Goal: Task Accomplishment & Management: Complete application form

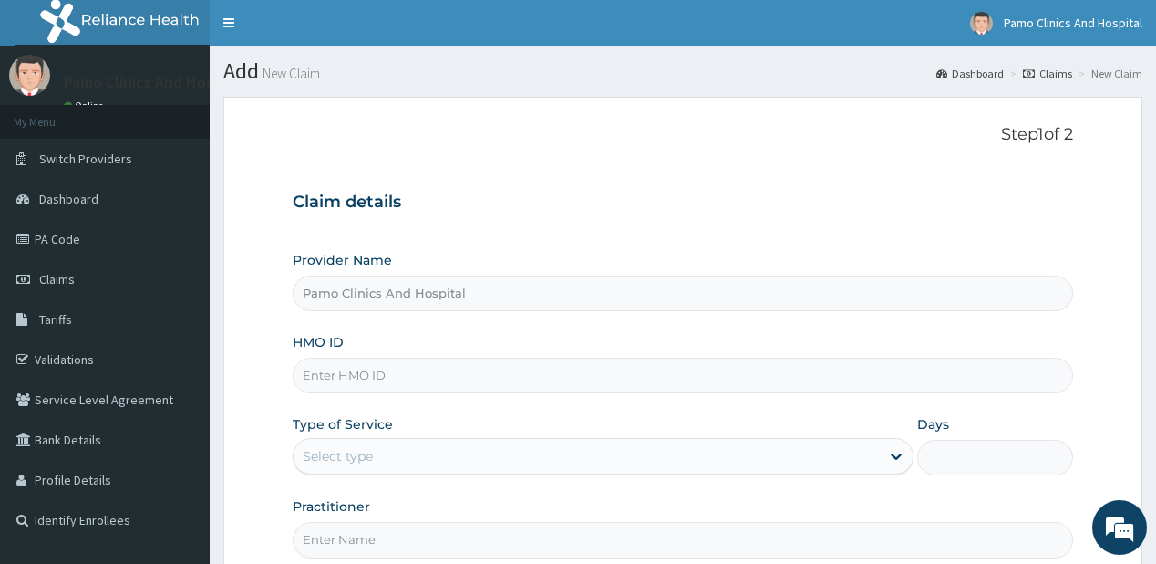
click at [349, 368] on input "HMO ID" at bounding box center [683, 375] width 780 height 36
paste input "LHC/10009/A"
click at [325, 371] on input "LHC/10009/A" at bounding box center [683, 375] width 780 height 36
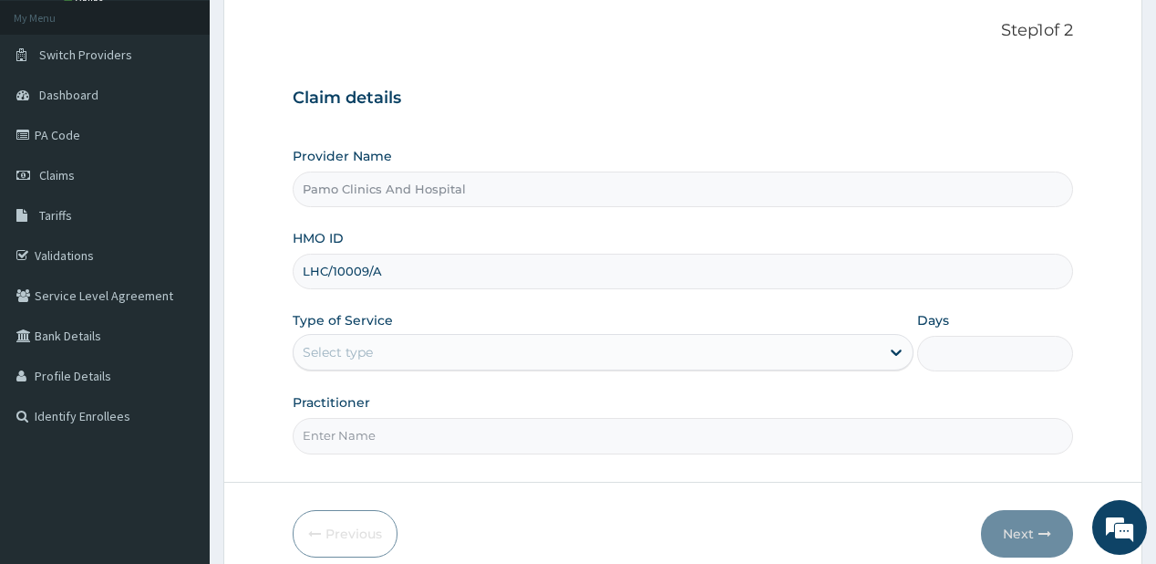
scroll to position [146, 0]
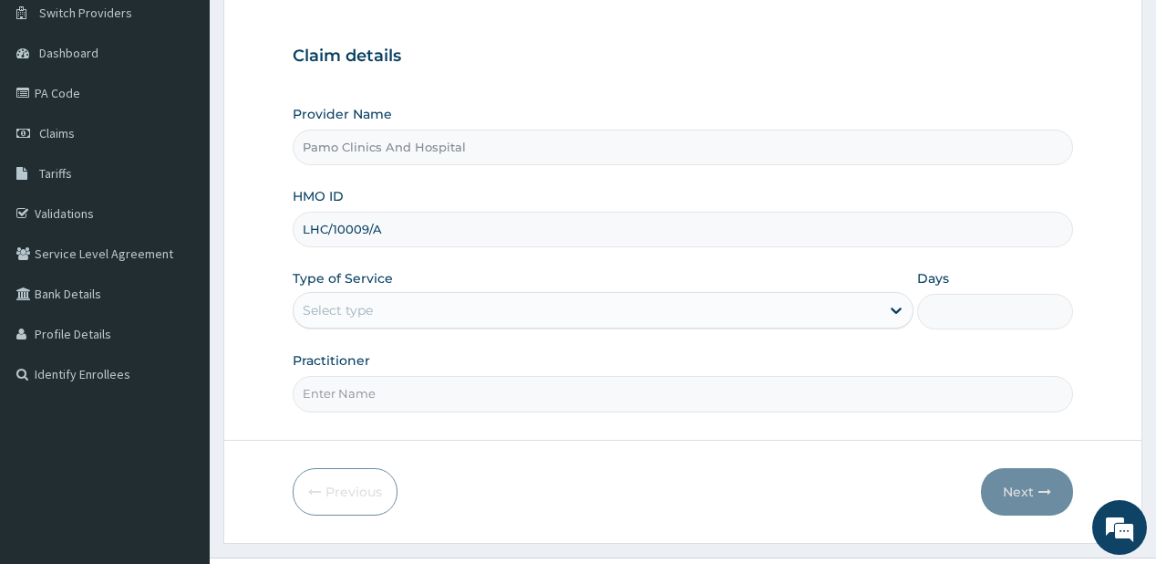
type input "LHC/10009/A"
click at [351, 303] on div "Select type" at bounding box center [338, 310] width 70 height 18
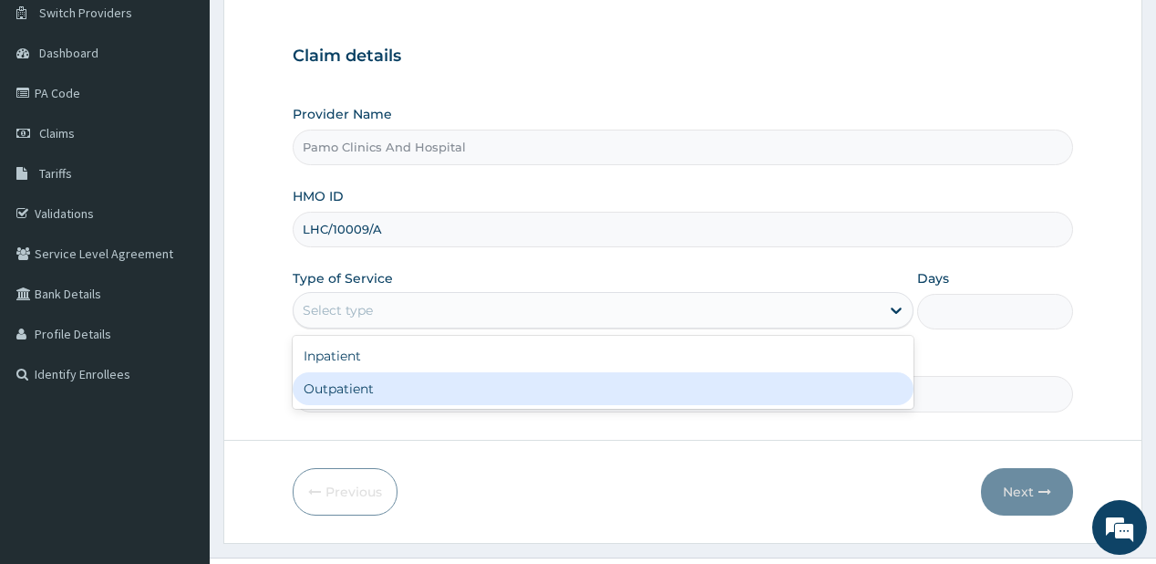
click at [321, 393] on div "Outpatient" at bounding box center [603, 388] width 621 height 33
type input "1"
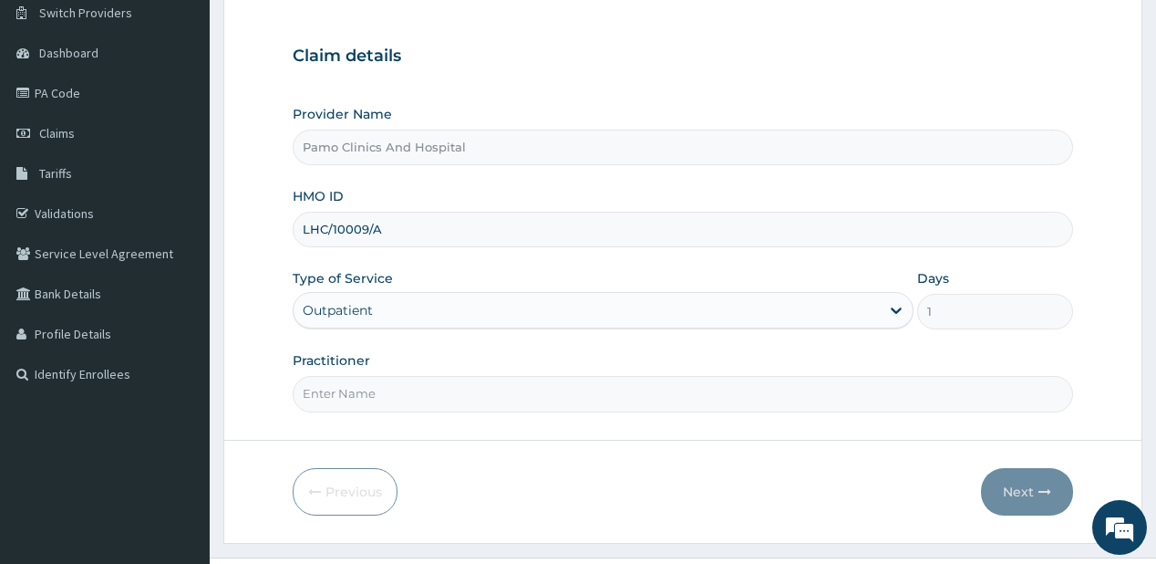
click at [321, 392] on input "Practitioner" at bounding box center [683, 394] width 780 height 36
type input "Dr. OBENEME JNR BENJAMIN"
click at [1011, 491] on button "Next" at bounding box center [1027, 491] width 92 height 47
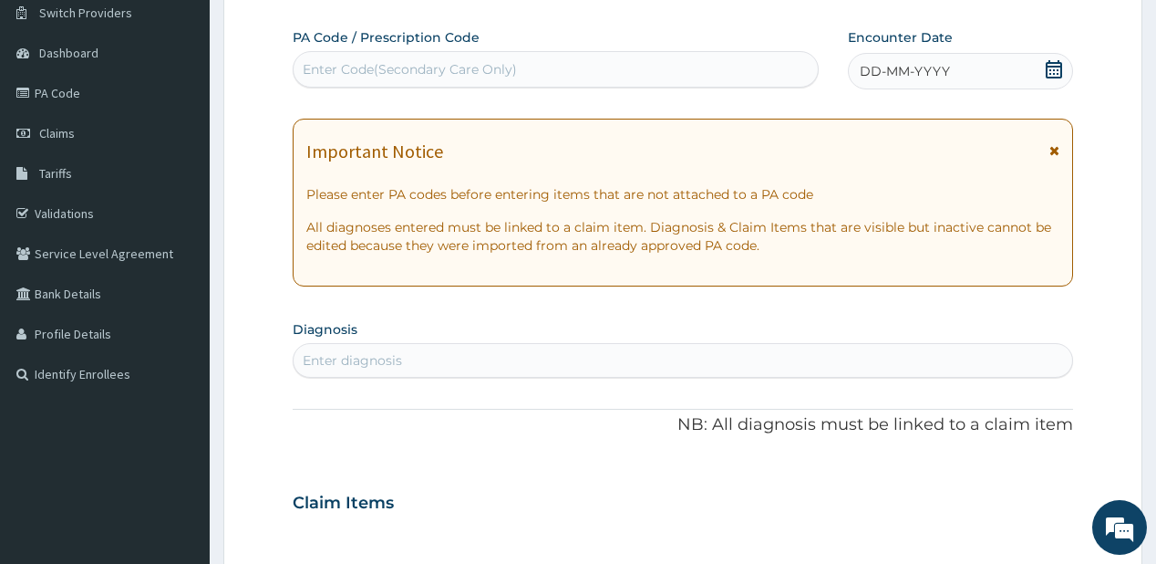
click at [905, 60] on div "DD-MM-YYYY" at bounding box center [960, 71] width 225 height 36
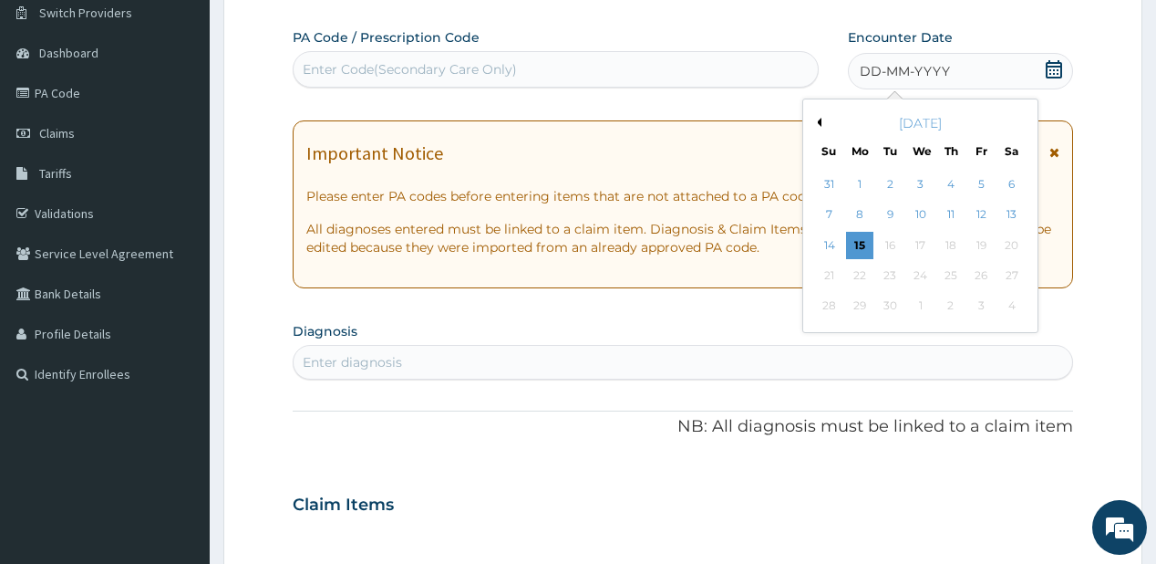
click at [820, 118] on button "Previous Month" at bounding box center [816, 122] width 9 height 9
click at [1020, 118] on button "Next Month" at bounding box center [1023, 122] width 9 height 9
click at [863, 181] on div "1" at bounding box center [859, 184] width 27 height 27
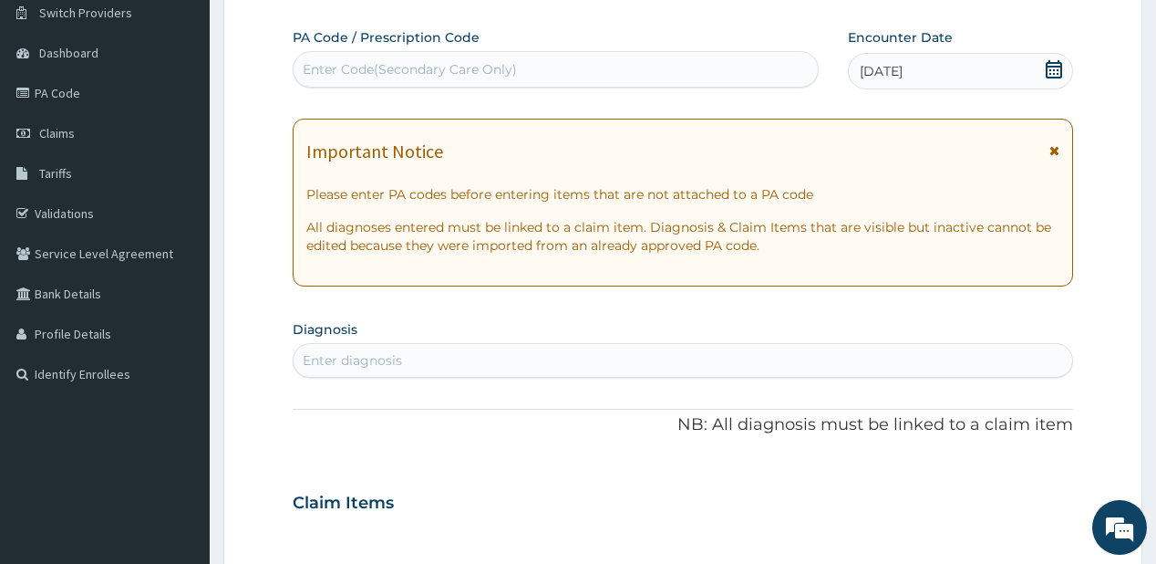
click at [337, 355] on div "Enter diagnosis" at bounding box center [352, 360] width 99 height 18
type input "malaria"
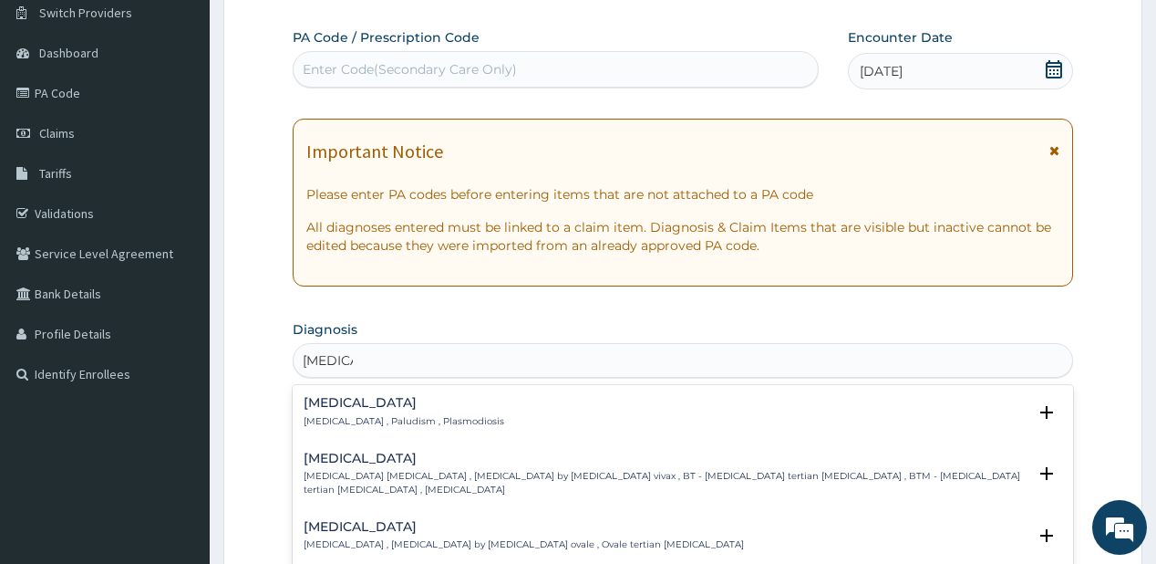
click at [331, 400] on h4 "Malaria" at bounding box center [404, 403] width 201 height 14
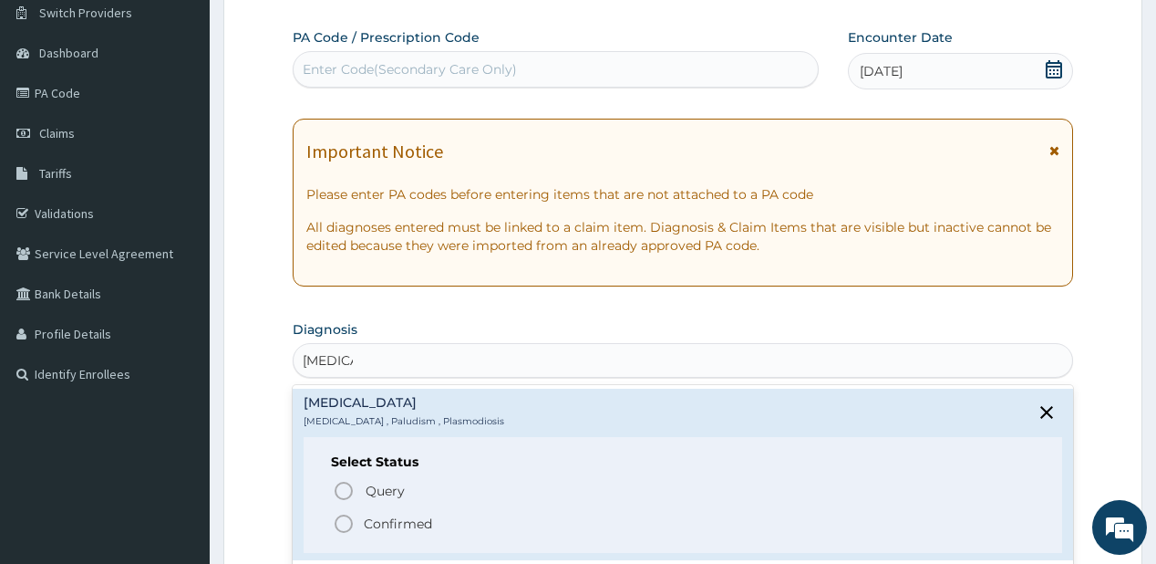
click at [341, 525] on icon "status option filled" at bounding box center [344, 523] width 22 height 22
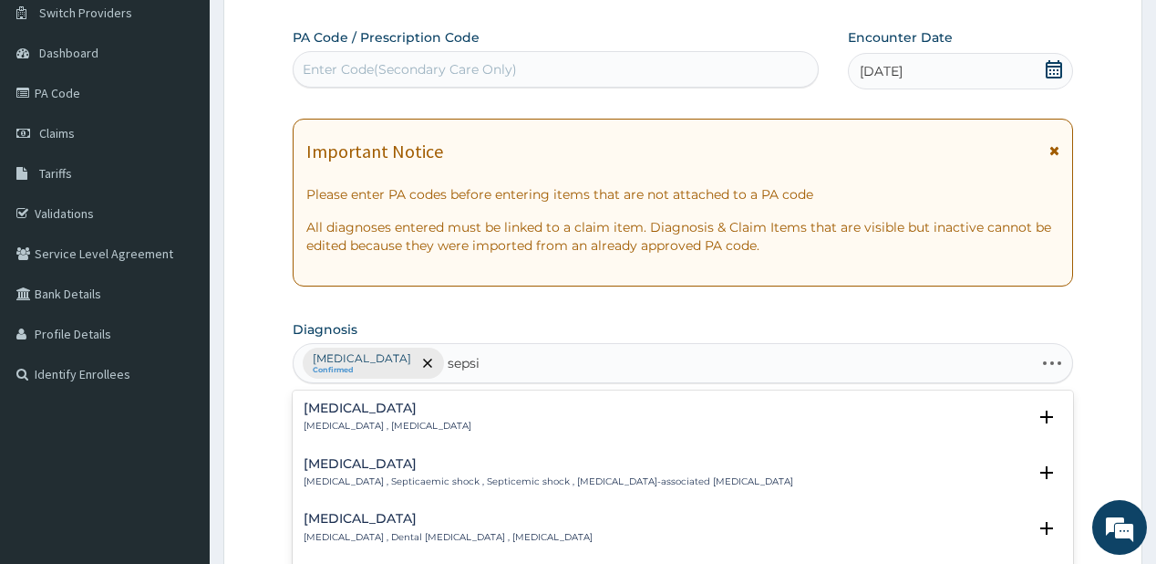
type input "sepsis"
click at [332, 419] on p "Systemic infection , Sepsis" at bounding box center [388, 425] width 168 height 13
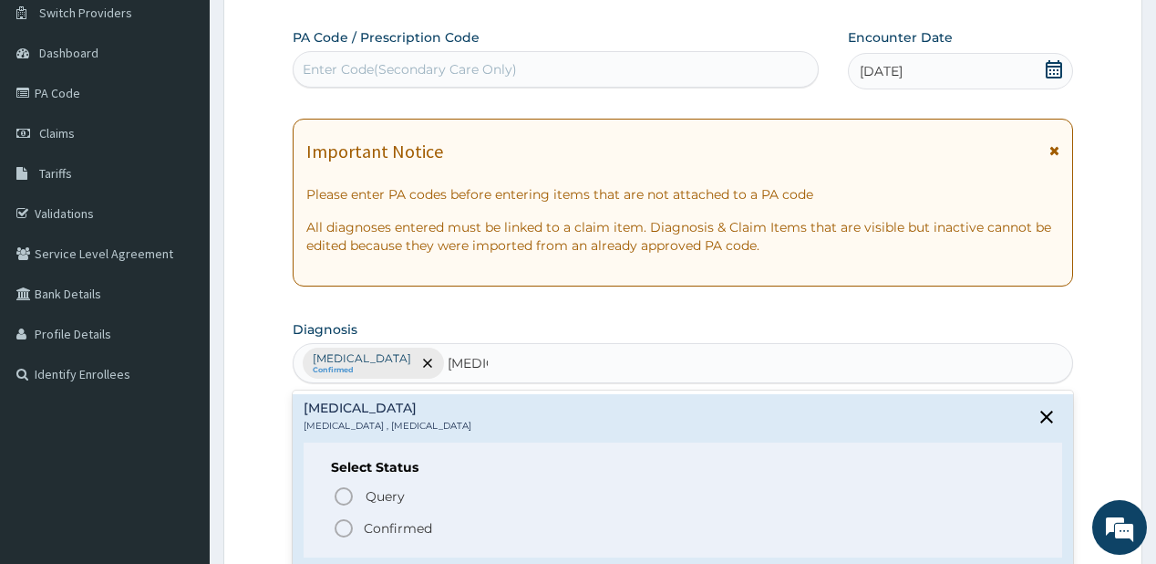
click at [343, 525] on icon "status option filled" at bounding box center [344, 528] width 22 height 22
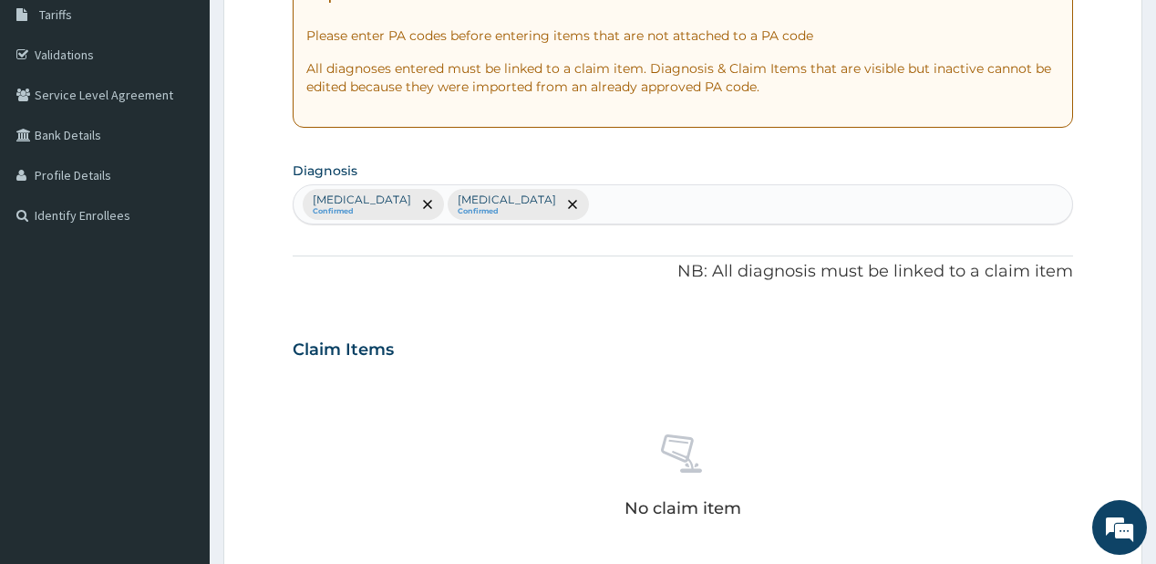
scroll to position [365, 0]
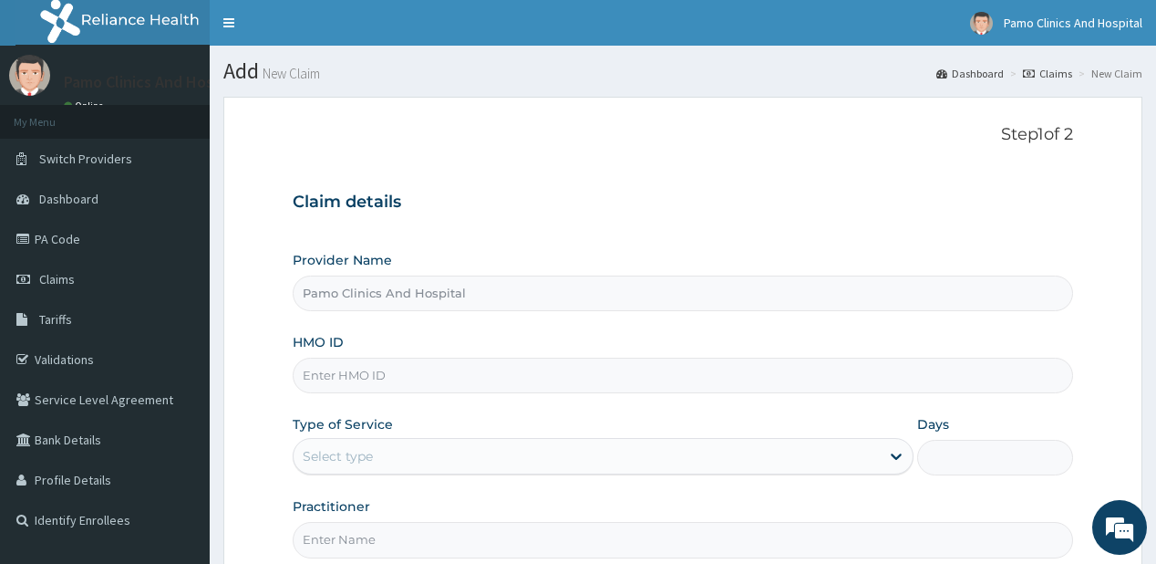
click at [350, 377] on input "HMO ID" at bounding box center [683, 375] width 780 height 36
paste input "LHC/10009/A"
click at [320, 374] on input "LHC/10009/A" at bounding box center [683, 375] width 780 height 36
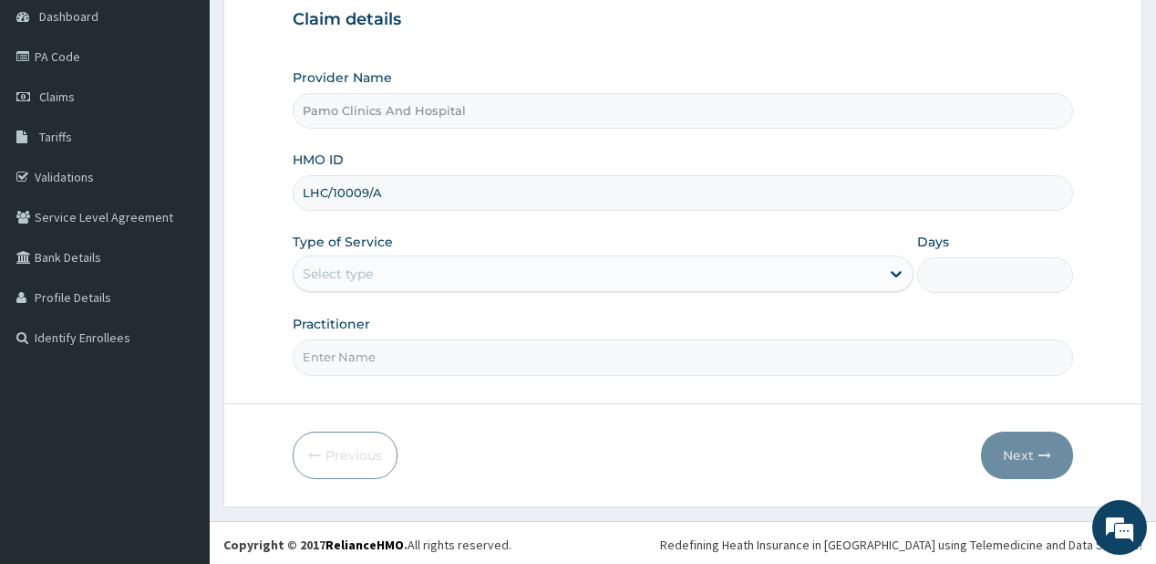
scroll to position [182, 0]
type input "LHC/10009/A"
click at [359, 267] on div "Select type" at bounding box center [338, 273] width 70 height 18
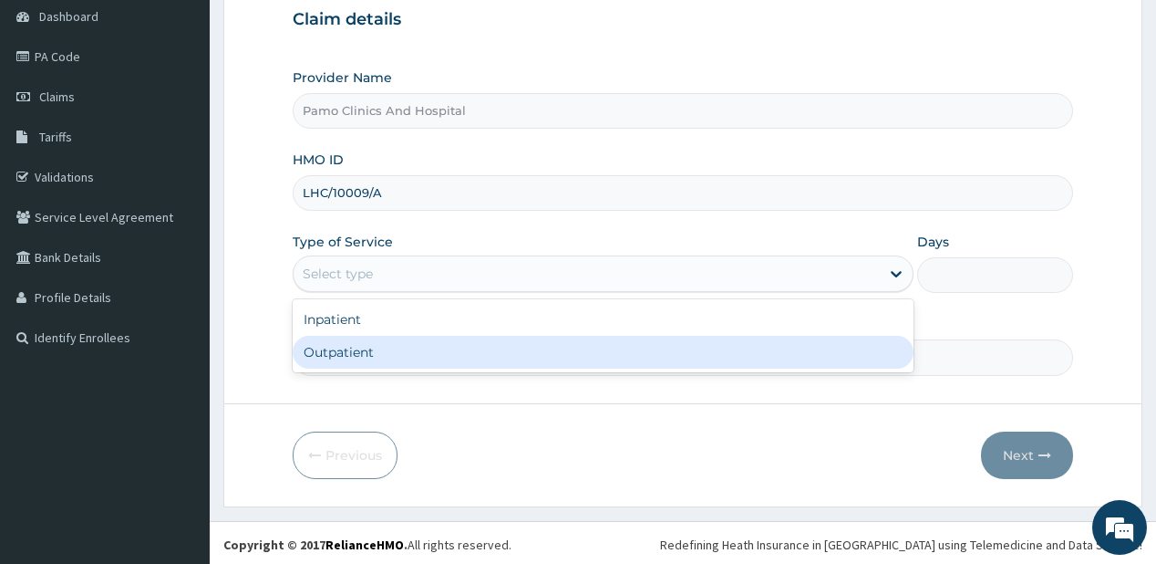
click at [332, 357] on div "Outpatient" at bounding box center [603, 352] width 621 height 33
type input "1"
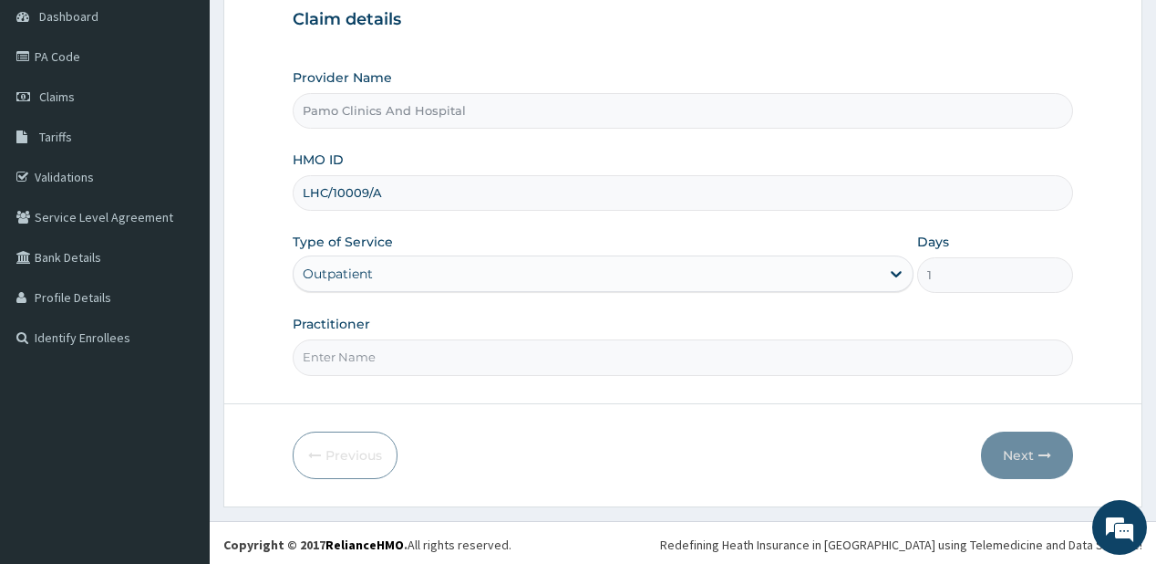
click at [332, 357] on input "Practitioner" at bounding box center [683, 357] width 780 height 36
type input "DR CYNTHIA AMAEFULE"
click at [1021, 460] on button "Next" at bounding box center [1027, 454] width 92 height 47
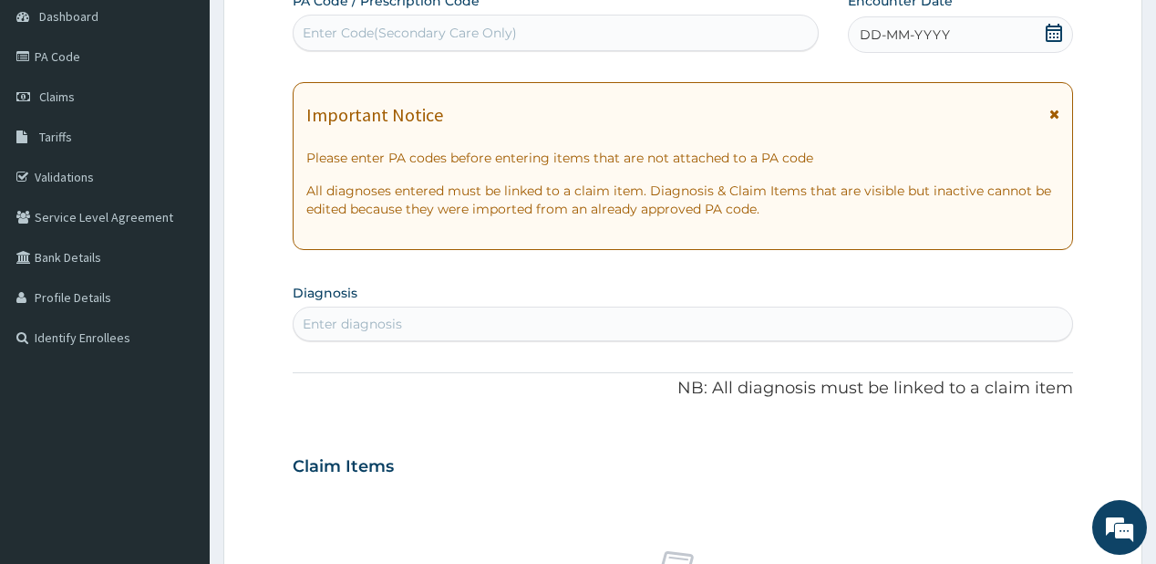
click at [904, 34] on span "DD-MM-YYYY" at bounding box center [905, 35] width 90 height 18
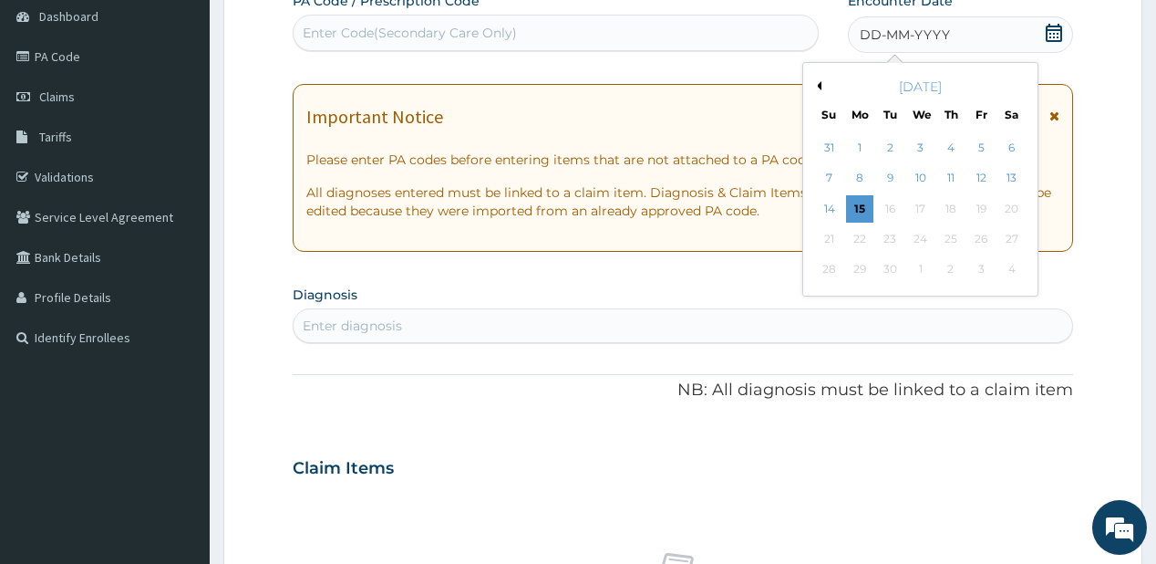
click at [868, 145] on div "1" at bounding box center [859, 147] width 27 height 27
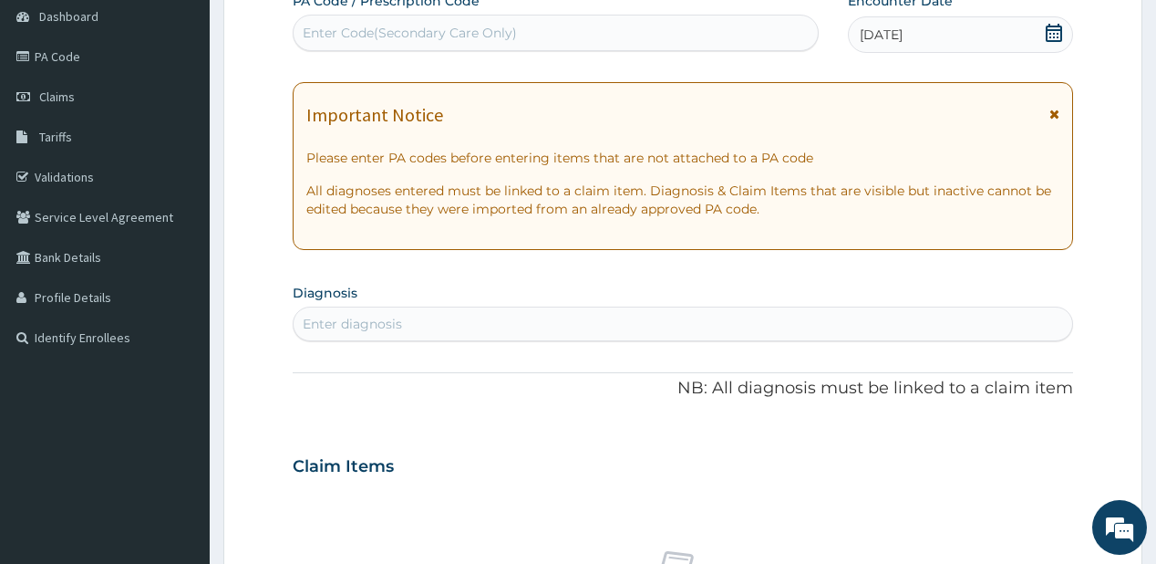
click at [306, 317] on div "Enter diagnosis" at bounding box center [352, 324] width 99 height 18
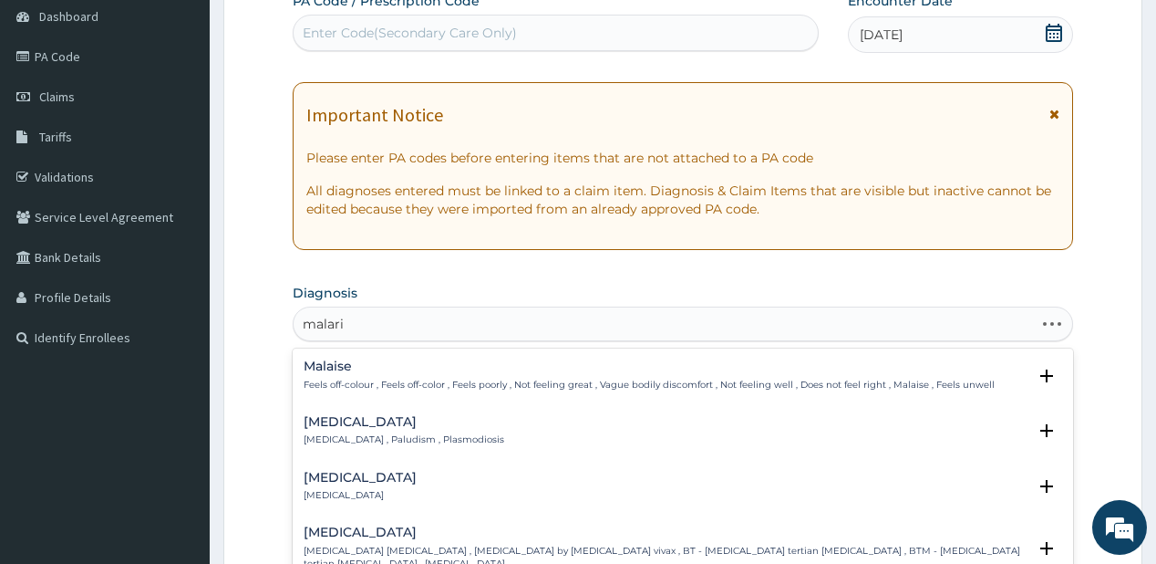
type input "malaria"
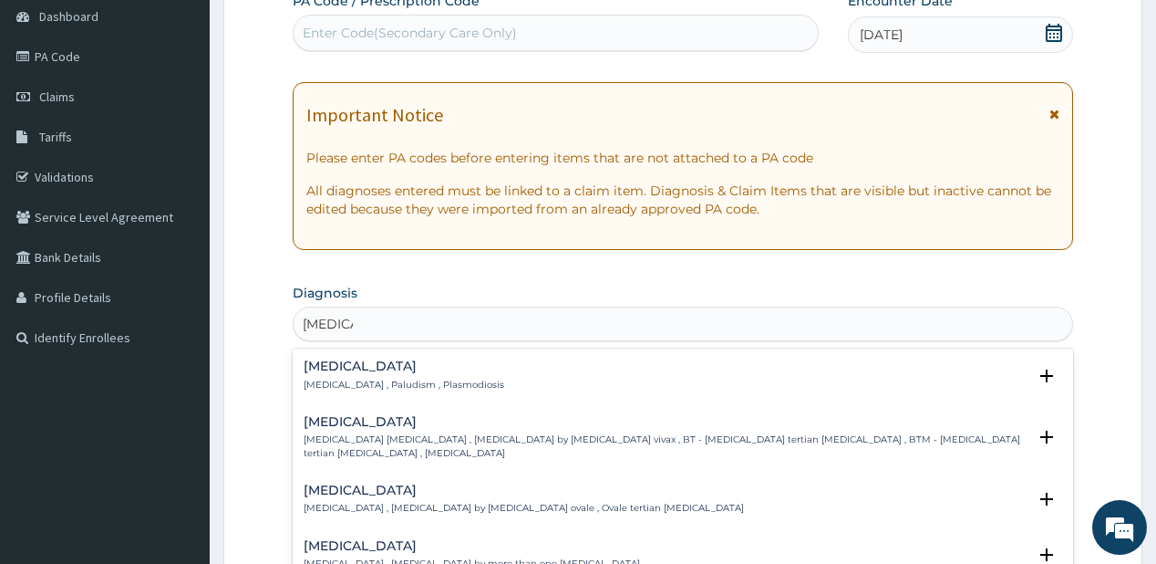
click at [351, 365] on h4 "Malaria" at bounding box center [404, 366] width 201 height 14
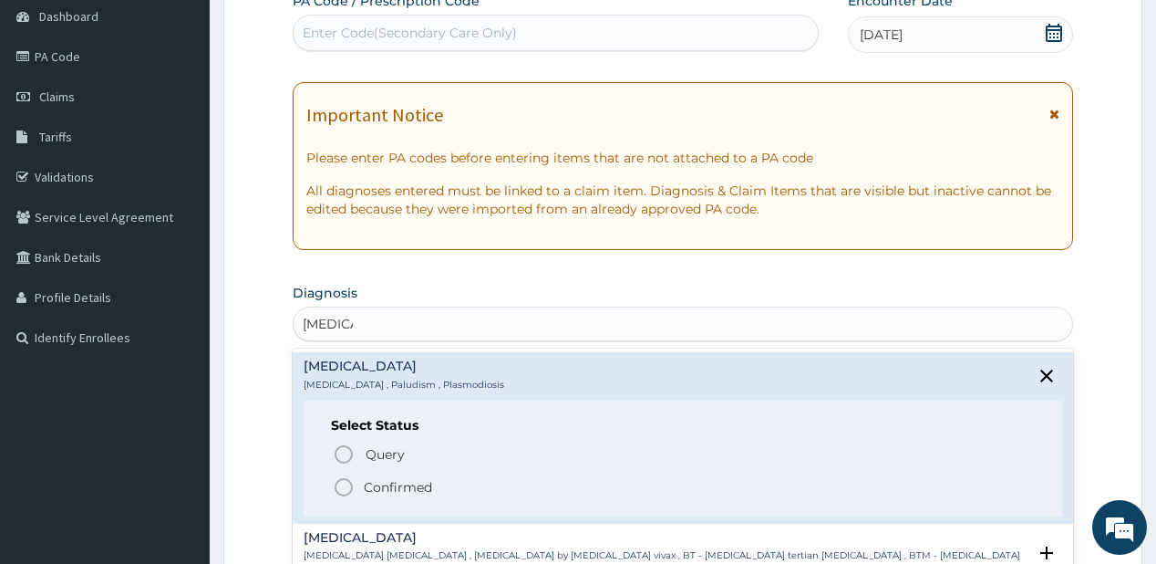
click at [346, 482] on icon "status option filled" at bounding box center [344, 487] width 22 height 22
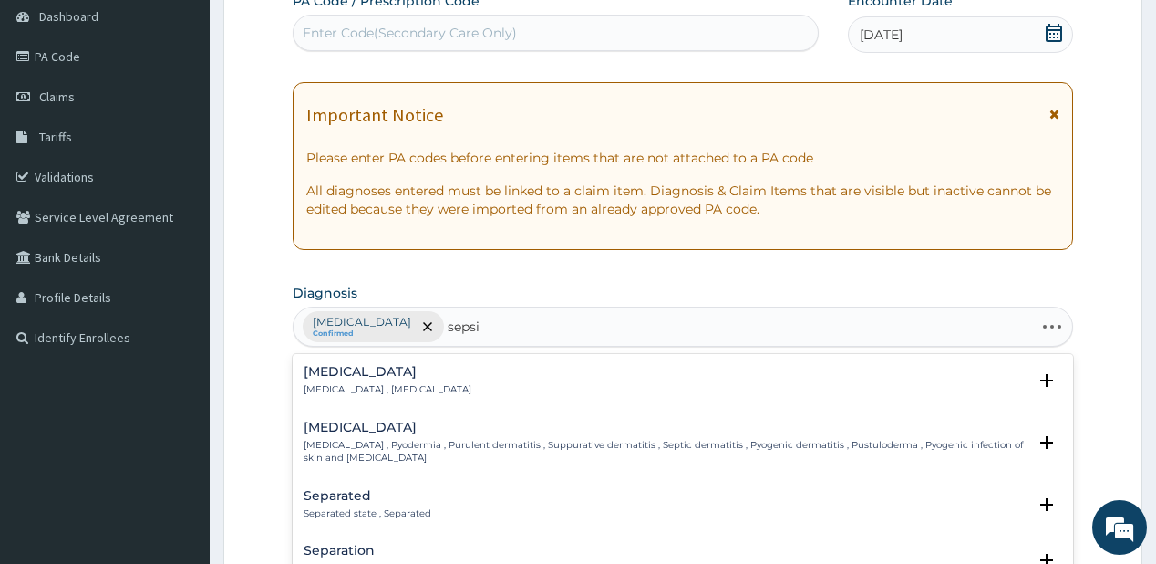
type input "sepsis"
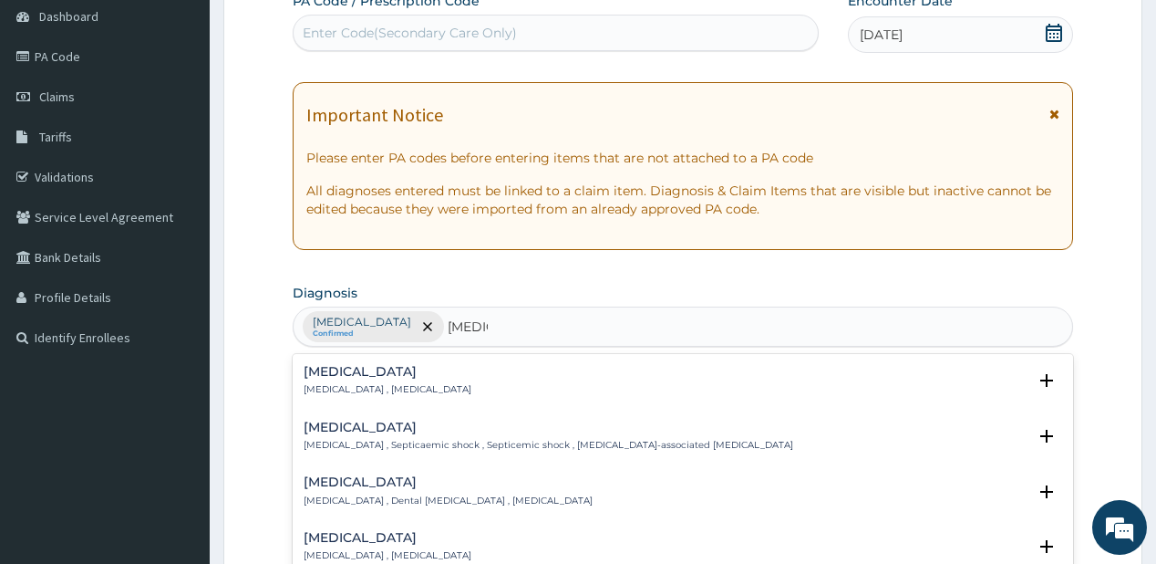
click at [357, 376] on h4 "Sepsis" at bounding box center [388, 372] width 168 height 14
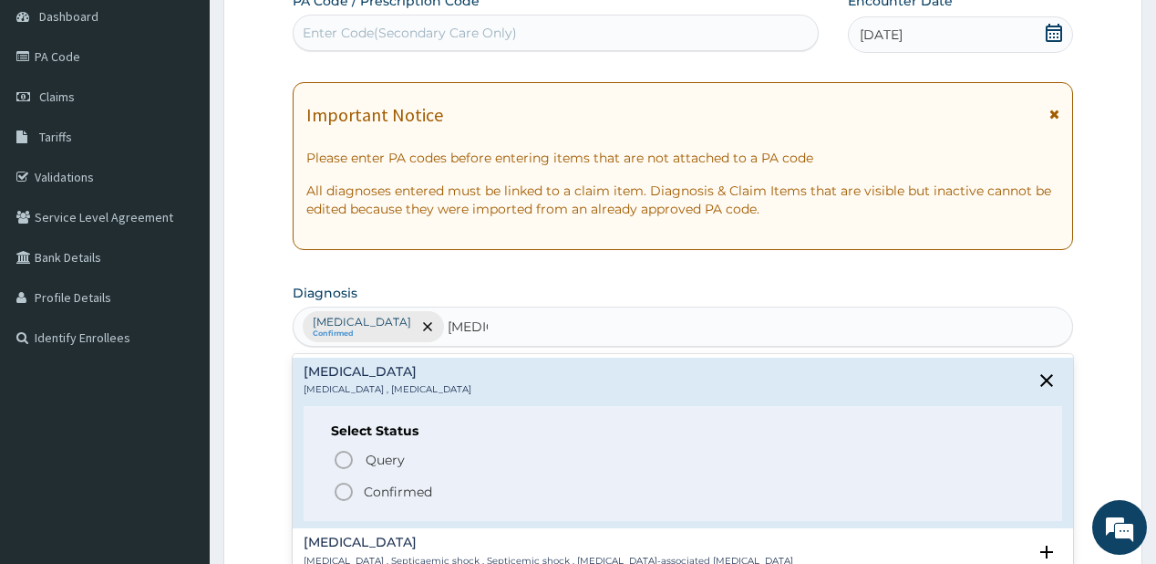
click at [345, 481] on icon "status option filled" at bounding box center [344, 492] width 22 height 22
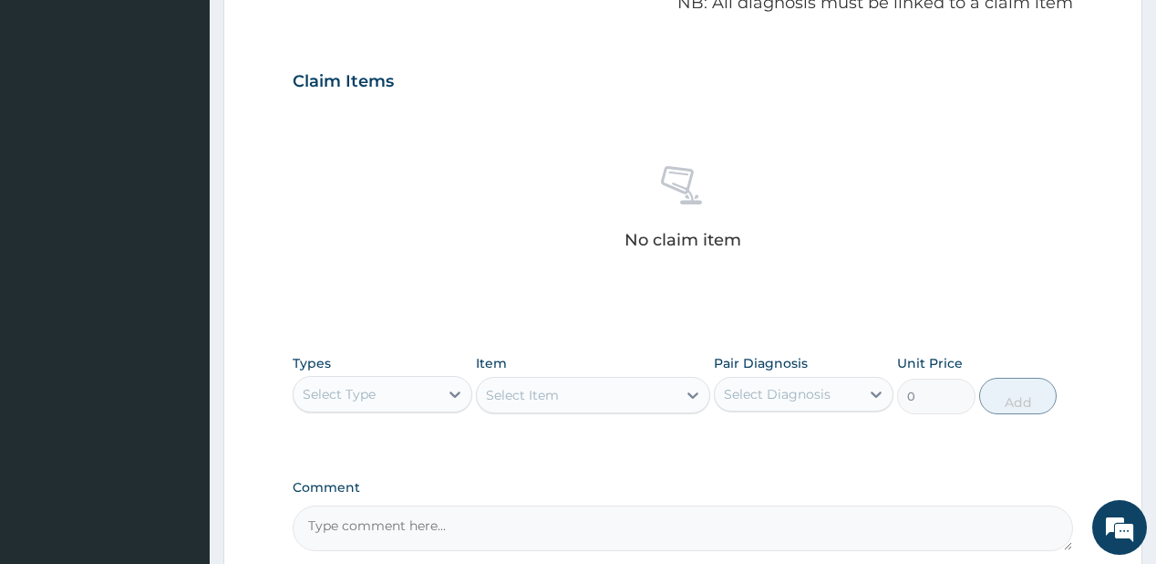
scroll to position [620, 0]
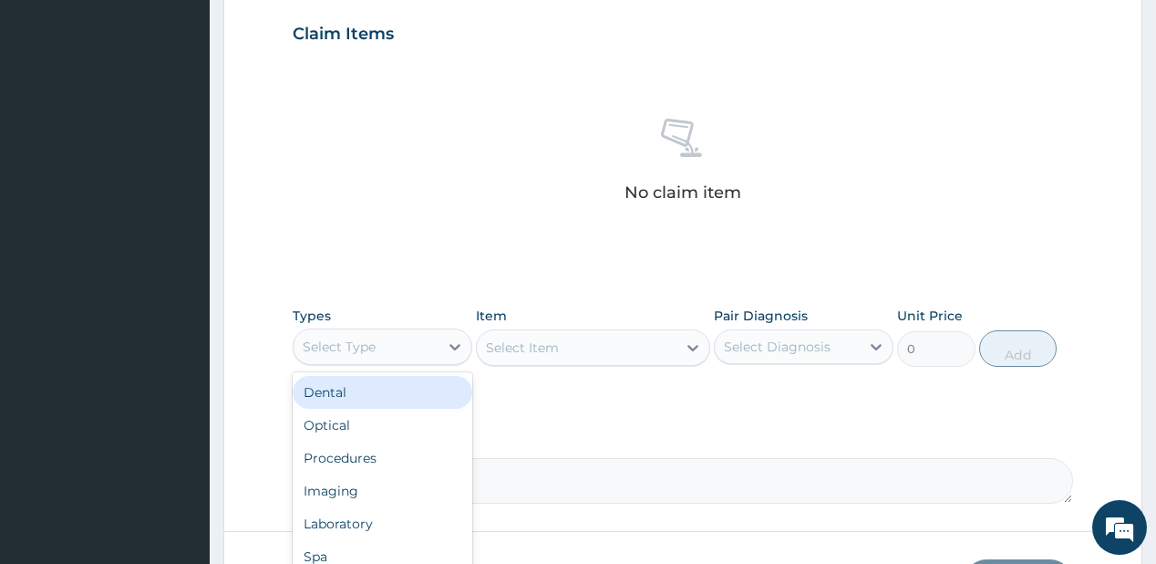
click at [412, 338] on div "Select Type" at bounding box center [366, 346] width 145 height 29
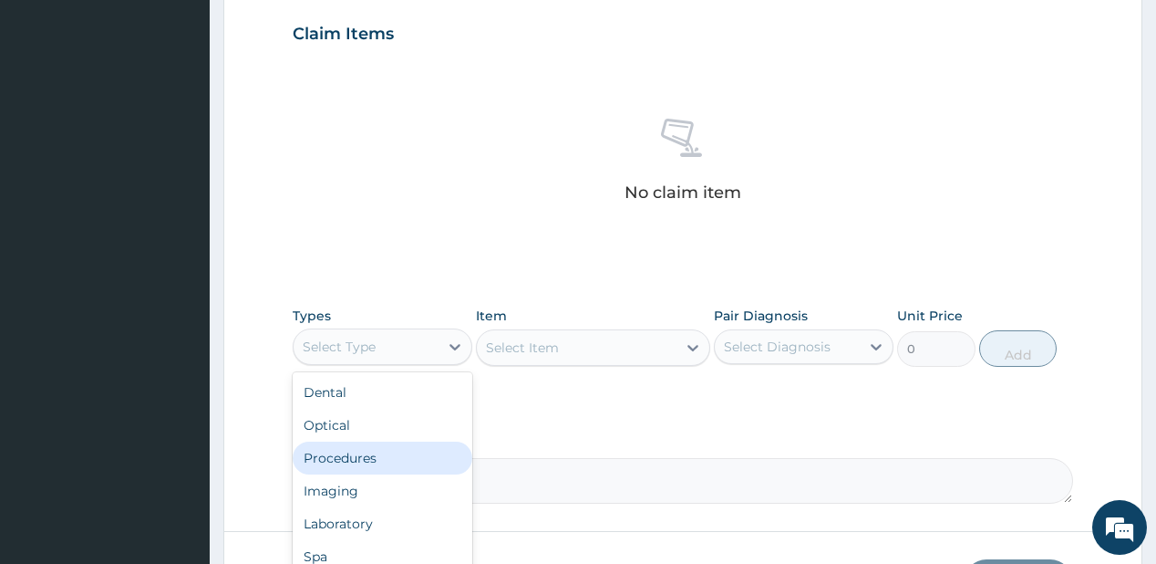
click at [357, 460] on div "Procedures" at bounding box center [383, 457] width 180 height 33
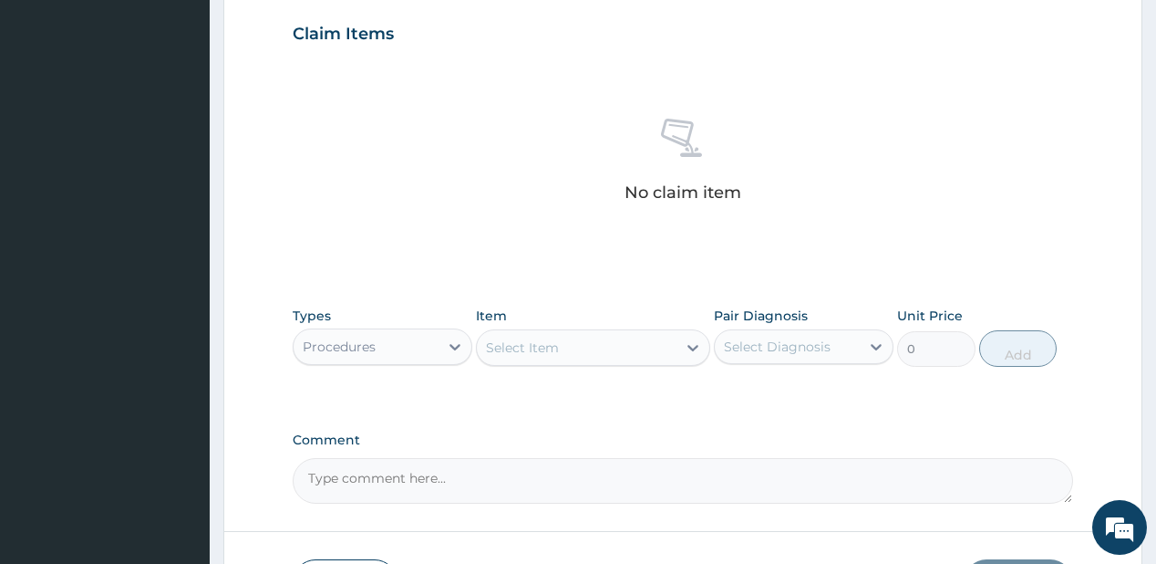
click at [528, 349] on div "Select Item" at bounding box center [522, 347] width 73 height 18
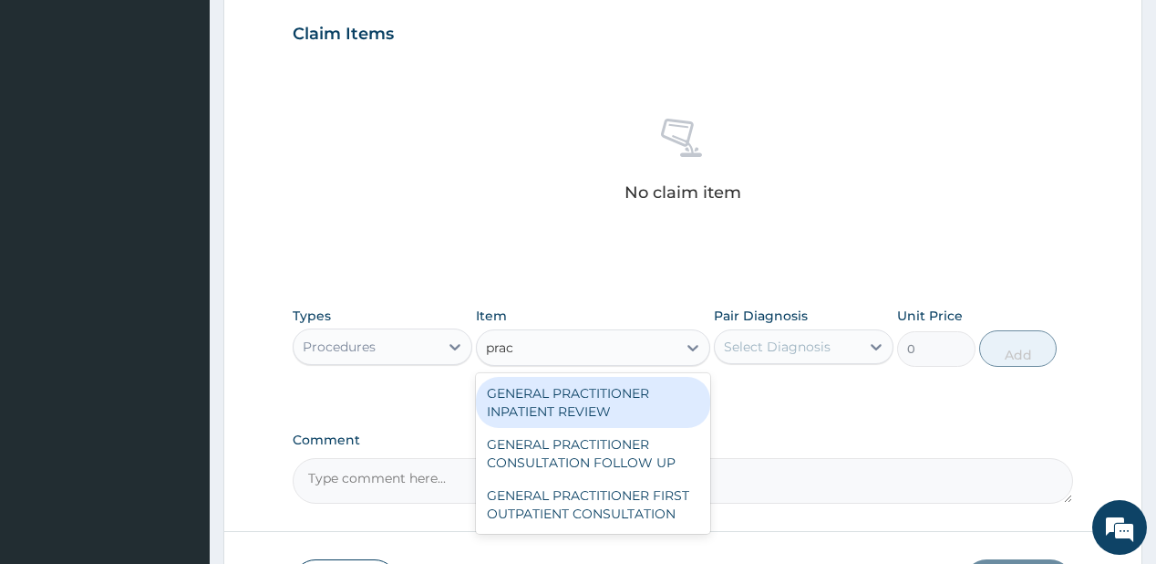
type input "pract"
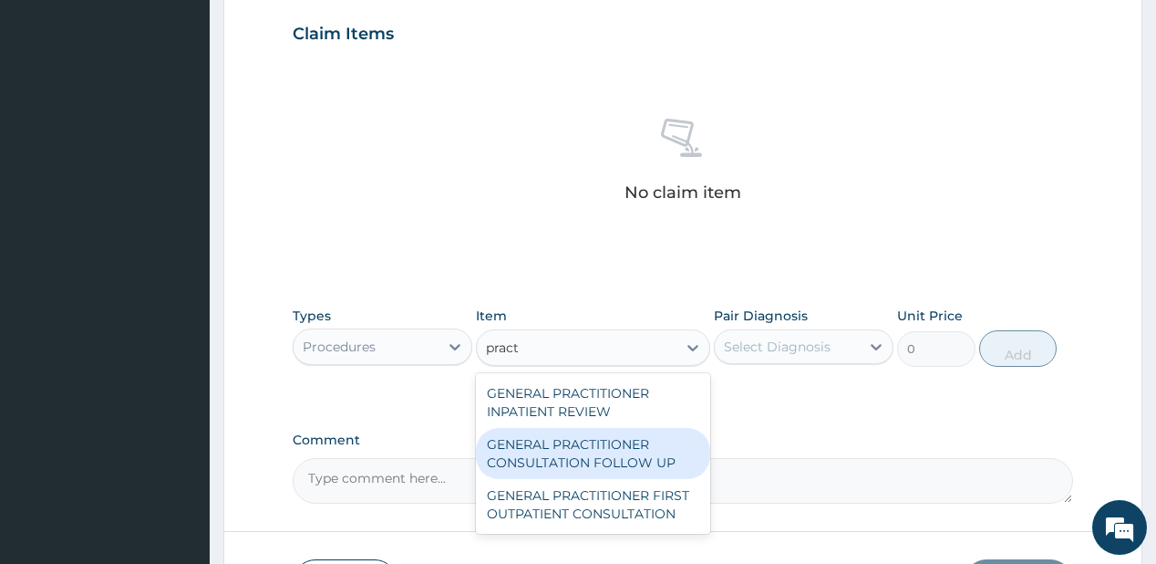
click at [587, 440] on div "GENERAL PRACTITIONER CONSULTATION FOLLOW UP" at bounding box center [593, 453] width 234 height 51
type input "1875"
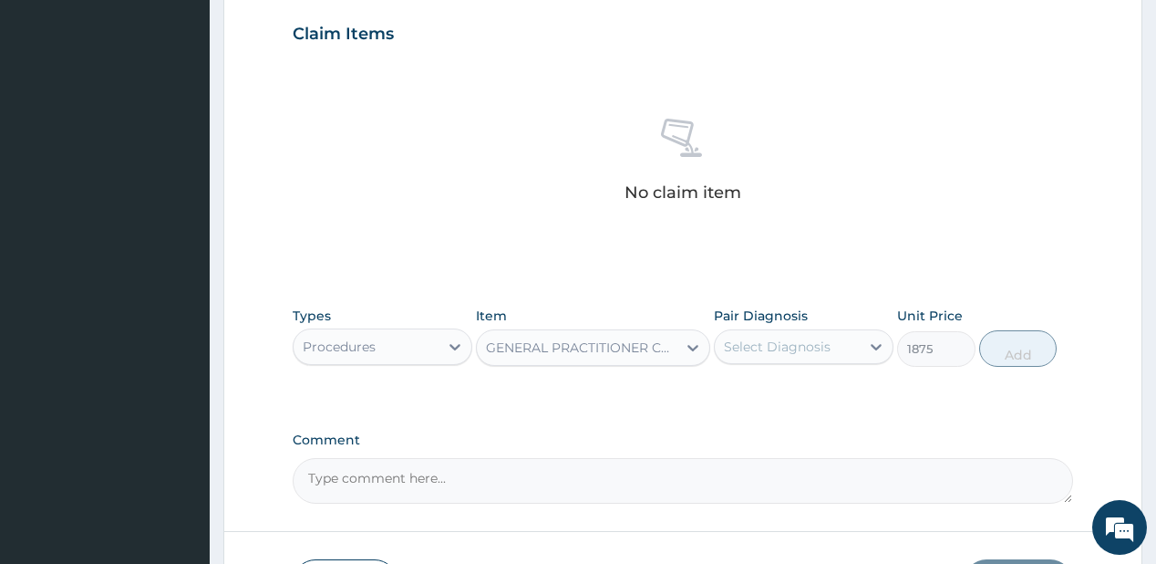
click at [809, 337] on div "Select Diagnosis" at bounding box center [777, 346] width 107 height 18
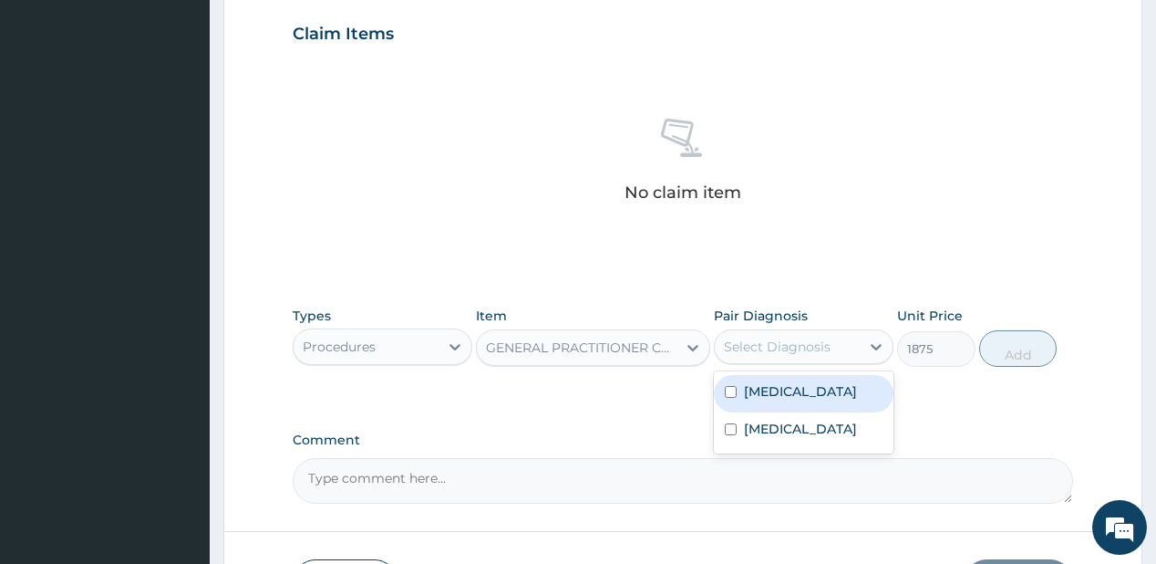
drag, startPoint x: 811, startPoint y: 368, endPoint x: 802, endPoint y: 426, distance: 58.0
click at [812, 372] on div "Malaria Sepsis" at bounding box center [804, 412] width 180 height 82
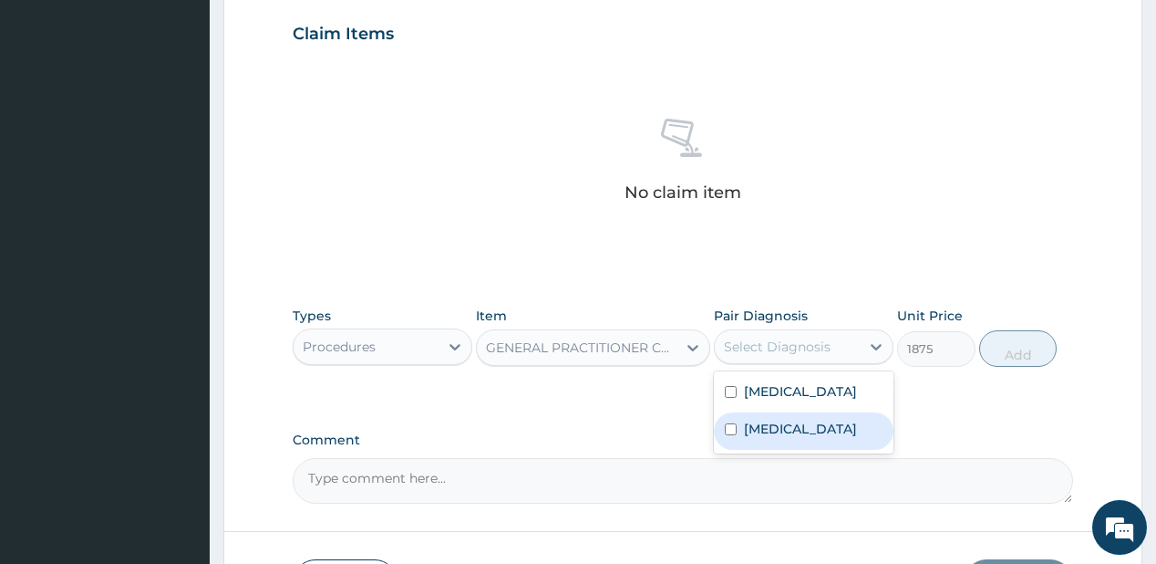
drag, startPoint x: 790, startPoint y: 430, endPoint x: 810, endPoint y: 397, distance: 39.3
click at [791, 427] on div "Sepsis" at bounding box center [804, 430] width 180 height 37
checkbox input "true"
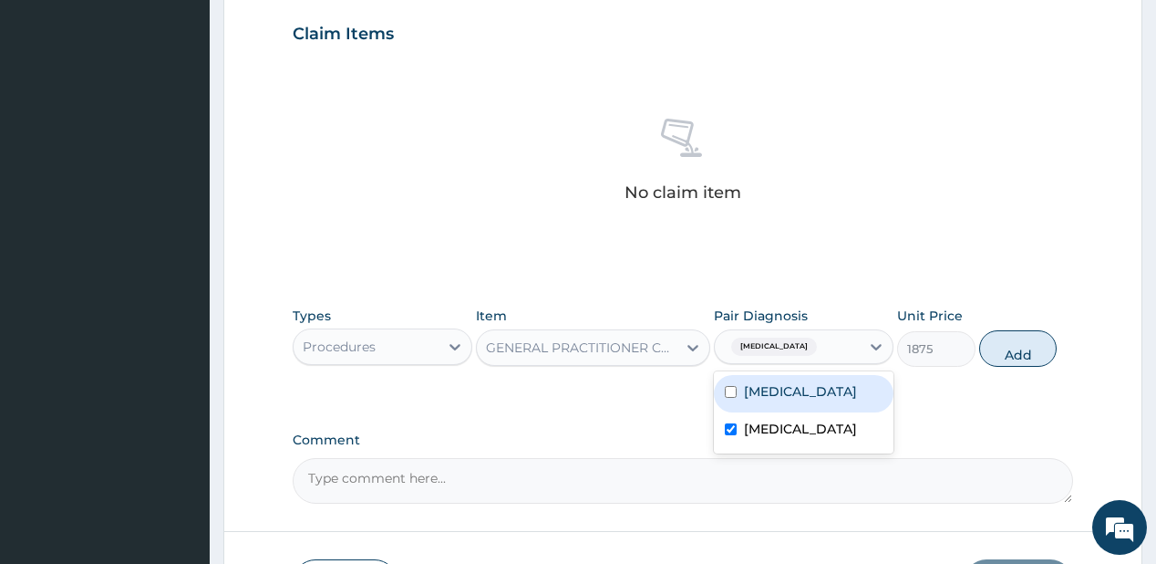
click at [813, 393] on div "Malaria" at bounding box center [804, 393] width 180 height 37
checkbox input "true"
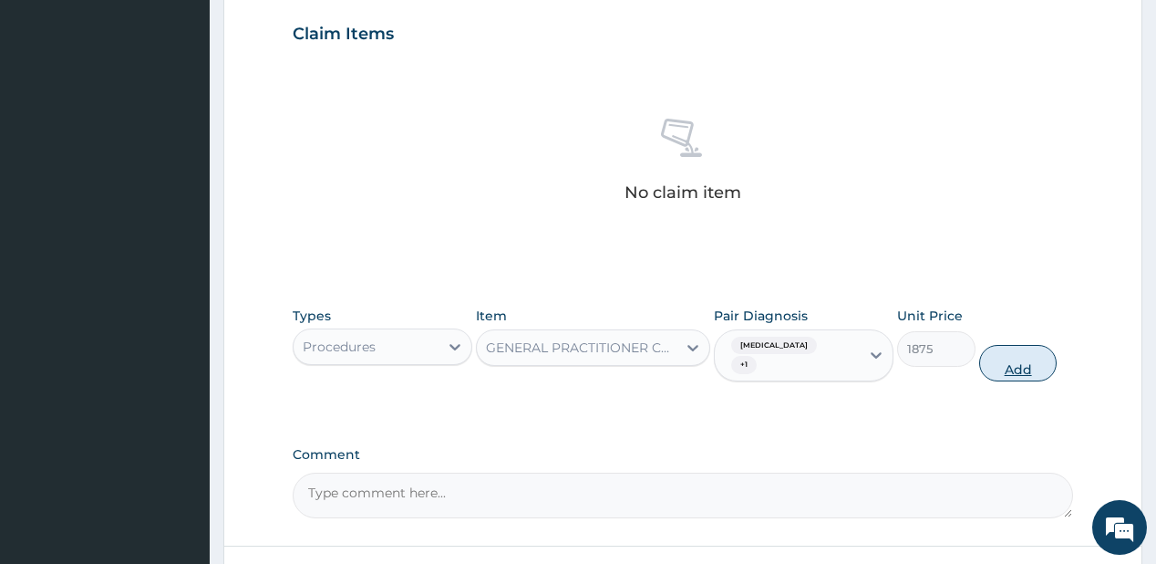
click at [1043, 347] on button "Add" at bounding box center [1018, 363] width 78 height 36
type input "0"
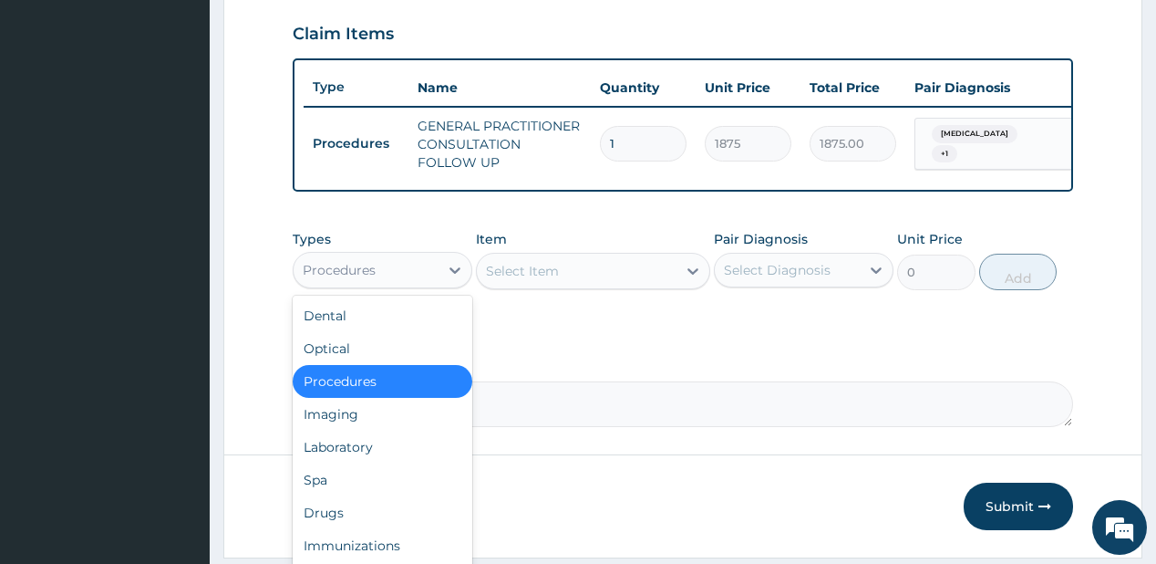
click at [405, 278] on div "Procedures" at bounding box center [366, 269] width 145 height 29
drag, startPoint x: 315, startPoint y: 458, endPoint x: 336, endPoint y: 109, distance: 348.9
click at [315, 456] on div "Laboratory" at bounding box center [383, 446] width 180 height 33
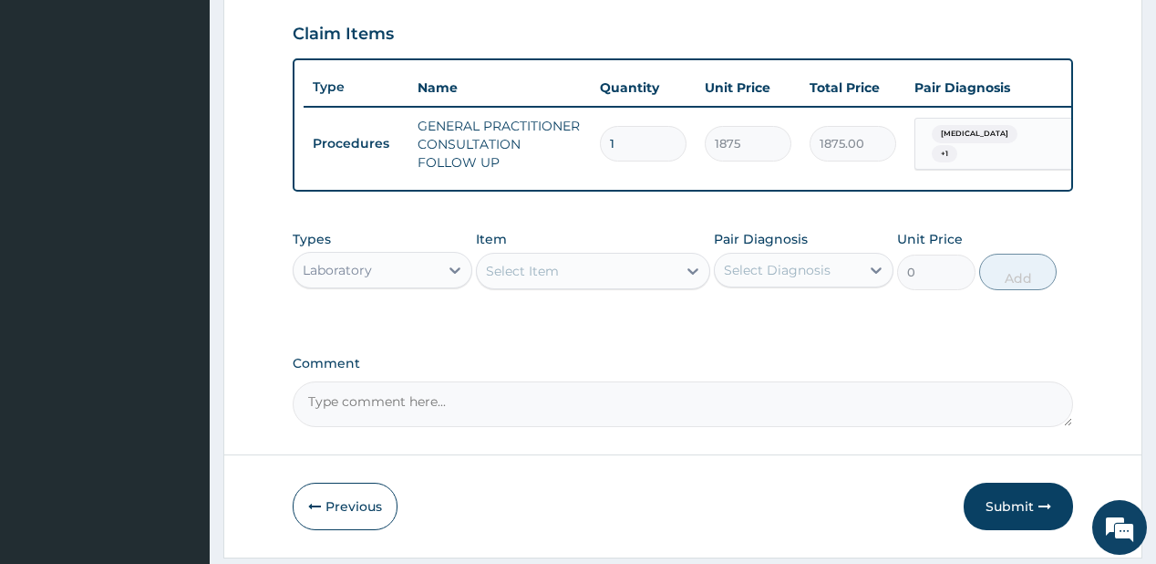
click at [564, 275] on div "Select Item" at bounding box center [577, 270] width 200 height 29
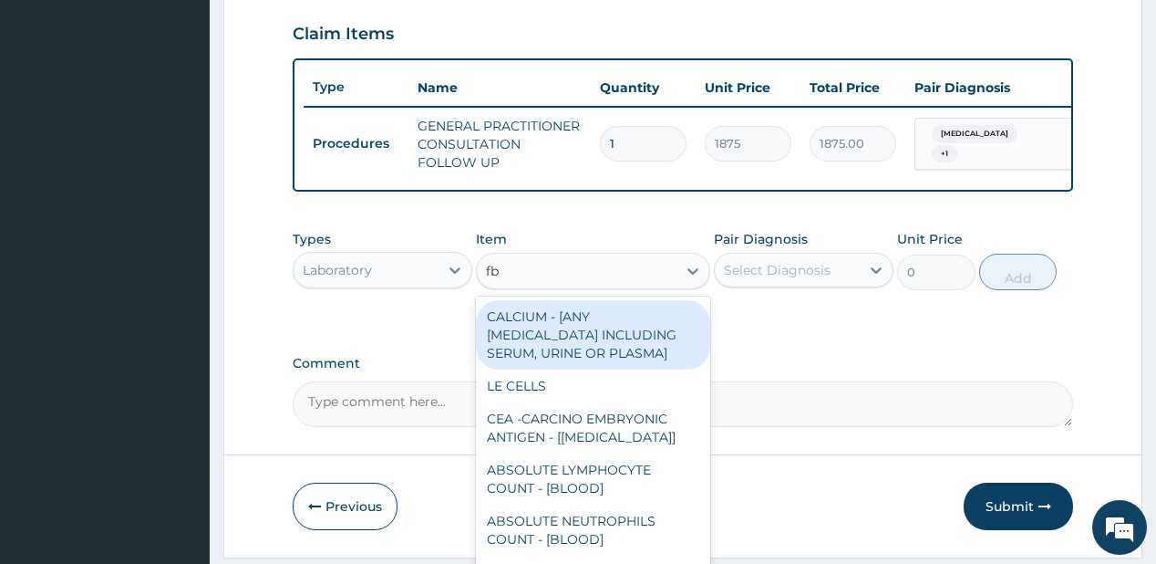
type input "fbc"
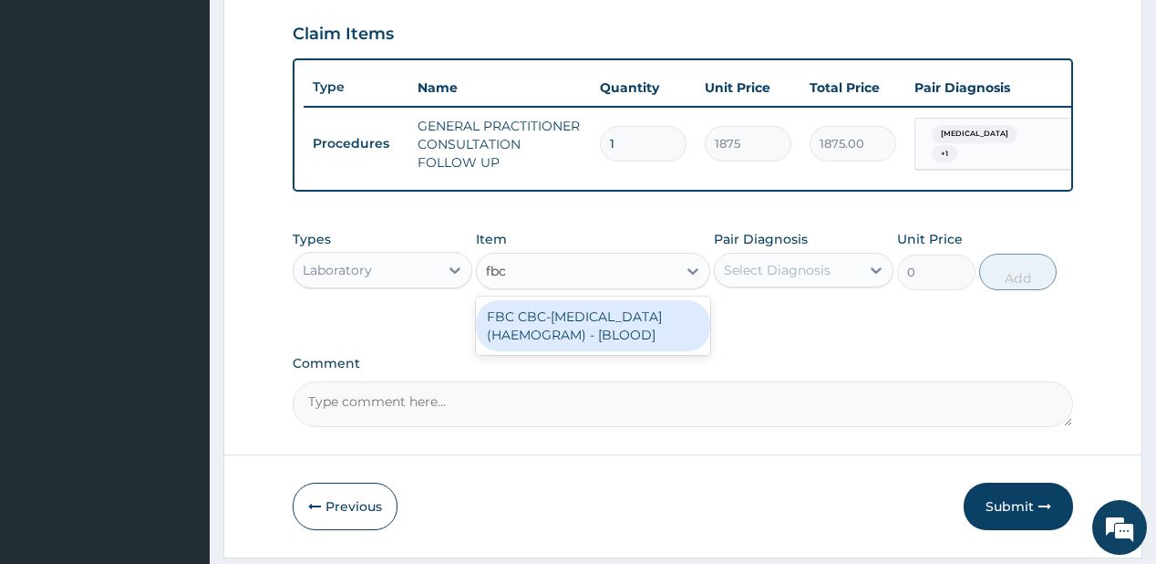
click at [549, 326] on div "FBC CBC-COMPLETE BLOOD COUNT (HAEMOGRAM) - [BLOOD]" at bounding box center [593, 325] width 234 height 51
type input "5000"
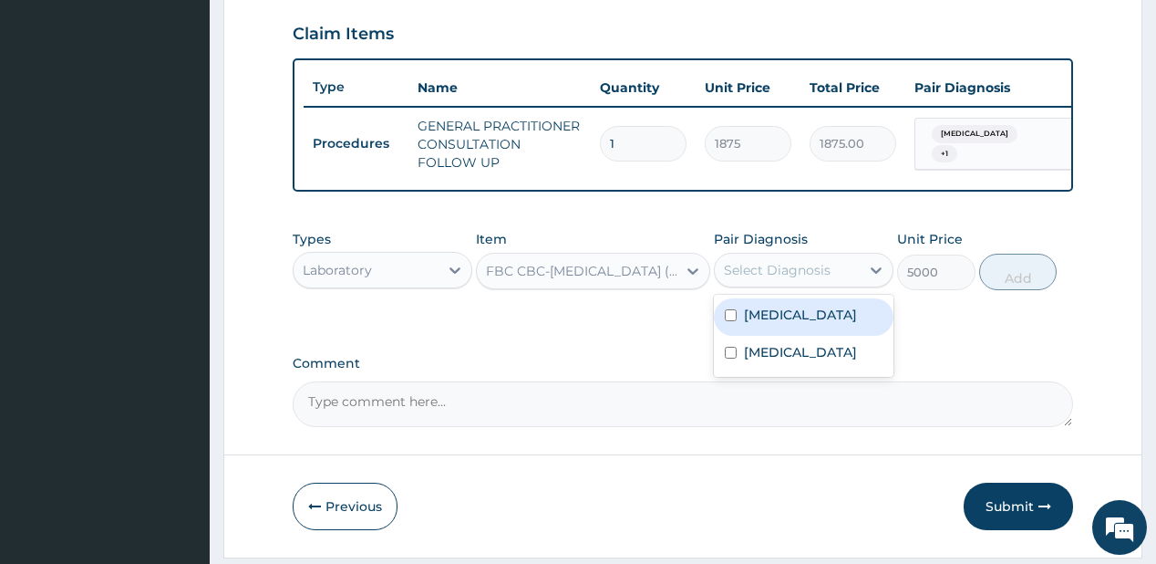
click at [797, 277] on div "Select Diagnosis" at bounding box center [777, 270] width 107 height 18
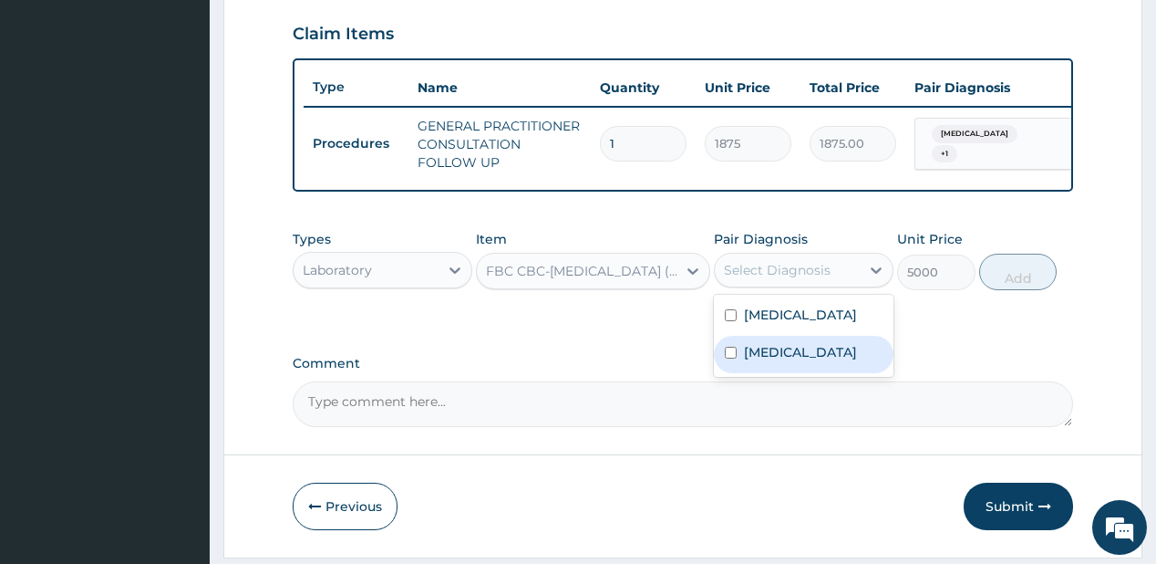
click at [768, 373] on div "Sepsis" at bounding box center [804, 354] width 180 height 37
checkbox input "true"
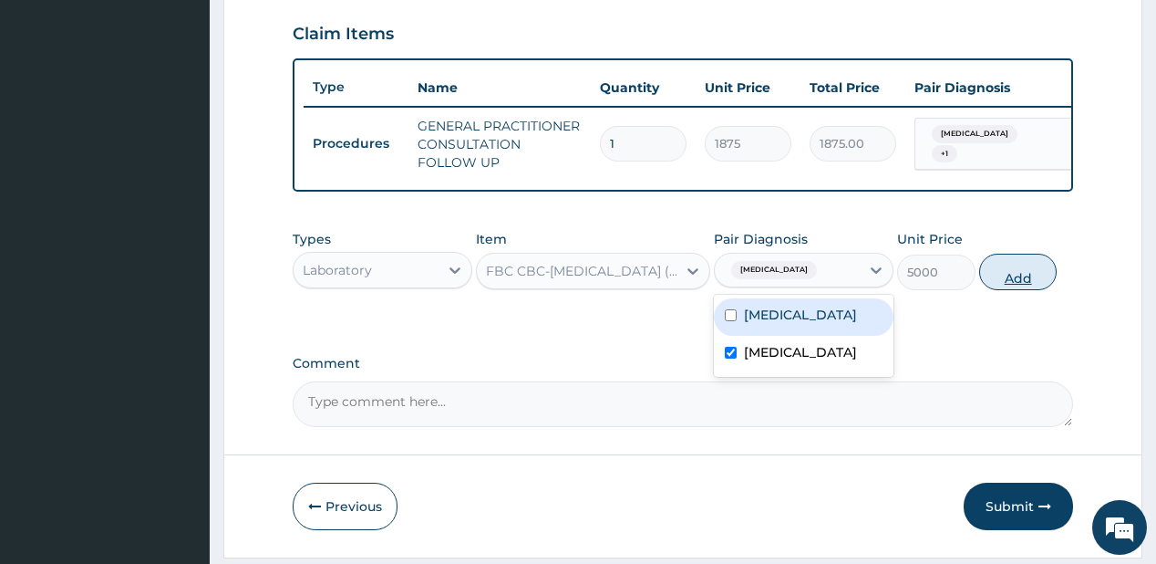
click at [1014, 280] on button "Add" at bounding box center [1018, 271] width 78 height 36
type input "0"
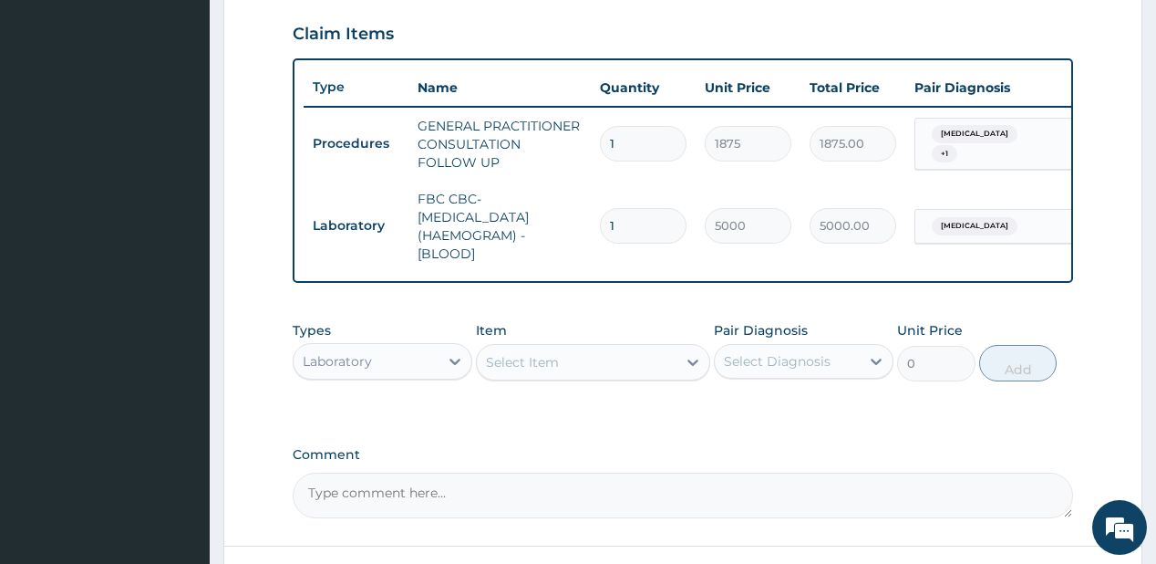
click at [503, 365] on div "Select Item" at bounding box center [522, 362] width 73 height 18
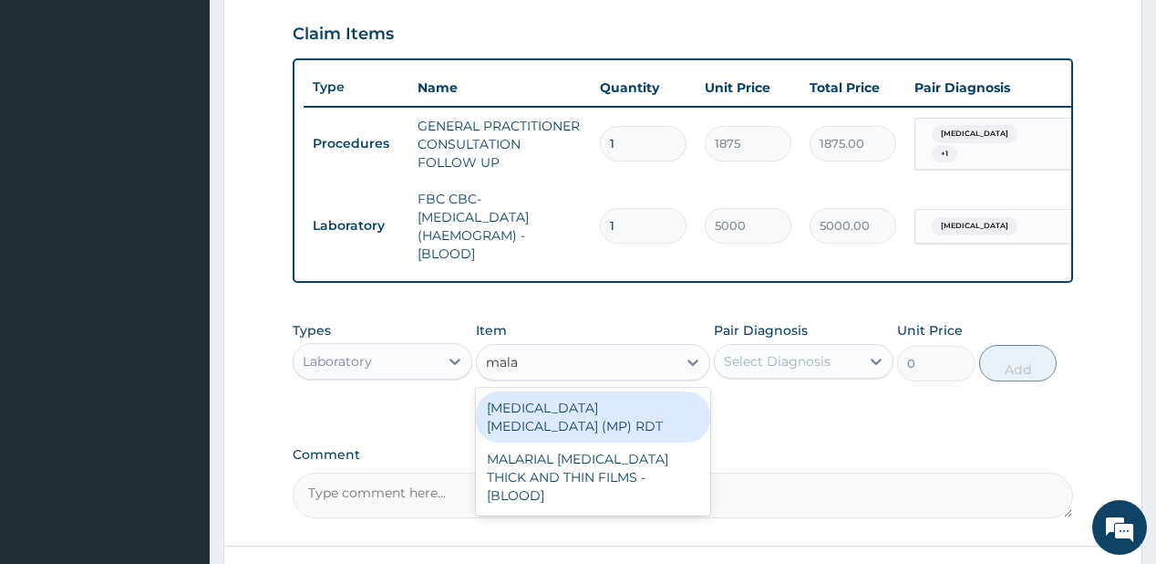
type input "malar"
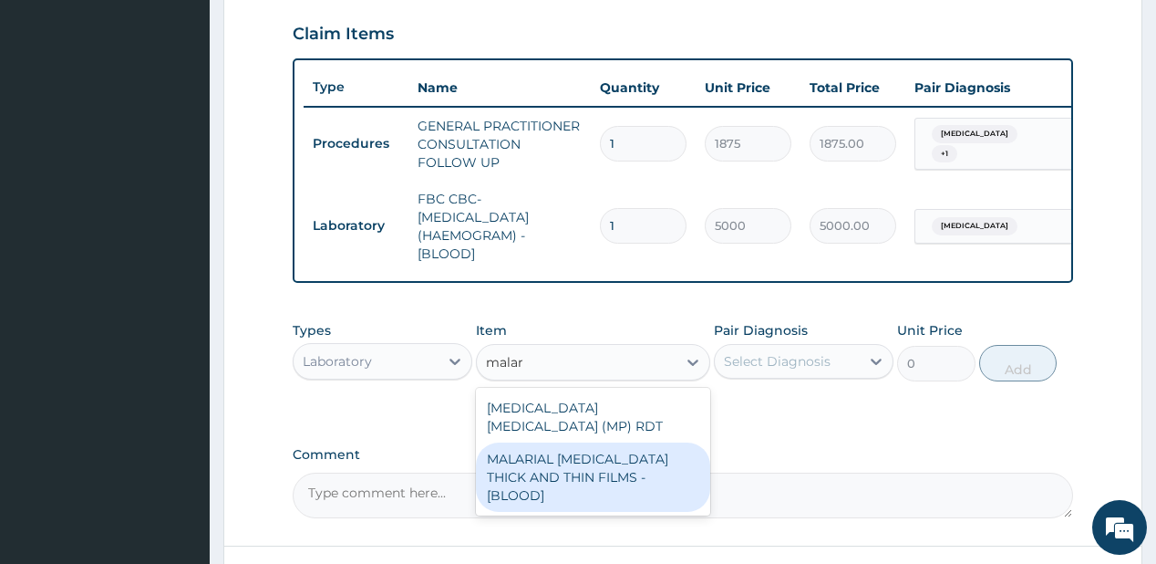
drag, startPoint x: 543, startPoint y: 466, endPoint x: 840, endPoint y: 350, distance: 318.2
click at [544, 465] on div "MALARIAL PARASITE THICK AND THIN FILMS - [BLOOD]" at bounding box center [593, 476] width 234 height 69
type input "2187.5"
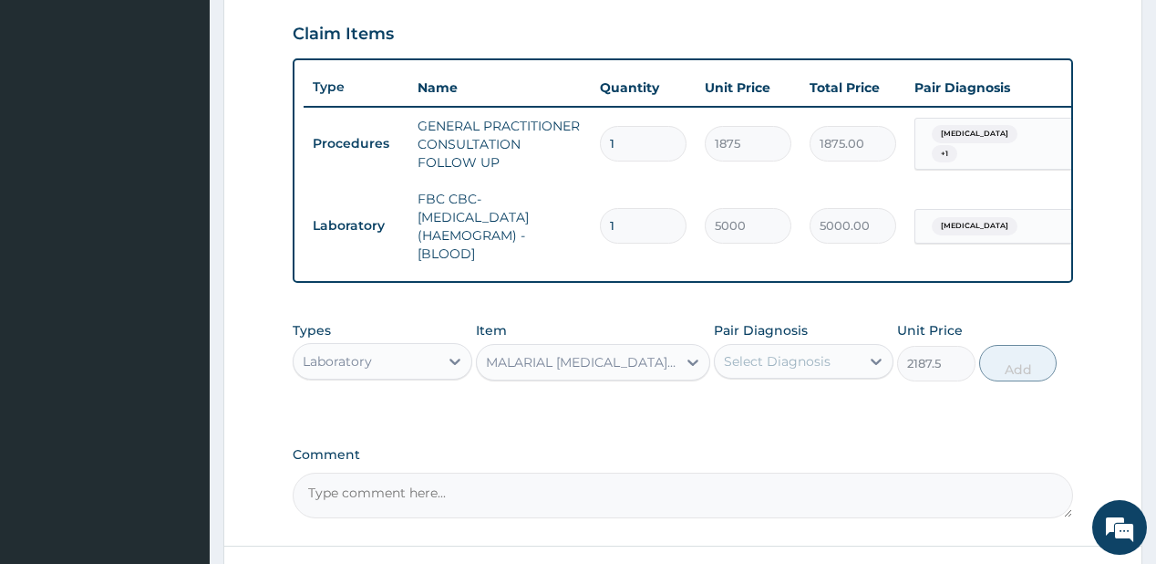
click at [770, 378] on div "Select Diagnosis" at bounding box center [804, 361] width 180 height 35
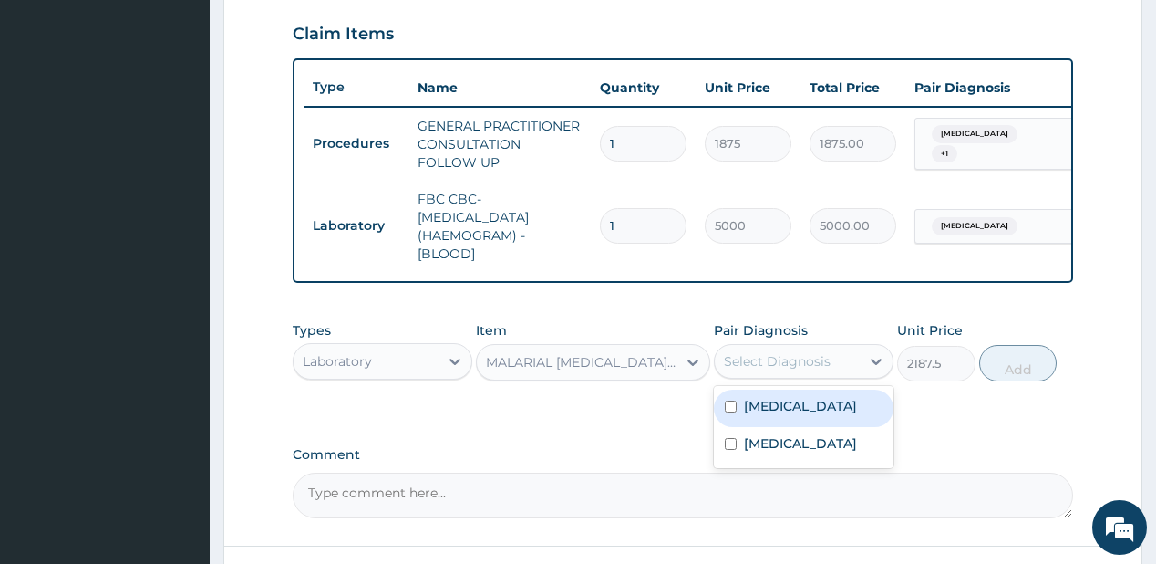
drag, startPoint x: 781, startPoint y: 411, endPoint x: 1064, endPoint y: 390, distance: 284.4
click at [783, 411] on label "Malaria" at bounding box center [800, 406] width 113 height 18
checkbox input "true"
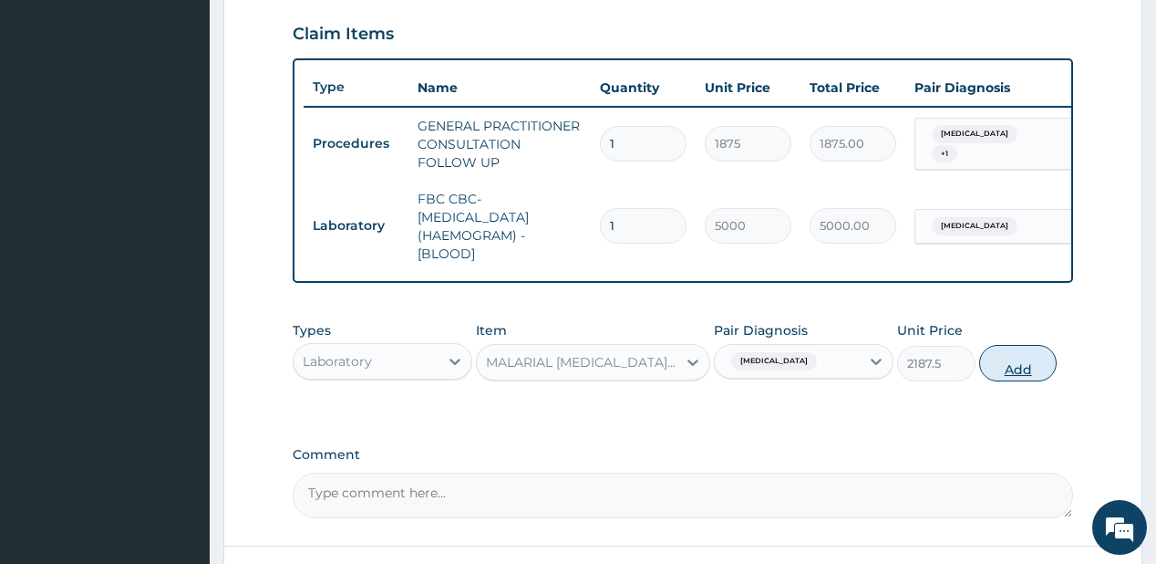
click at [1018, 376] on button "Add" at bounding box center [1018, 363] width 78 height 36
type input "0"
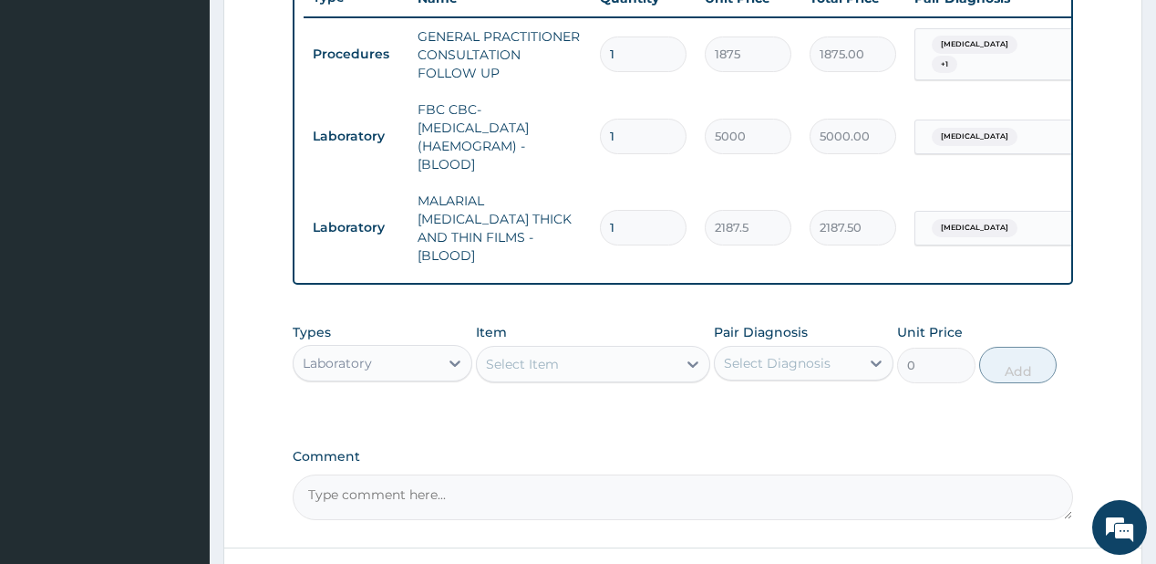
scroll to position [766, 0]
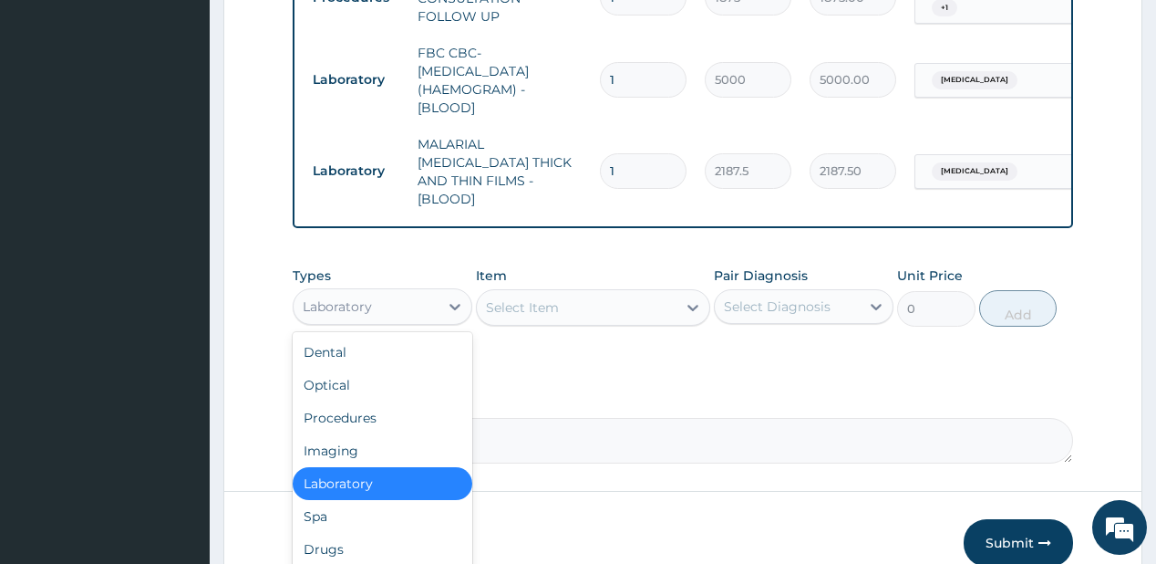
click at [368, 300] on div "Laboratory" at bounding box center [337, 306] width 69 height 18
click at [314, 535] on div "Drugs" at bounding box center [383, 549] width 180 height 33
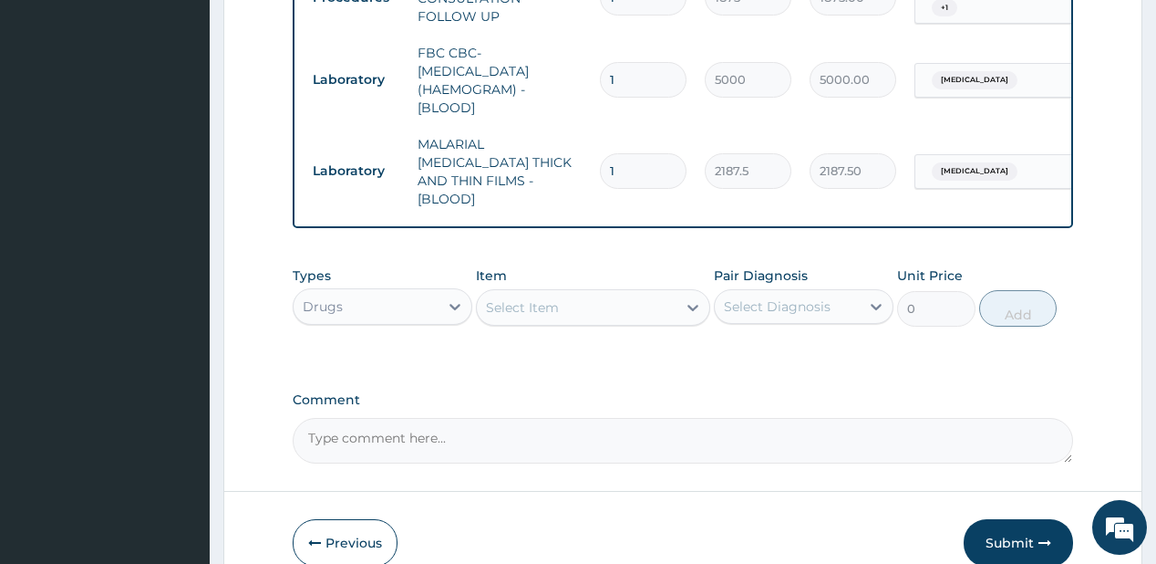
drag, startPoint x: 565, startPoint y: 293, endPoint x: 557, endPoint y: 281, distance: 14.4
click at [565, 293] on div "Select Item" at bounding box center [577, 307] width 200 height 29
type input "parace"
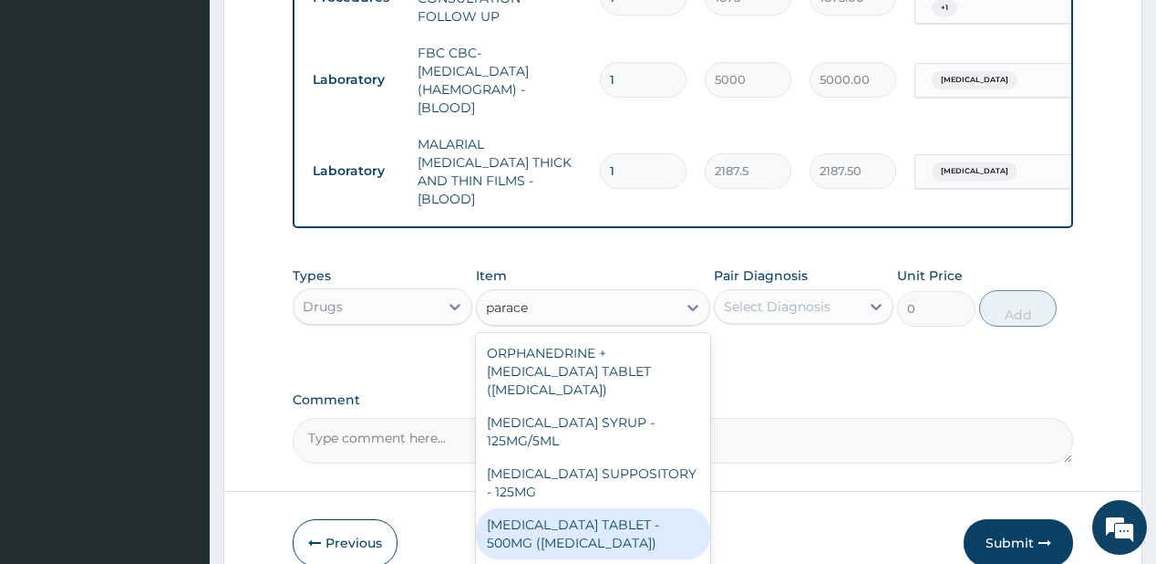
click at [539, 536] on div "[MEDICAL_DATA] TABLET - 500MG ([MEDICAL_DATA])" at bounding box center [593, 533] width 234 height 51
type input "42"
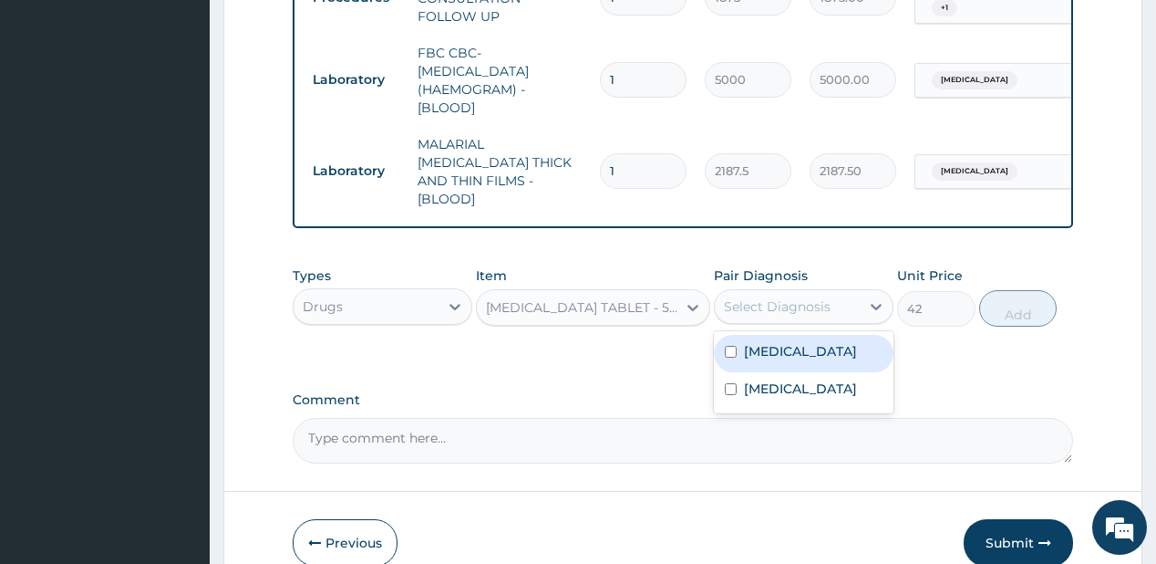
click at [789, 292] on div "Select Diagnosis" at bounding box center [787, 306] width 145 height 29
drag, startPoint x: 756, startPoint y: 341, endPoint x: 757, endPoint y: 387, distance: 45.6
click at [756, 349] on label "[MEDICAL_DATA]" at bounding box center [800, 351] width 113 height 18
checkbox input "true"
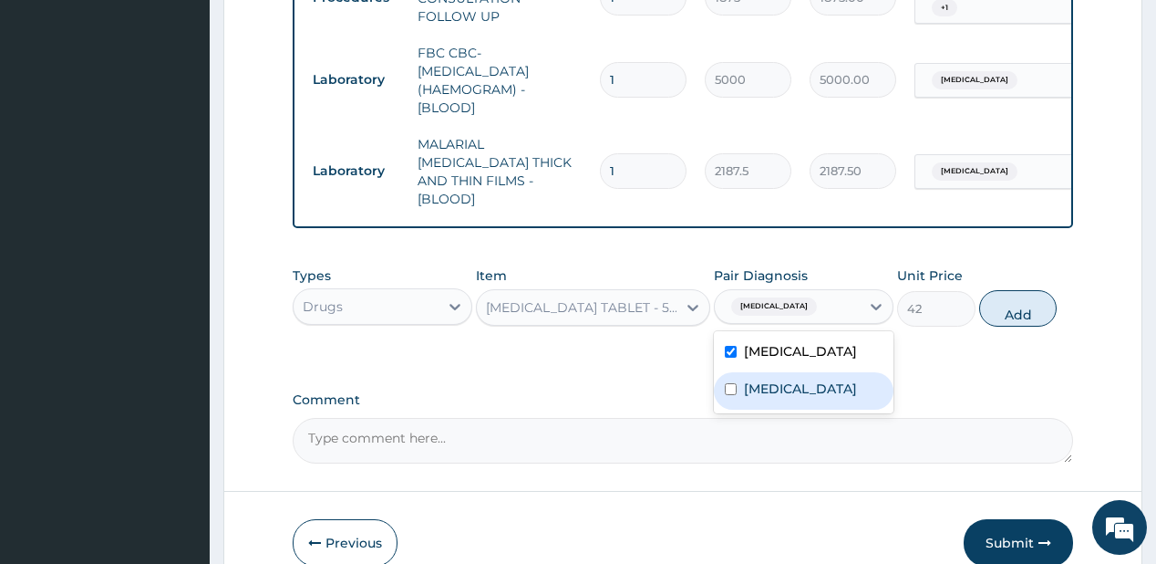
click at [756, 387] on label "Sepsis" at bounding box center [800, 388] width 113 height 18
checkbox input "true"
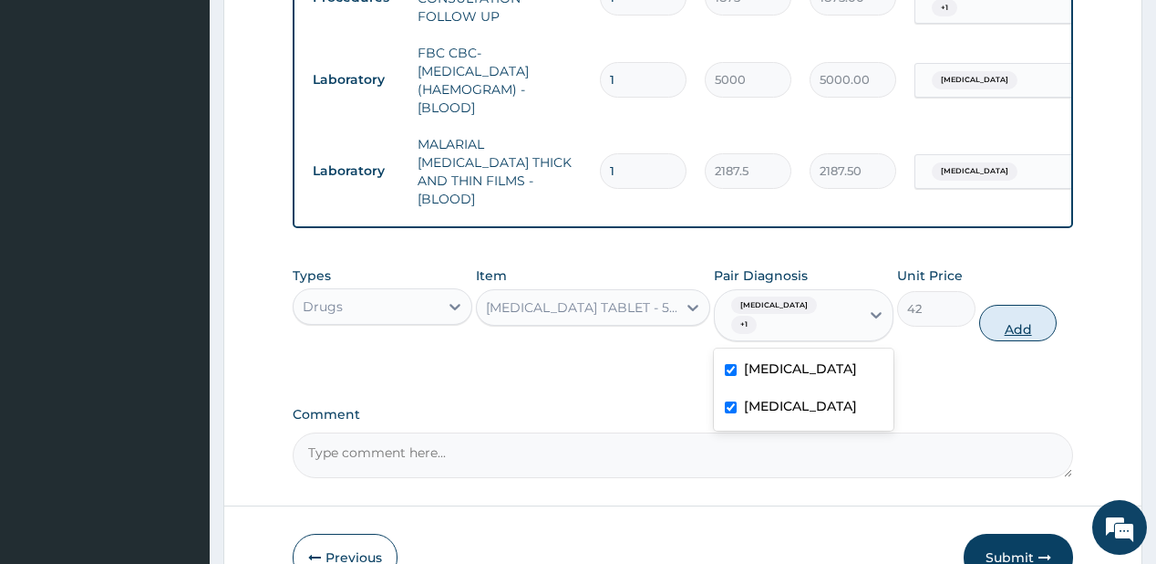
click at [989, 305] on button "Add" at bounding box center [1018, 323] width 78 height 36
type input "0"
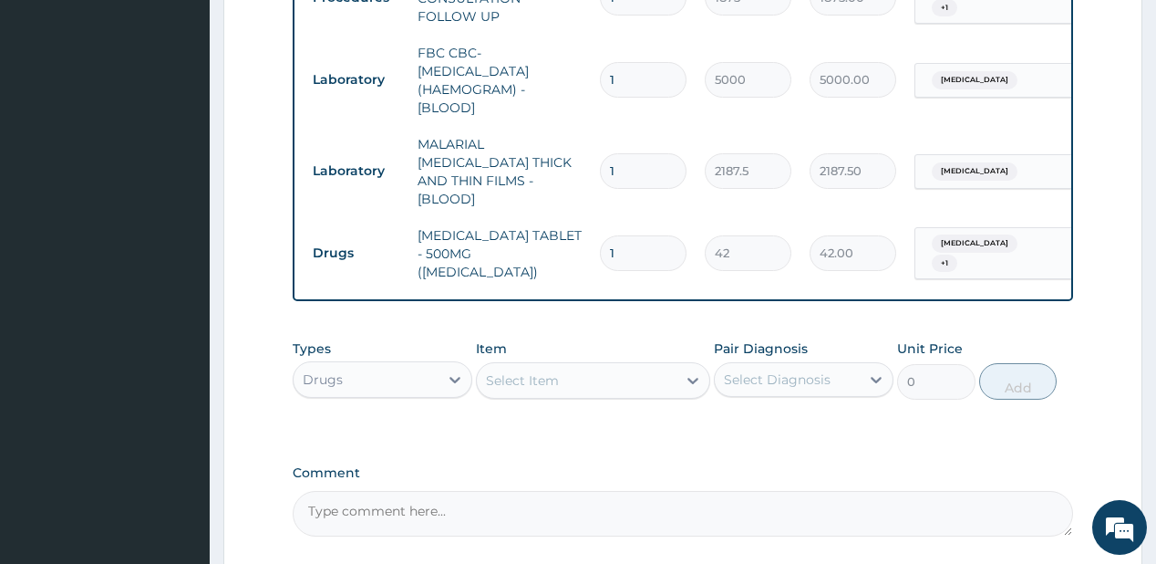
click at [576, 366] on div "Select Item" at bounding box center [577, 380] width 200 height 29
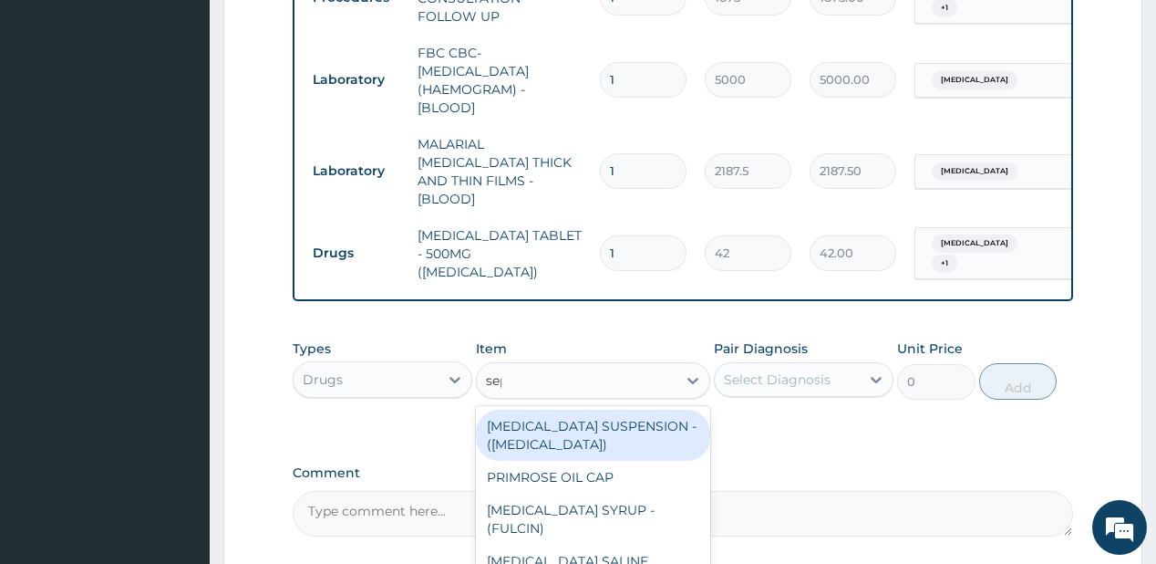
type input "septr"
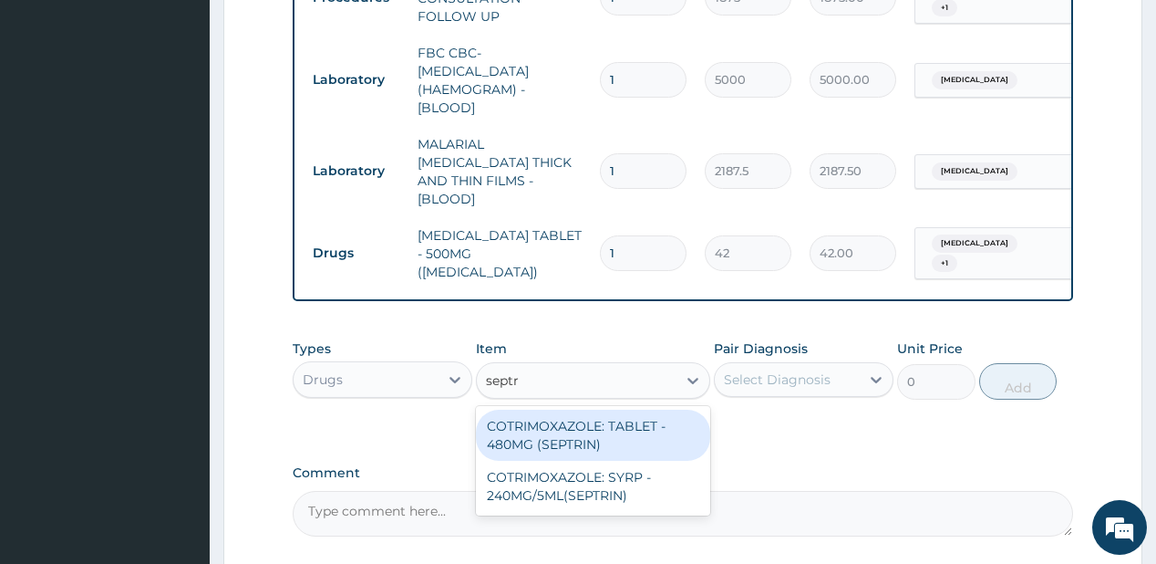
drag, startPoint x: 596, startPoint y: 401, endPoint x: 799, endPoint y: 332, distance: 214.0
click at [596, 409] on div "COTRIMOXAZOLE: TABLET - 480MG (SEPTRIN)" at bounding box center [593, 434] width 234 height 51
type input "81.19999999999999"
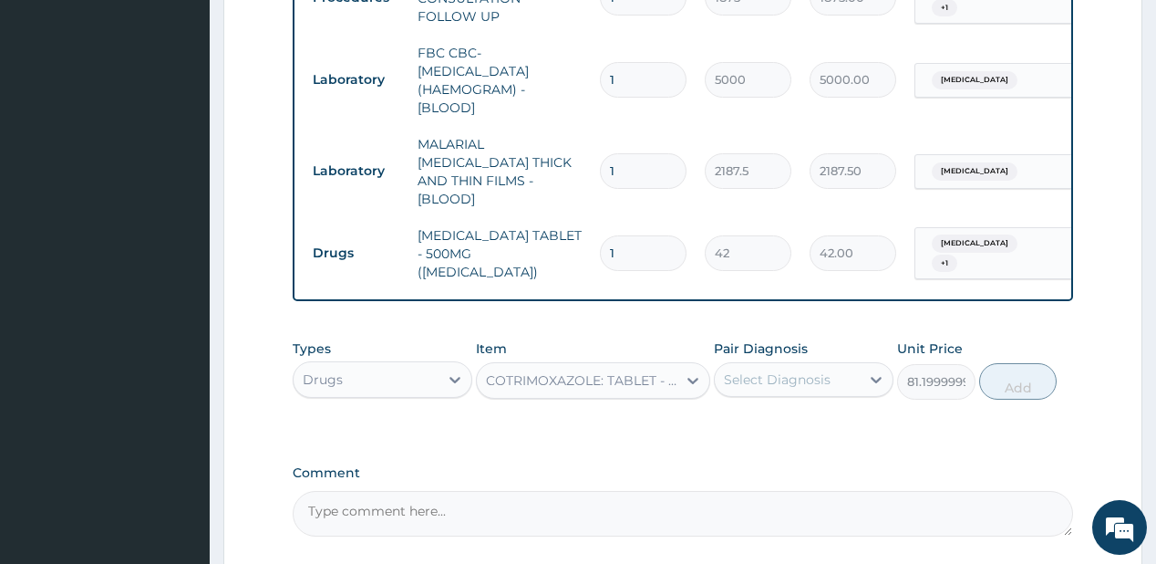
click at [784, 370] on div "Select Diagnosis" at bounding box center [777, 379] width 107 height 18
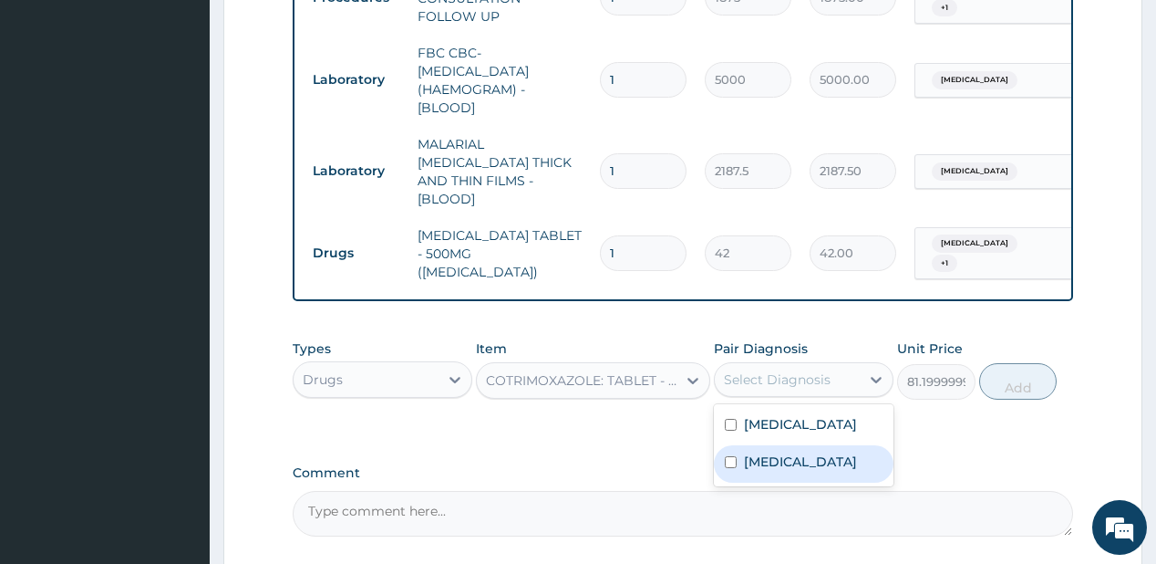
click at [767, 450] on div "Sepsis" at bounding box center [804, 463] width 180 height 37
checkbox input "true"
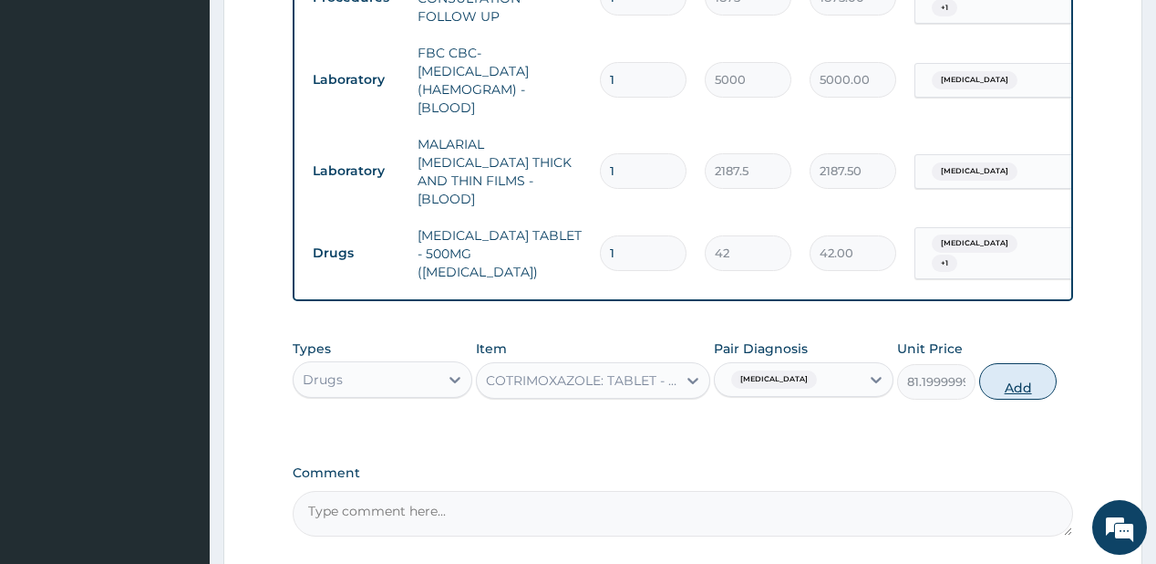
click at [1039, 363] on button "Add" at bounding box center [1018, 381] width 78 height 36
type input "0"
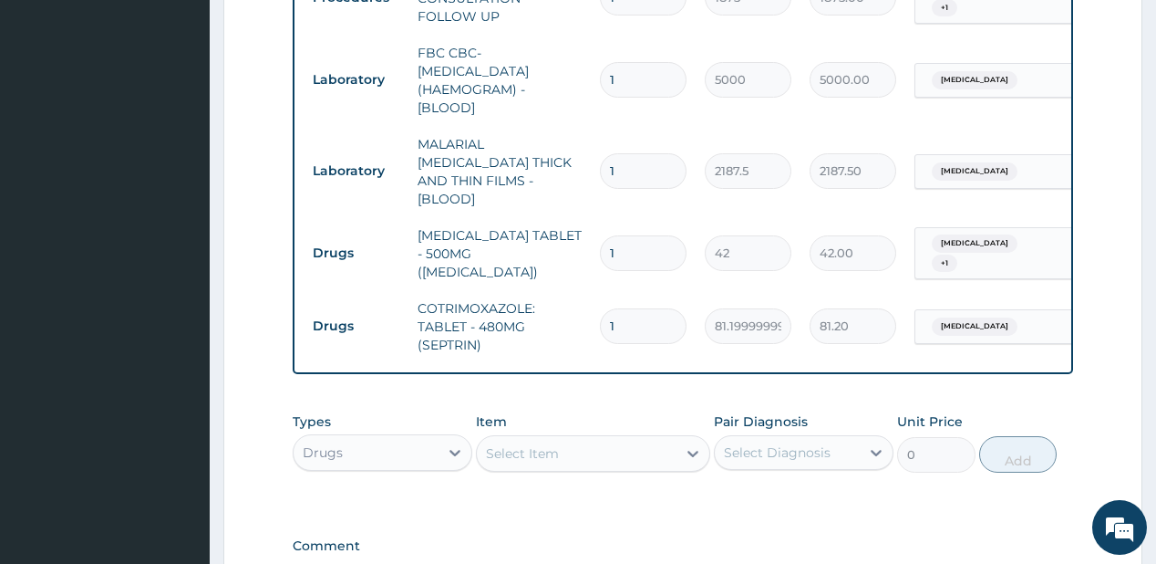
type input "0.00"
type input "2"
type input "162.40"
type input "20"
type input "1624.00"
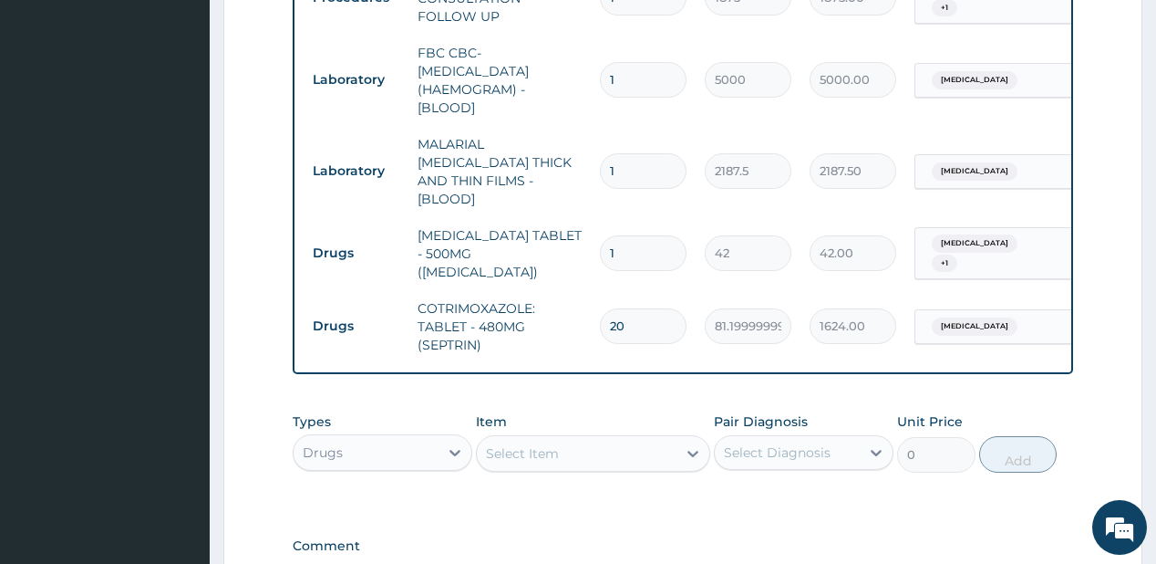
type input "20"
click at [506, 444] on div "Select Item" at bounding box center [577, 453] width 200 height 29
type input "coart"
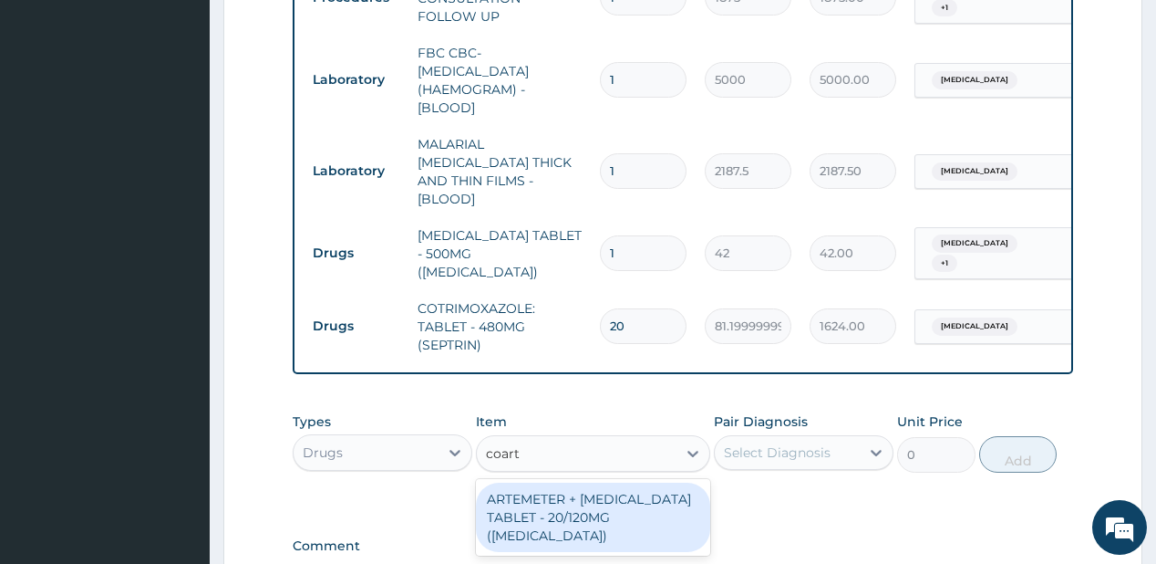
drag, startPoint x: 575, startPoint y: 501, endPoint x: 770, endPoint y: 409, distance: 214.6
click at [577, 498] on div "ARTEMETER + LUMEFANTRINE TABLET - 20/120MG (COARTEM)" at bounding box center [593, 516] width 234 height 69
type input "210"
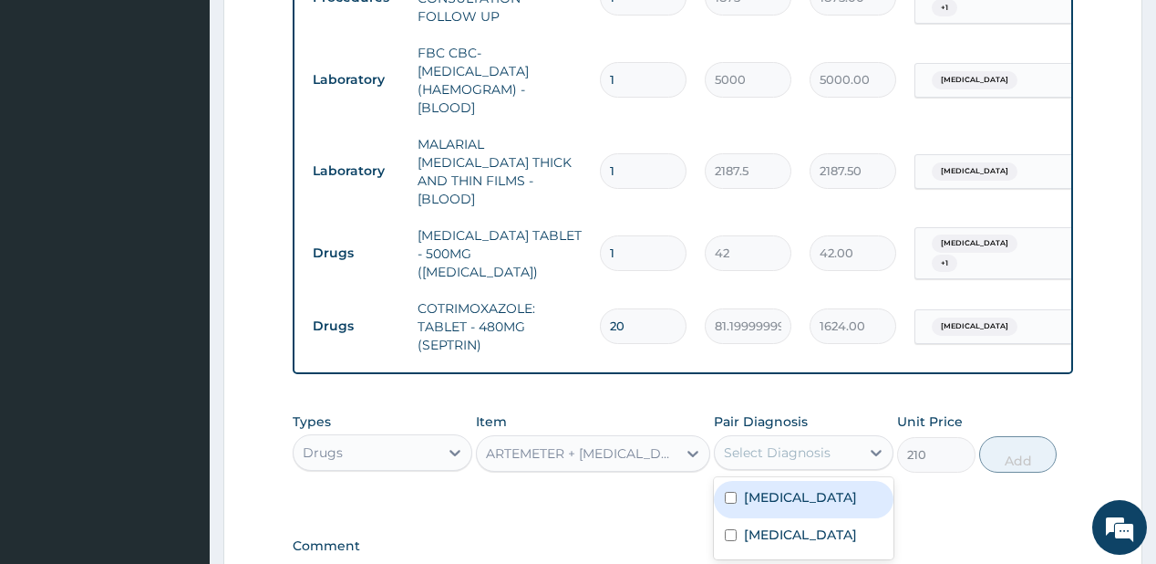
click at [799, 443] on div "Select Diagnosis" at bounding box center [777, 452] width 107 height 18
click at [779, 488] on label "Malaria" at bounding box center [800, 497] width 113 height 18
checkbox input "true"
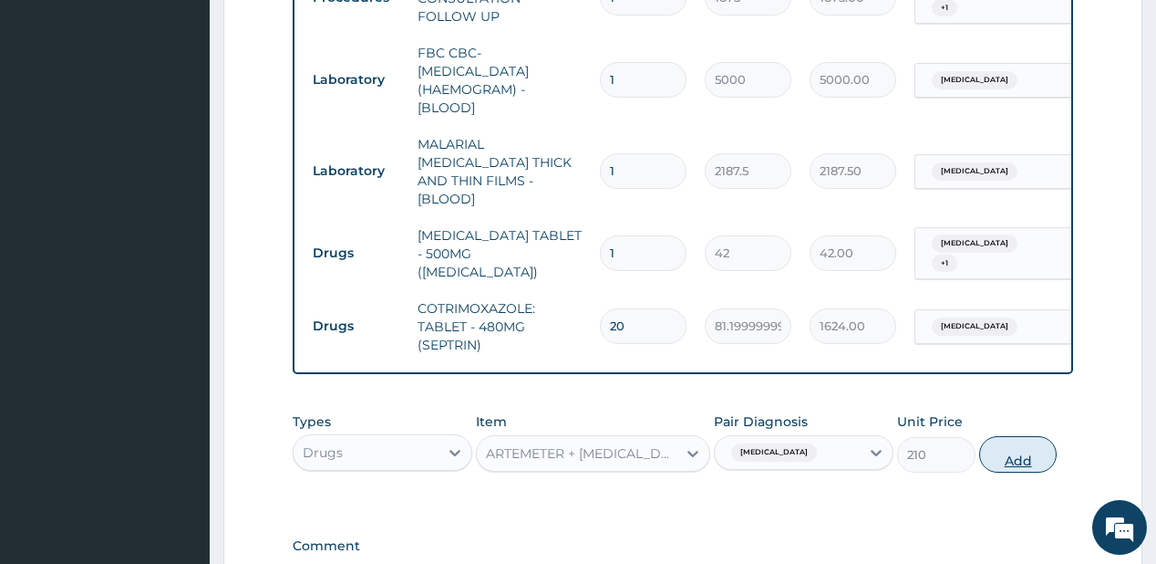
click at [1035, 442] on button "Add" at bounding box center [1018, 454] width 78 height 36
type input "0"
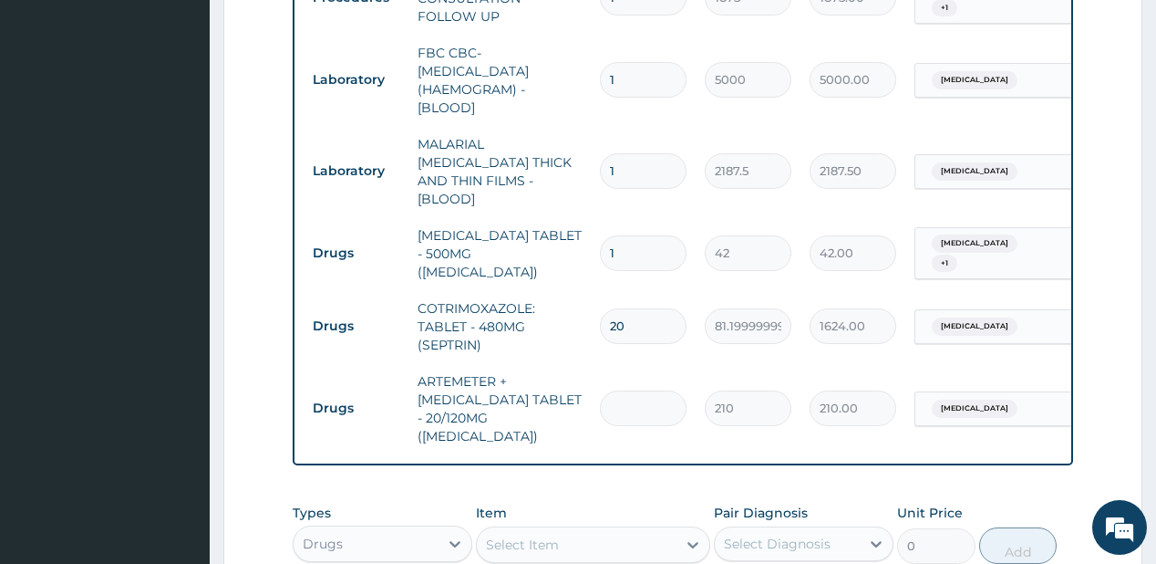
type input "0.00"
type input "6"
type input "1260.00"
type input "6"
click at [538, 535] on div "Select Item" at bounding box center [522, 544] width 73 height 18
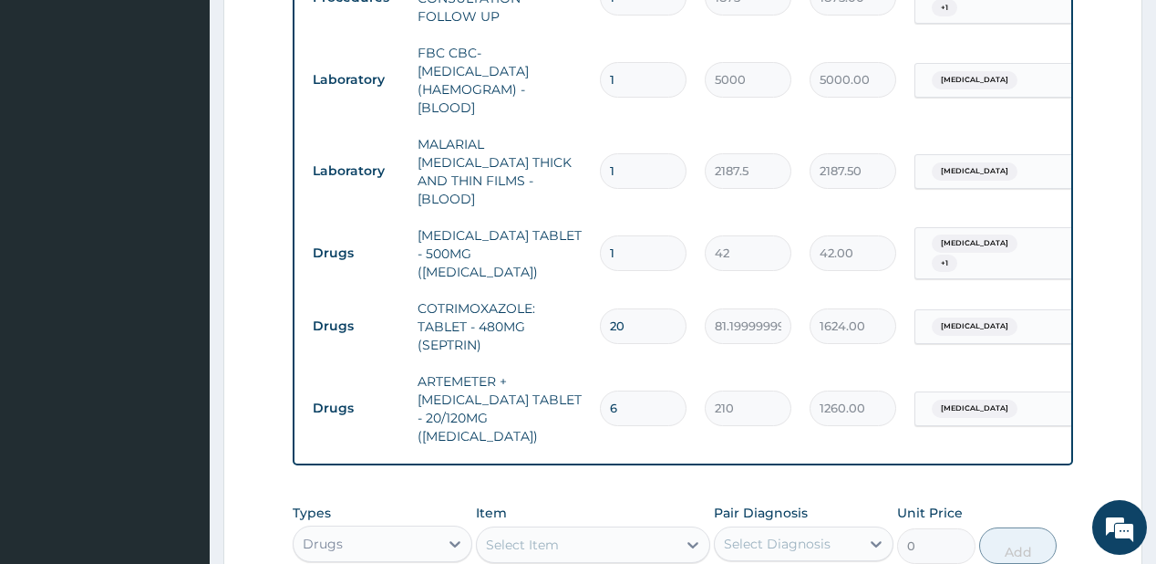
type input "pred"
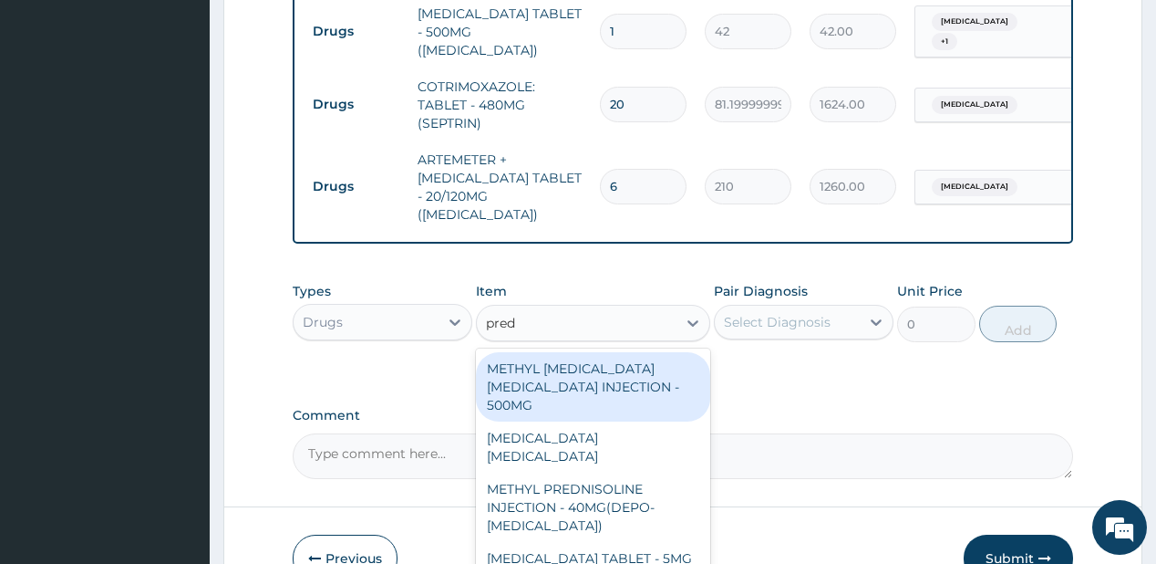
scroll to position [1055, 0]
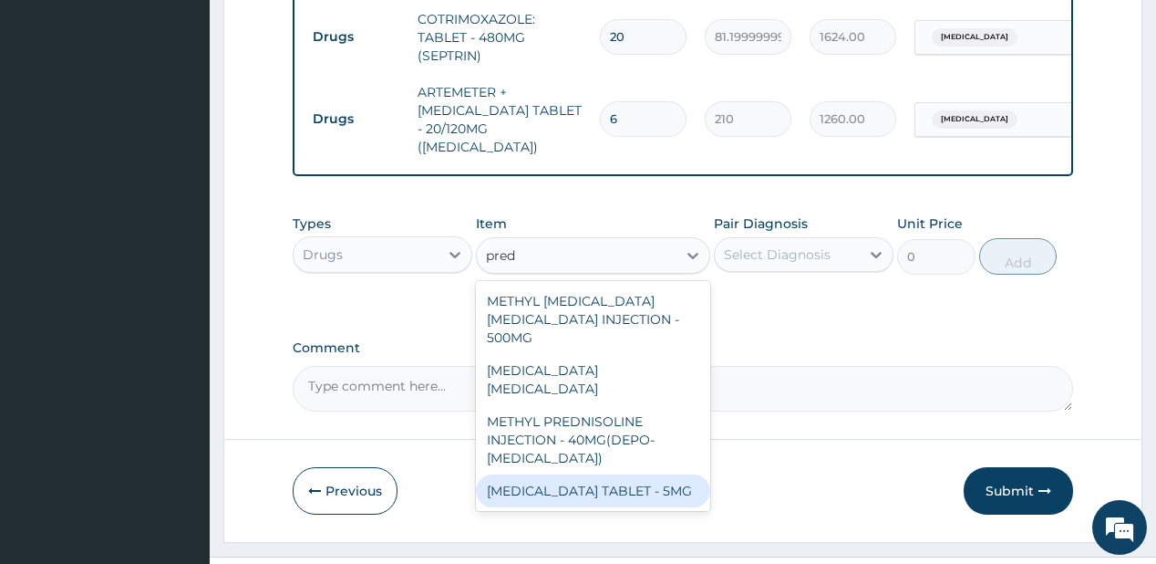
drag, startPoint x: 626, startPoint y: 431, endPoint x: 751, endPoint y: 275, distance: 200.4
click at [631, 474] on div "PREDNISOLONE TABLET - 5MG" at bounding box center [593, 490] width 234 height 33
type input "42"
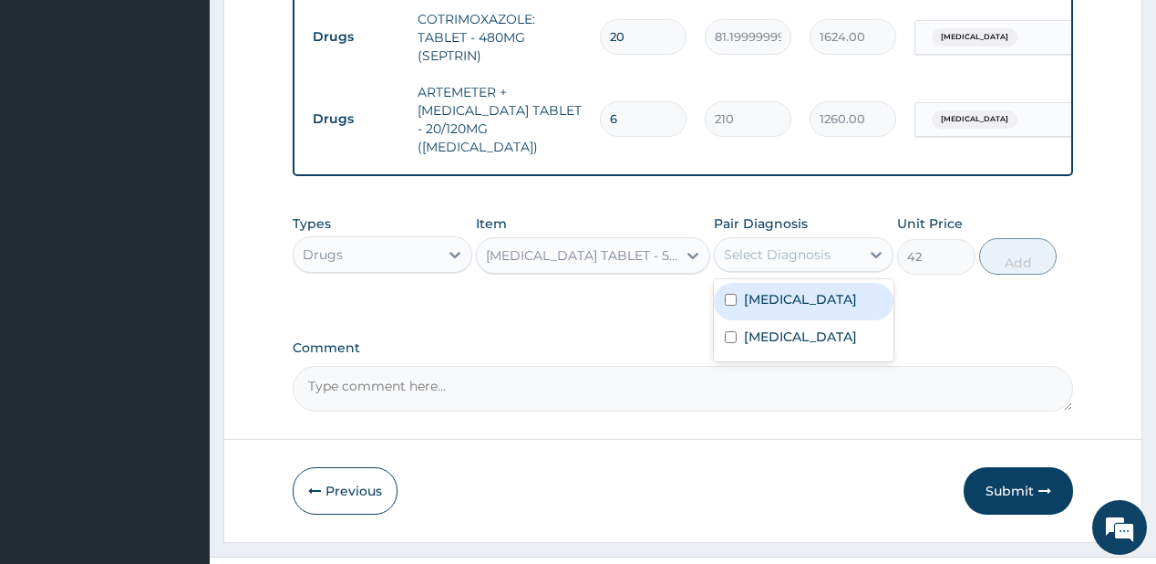
click at [782, 245] on div "Select Diagnosis" at bounding box center [777, 254] width 107 height 18
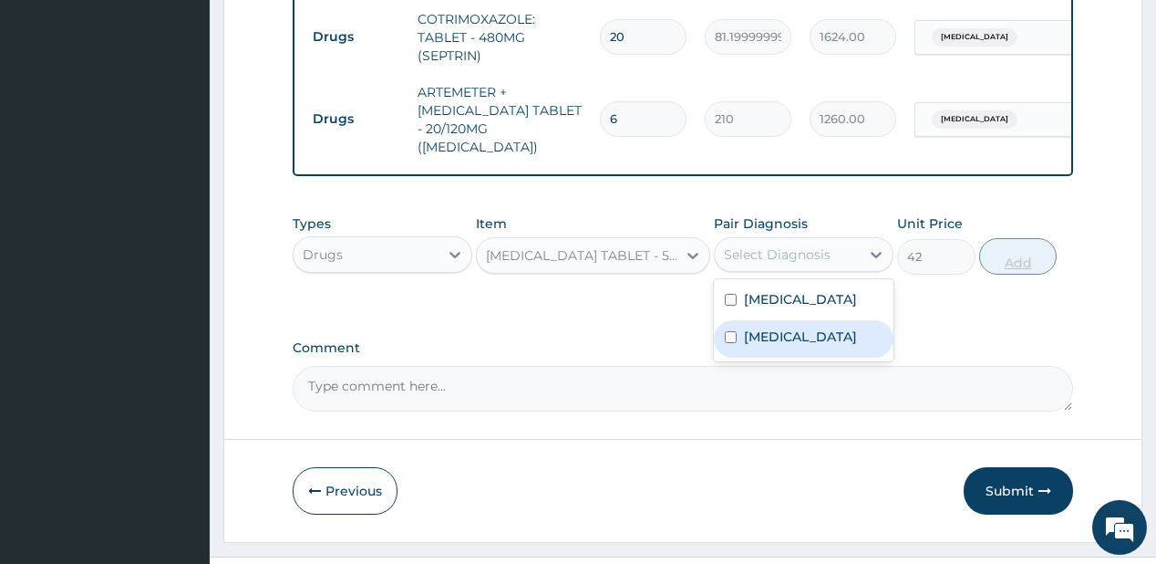
drag, startPoint x: 774, startPoint y: 298, endPoint x: 1029, endPoint y: 212, distance: 268.5
click at [799, 320] on div "Sepsis" at bounding box center [804, 338] width 180 height 37
checkbox input "true"
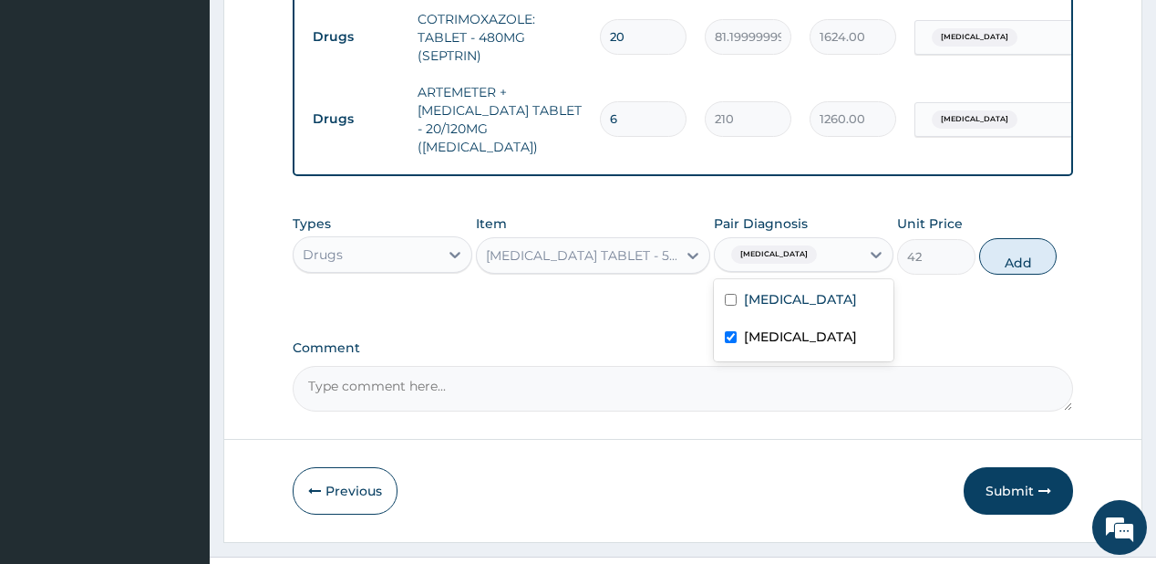
drag, startPoint x: 1025, startPoint y: 218, endPoint x: 696, endPoint y: 40, distance: 374.1
click at [1023, 238] on button "Add" at bounding box center [1018, 256] width 78 height 36
type input "0"
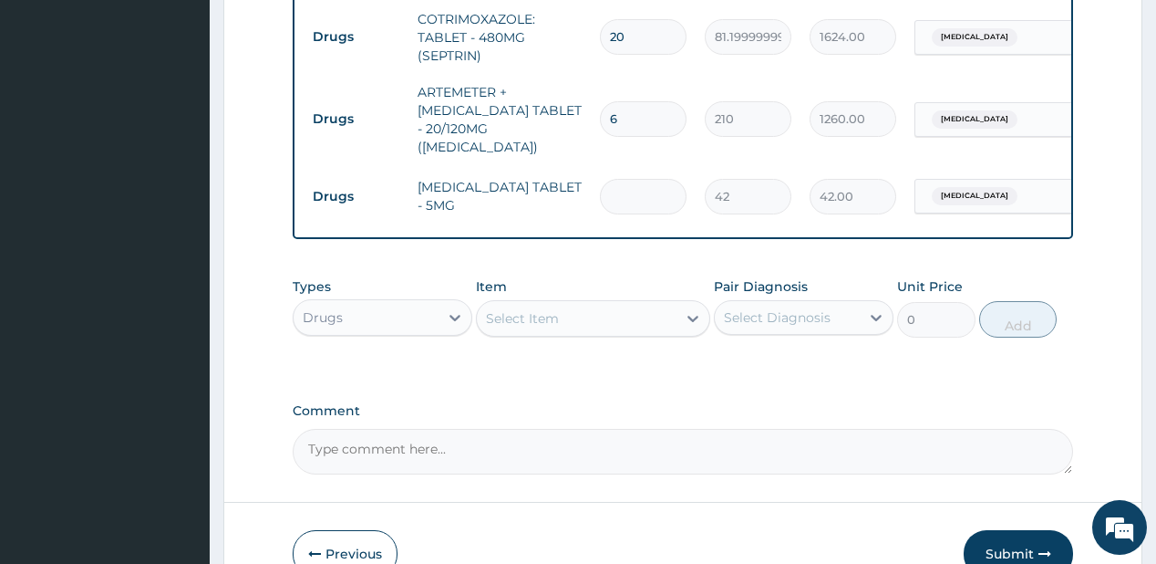
type input "0.00"
type input "3"
type input "126.00"
type input "30"
type input "1260.00"
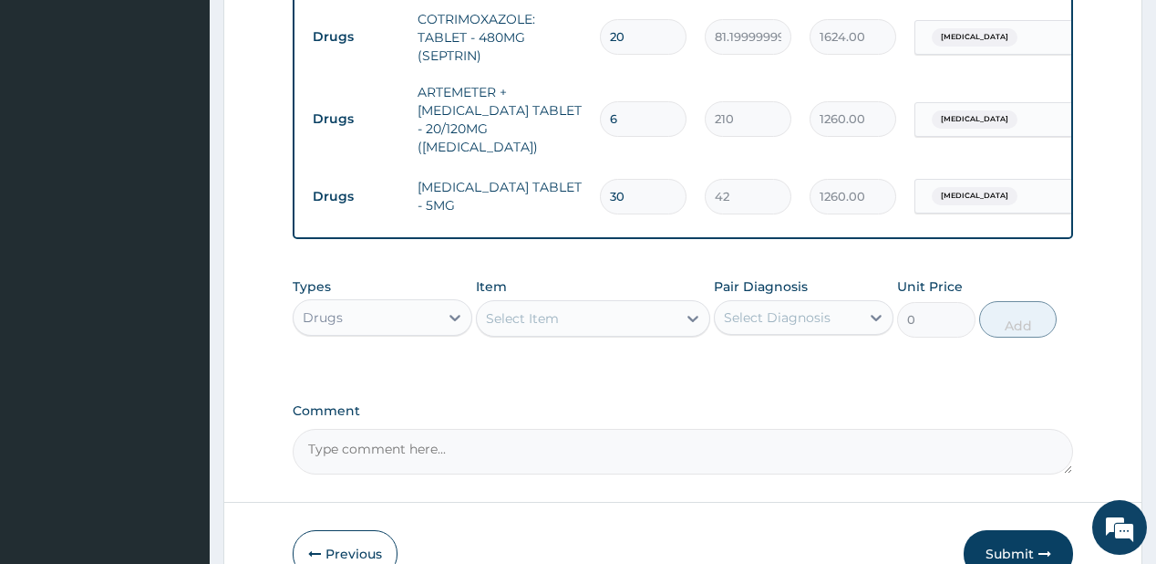
type input "30"
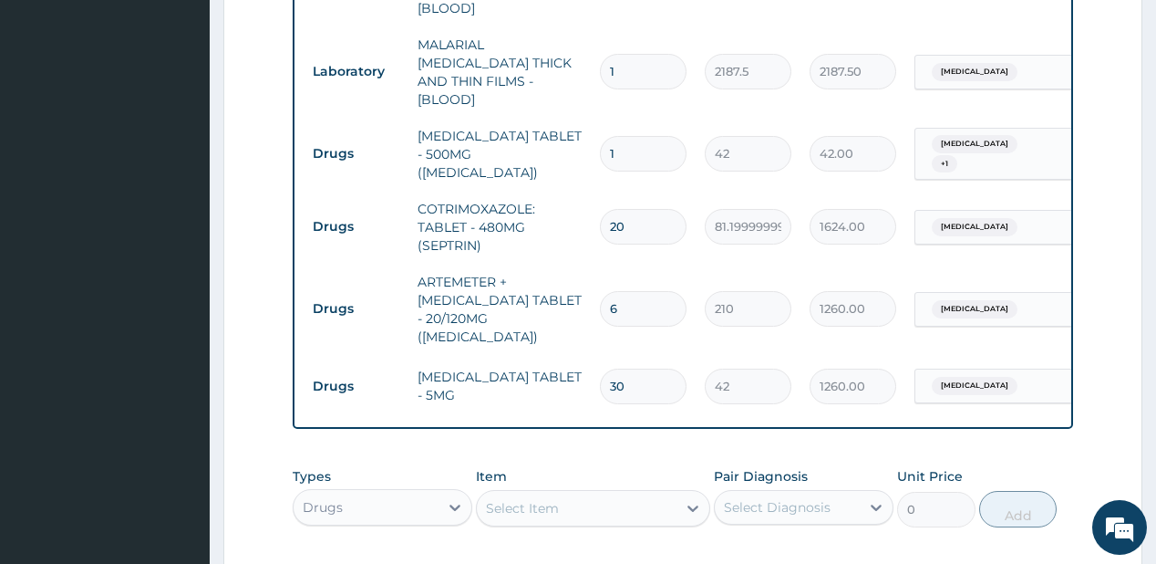
scroll to position [836, 0]
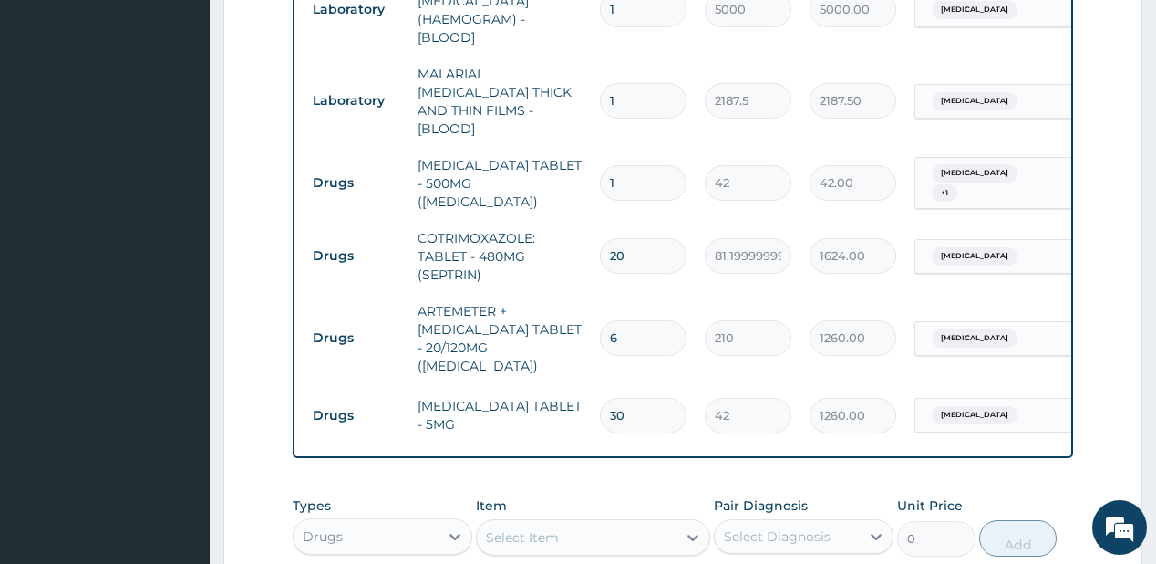
click at [630, 165] on input "1" at bounding box center [643, 183] width 87 height 36
type input "18"
type input "756.00"
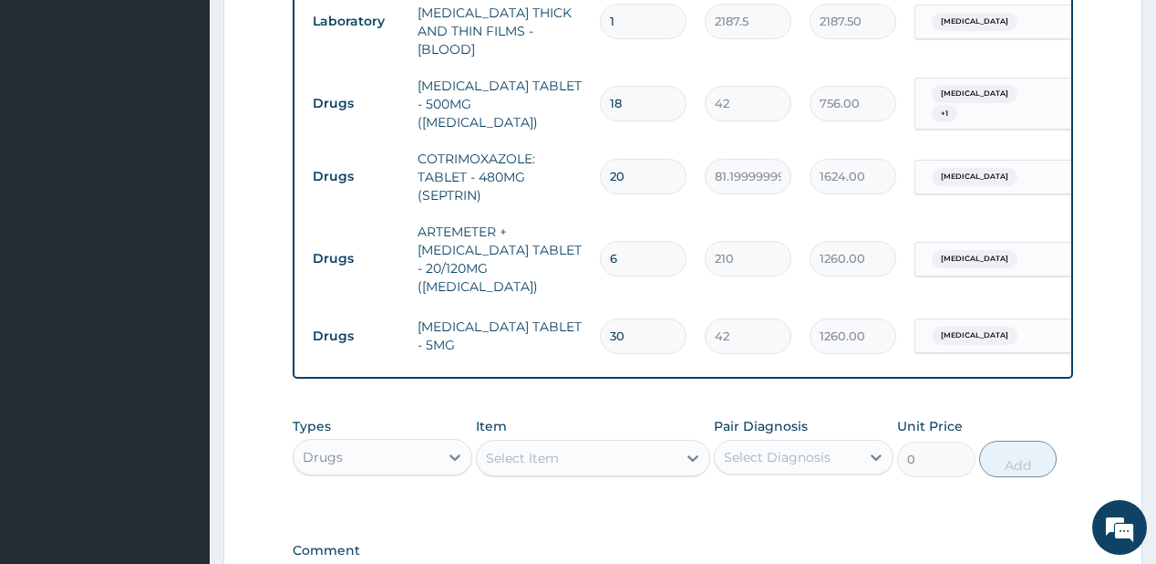
scroll to position [1055, 0]
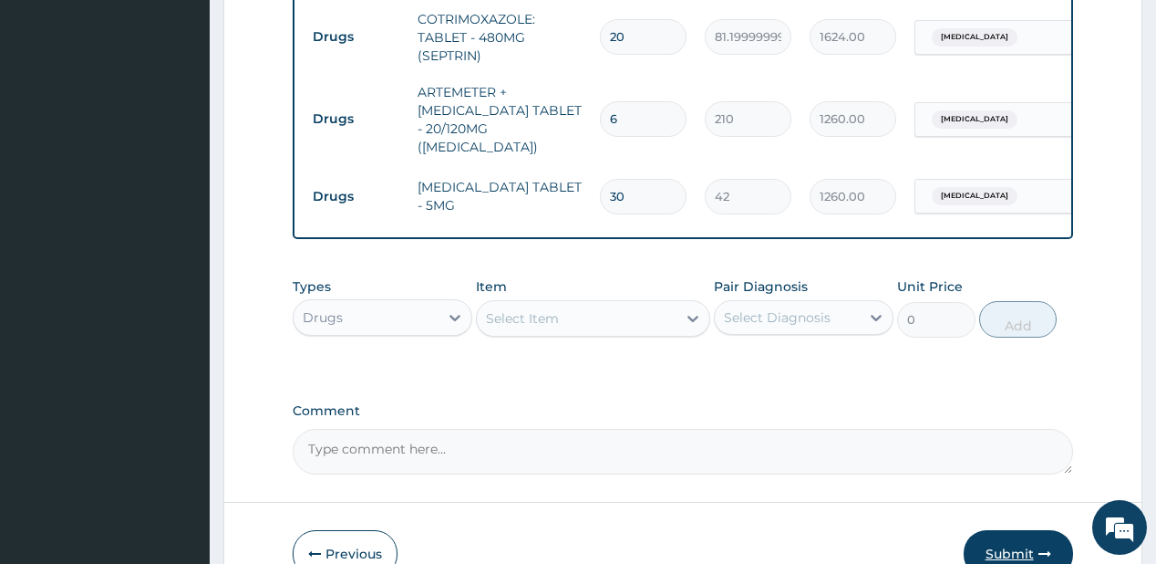
type input "18"
click at [997, 530] on button "Submit" at bounding box center [1018, 553] width 109 height 47
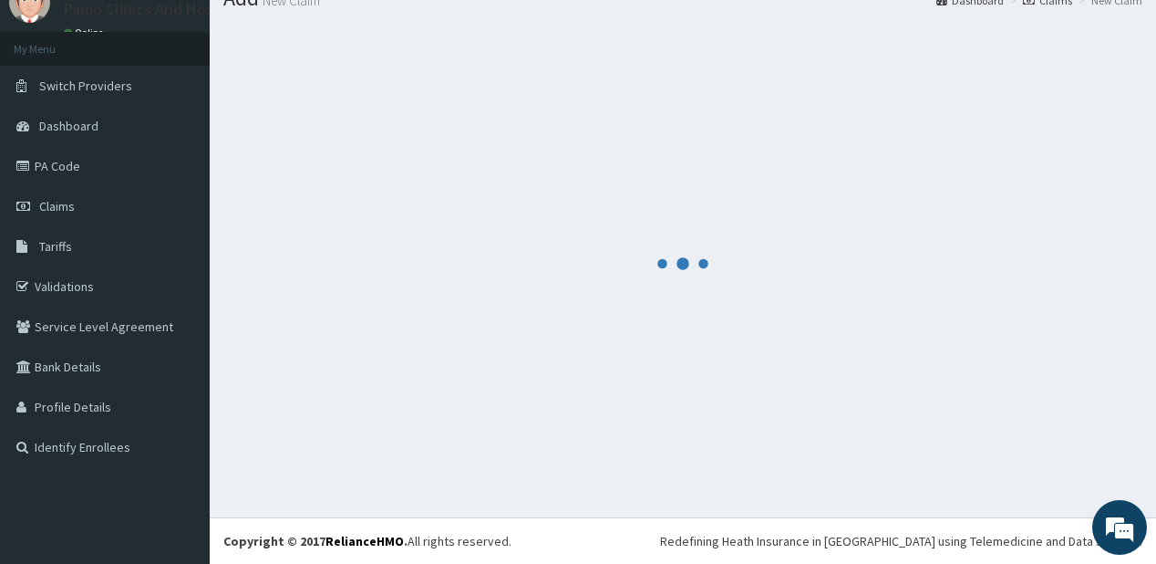
scroll to position [72, 0]
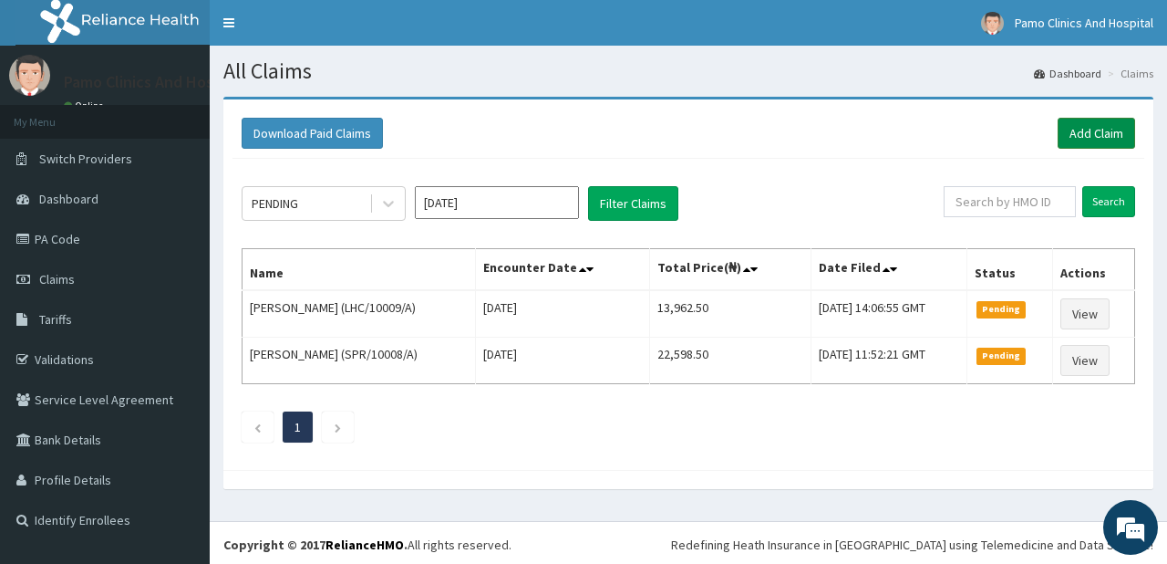
click at [1091, 132] on link "Add Claim" at bounding box center [1097, 133] width 78 height 31
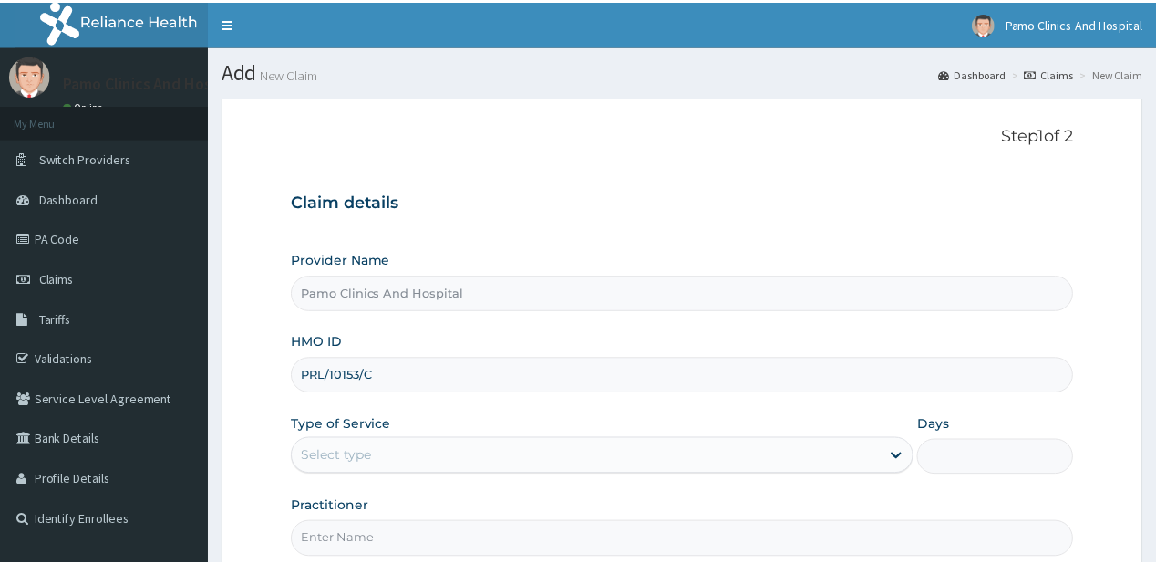
scroll to position [161, 0]
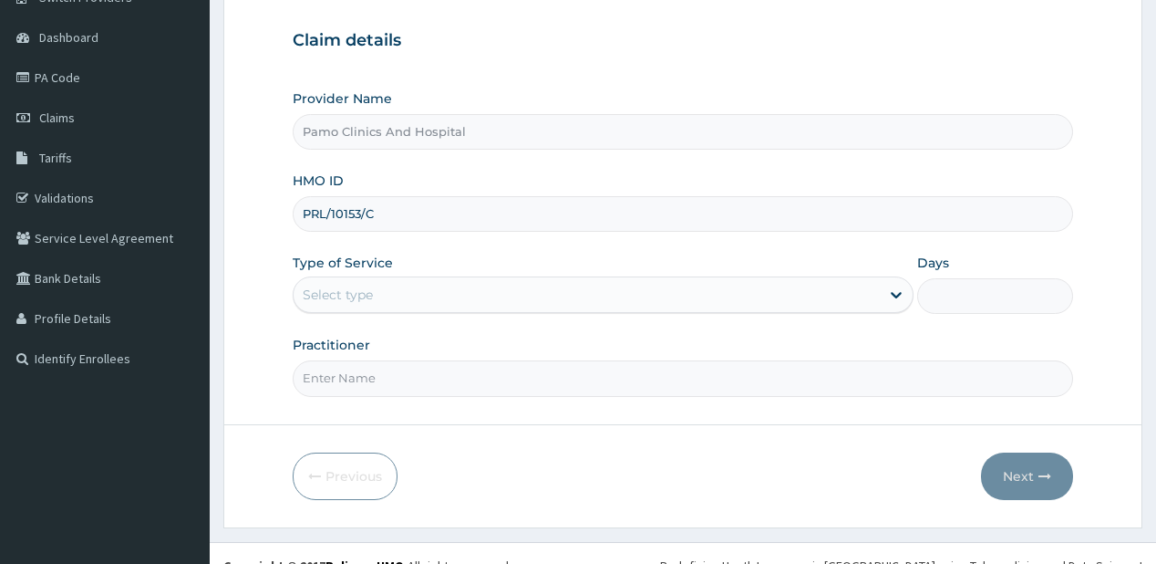
type input "PRL/10153/C"
click at [371, 282] on div "Select type" at bounding box center [587, 294] width 586 height 29
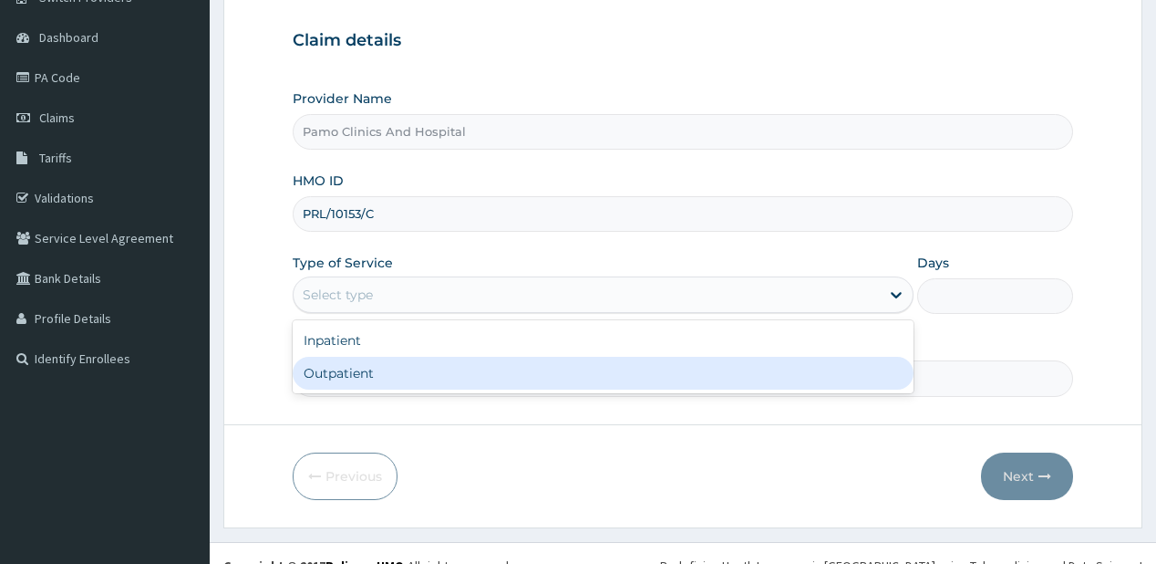
click at [352, 361] on div "Outpatient" at bounding box center [603, 373] width 621 height 33
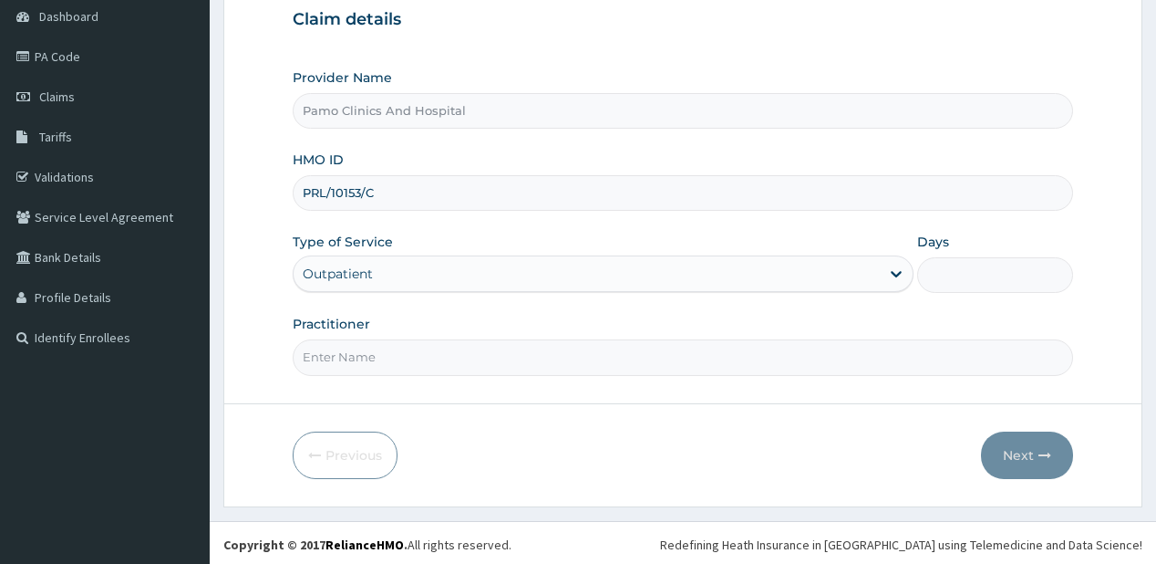
type input "1"
click at [352, 358] on input "Practitioner" at bounding box center [683, 357] width 780 height 36
type input "DR EZECHUKWU TOCHUKWU"
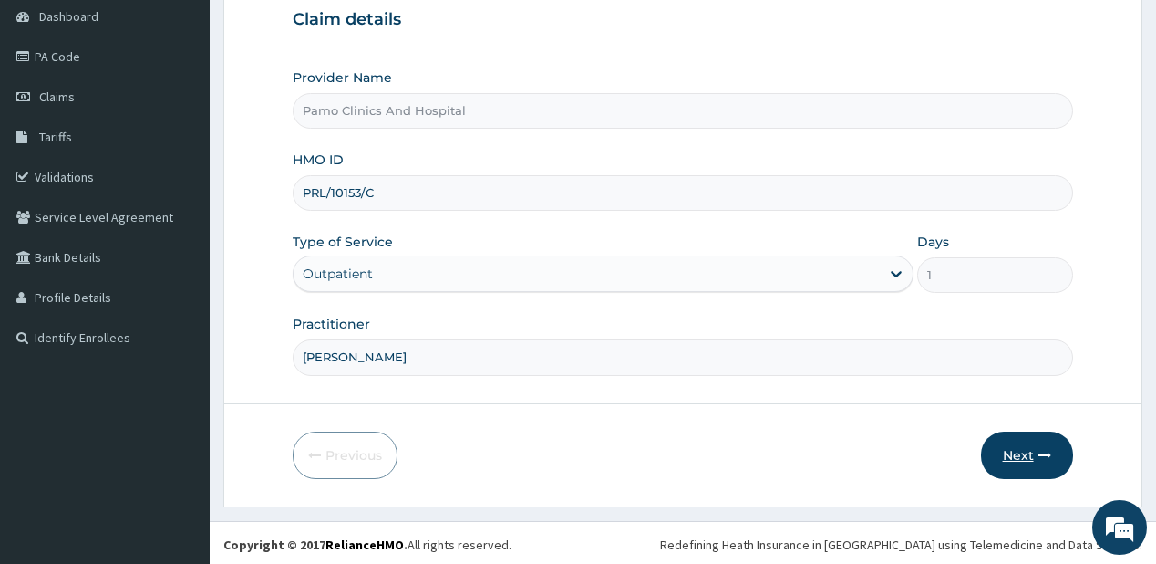
click at [1017, 459] on button "Next" at bounding box center [1027, 454] width 92 height 47
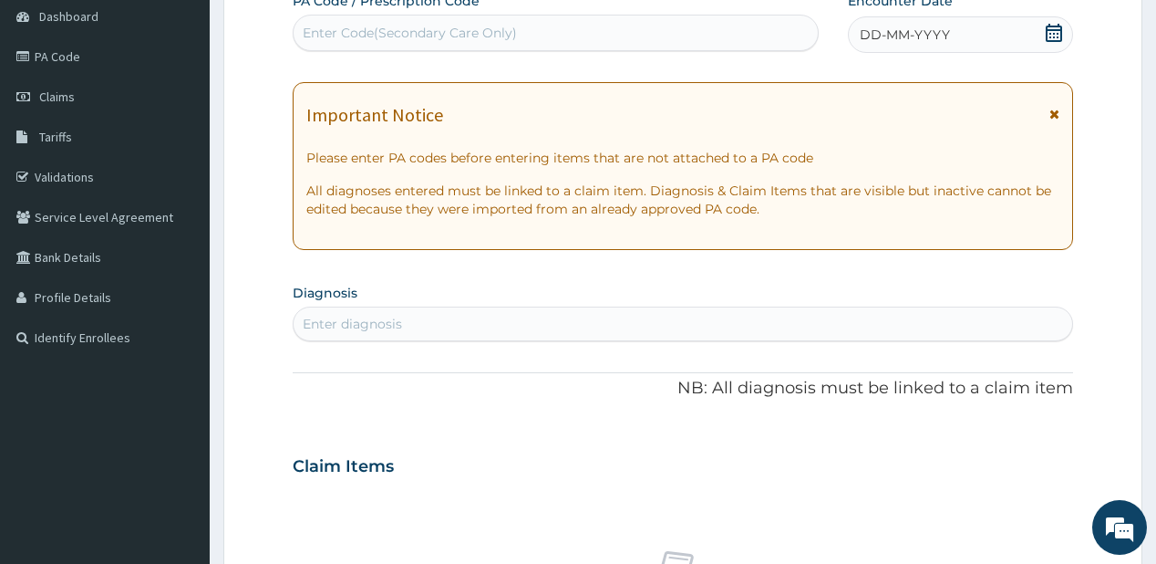
click at [874, 38] on span "DD-MM-YYYY" at bounding box center [905, 35] width 90 height 18
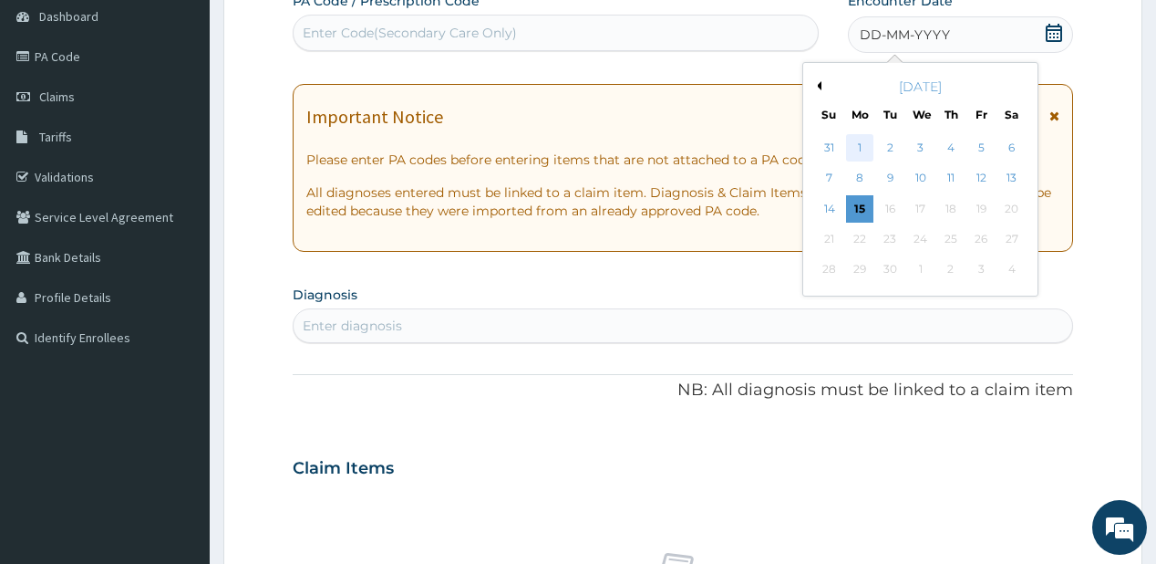
click at [858, 146] on div "1" at bounding box center [859, 147] width 27 height 27
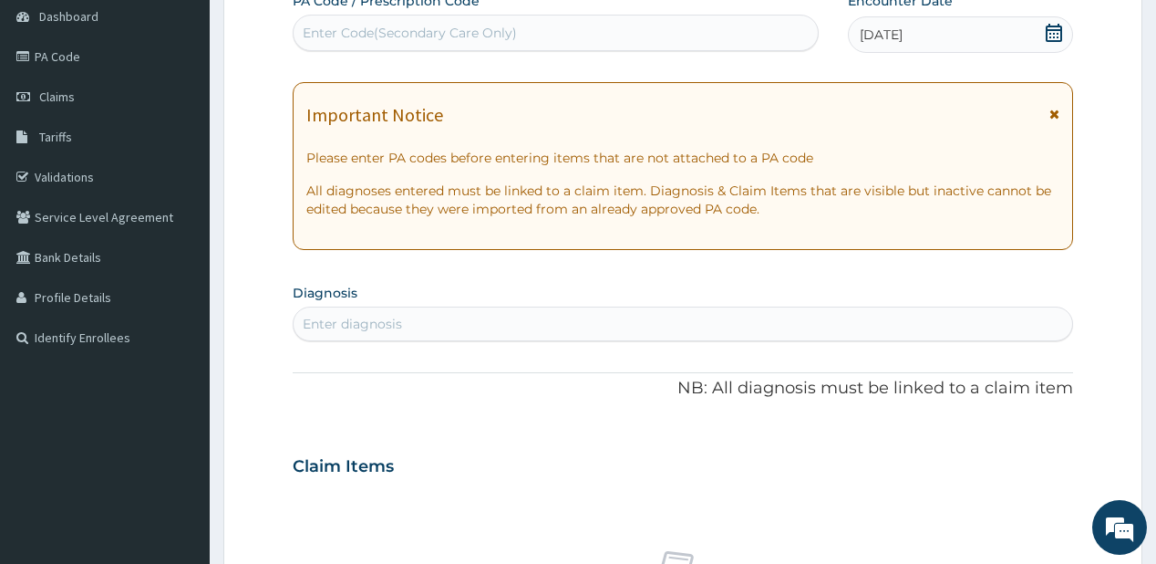
drag, startPoint x: 394, startPoint y: 328, endPoint x: 387, endPoint y: 297, distance: 31.8
click at [394, 326] on div "Enter diagnosis" at bounding box center [352, 324] width 99 height 18
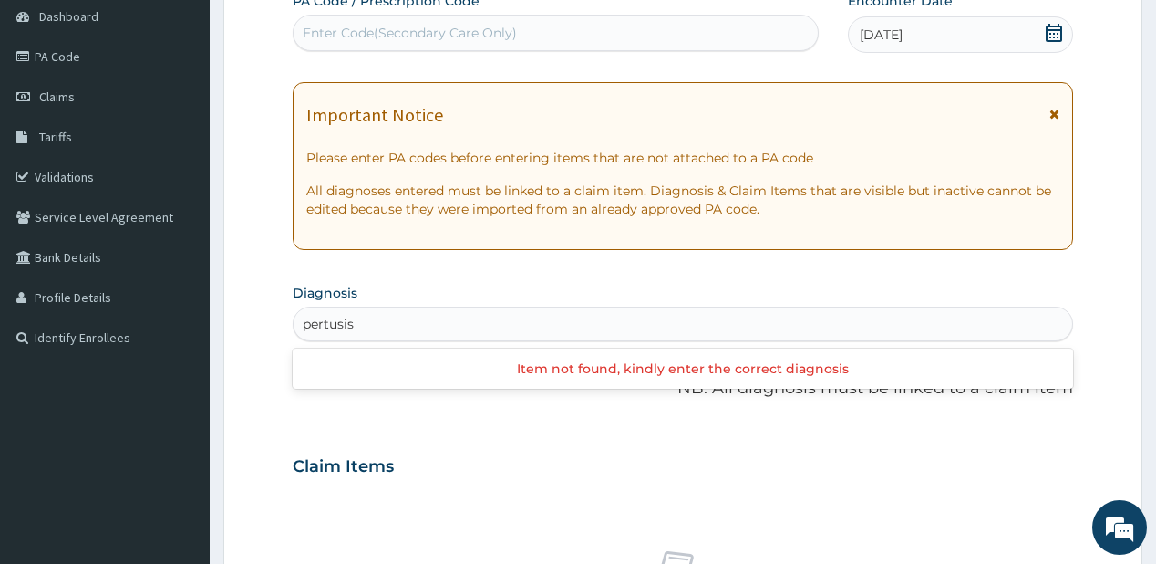
type input "pertusis"
type input "pertussi"
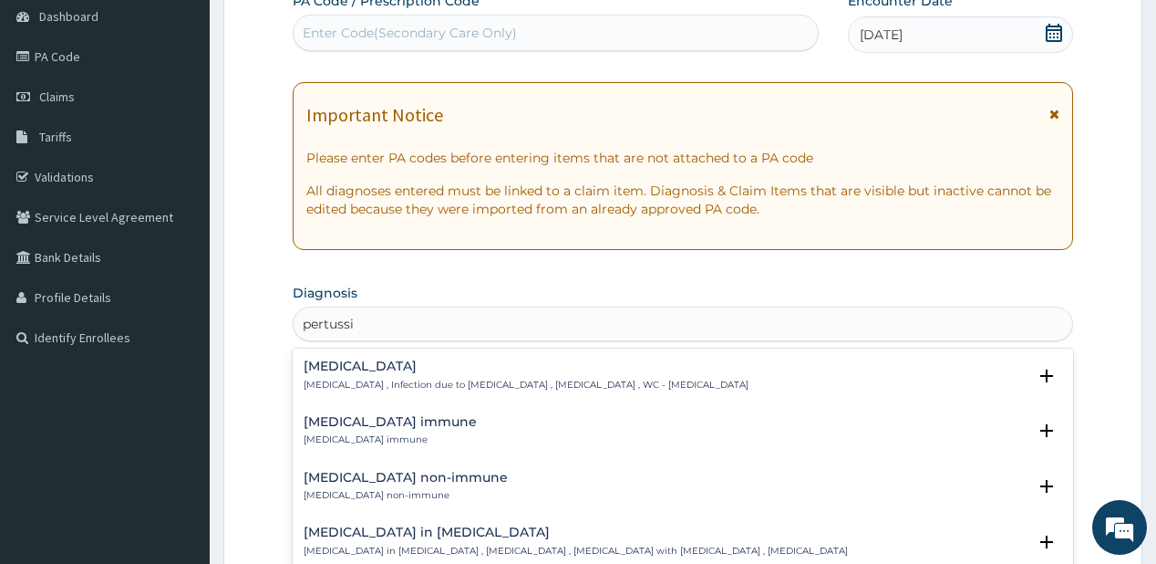
click at [341, 370] on h4 "Pertussis" at bounding box center [526, 366] width 445 height 14
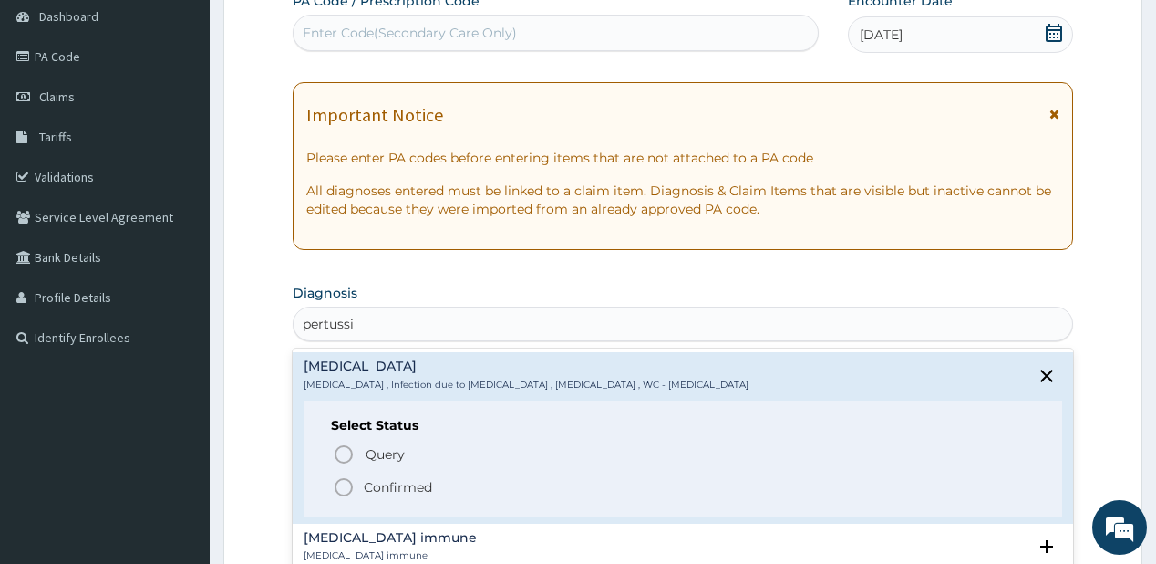
drag, startPoint x: 380, startPoint y: 485, endPoint x: 381, endPoint y: 15, distance: 470.5
click at [381, 485] on p "Confirmed" at bounding box center [398, 487] width 68 height 18
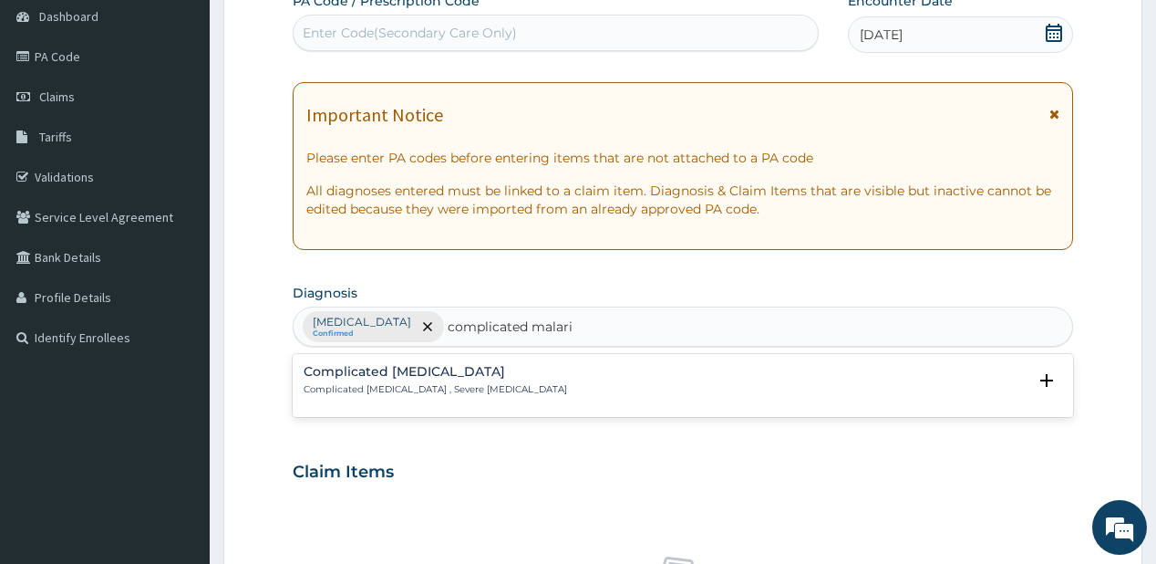
type input "complicated malaria"
click at [384, 383] on p "Complicated malaria , Severe malaria" at bounding box center [436, 389] width 264 height 13
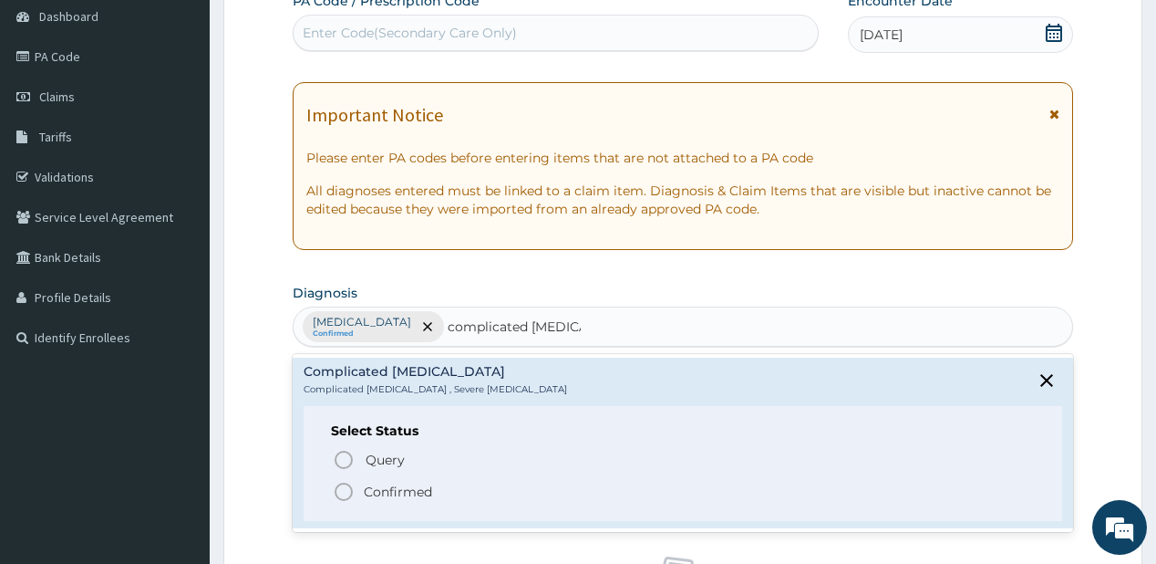
click at [365, 493] on p "Confirmed" at bounding box center [398, 491] width 68 height 18
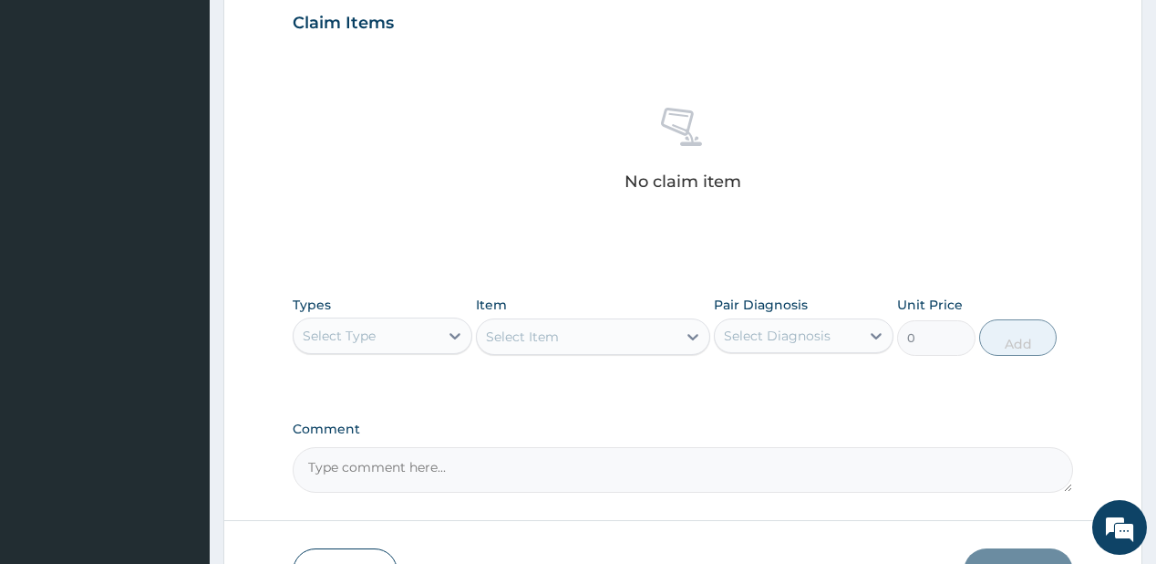
scroll to position [749, 0]
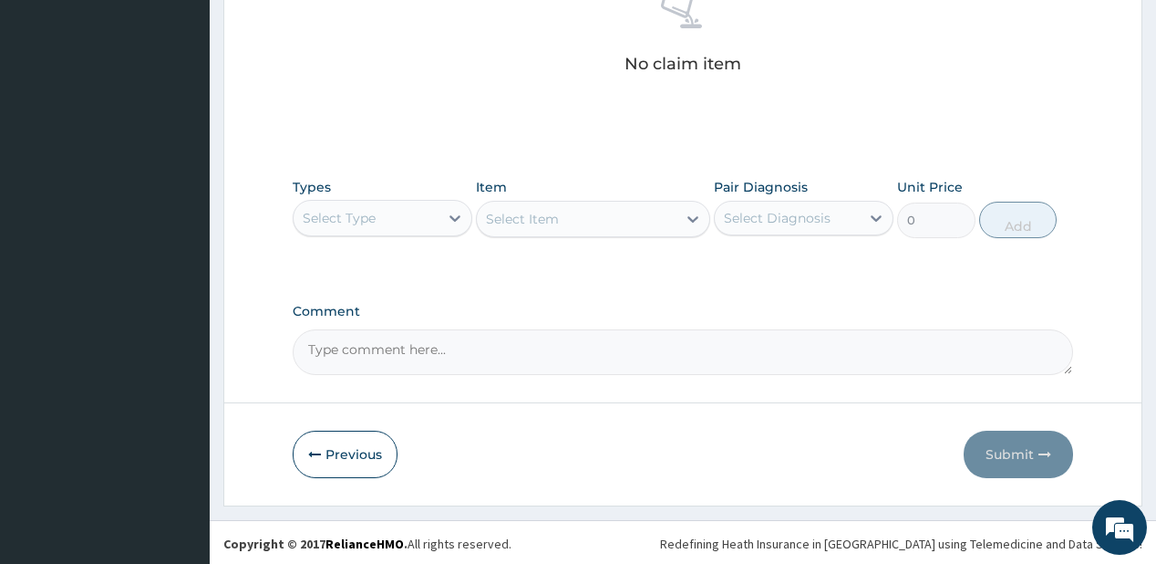
click at [401, 215] on div "Select Type" at bounding box center [366, 217] width 145 height 29
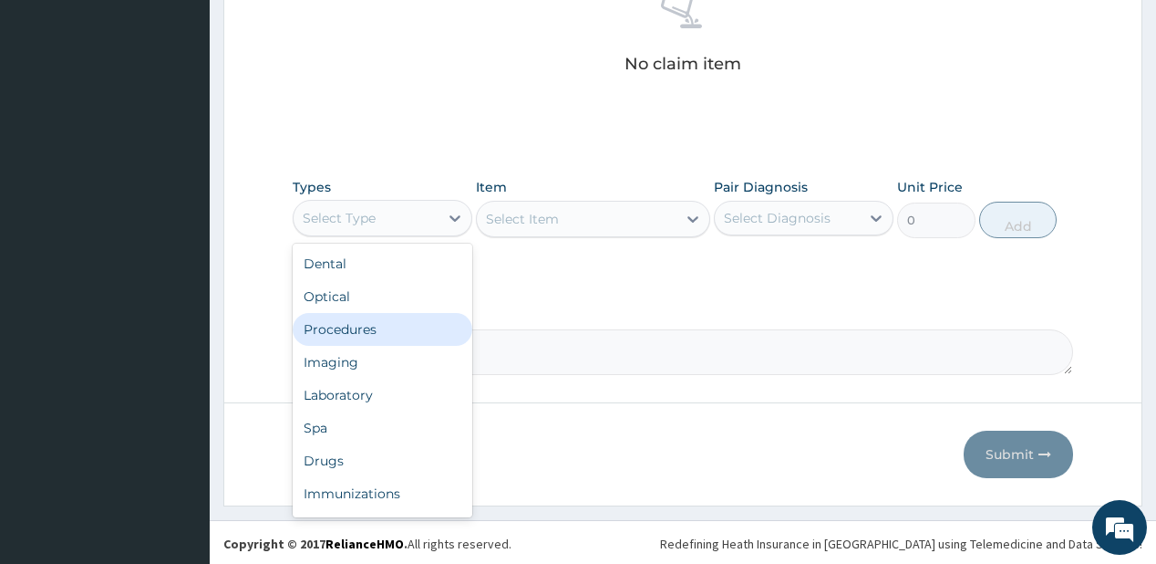
click at [362, 323] on div "Procedures" at bounding box center [383, 329] width 180 height 33
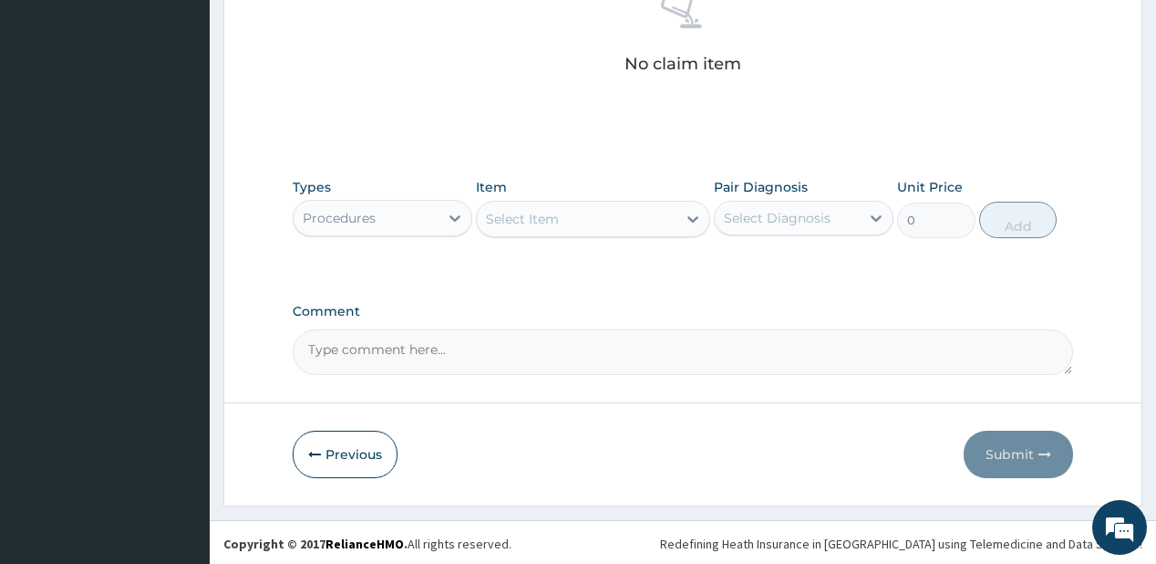
click at [639, 214] on div "Select Item" at bounding box center [577, 218] width 200 height 29
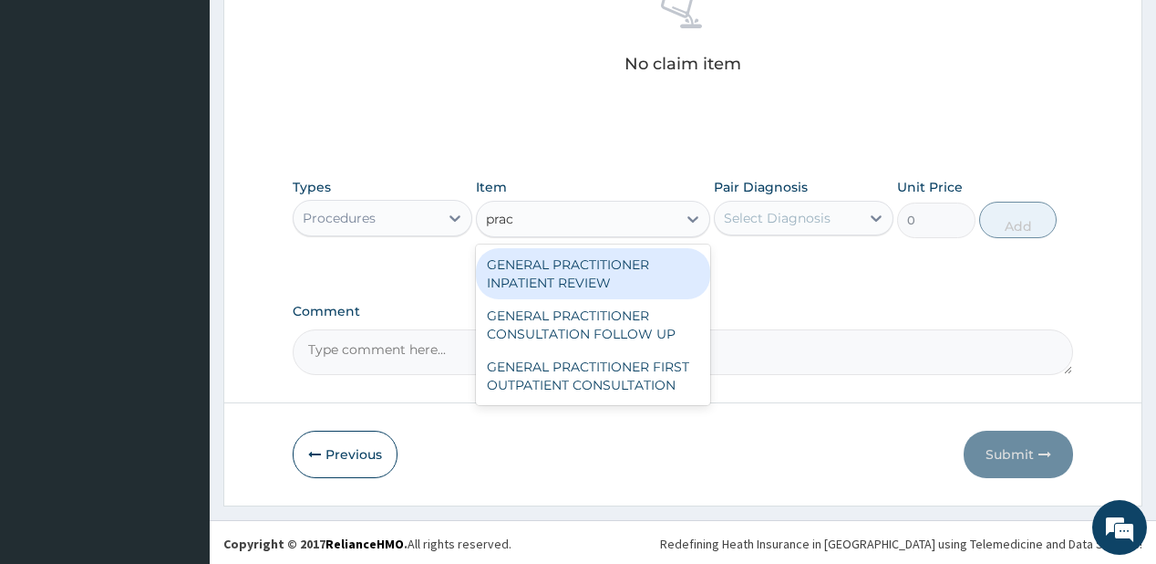
type input "pract"
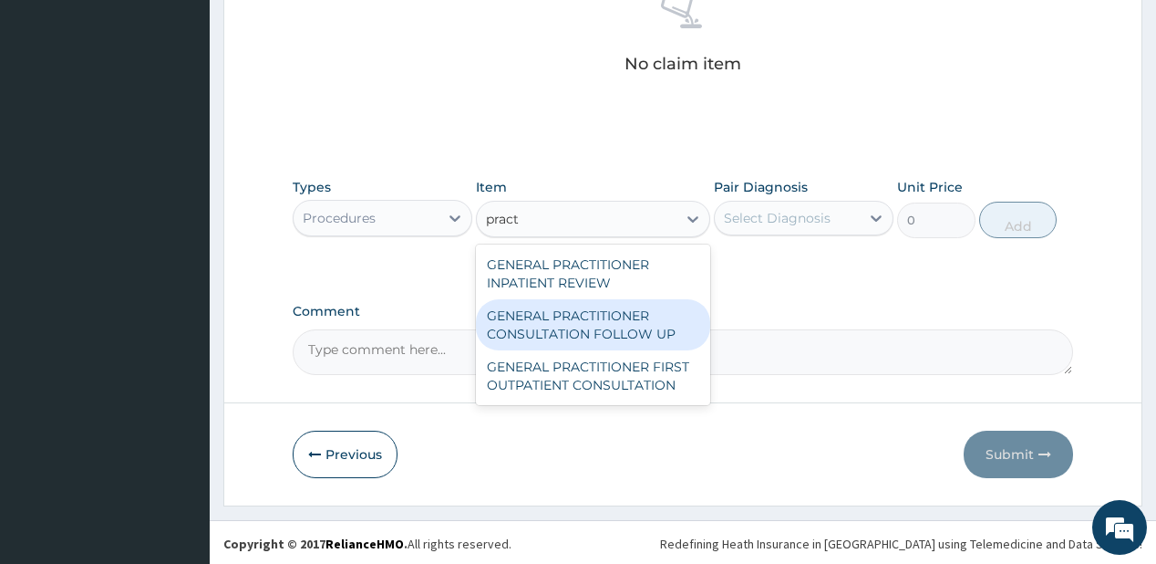
click at [553, 325] on div "GENERAL PRACTITIONER CONSULTATION FOLLOW UP" at bounding box center [593, 324] width 234 height 51
type input "1875"
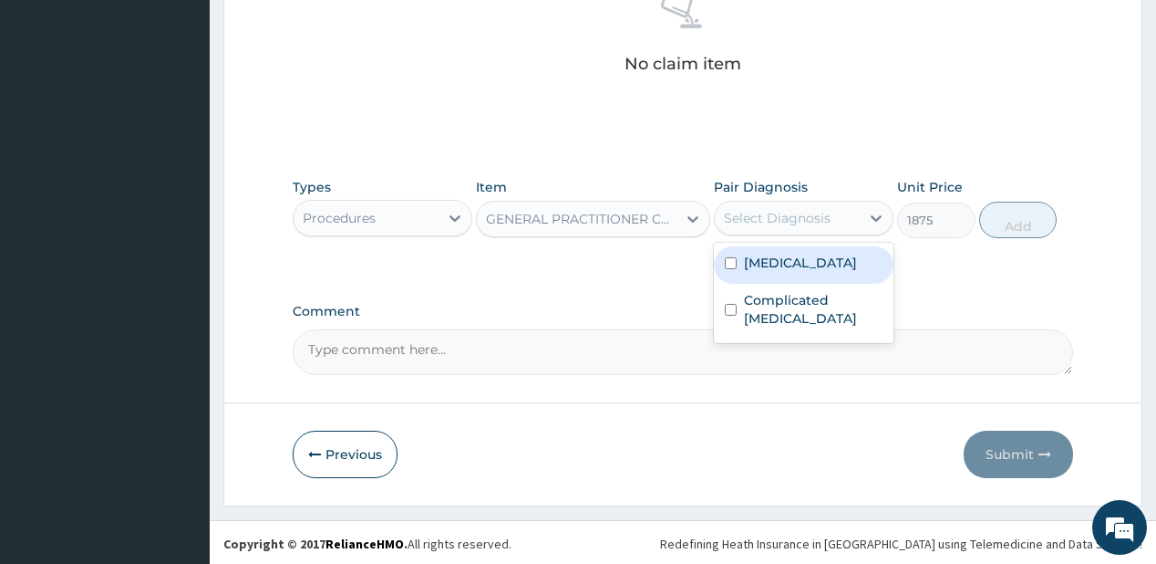
click at [812, 215] on div "Select Diagnosis" at bounding box center [777, 218] width 107 height 18
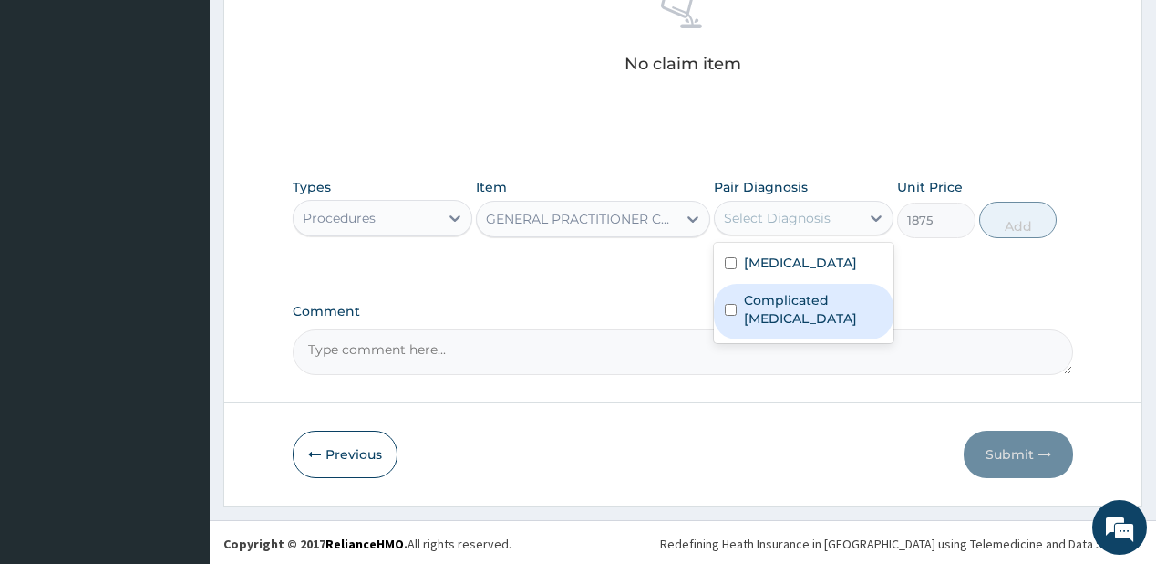
drag, startPoint x: 778, startPoint y: 297, endPoint x: 802, endPoint y: 263, distance: 42.5
click at [780, 295] on label "Complicated malaria" at bounding box center [813, 309] width 139 height 36
checkbox input "true"
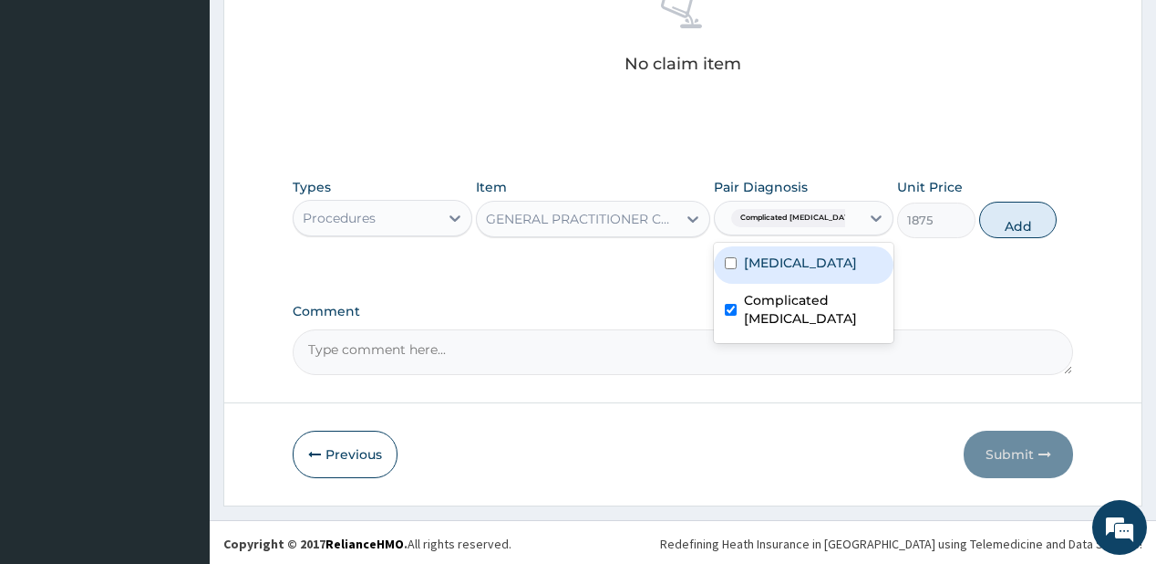
drag, startPoint x: 802, startPoint y: 263, endPoint x: 952, endPoint y: 252, distance: 149.9
click at [805, 263] on div "Pertussis" at bounding box center [804, 264] width 180 height 37
checkbox input "true"
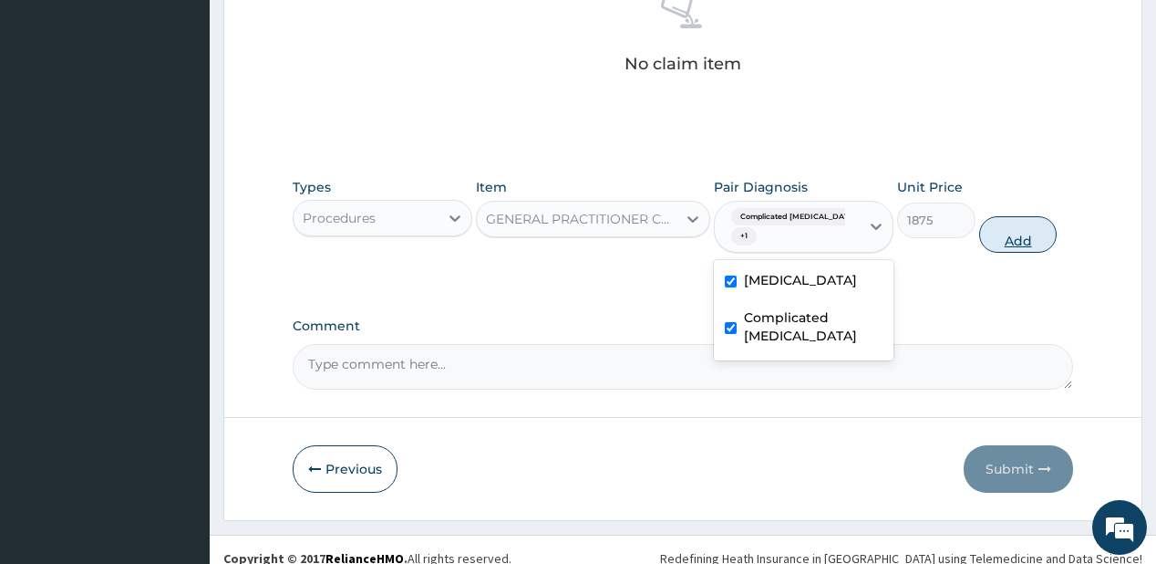
click at [1007, 235] on button "Add" at bounding box center [1018, 234] width 78 height 36
type input "0"
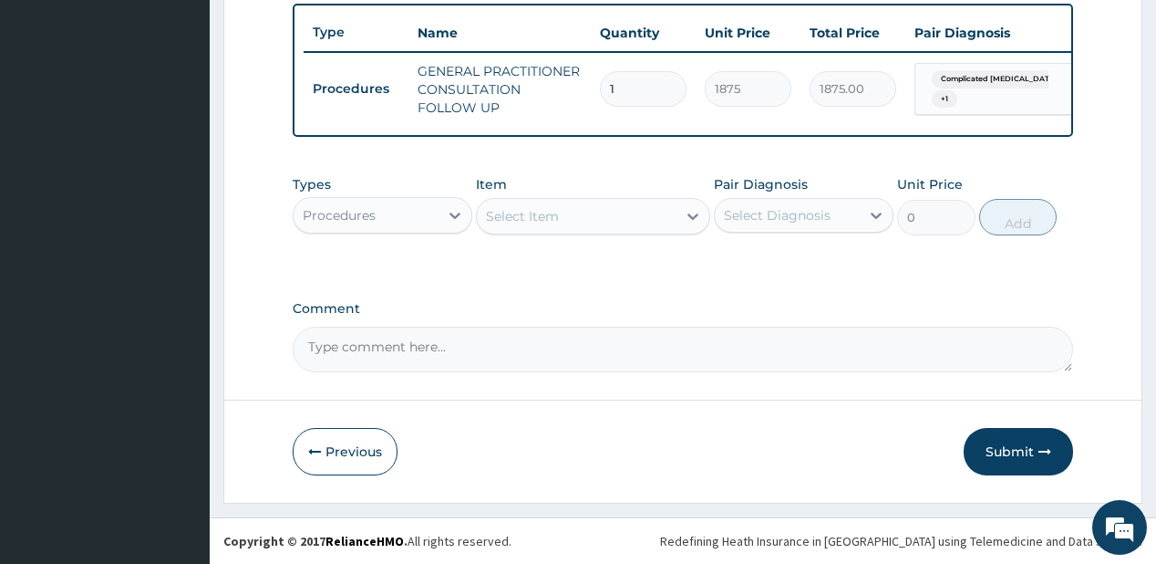
scroll to position [682, 0]
click at [426, 226] on div "Procedures" at bounding box center [366, 215] width 145 height 29
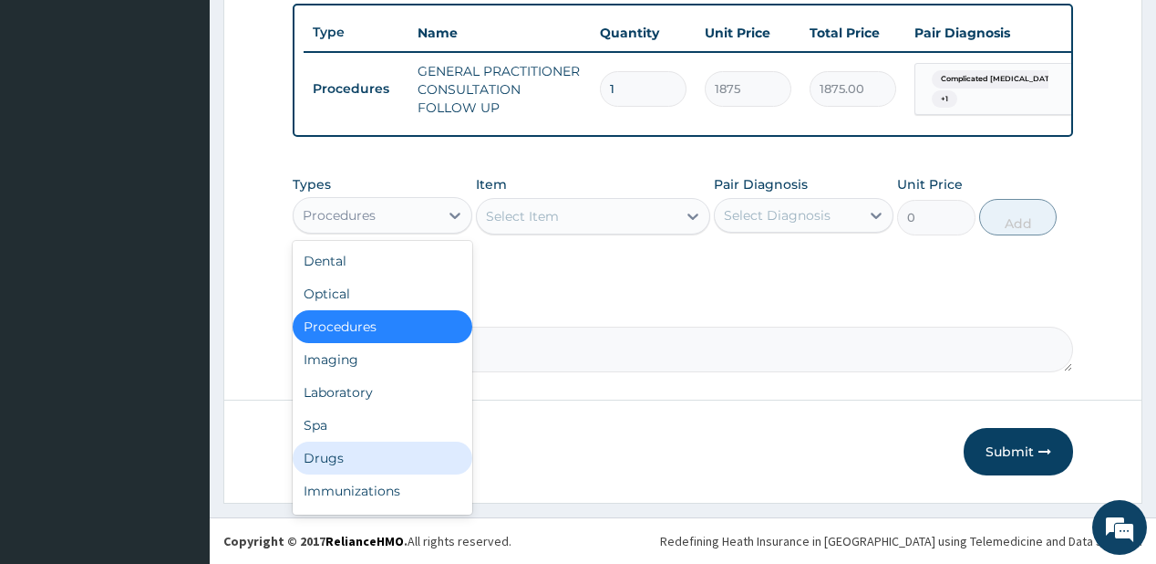
click at [347, 460] on div "Drugs" at bounding box center [383, 457] width 180 height 33
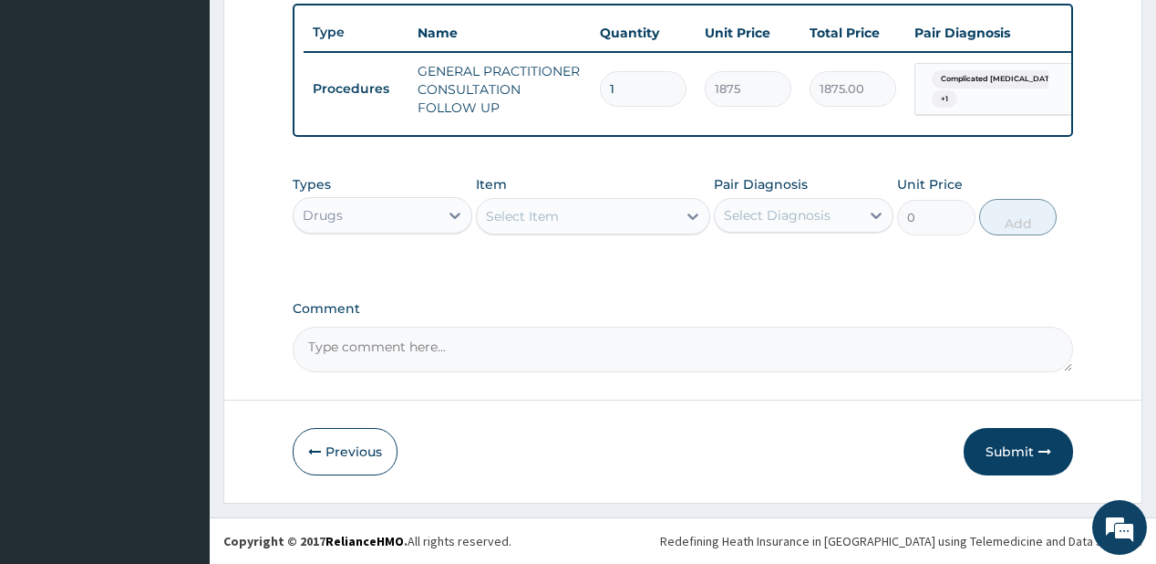
click at [602, 209] on div "Select Item" at bounding box center [577, 216] width 200 height 29
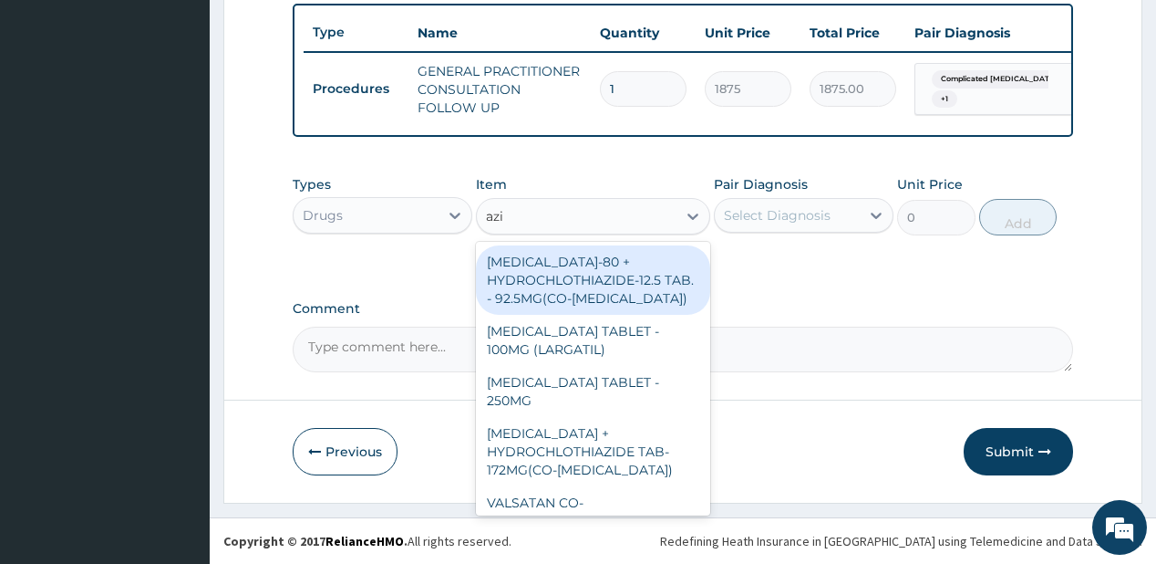
type input "azit"
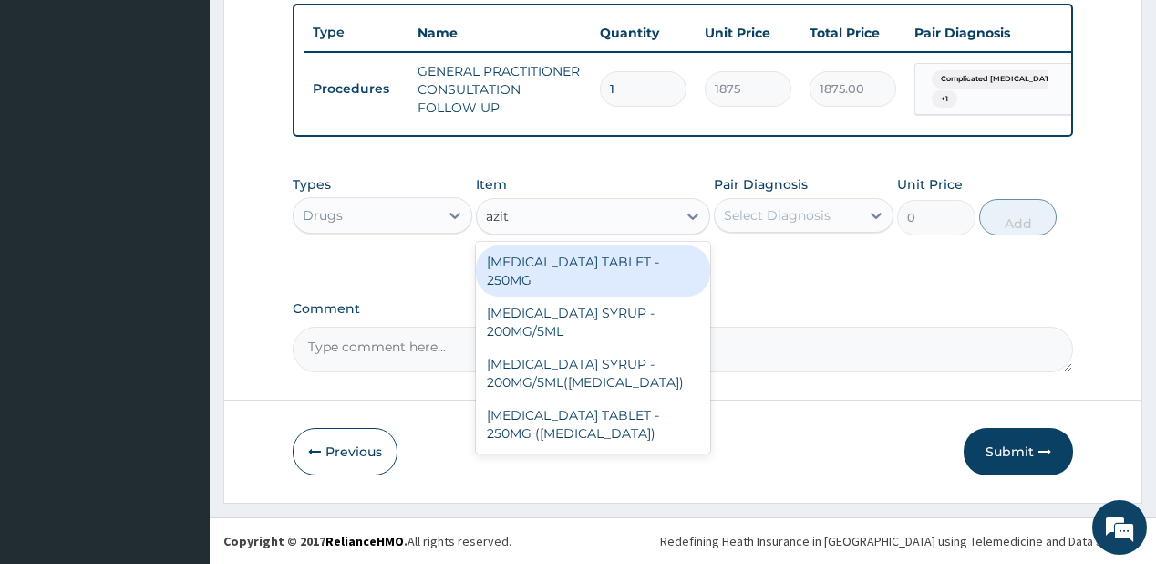
click at [533, 266] on div "[MEDICAL_DATA] TABLET - 250MG" at bounding box center [593, 270] width 234 height 51
type input "280"
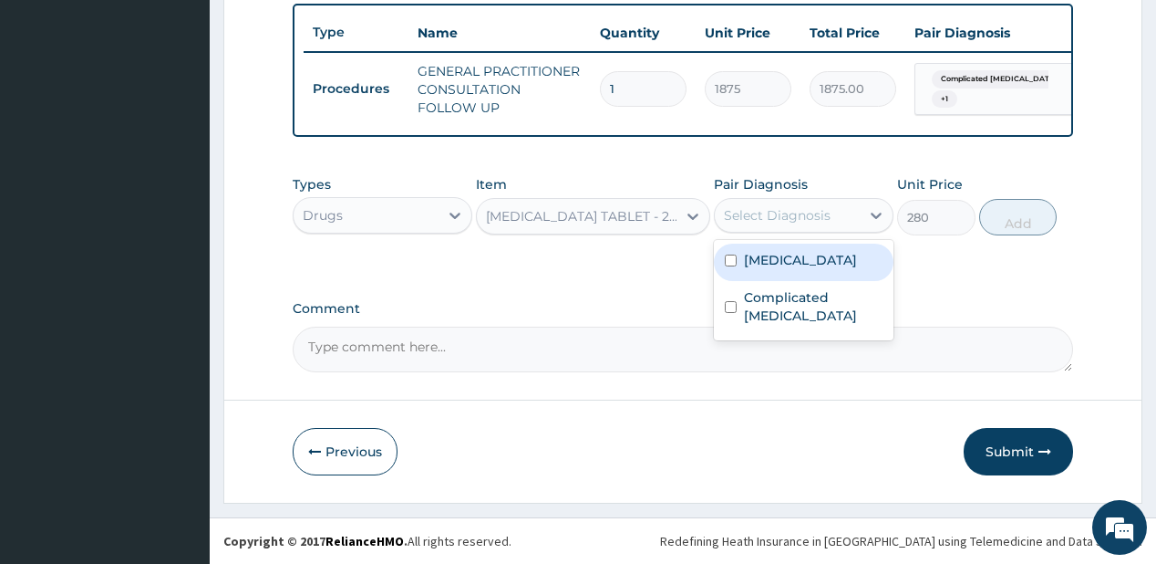
click at [791, 230] on div "Select Diagnosis" at bounding box center [787, 215] width 145 height 29
click at [780, 260] on label "[MEDICAL_DATA]" at bounding box center [800, 260] width 113 height 18
checkbox input "true"
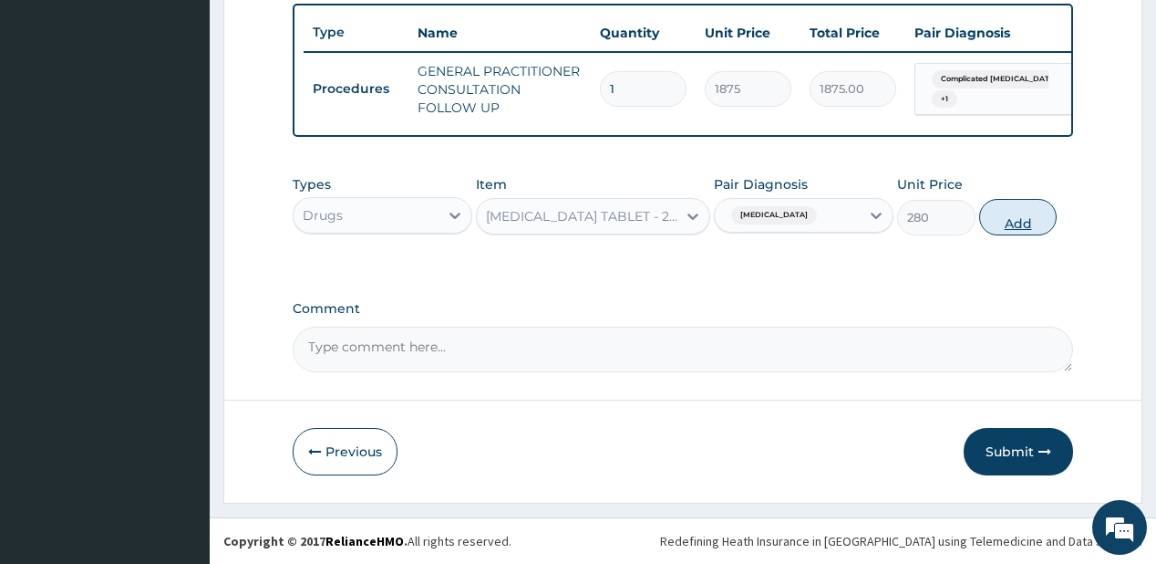
click at [998, 215] on button "Add" at bounding box center [1018, 217] width 78 height 36
type input "0"
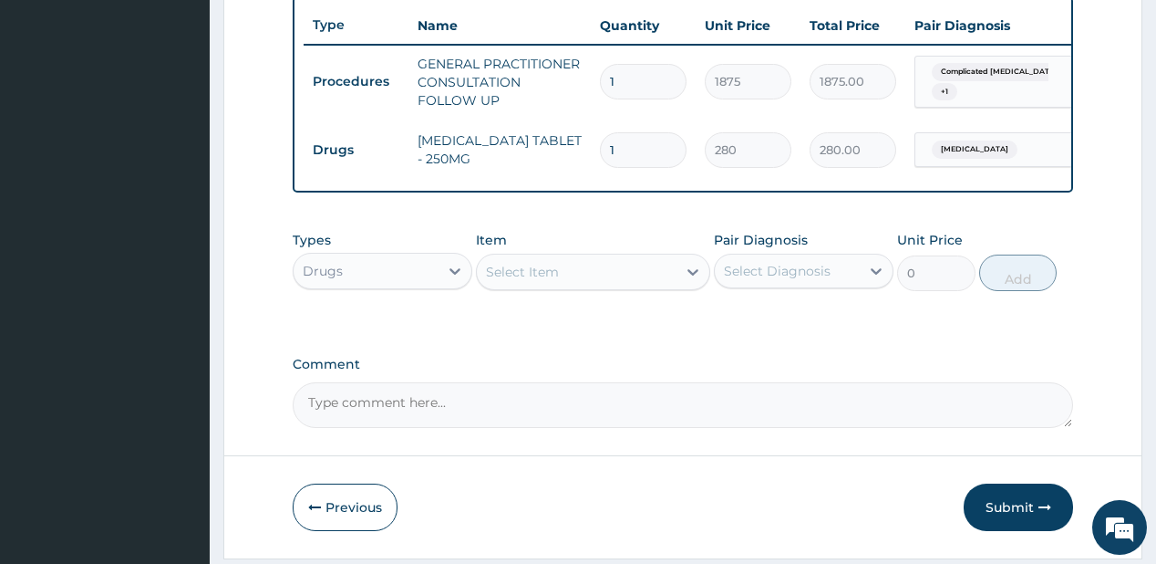
click at [612, 281] on div "Select Item" at bounding box center [577, 271] width 200 height 29
type input "artem"
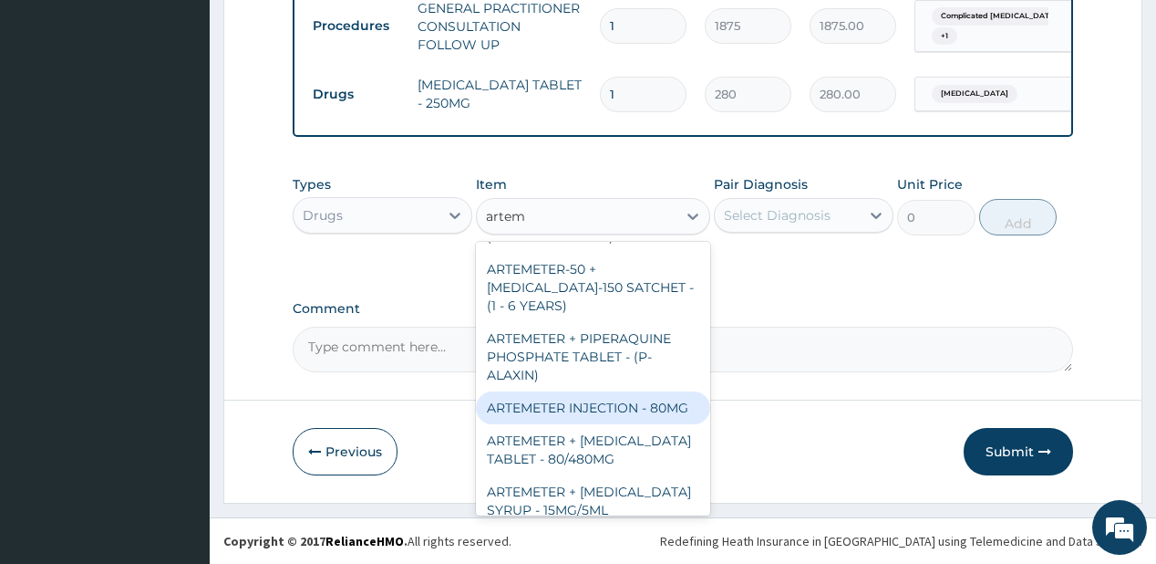
scroll to position [868, 0]
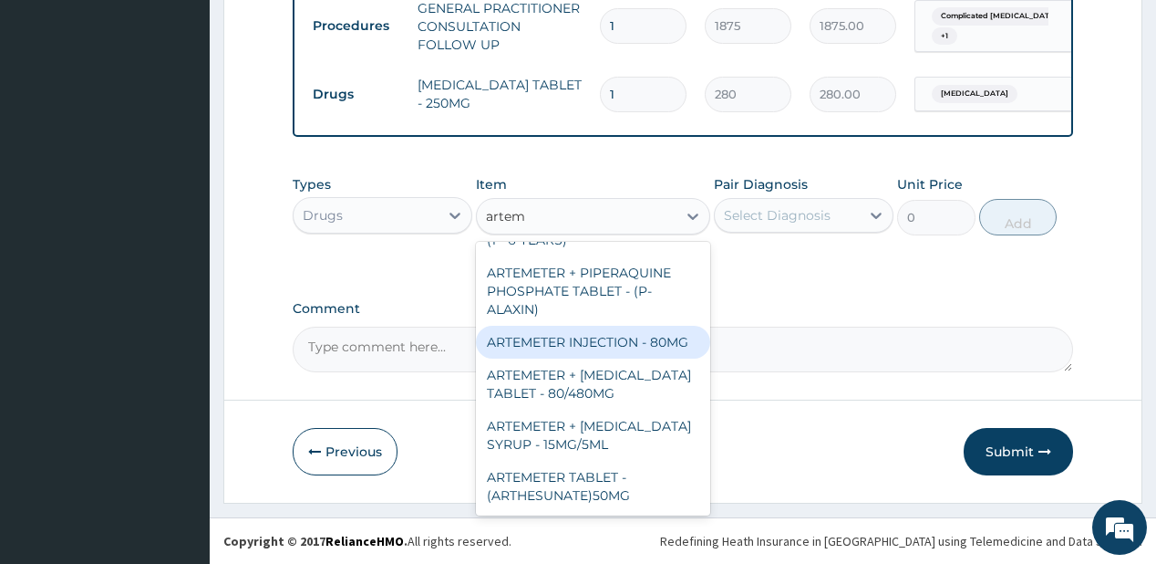
click at [543, 337] on div "ARTEMETER INJECTION - 80MG" at bounding box center [593, 342] width 234 height 33
type input "475.99999999999994"
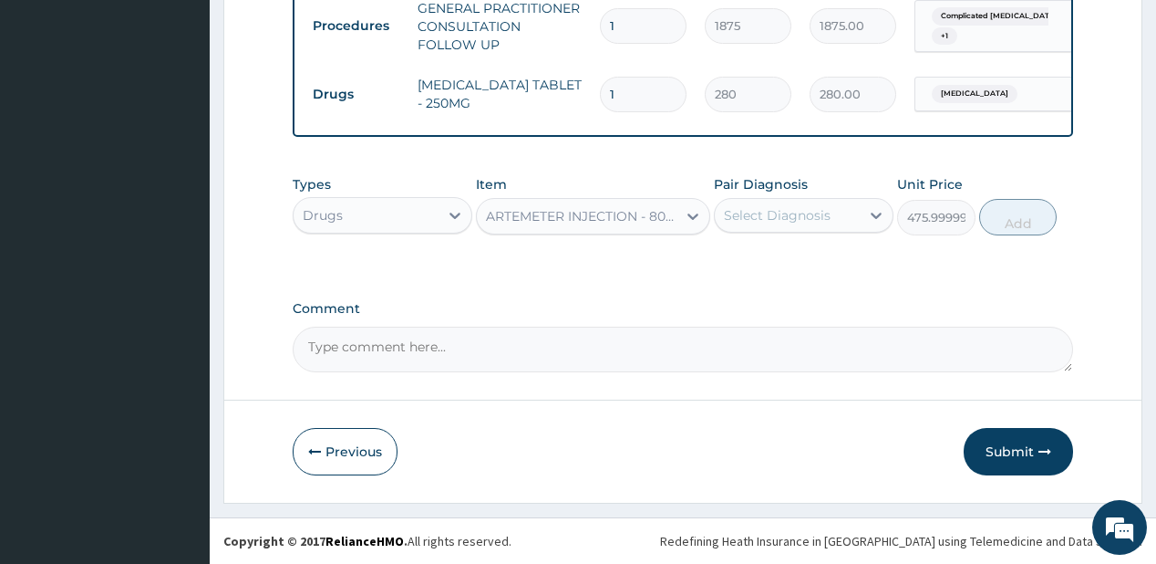
click at [794, 212] on div "Select Diagnosis" at bounding box center [777, 215] width 107 height 18
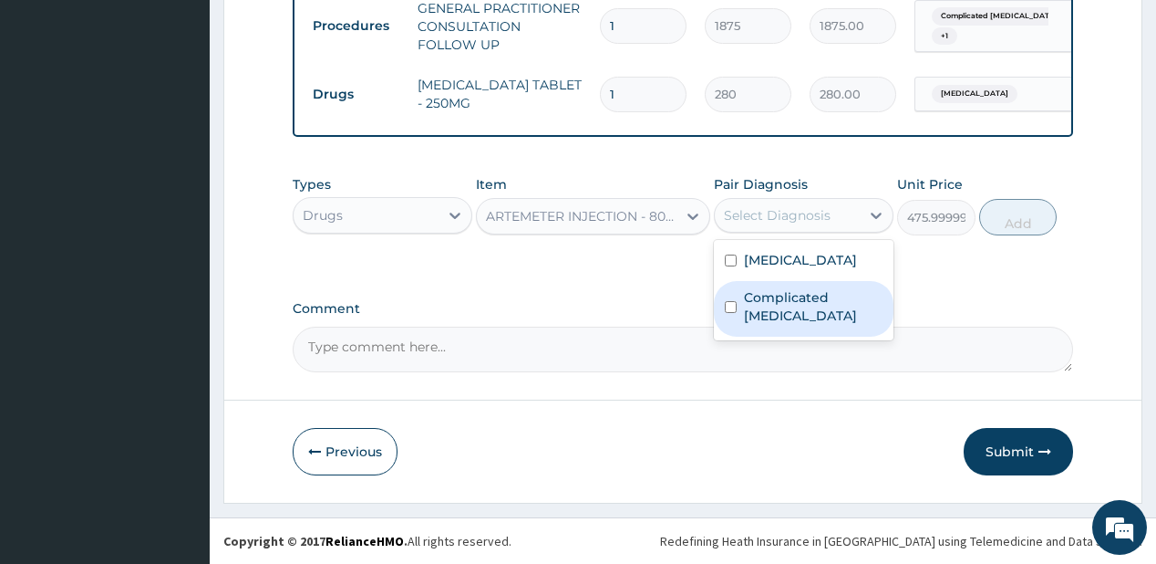
click at [788, 294] on label "Complicated [MEDICAL_DATA]" at bounding box center [813, 306] width 139 height 36
checkbox input "true"
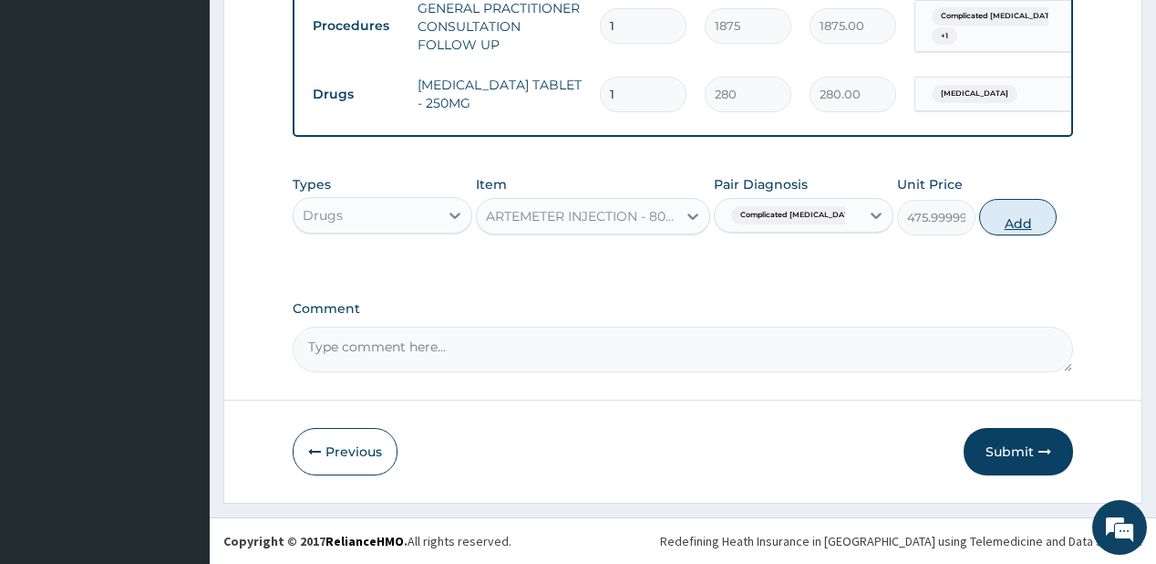
click at [1008, 223] on button "Add" at bounding box center [1018, 217] width 78 height 36
type input "0"
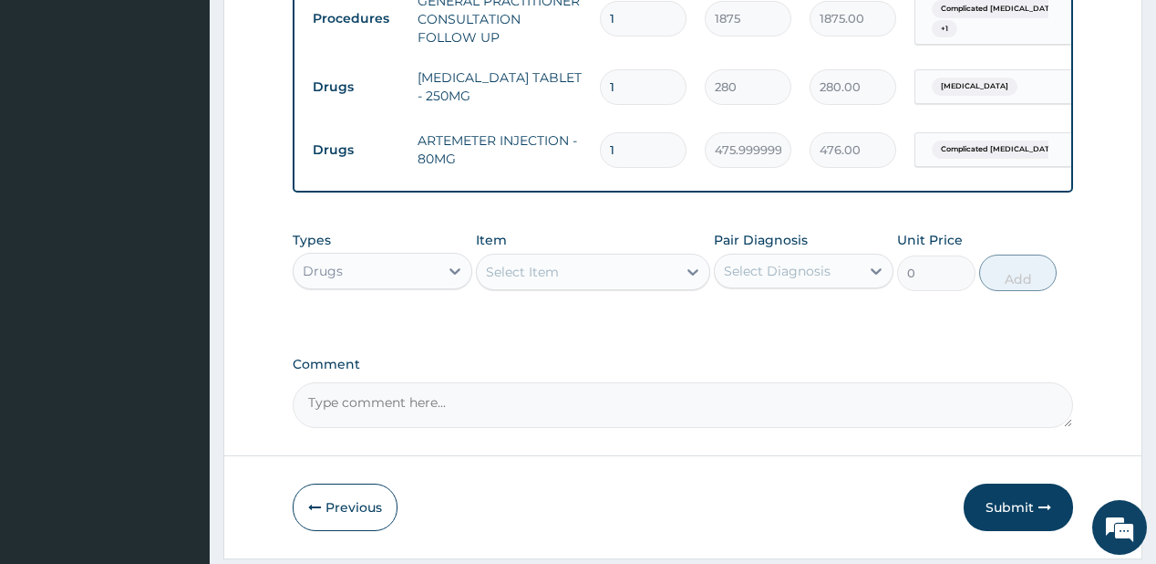
click at [586, 280] on div "Select Item" at bounding box center [577, 271] width 200 height 29
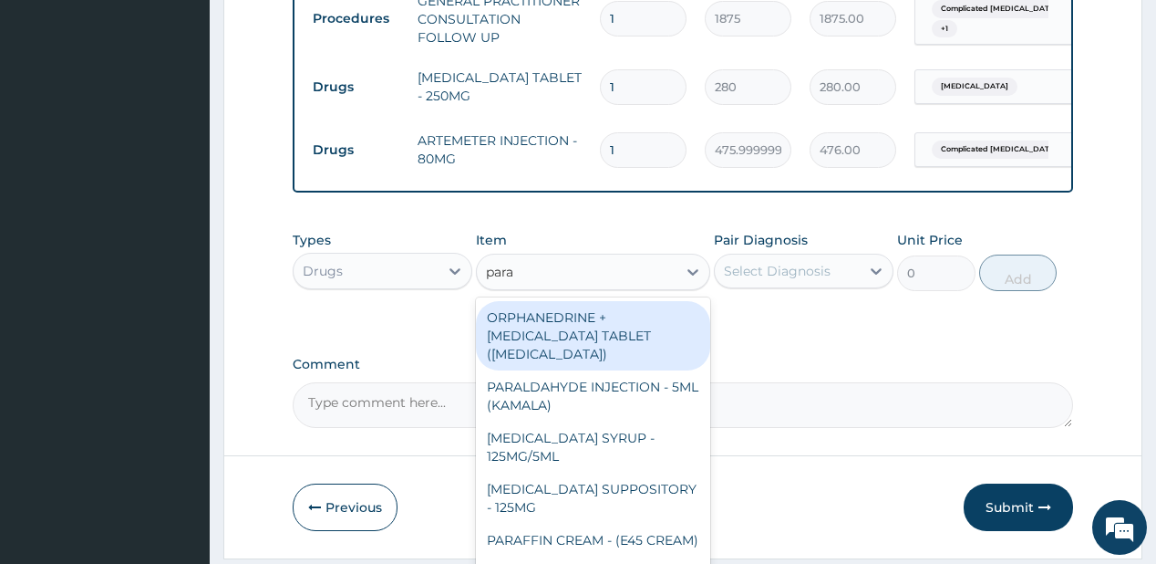
type input "parac"
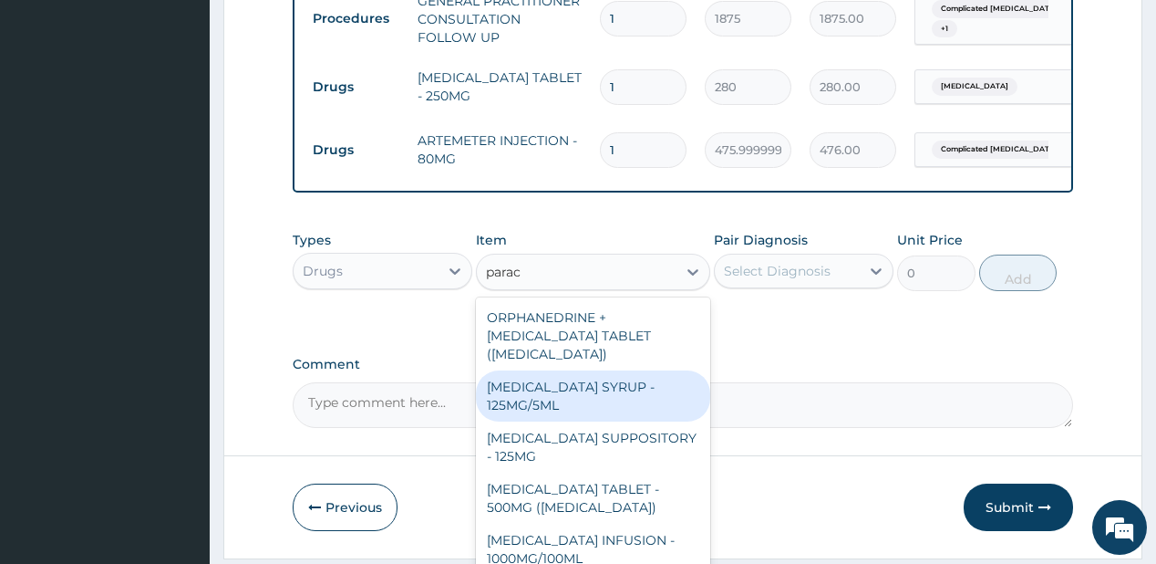
click at [541, 405] on div "PARACETAMOL SYRUP - 125MG/5ML" at bounding box center [593, 395] width 234 height 51
type input "840"
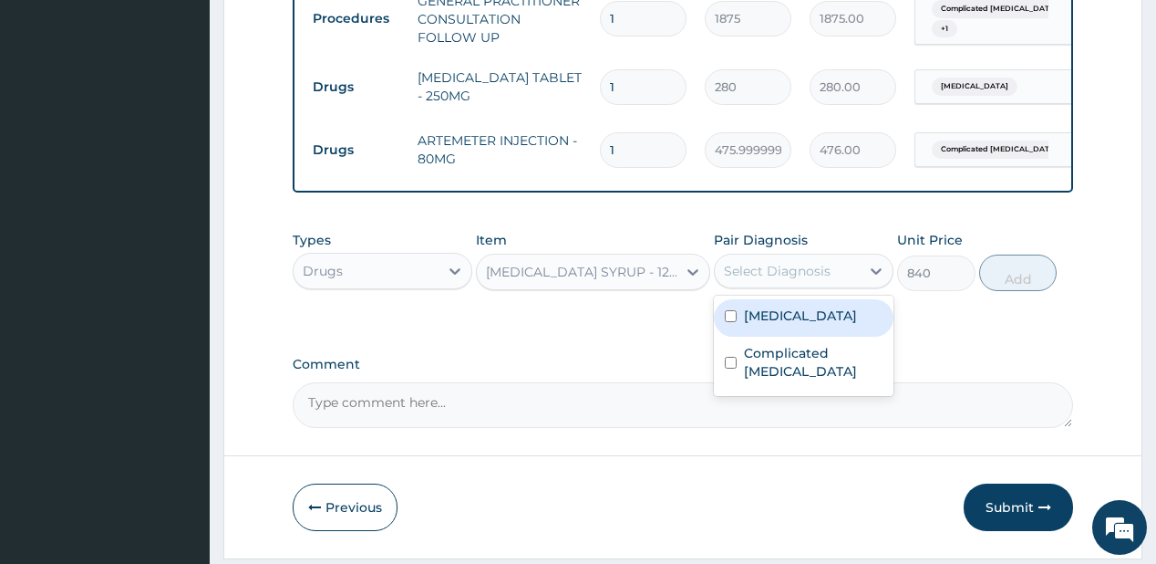
click at [779, 280] on div "Select Diagnosis" at bounding box center [777, 271] width 107 height 18
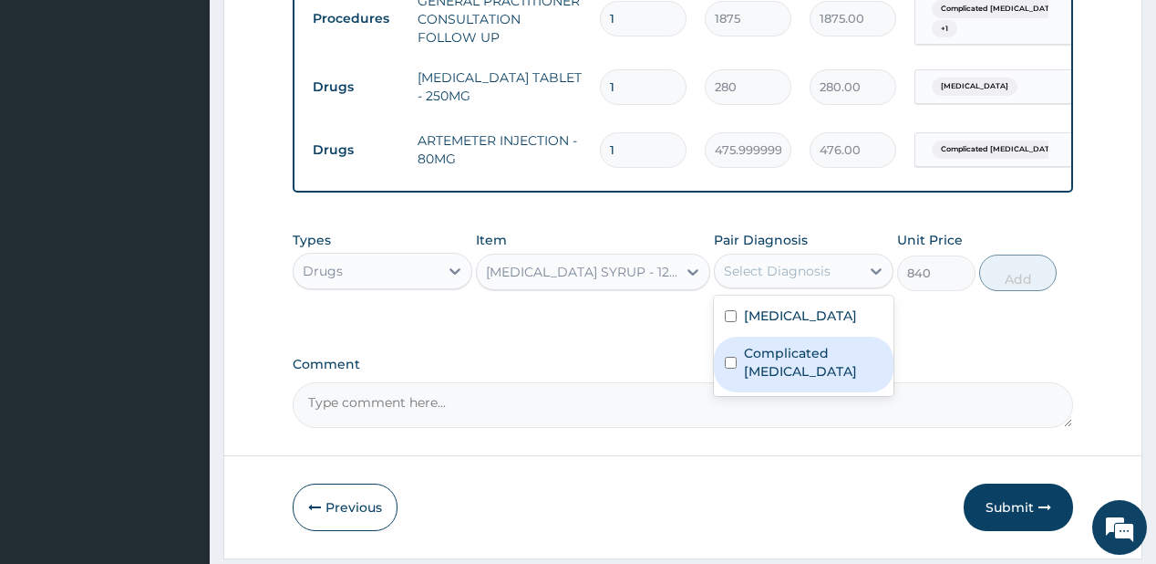
click at [781, 363] on label "Complicated malaria" at bounding box center [813, 362] width 139 height 36
checkbox input "true"
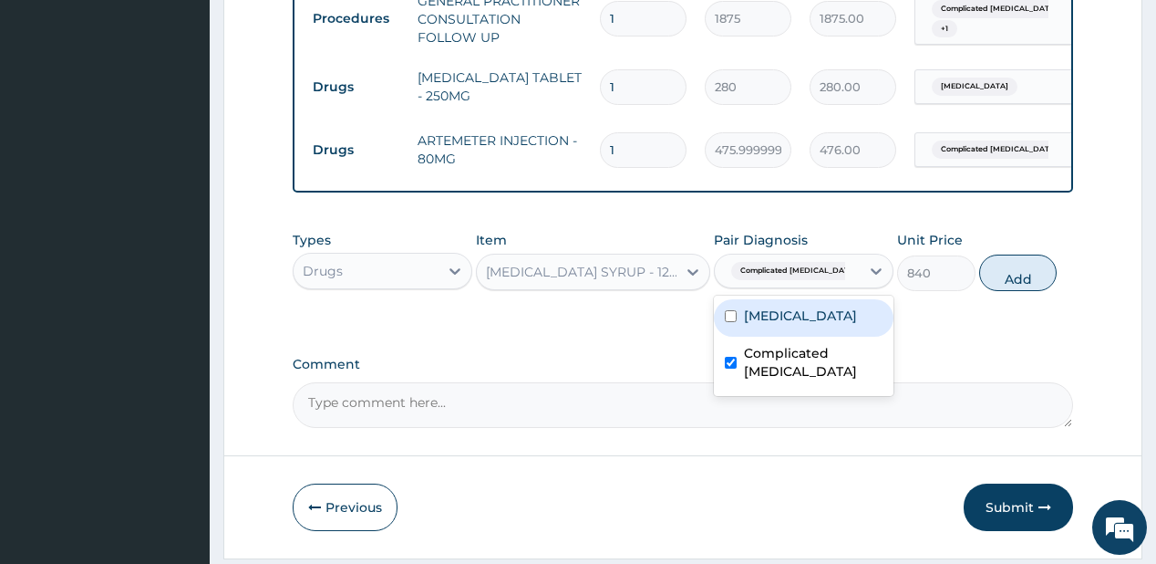
click at [820, 317] on div "Pertussis" at bounding box center [804, 317] width 180 height 37
checkbox input "true"
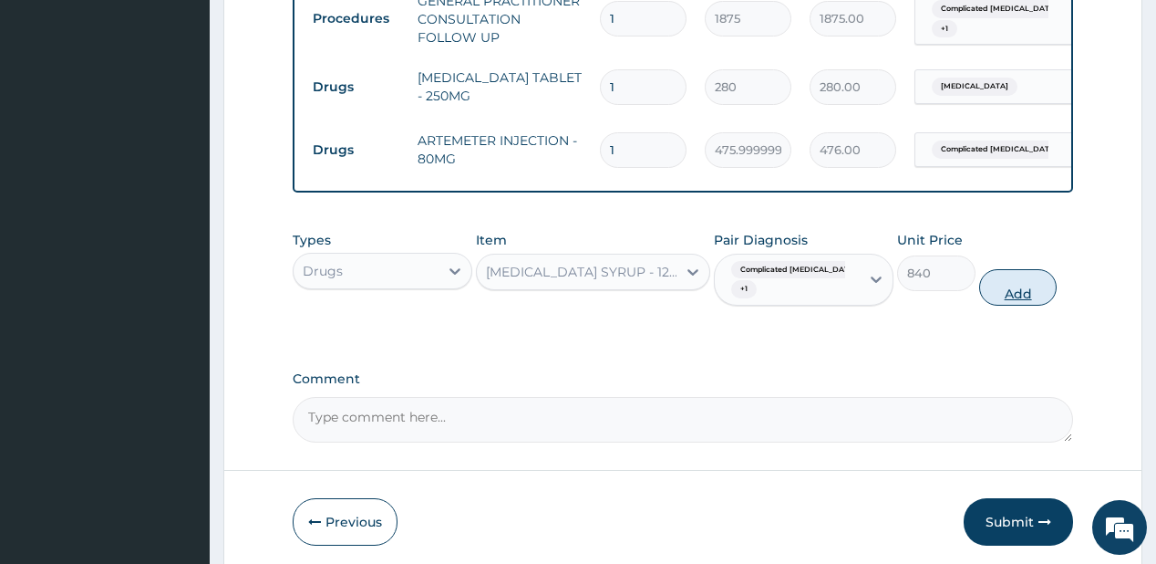
click at [1015, 295] on button "Add" at bounding box center [1018, 287] width 78 height 36
type input "0"
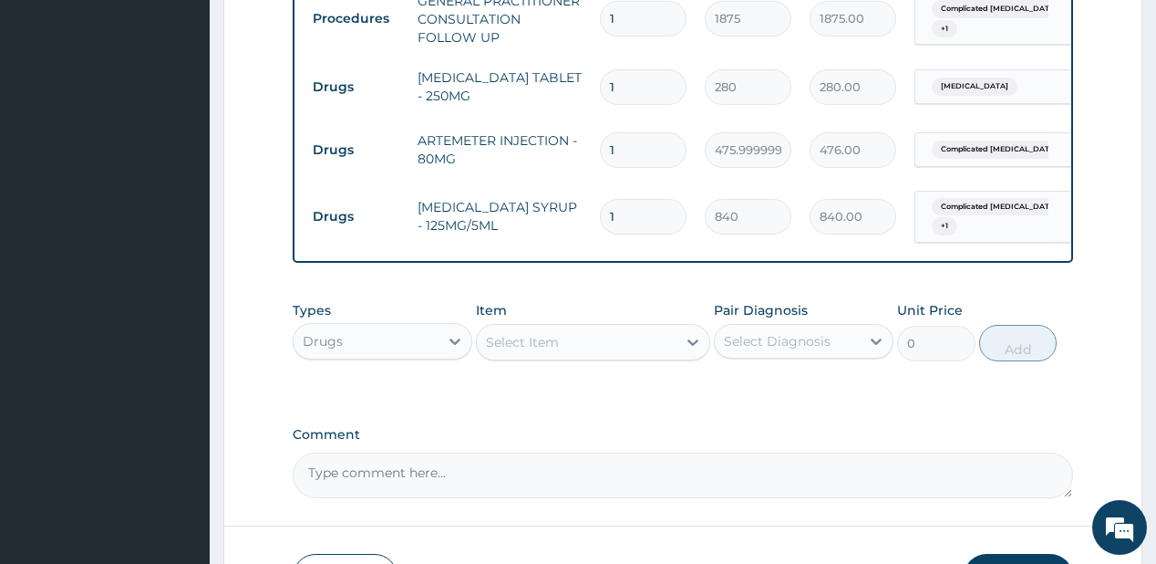
click at [620, 138] on input "1" at bounding box center [643, 150] width 87 height 36
type input "0.00"
type input "3"
type input "1428.00"
type input "3"
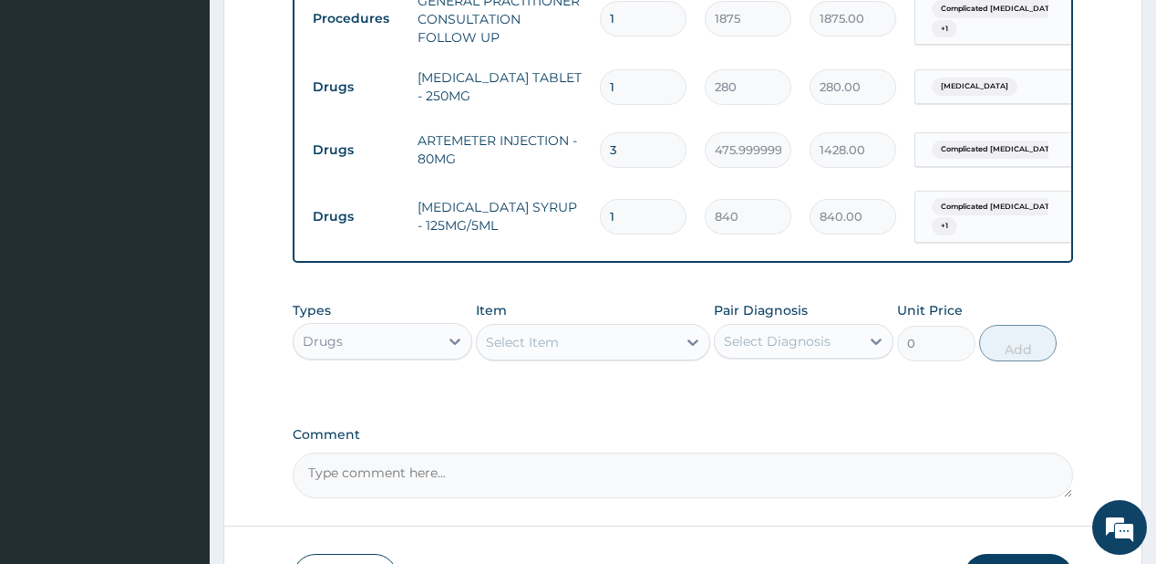
click at [531, 351] on div "Select Item" at bounding box center [522, 342] width 73 height 18
type input "cough"
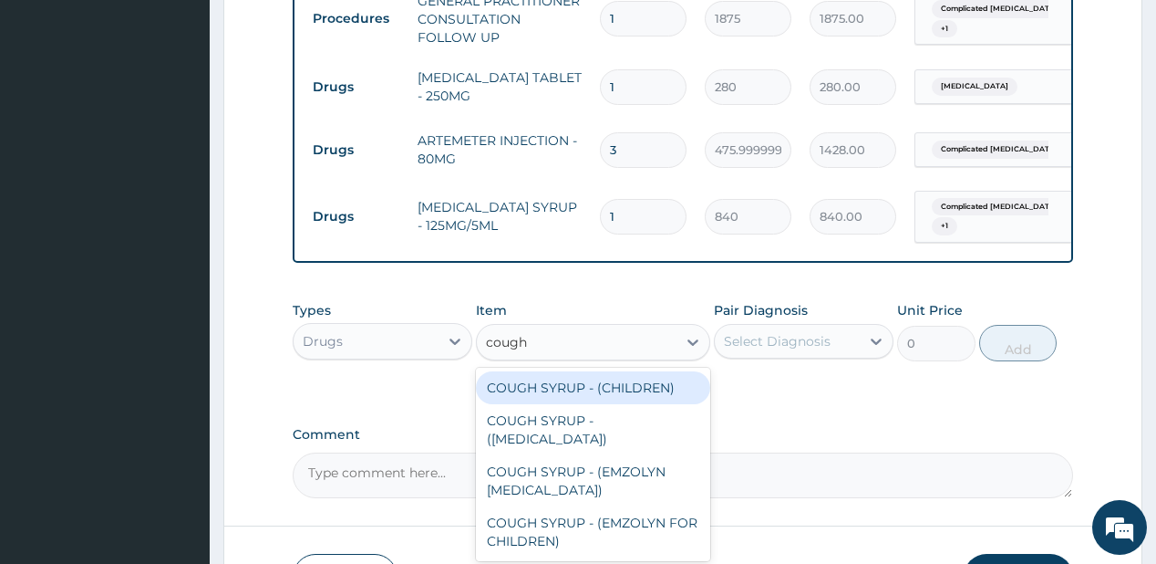
click at [568, 403] on div "COUGH SYRUP - (CHILDREN)" at bounding box center [593, 387] width 234 height 33
type input "1120"
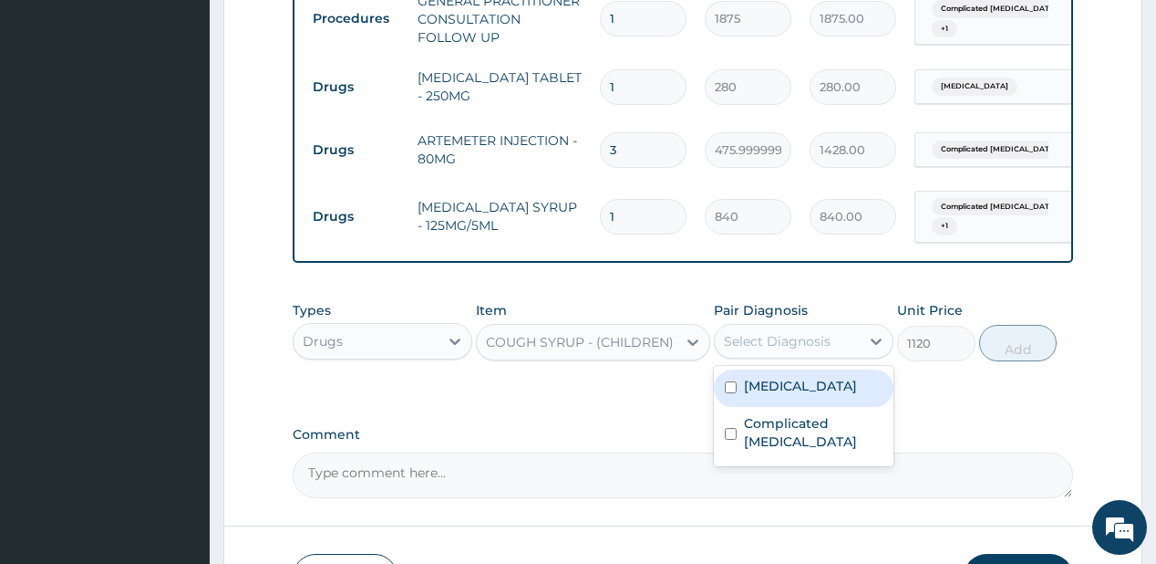
click at [776, 356] on div "Select Diagnosis" at bounding box center [787, 340] width 145 height 29
click at [777, 388] on label "Pertussis" at bounding box center [800, 386] width 113 height 18
checkbox input "true"
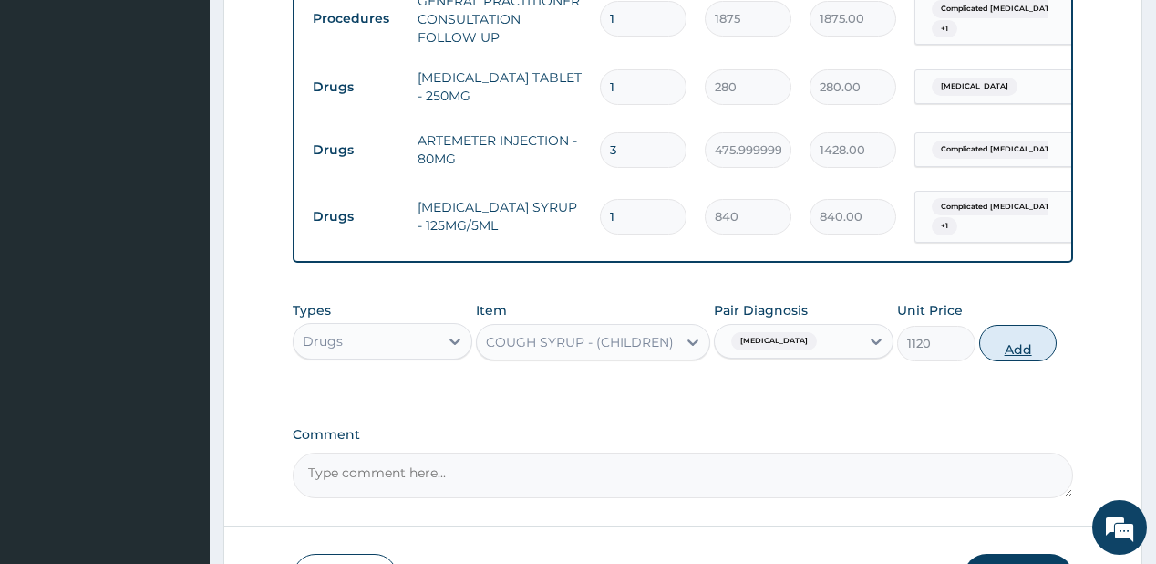
click at [1009, 345] on button "Add" at bounding box center [1018, 343] width 78 height 36
type input "0"
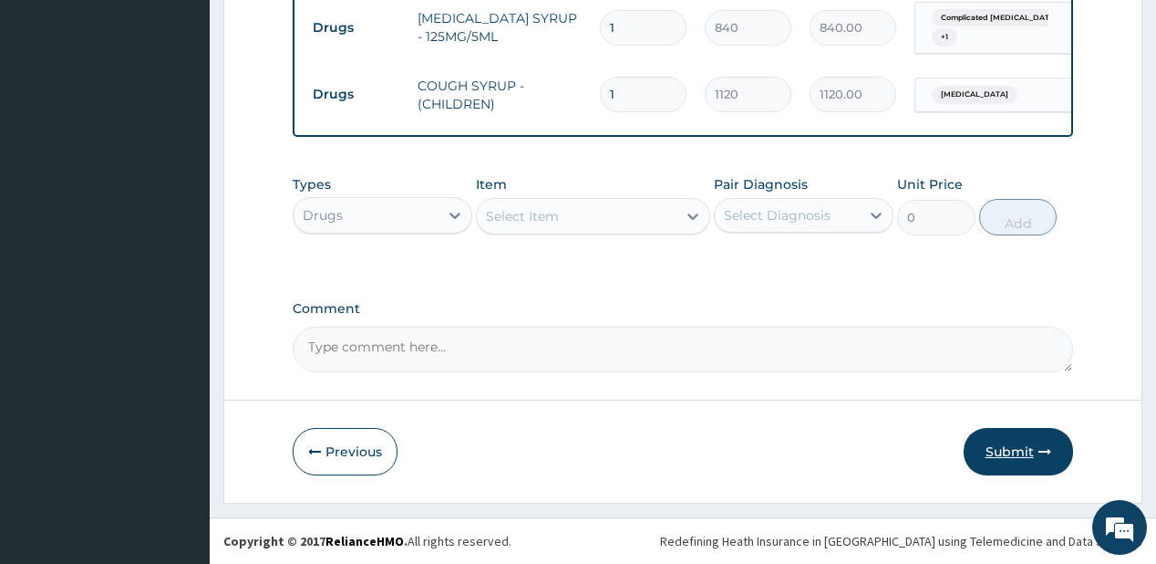
scroll to position [941, 0]
click at [1019, 457] on button "Submit" at bounding box center [1018, 451] width 109 height 47
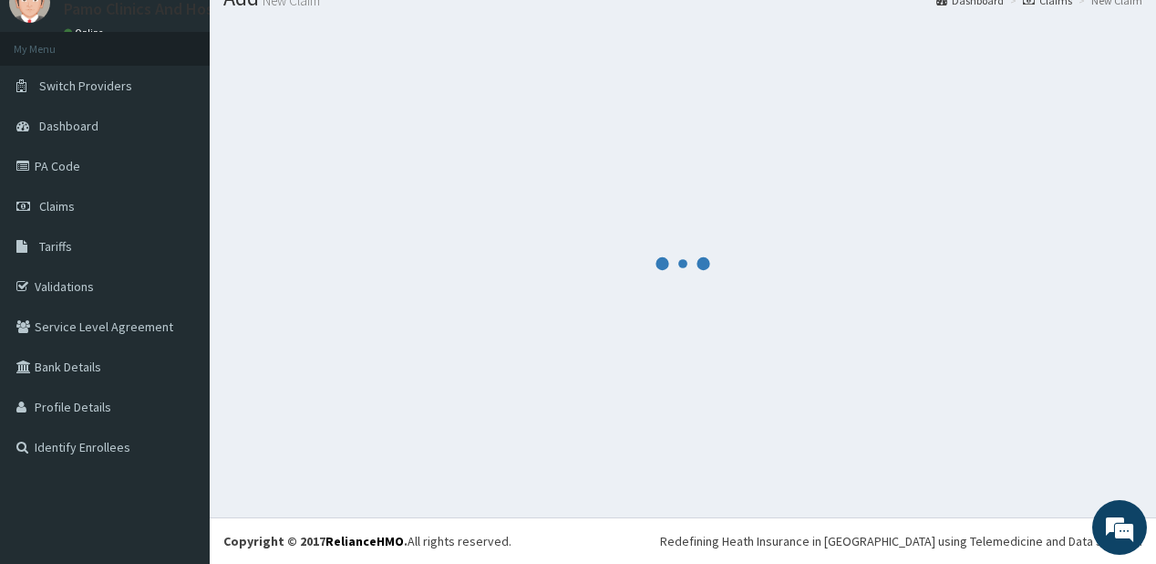
scroll to position [72, 0]
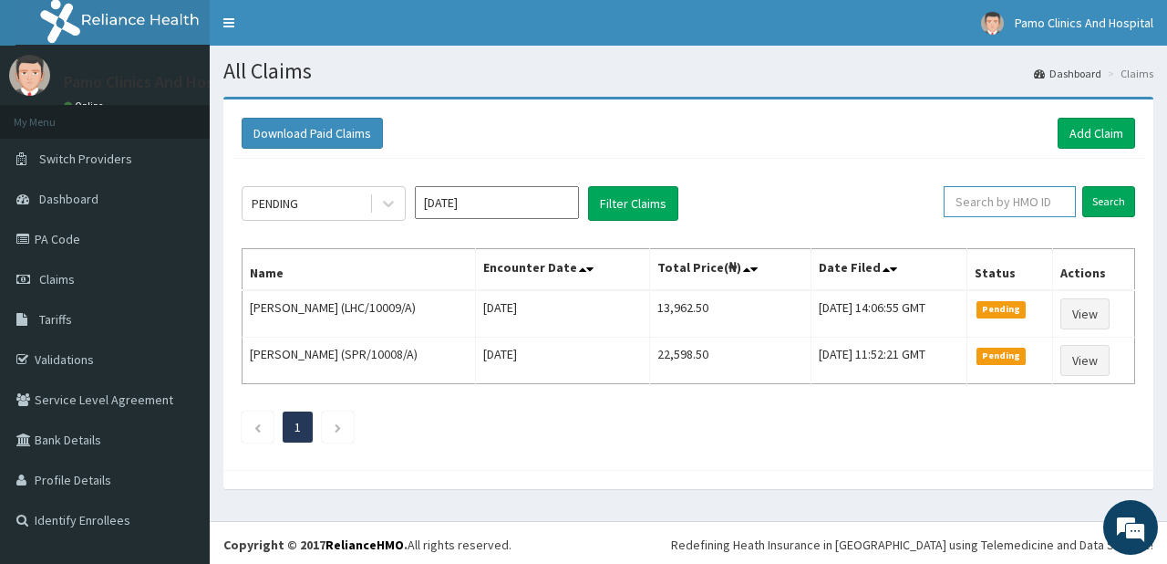
click at [968, 205] on input "text" at bounding box center [1010, 201] width 132 height 31
paste input "PRL/10153/C"
type input "PRL/10153/C"
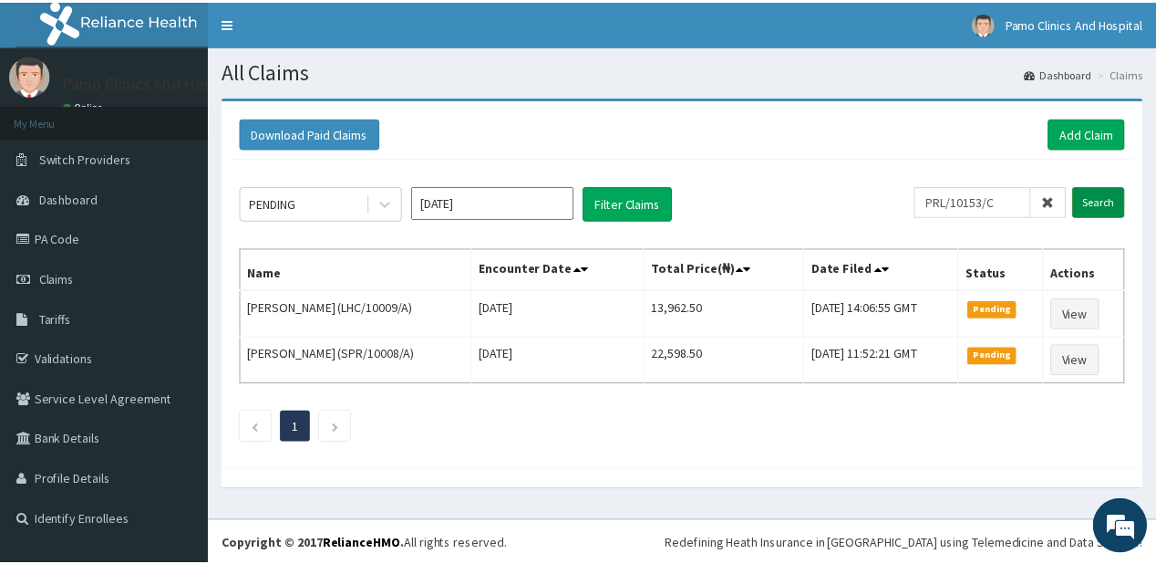
scroll to position [0, 0]
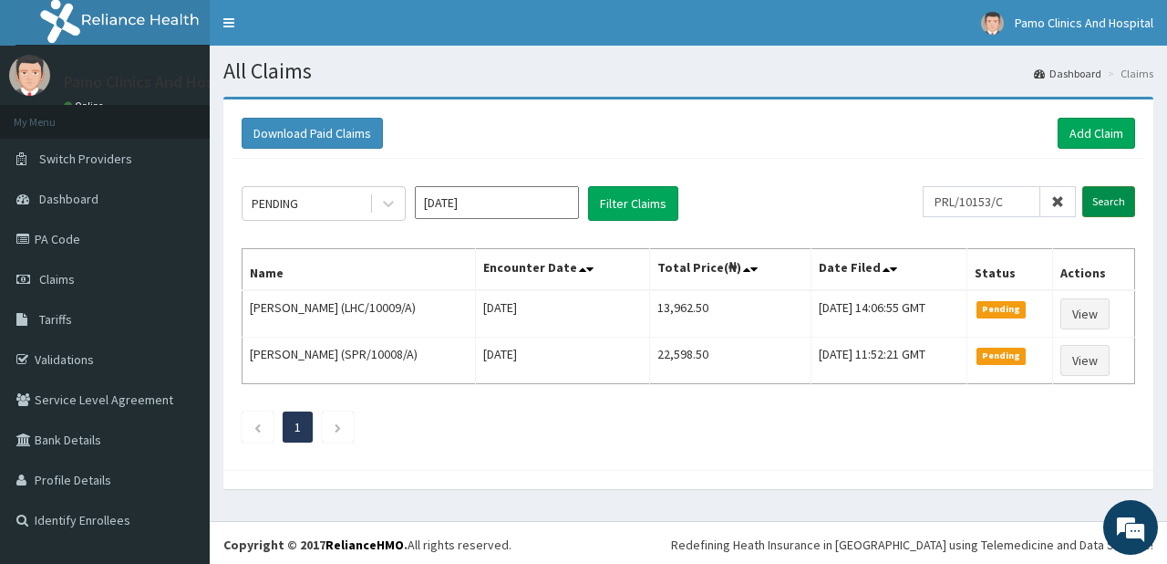
click at [1105, 201] on input "Search" at bounding box center [1108, 201] width 53 height 31
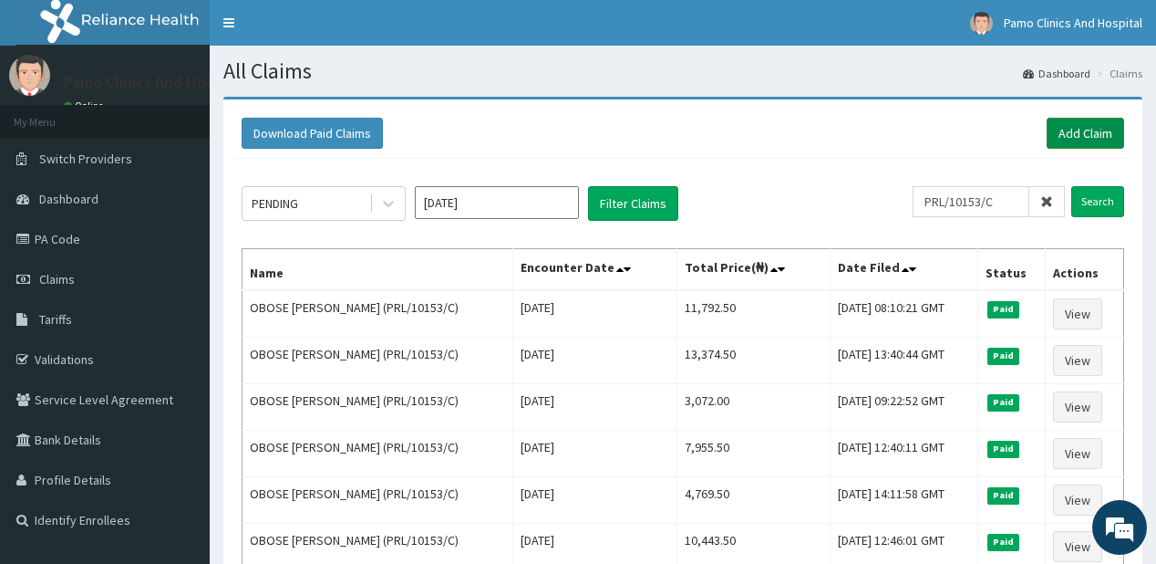
click at [1071, 128] on link "Add Claim" at bounding box center [1086, 133] width 78 height 31
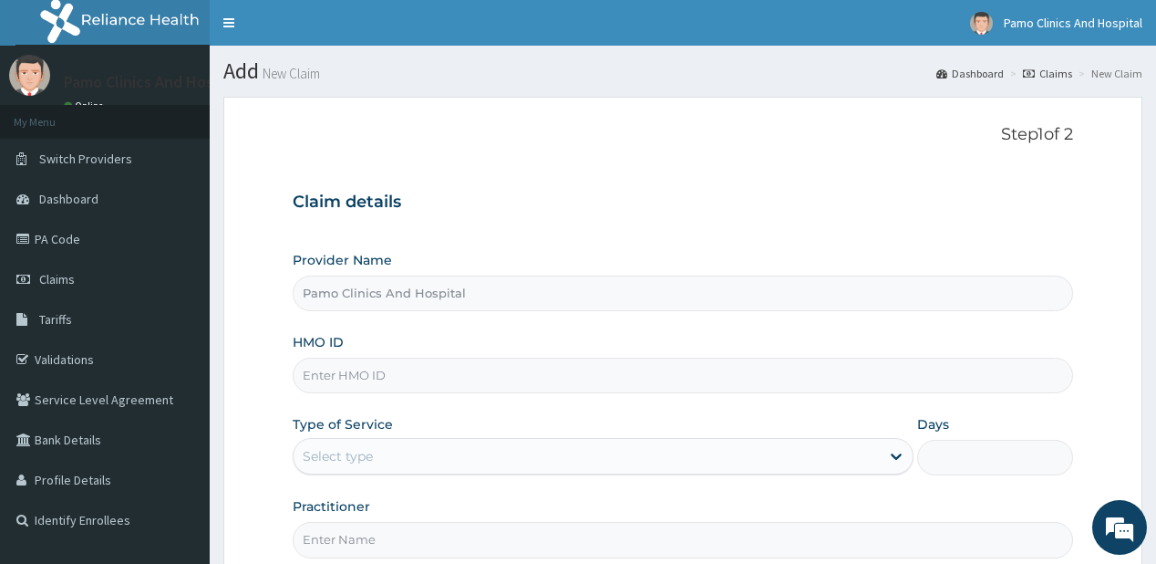
click at [378, 367] on input "HMO ID" at bounding box center [683, 375] width 780 height 36
click at [376, 367] on input "HMO ID" at bounding box center [683, 375] width 780 height 36
paste input "PRL/10153/C"
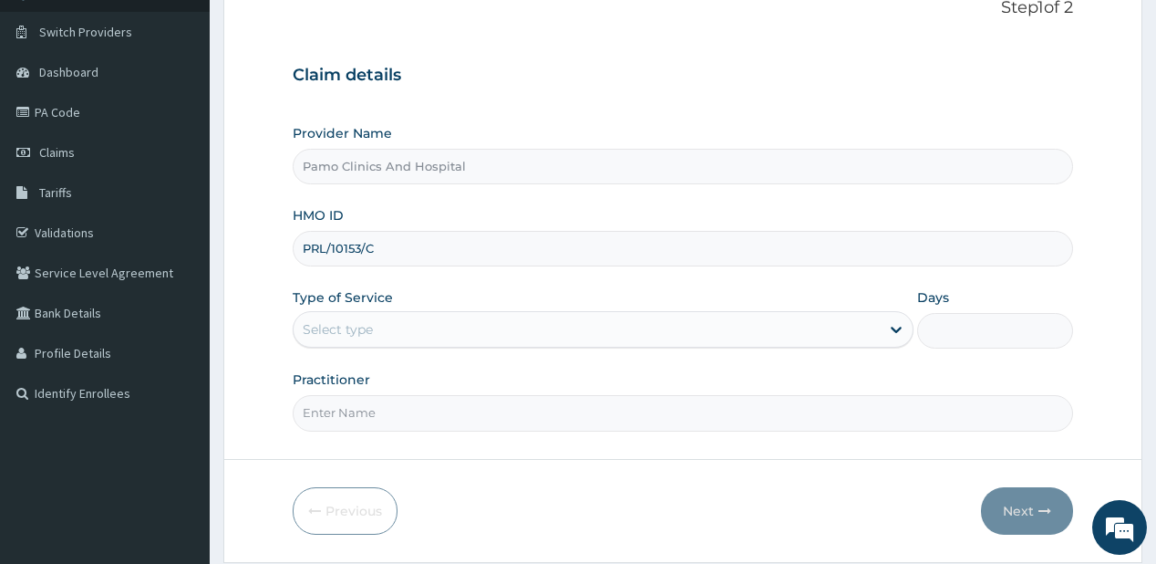
scroll to position [146, 0]
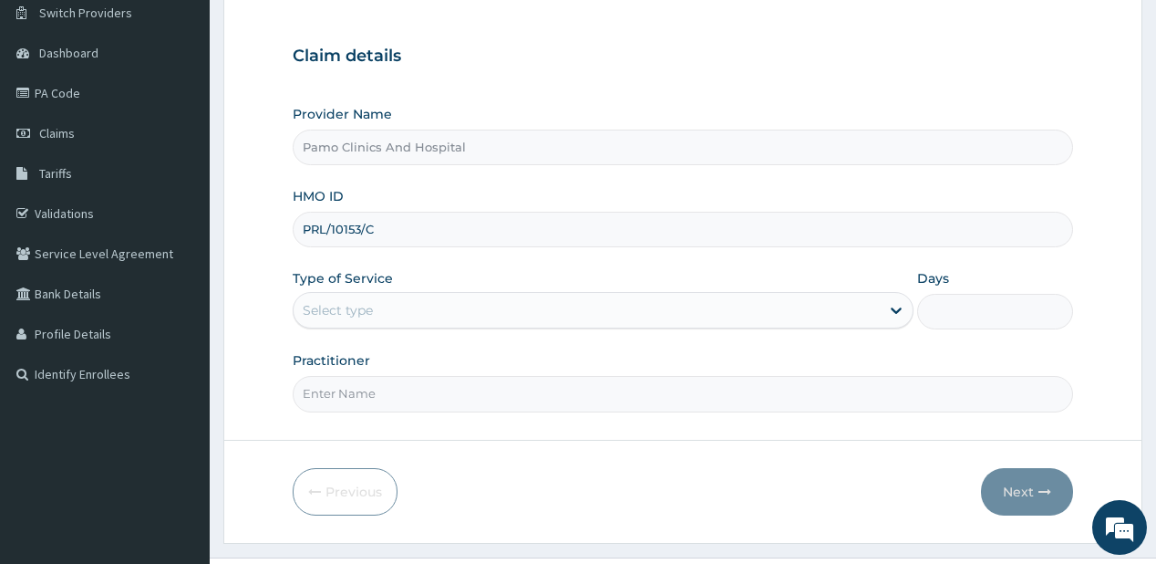
type input "PRL/10153/C"
click at [372, 303] on div "Select type" at bounding box center [338, 310] width 70 height 18
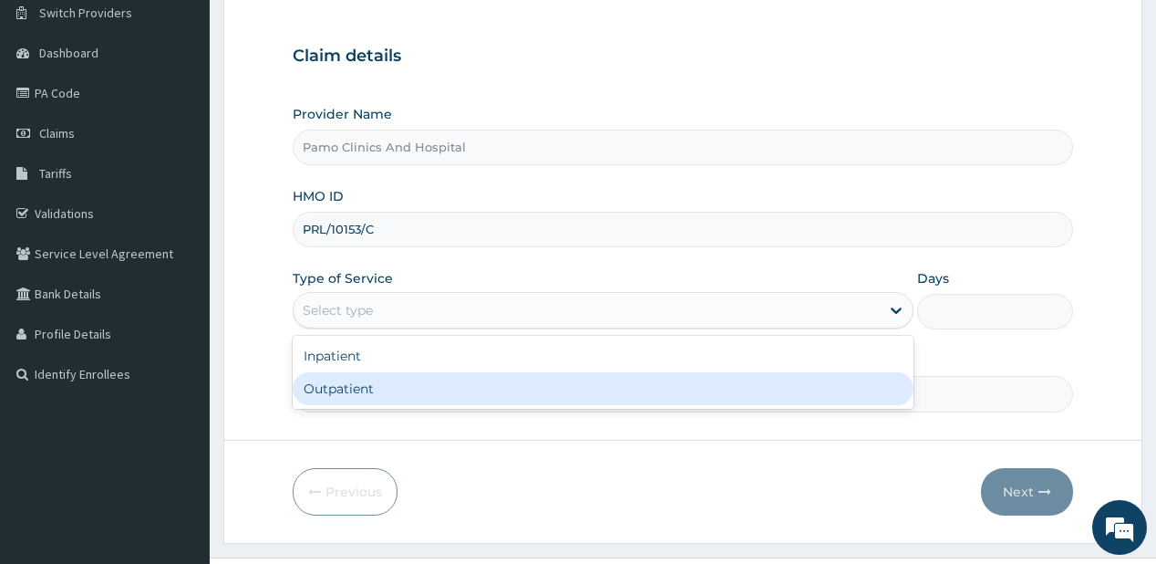
click at [321, 390] on div "Outpatient" at bounding box center [603, 388] width 621 height 33
type input "1"
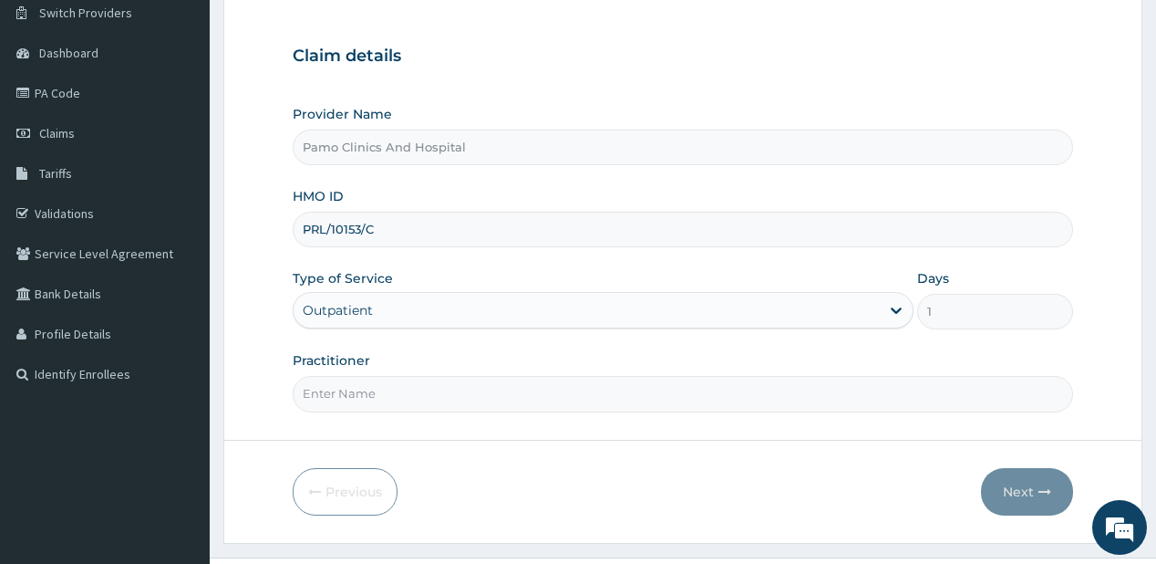
drag, startPoint x: 377, startPoint y: 398, endPoint x: 398, endPoint y: 388, distance: 23.2
click at [378, 398] on input "Practitioner" at bounding box center [683, 394] width 780 height 36
type input "[PERSON_NAME]"
click at [1062, 495] on button "Next" at bounding box center [1027, 491] width 92 height 47
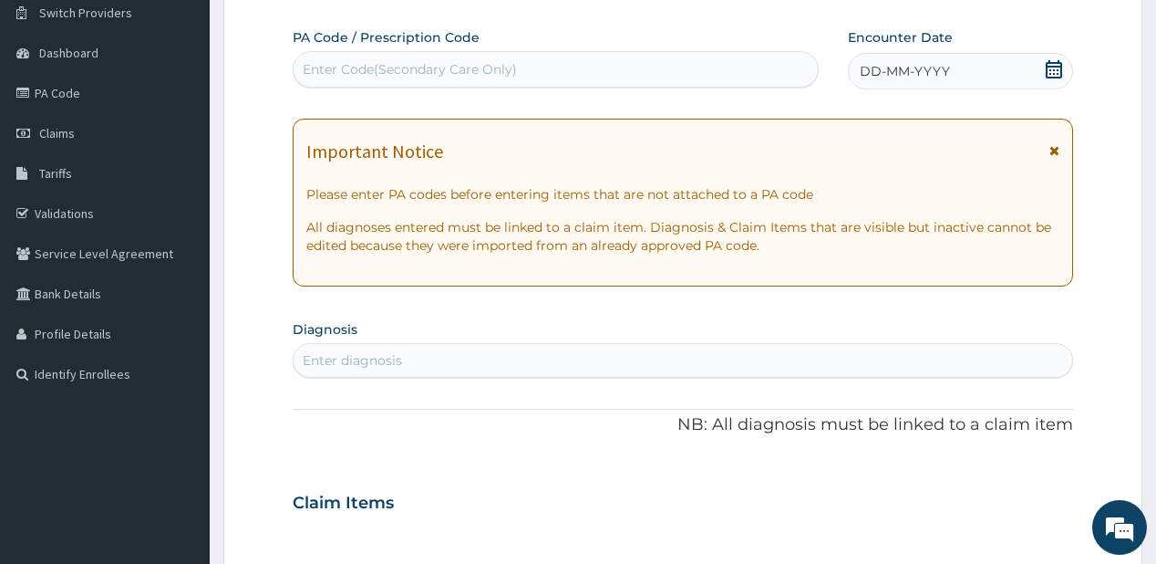
scroll to position [0, 0]
click at [898, 66] on span "DD-MM-YYYY" at bounding box center [905, 71] width 90 height 18
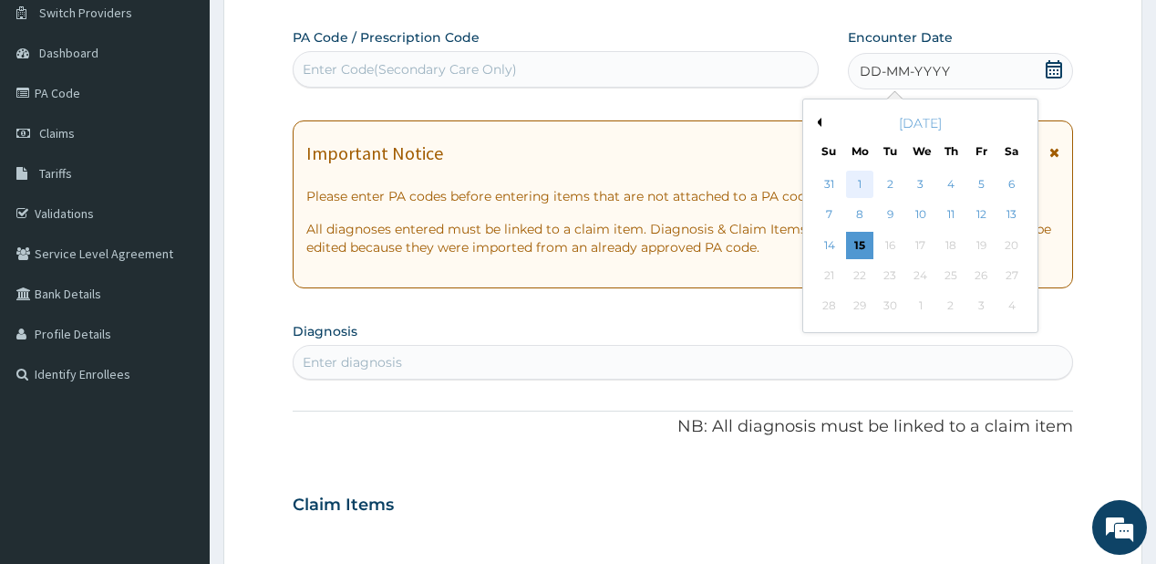
click at [861, 182] on div "1" at bounding box center [859, 184] width 27 height 27
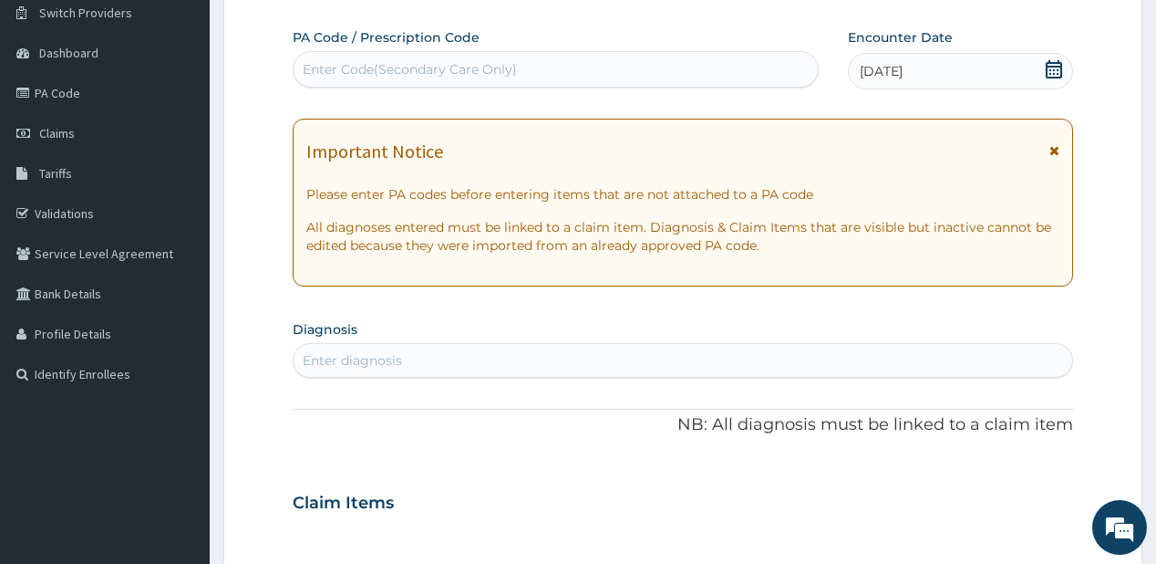
click at [377, 339] on section "Diagnosis Select is focused ,type to refine list, press Down to open the menu, …" at bounding box center [683, 346] width 780 height 62
type input "pertuss"
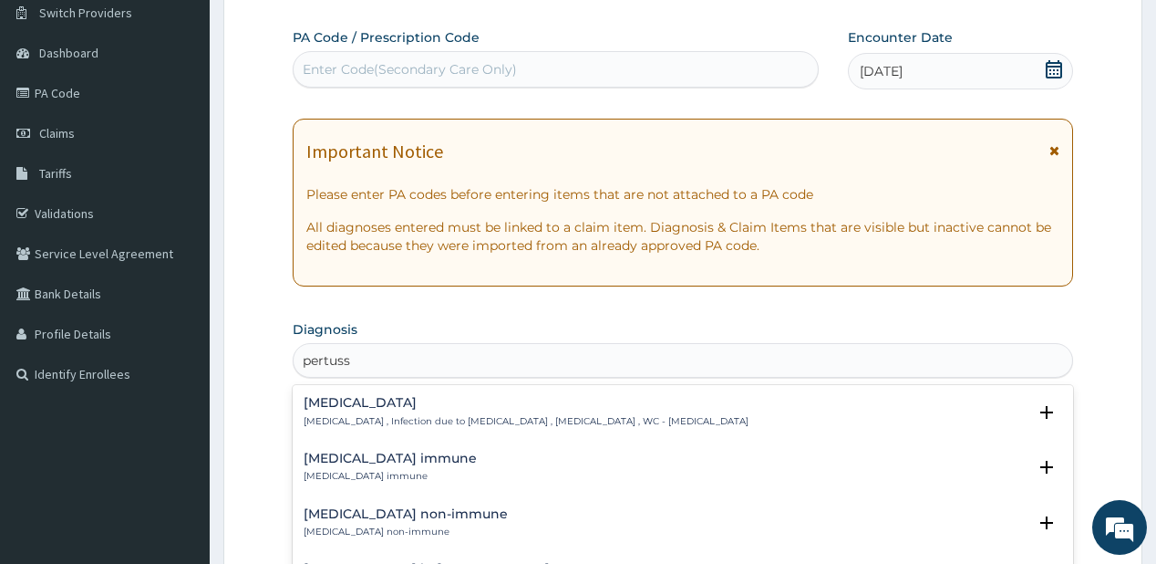
click at [399, 418] on p "[MEDICAL_DATA] , Infection due to [MEDICAL_DATA] , [MEDICAL_DATA] , WC - [MEDIC…" at bounding box center [526, 421] width 445 height 13
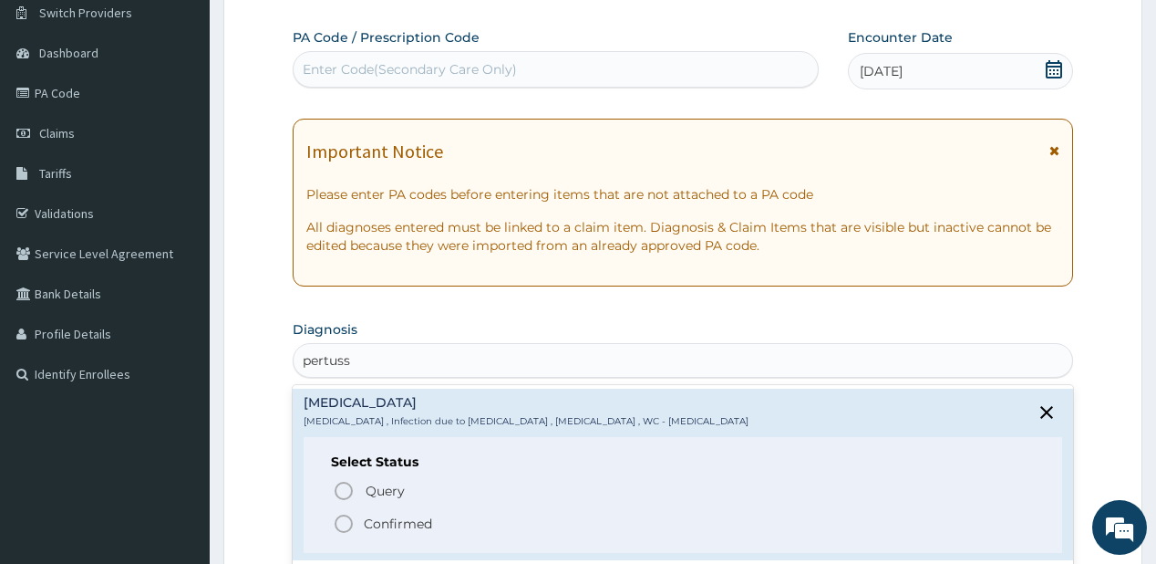
click at [408, 522] on p "Confirmed" at bounding box center [398, 523] width 68 height 18
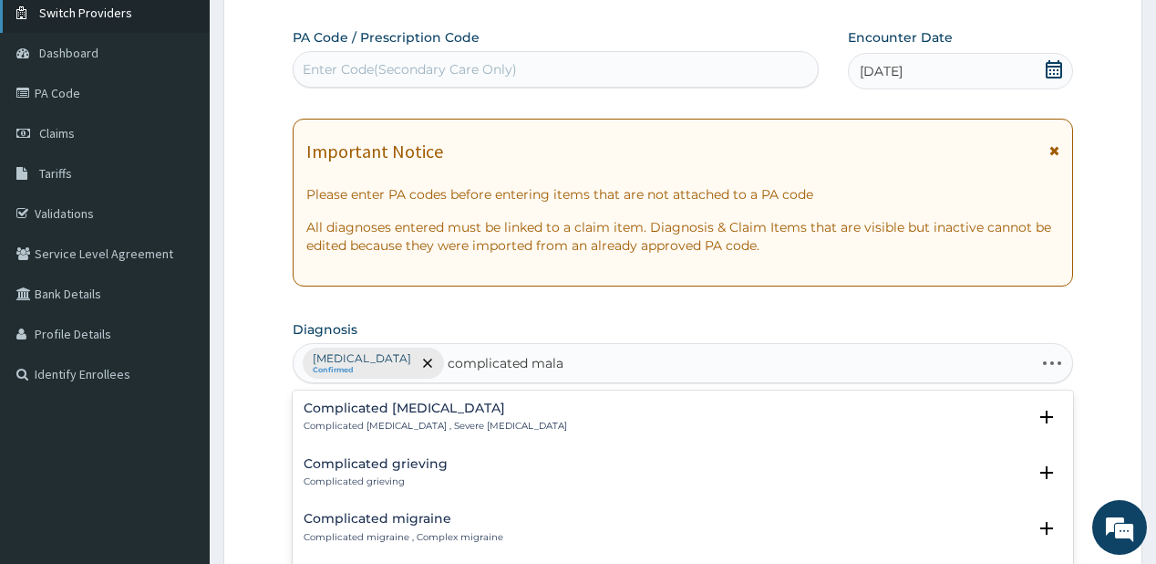
type input "complicated malar"
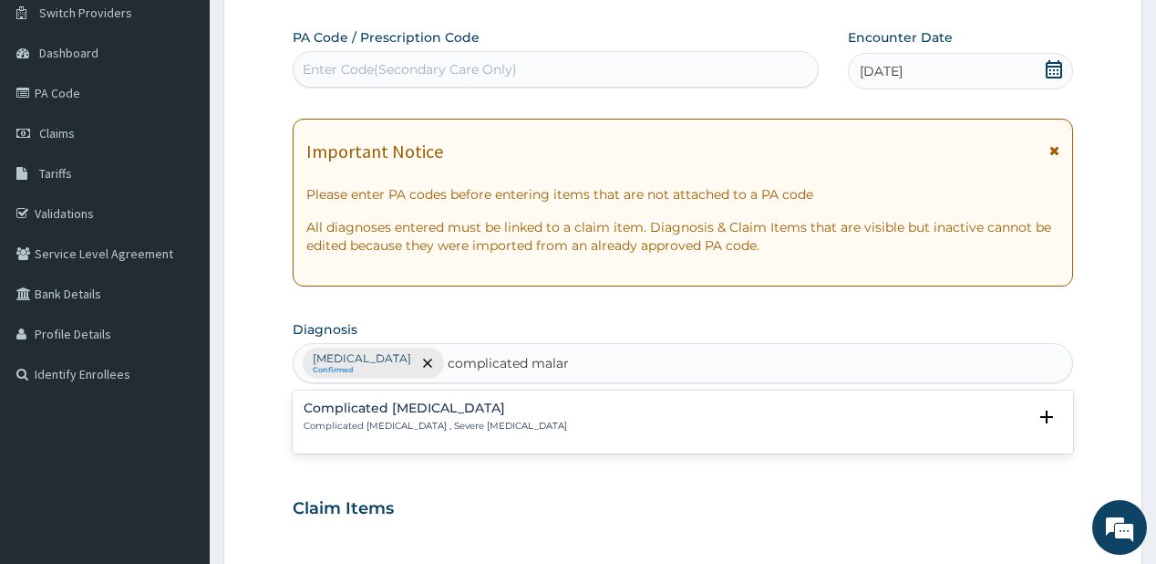
drag, startPoint x: 369, startPoint y: 413, endPoint x: 386, endPoint y: 407, distance: 17.6
click at [386, 407] on h4 "Complicated [MEDICAL_DATA]" at bounding box center [436, 408] width 264 height 14
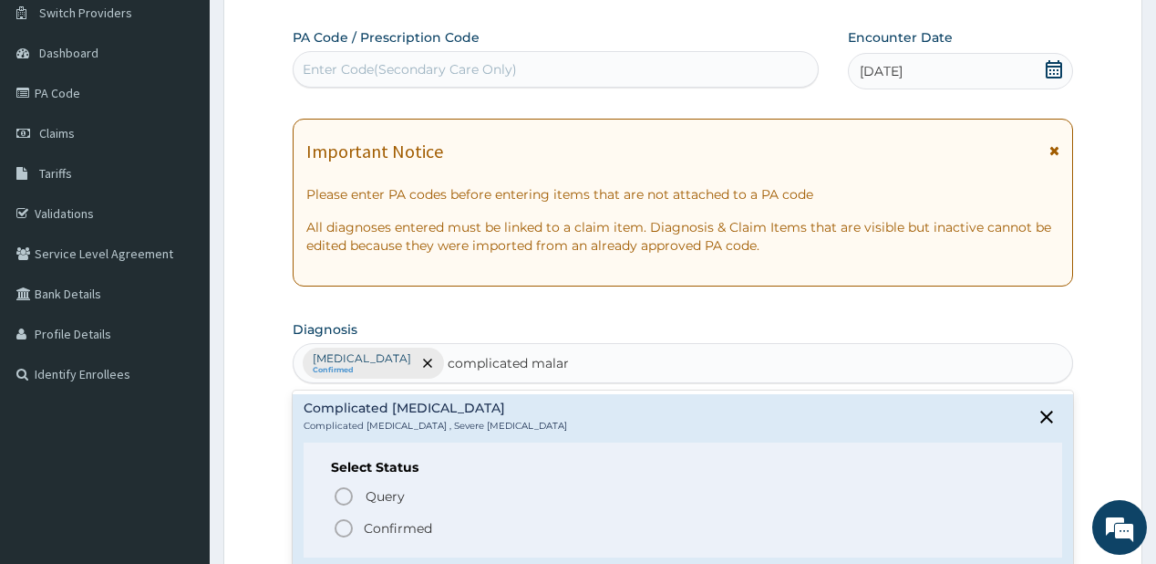
click at [370, 528] on p "Confirmed" at bounding box center [398, 528] width 68 height 18
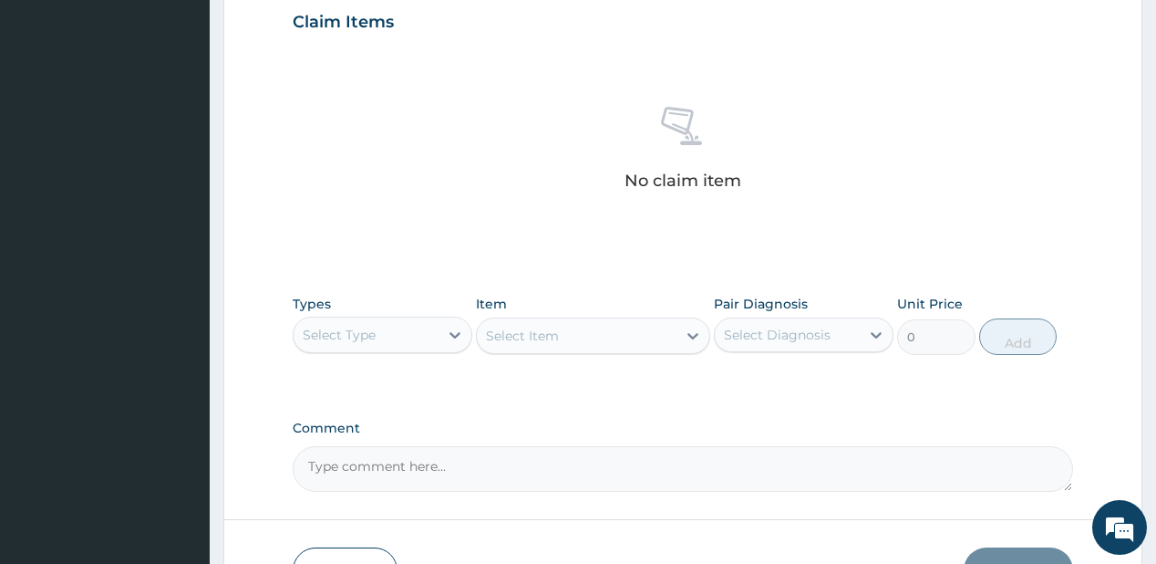
scroll to position [657, 0]
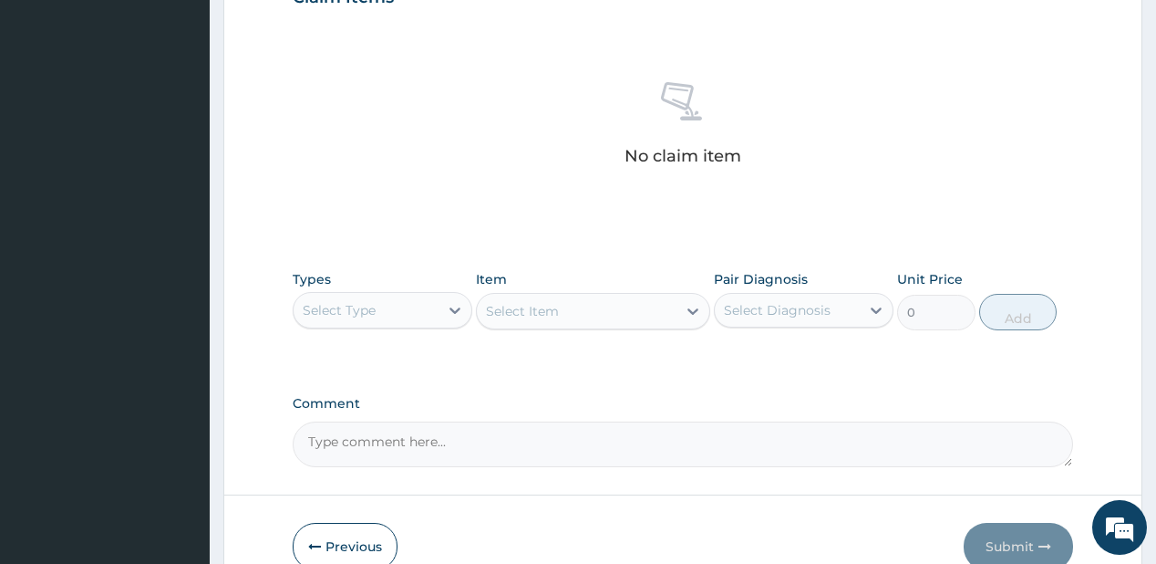
click at [357, 313] on div "Select Type" at bounding box center [339, 310] width 73 height 18
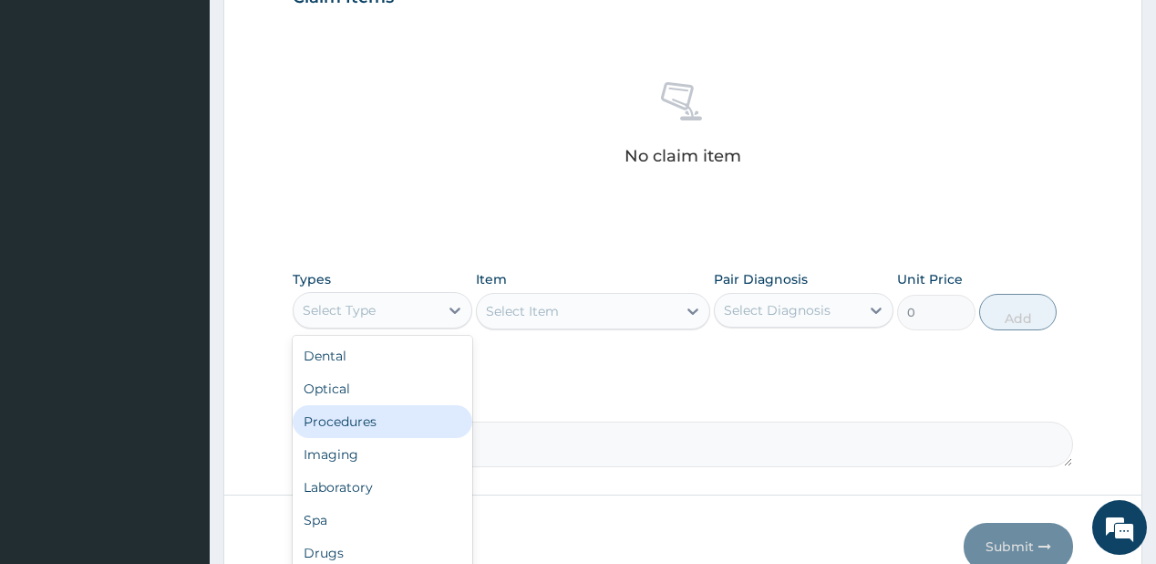
click at [348, 418] on div "Procedures" at bounding box center [383, 421] width 180 height 33
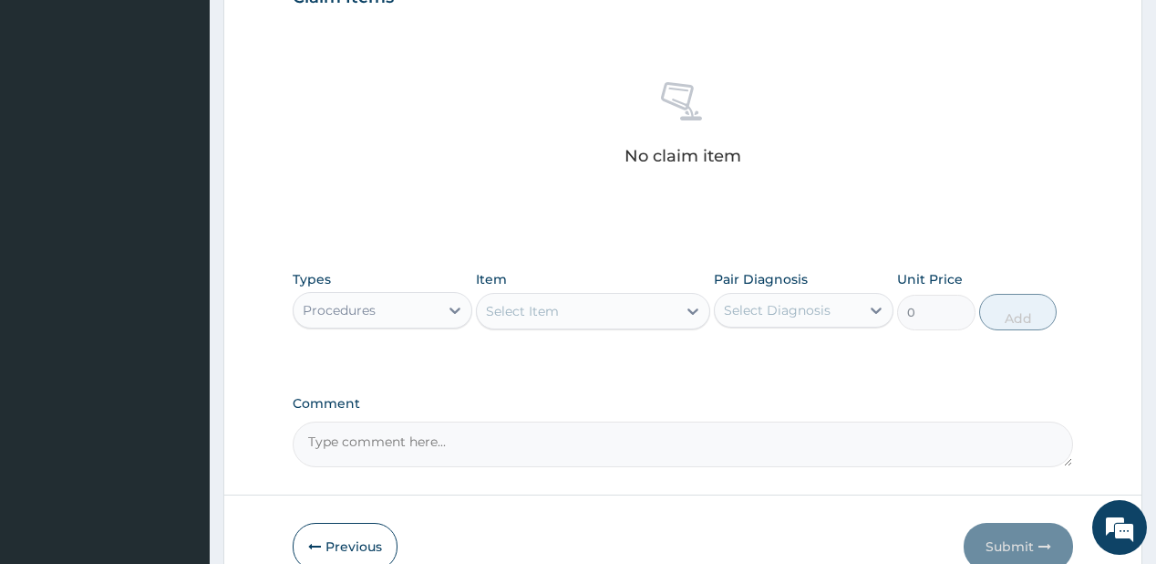
click at [599, 309] on div "Select Item" at bounding box center [577, 310] width 200 height 29
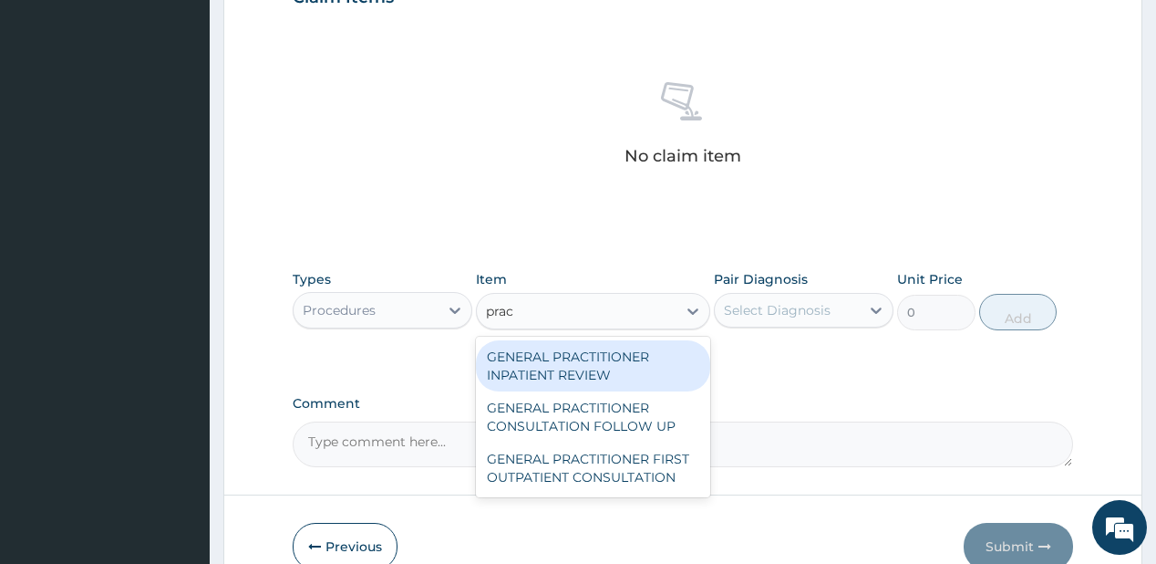
type input "pract"
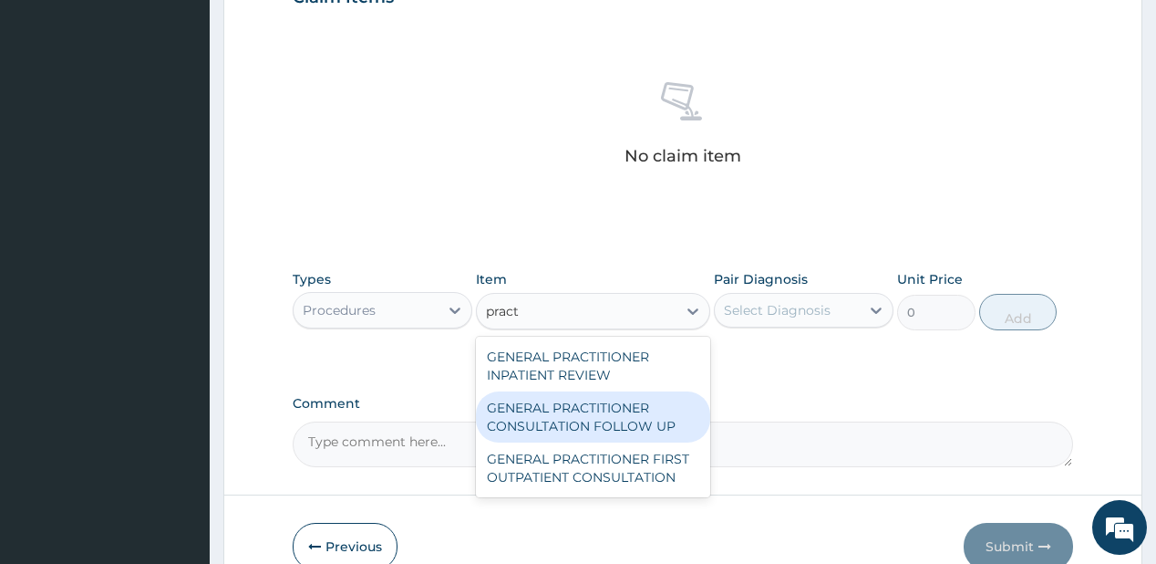
click at [579, 409] on div "GENERAL PRACTITIONER CONSULTATION FOLLOW UP" at bounding box center [593, 416] width 234 height 51
type input "1875"
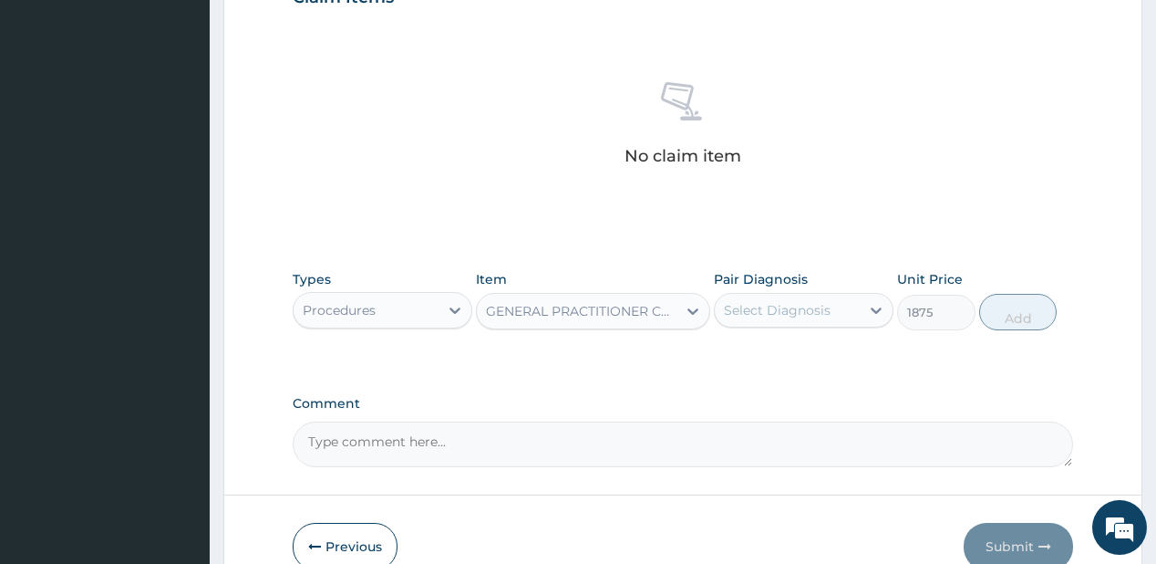
click at [813, 317] on div "Select Diagnosis" at bounding box center [787, 309] width 145 height 29
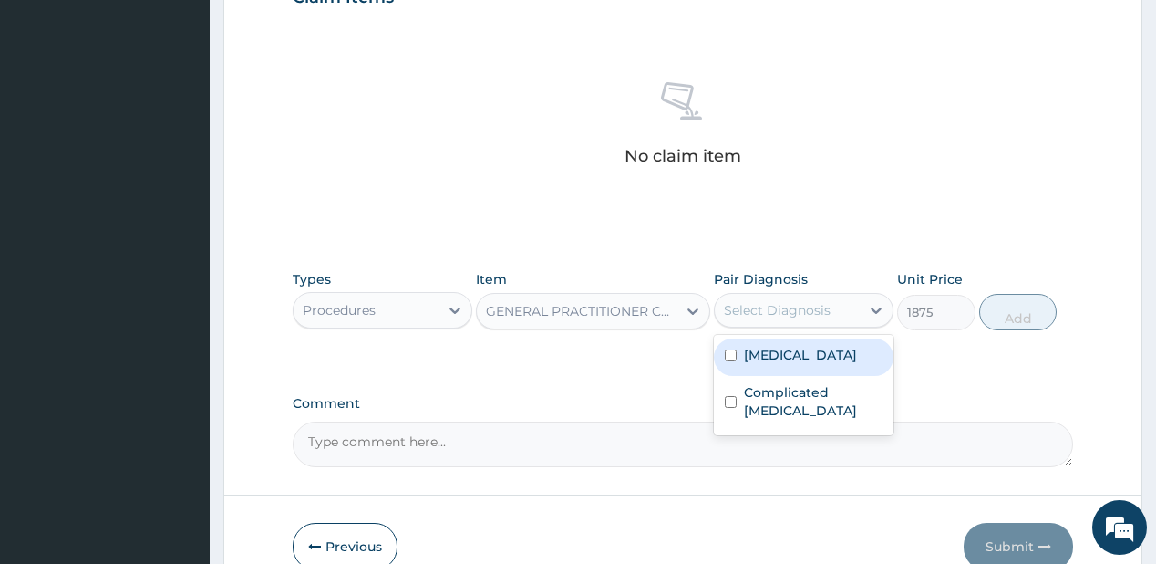
click at [797, 340] on div "Pertussis" at bounding box center [804, 356] width 180 height 37
checkbox input "true"
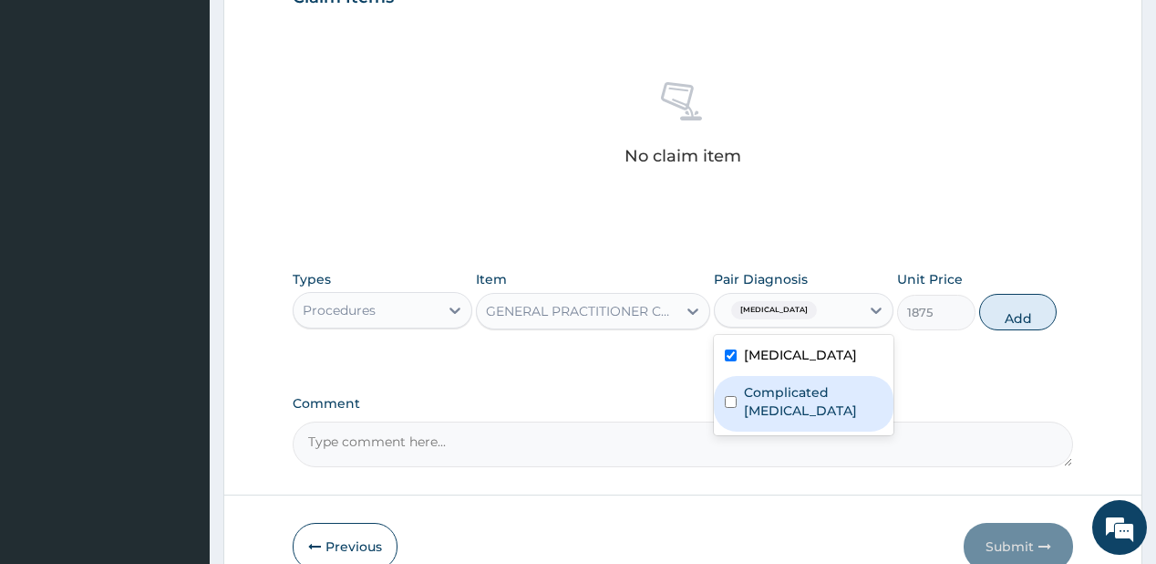
click at [778, 376] on div "Complicated malaria" at bounding box center [804, 404] width 180 height 56
checkbox input "true"
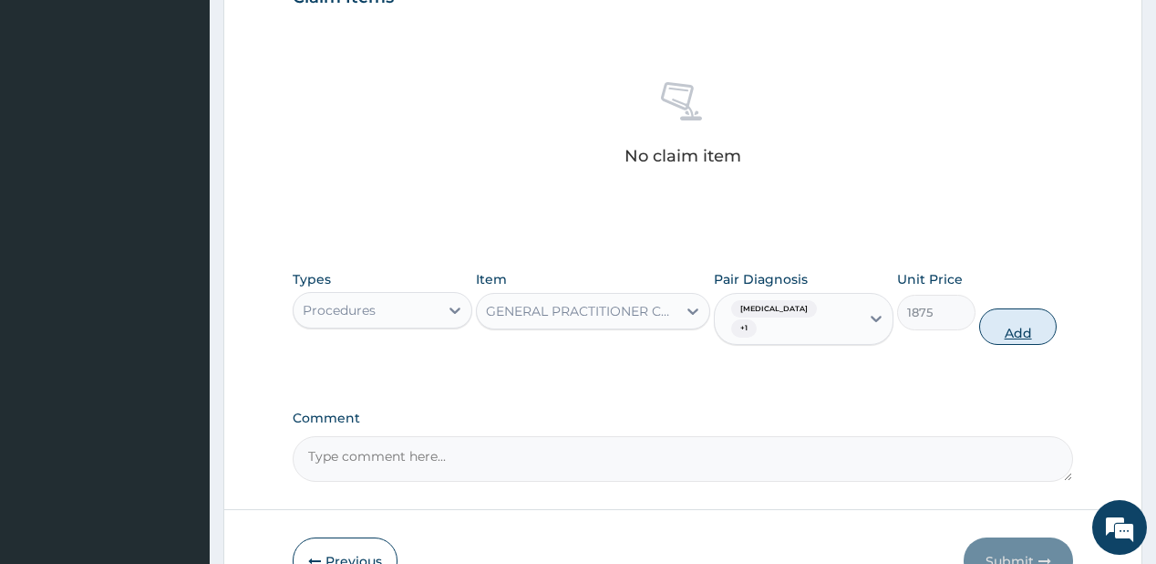
click at [1007, 308] on button "Add" at bounding box center [1018, 326] width 78 height 36
type input "0"
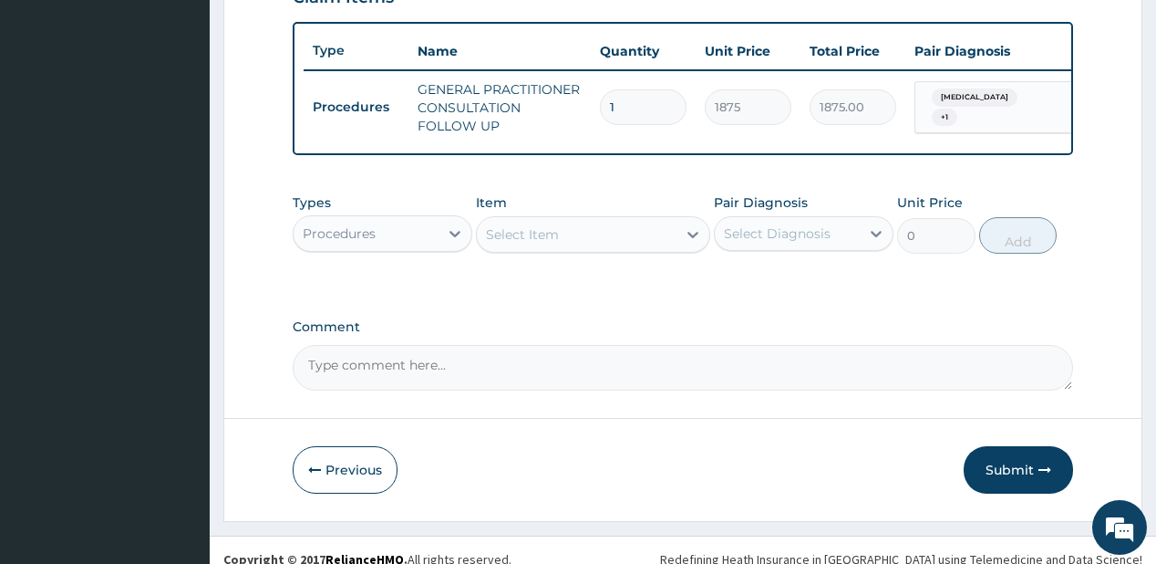
click at [373, 229] on div "Procedures" at bounding box center [366, 233] width 145 height 29
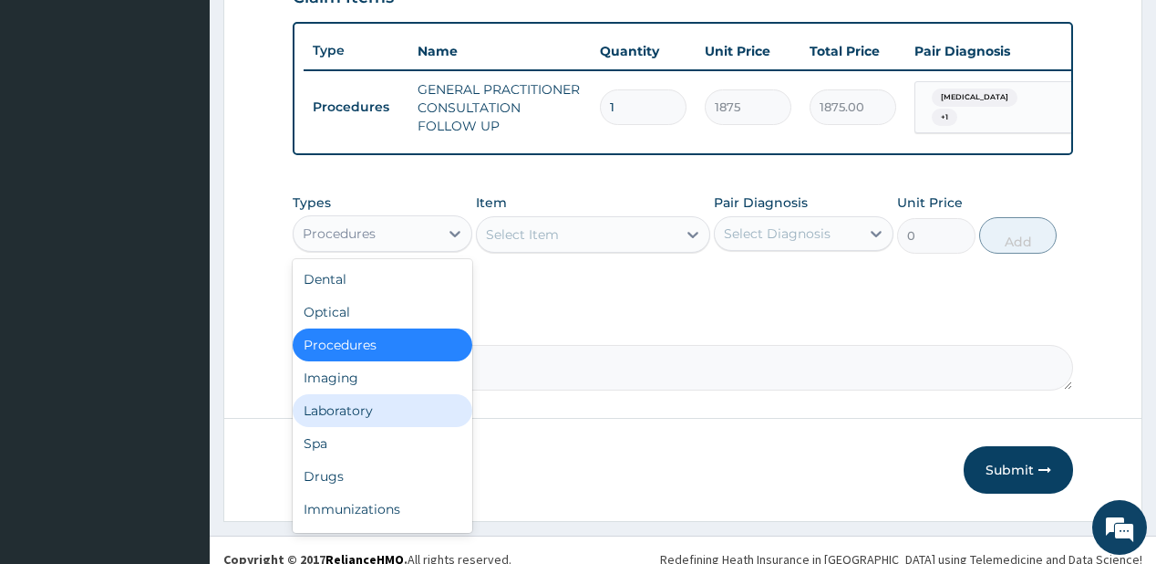
click at [346, 423] on div "Laboratory" at bounding box center [383, 410] width 180 height 33
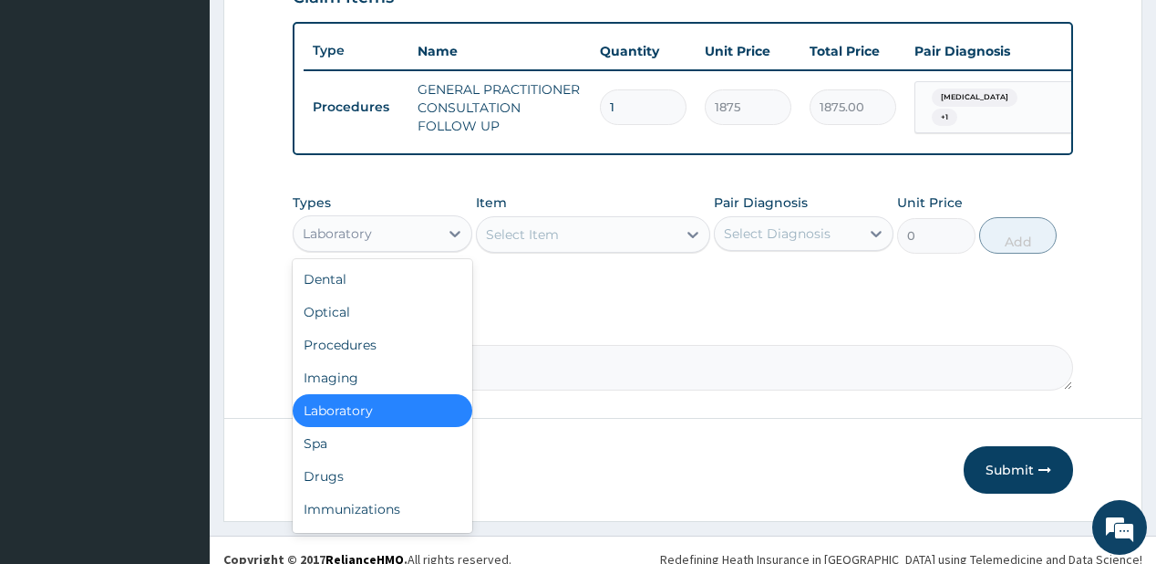
click at [418, 248] on div "Laboratory" at bounding box center [366, 233] width 145 height 29
click at [324, 479] on div "Drugs" at bounding box center [383, 476] width 180 height 33
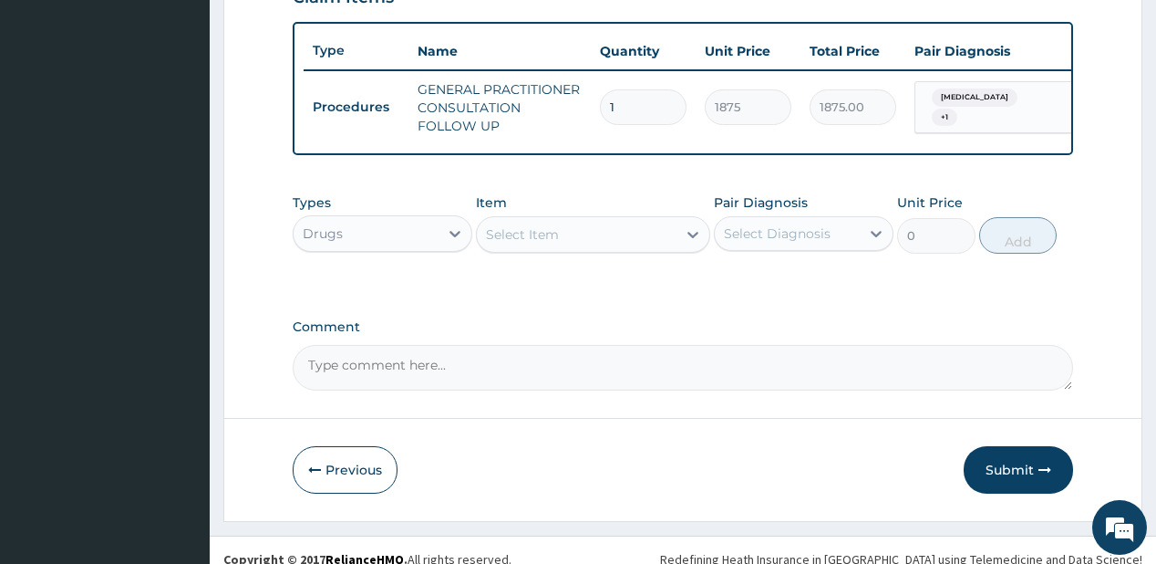
click at [605, 244] on div "Select Item" at bounding box center [577, 234] width 200 height 29
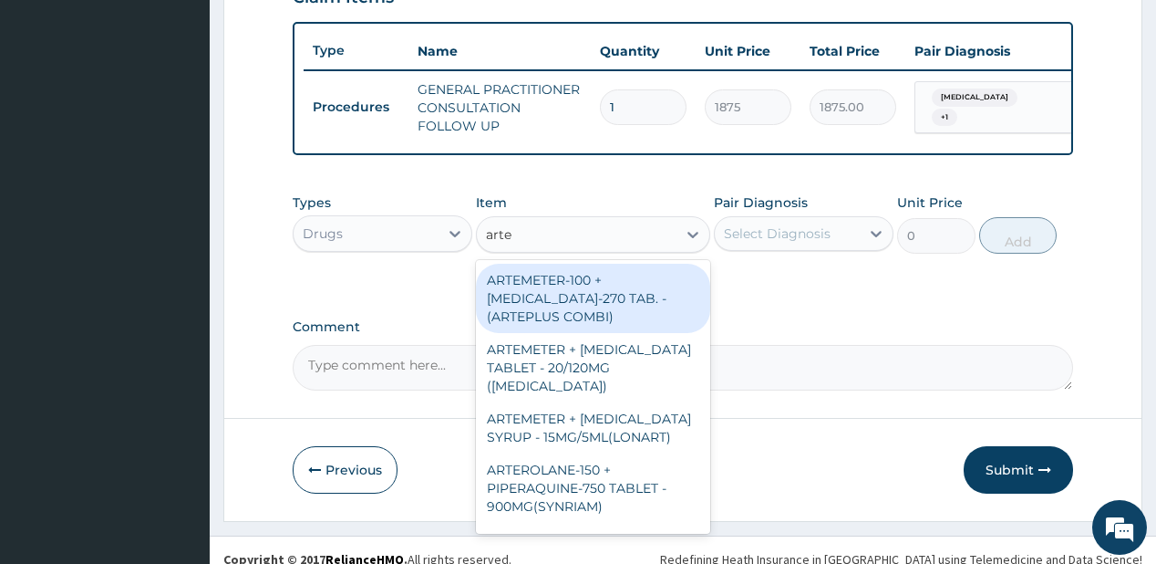
type input "artem"
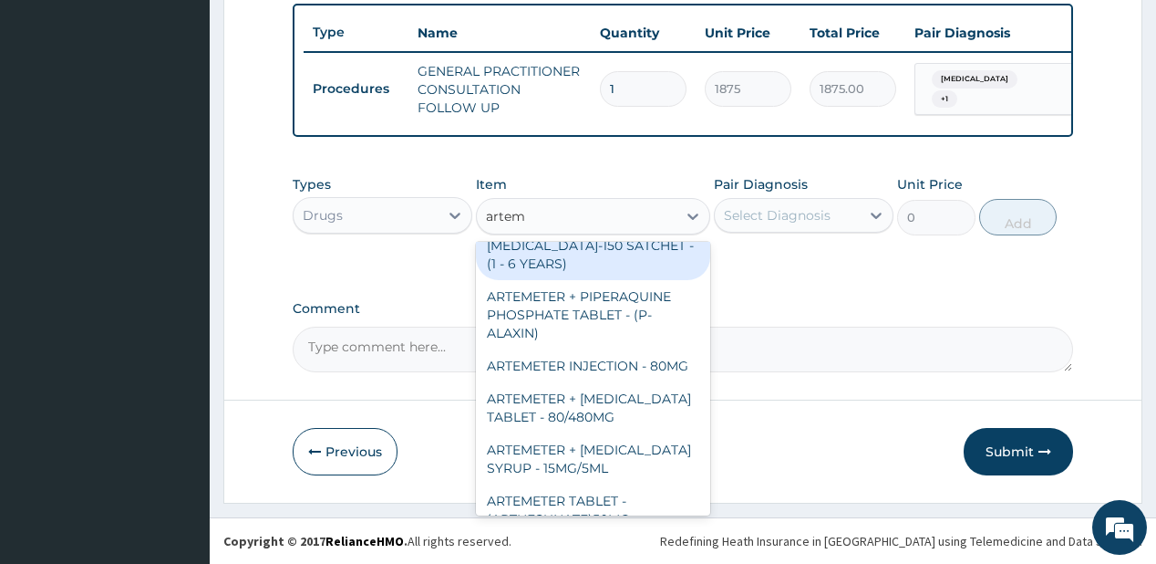
scroll to position [868, 0]
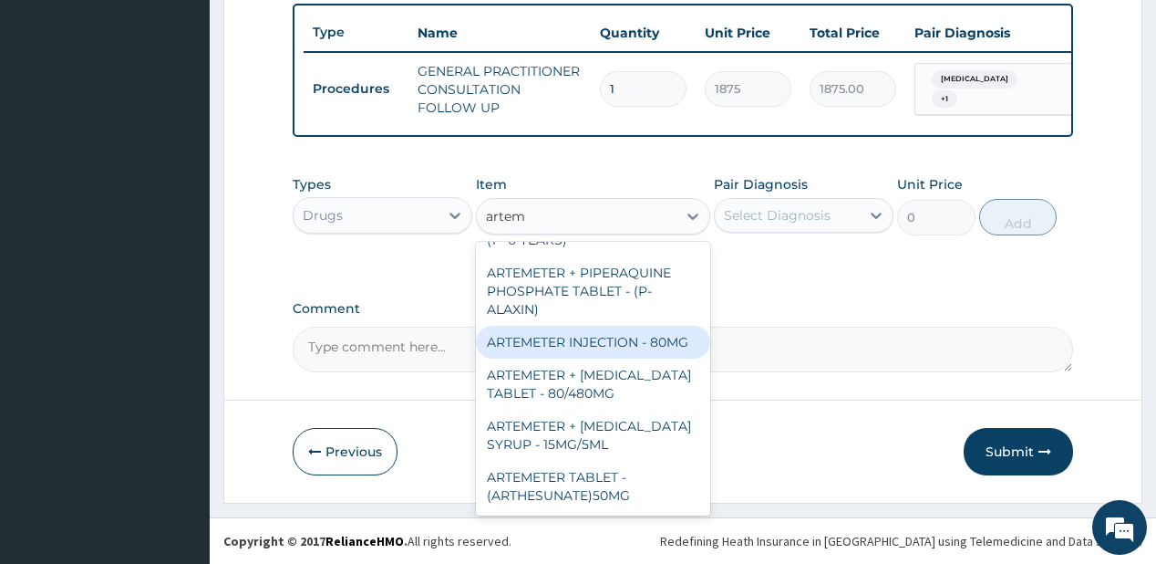
drag, startPoint x: 584, startPoint y: 327, endPoint x: 625, endPoint y: 307, distance: 45.7
click at [584, 327] on div "ARTEMETER INJECTION - 80MG" at bounding box center [593, 342] width 234 height 33
type input "475.99999999999994"
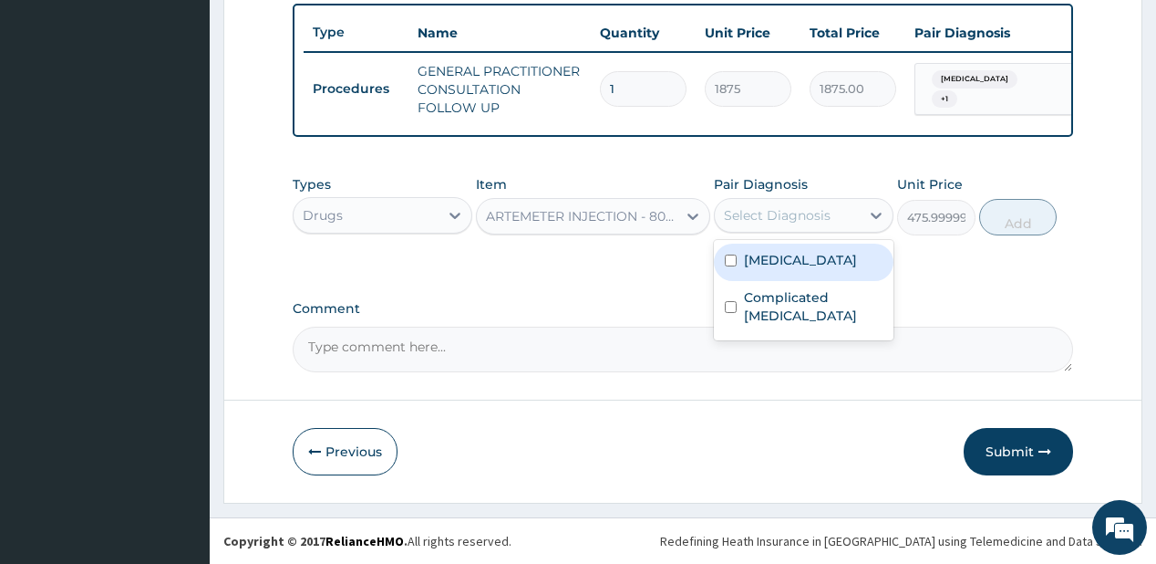
click at [790, 223] on div "Select Diagnosis" at bounding box center [777, 215] width 107 height 18
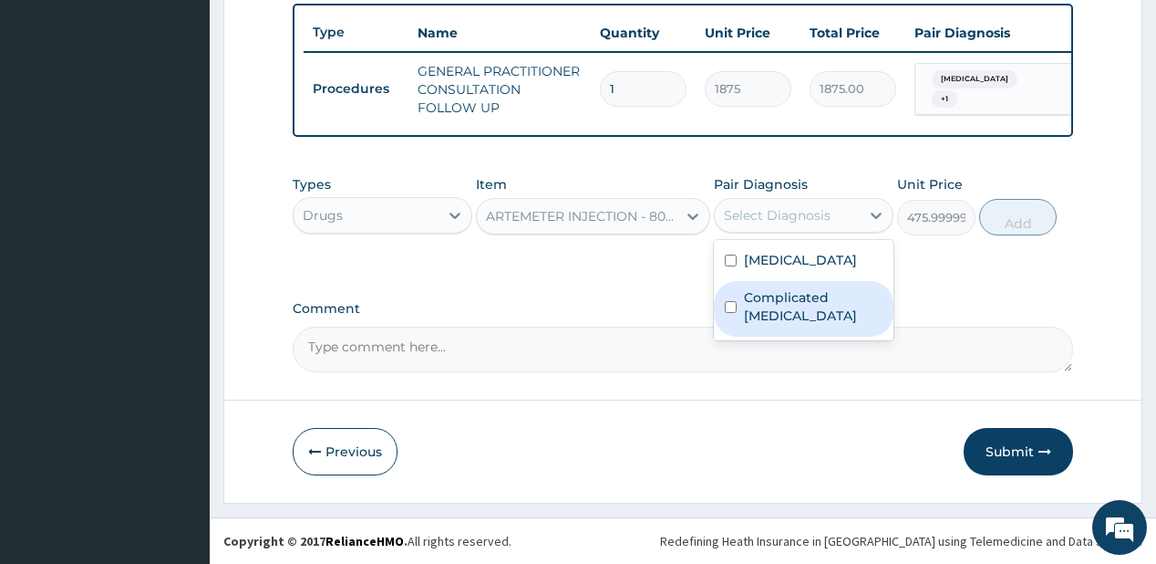
click at [744, 295] on label "Complicated malaria" at bounding box center [813, 306] width 139 height 36
checkbox input "true"
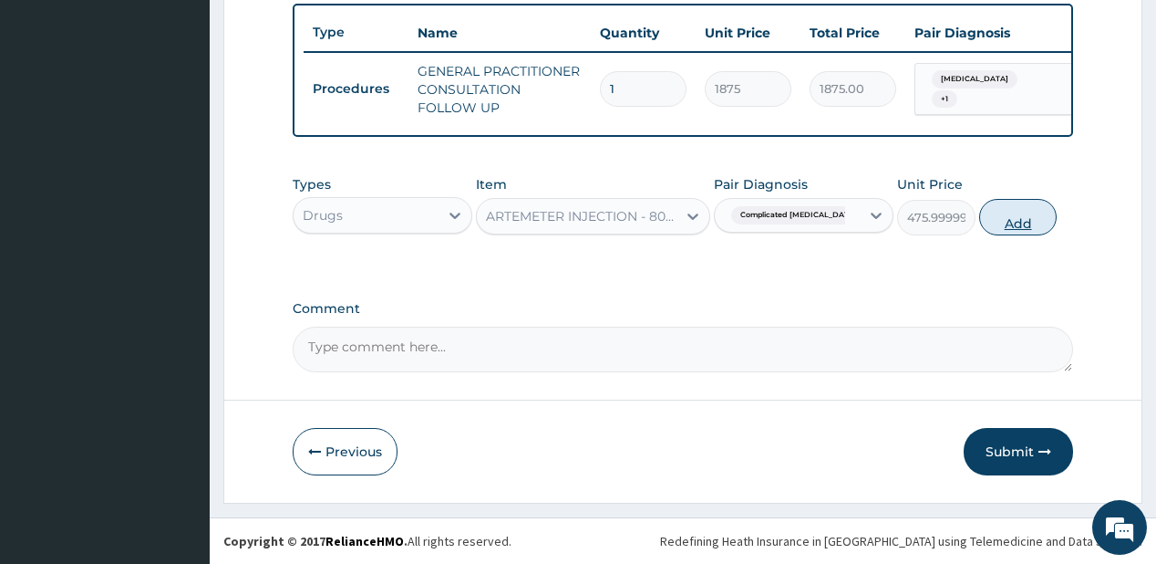
click at [1014, 209] on button "Add" at bounding box center [1018, 217] width 78 height 36
type input "0"
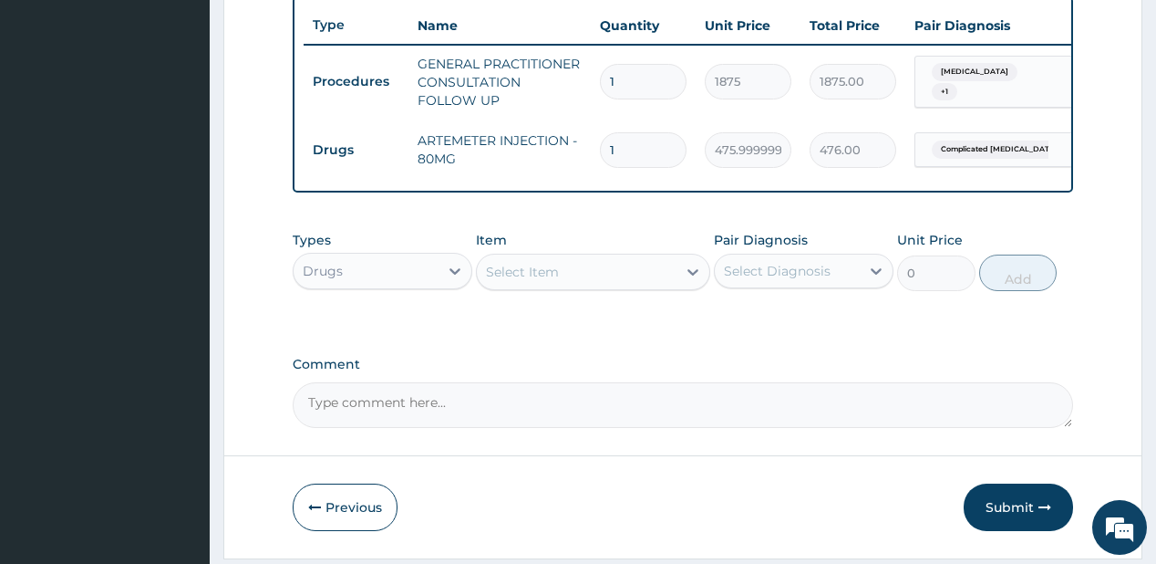
click at [543, 277] on div "Select Item" at bounding box center [522, 272] width 73 height 18
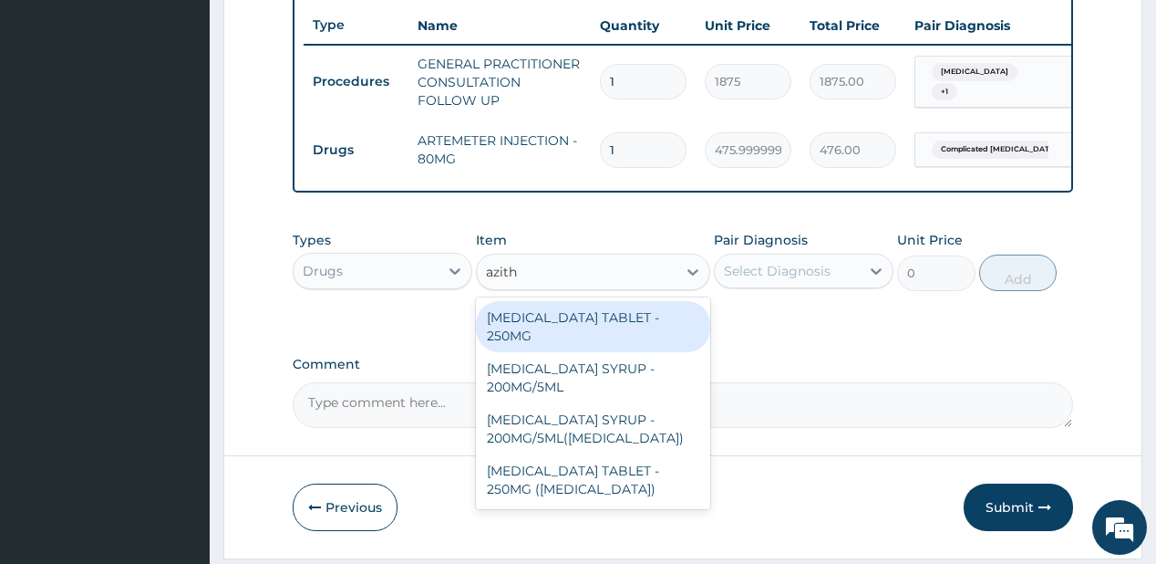
type input "azithr"
click at [522, 317] on div "AZITHROMYCIN TABLET - 250MG" at bounding box center [593, 326] width 234 height 51
type input "280"
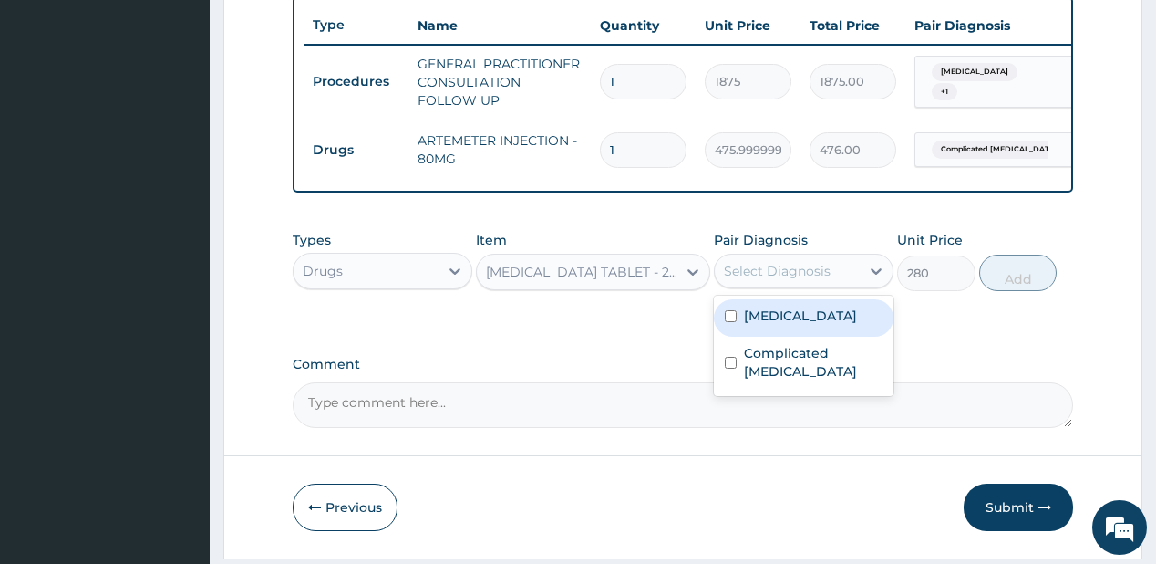
click at [776, 278] on div "Select Diagnosis" at bounding box center [777, 271] width 107 height 18
click at [779, 323] on label "Pertussis" at bounding box center [800, 315] width 113 height 18
checkbox input "true"
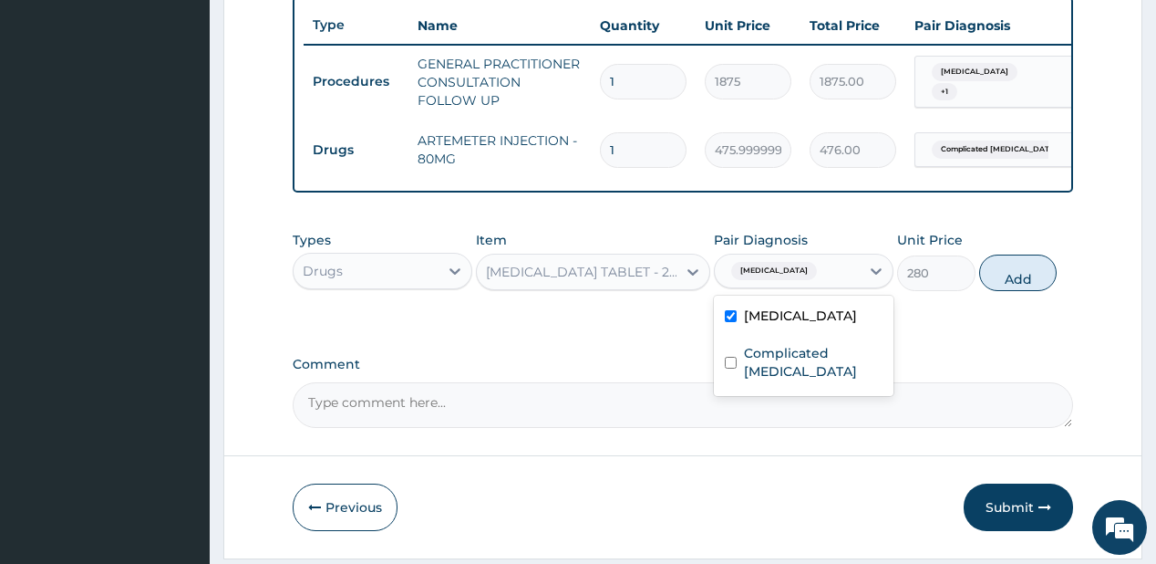
click at [1010, 277] on button "Add" at bounding box center [1018, 272] width 78 height 36
type input "0"
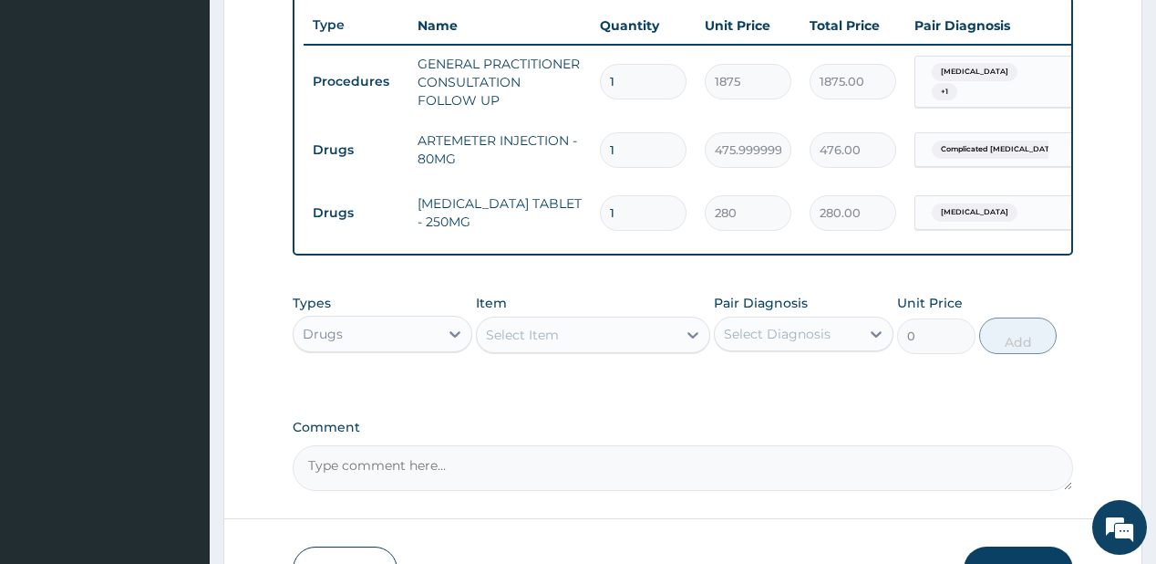
type input "0.00"
type input "5"
type input "1400.00"
type input "5"
click at [666, 341] on div "Select Item" at bounding box center [577, 334] width 200 height 29
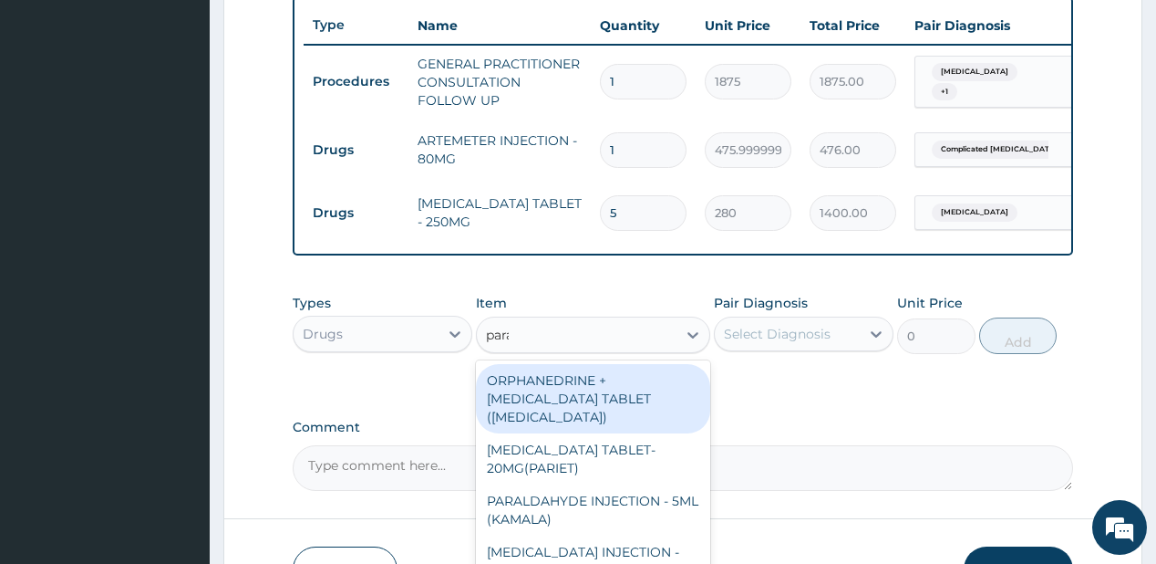
type input "parace"
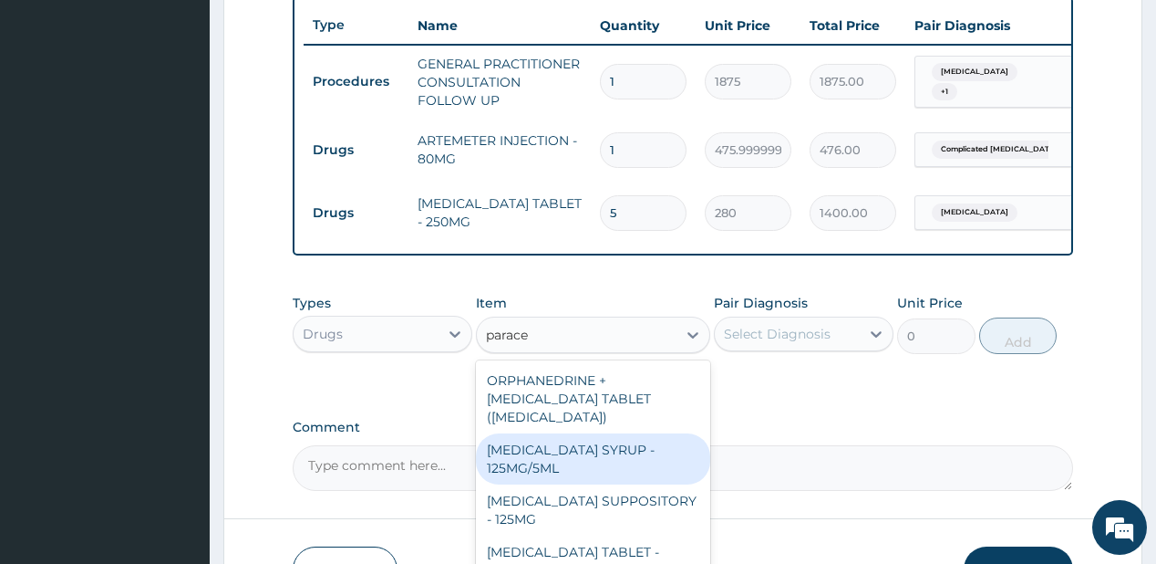
click at [609, 465] on div "PARACETAMOL SYRUP - 125MG/5ML" at bounding box center [593, 458] width 234 height 51
type input "840"
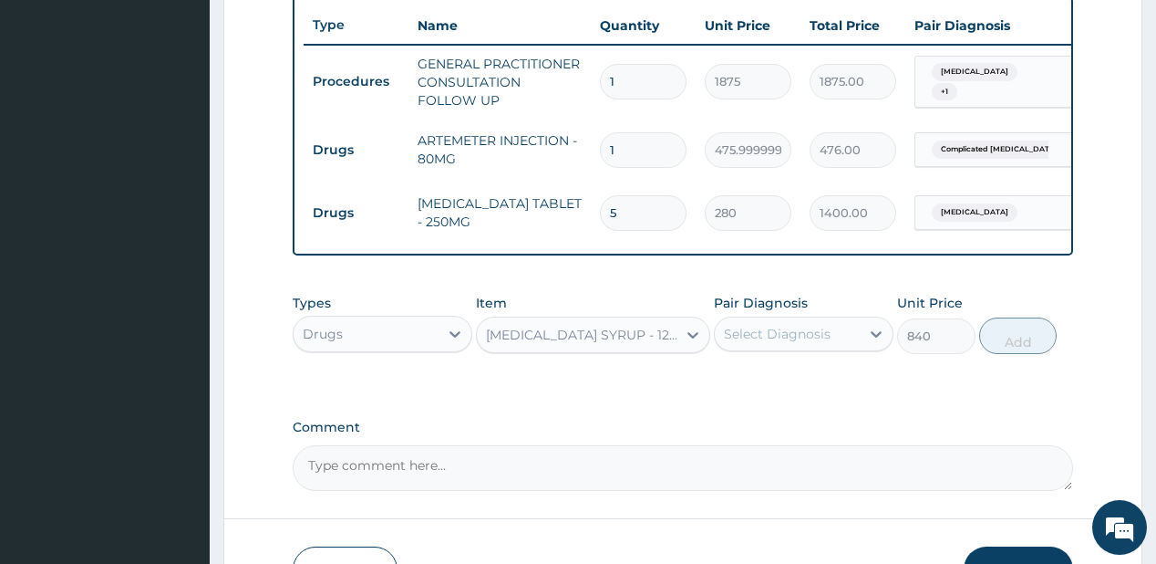
click at [800, 336] on div "Select Diagnosis" at bounding box center [777, 334] width 107 height 18
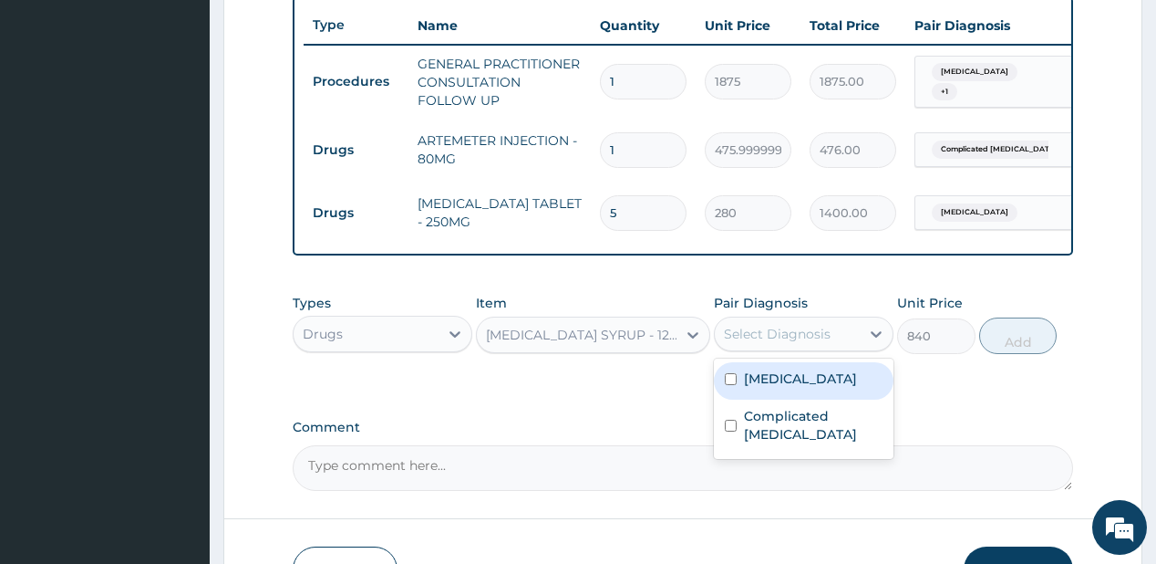
drag, startPoint x: 788, startPoint y: 388, endPoint x: 783, endPoint y: 435, distance: 47.6
click at [788, 388] on label "Pertussis" at bounding box center [800, 378] width 113 height 18
checkbox input "true"
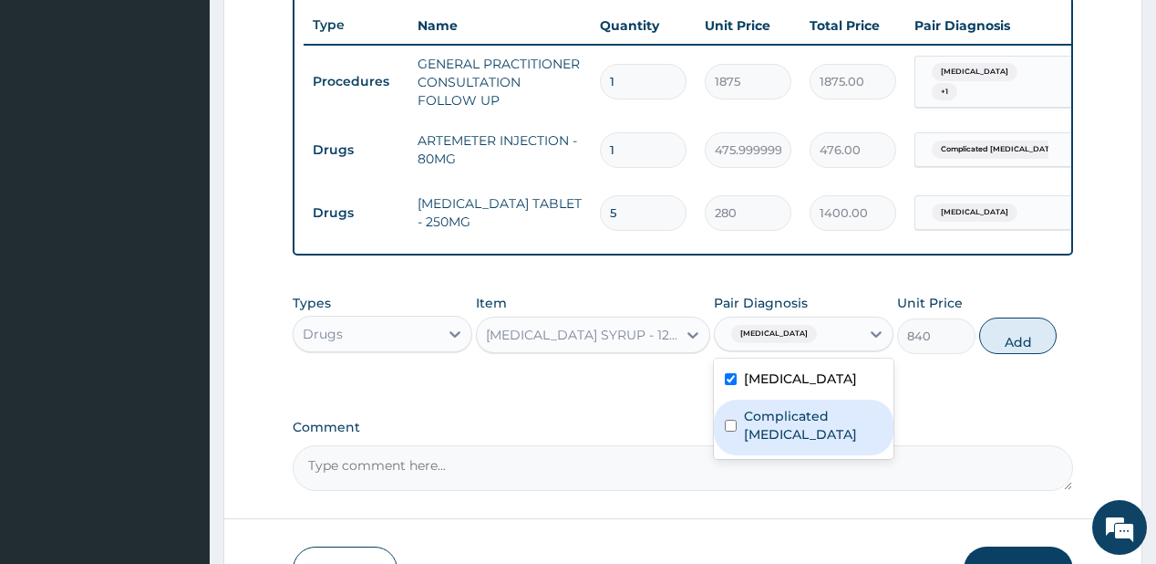
click at [782, 434] on div "Complicated malaria" at bounding box center [804, 427] width 180 height 56
checkbox input "true"
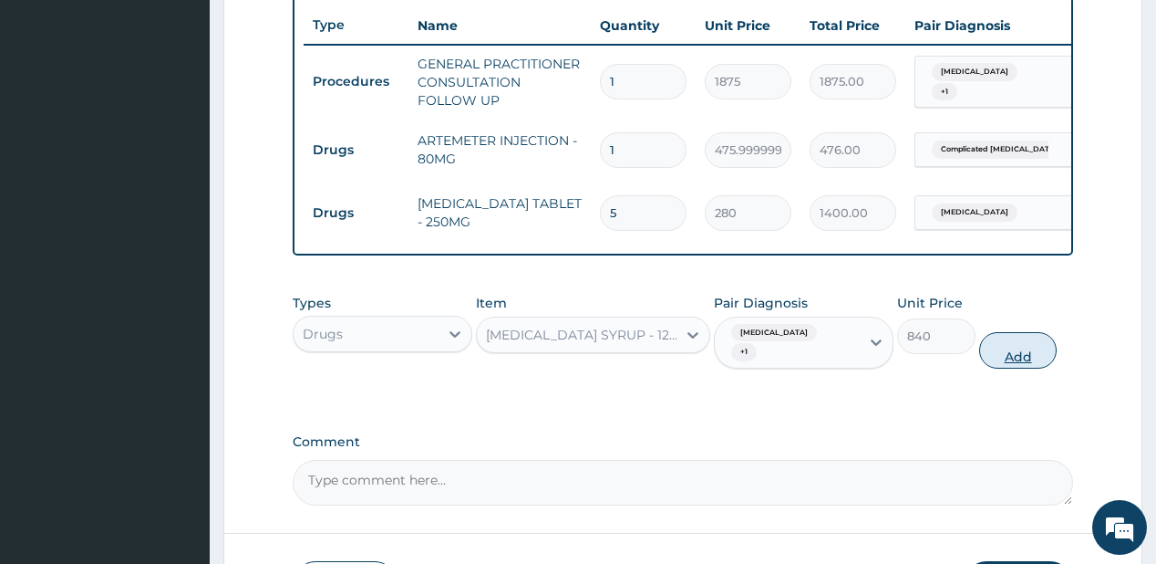
click at [1014, 346] on button "Add" at bounding box center [1018, 350] width 78 height 36
type input "0"
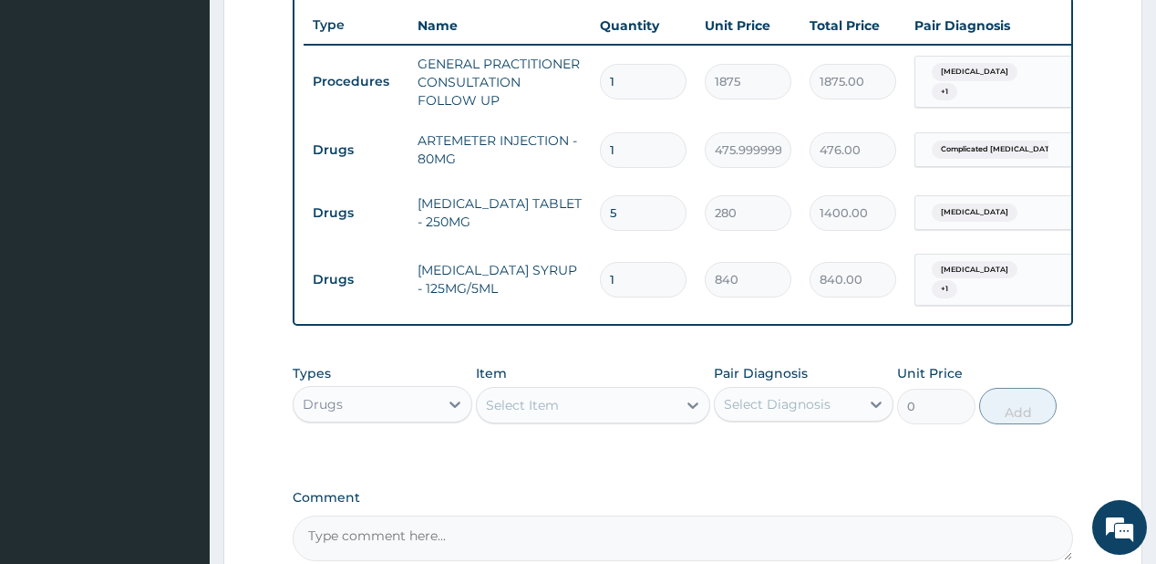
click at [583, 408] on div "Select Item" at bounding box center [577, 404] width 200 height 29
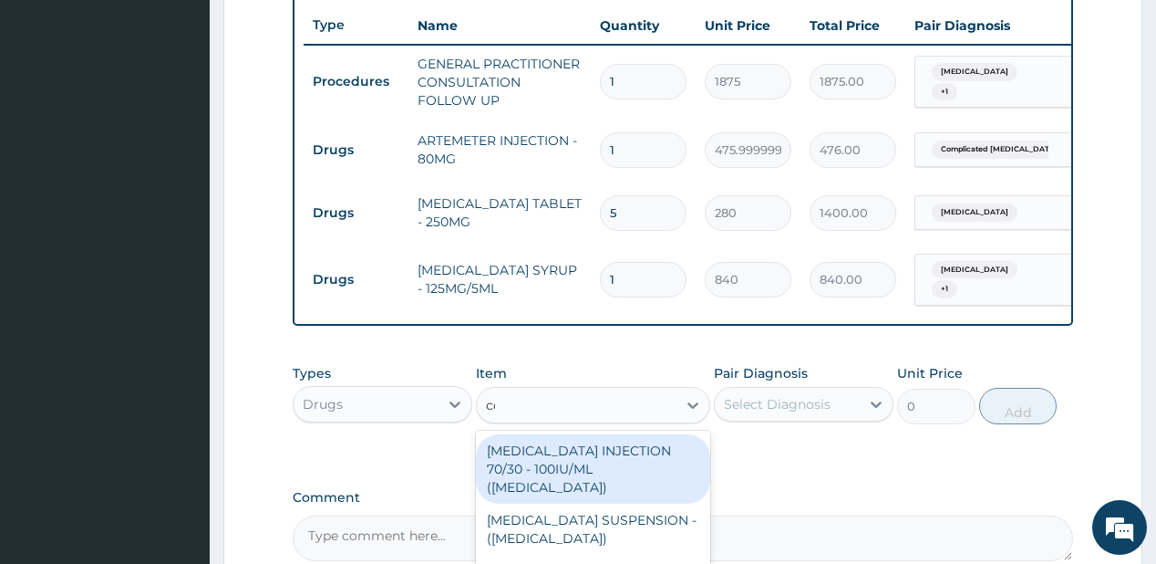
type input "cou"
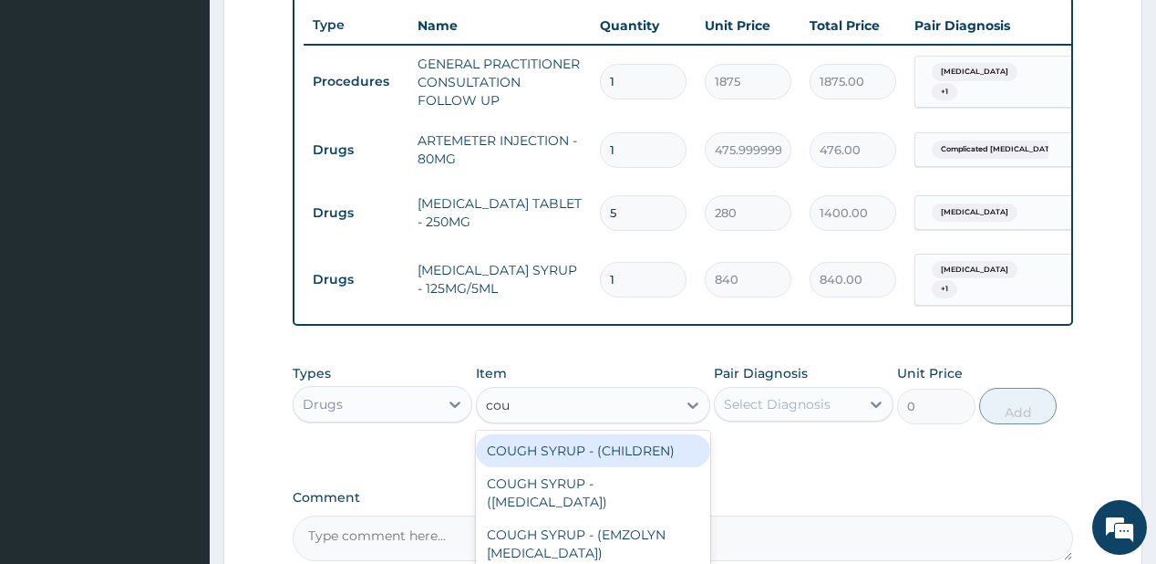
click at [551, 449] on div "COUGH SYRUP - (CHILDREN)" at bounding box center [593, 450] width 234 height 33
type input "1120"
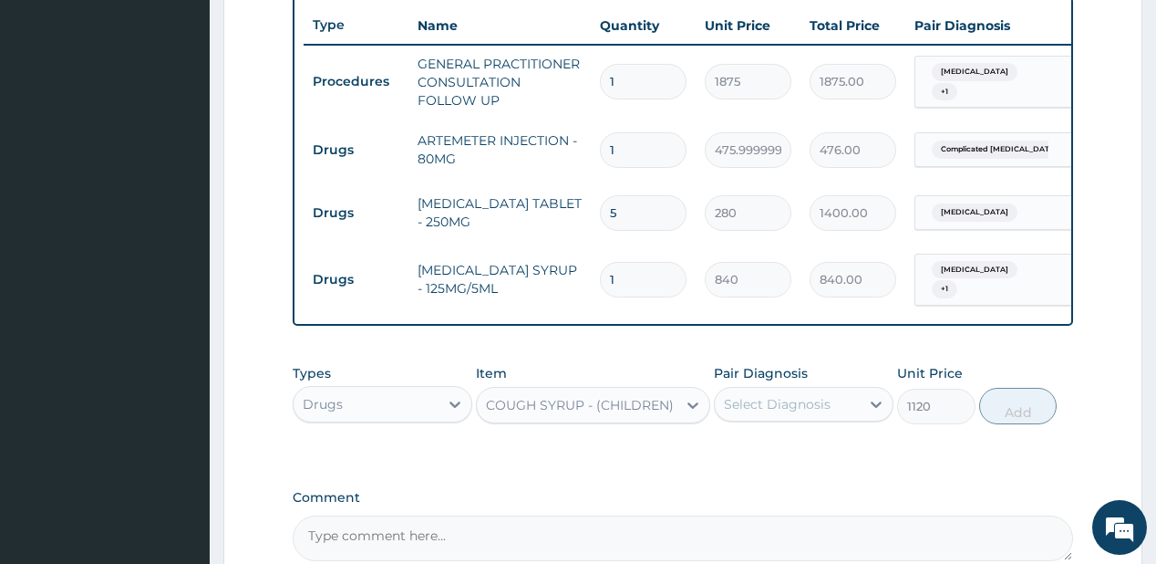
click at [747, 403] on div "Select Diagnosis" at bounding box center [777, 404] width 107 height 18
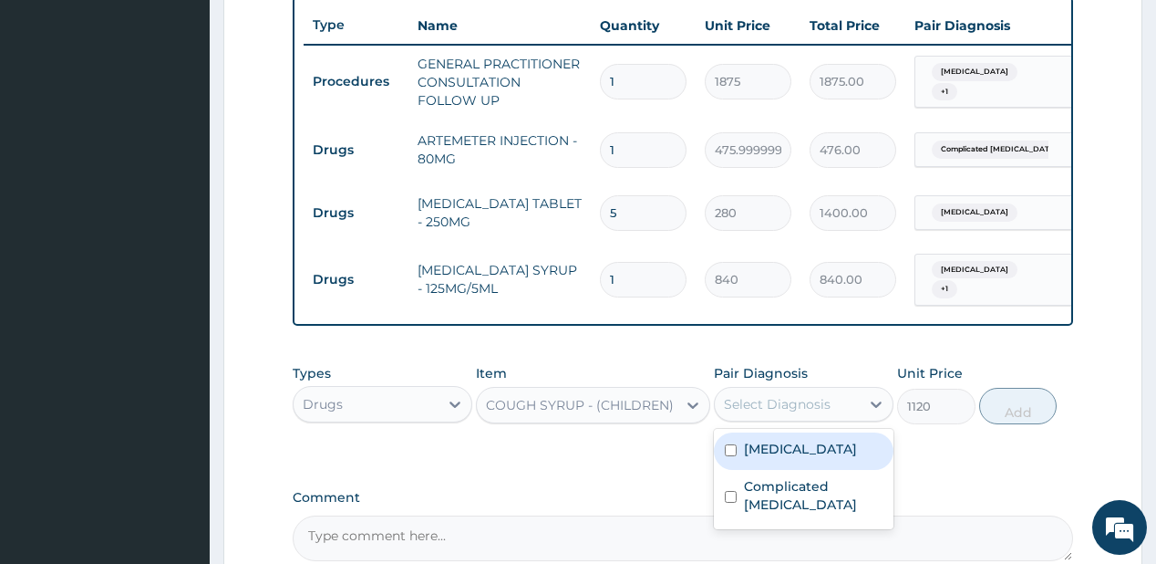
click at [784, 456] on label "Pertussis" at bounding box center [800, 449] width 113 height 18
checkbox input "true"
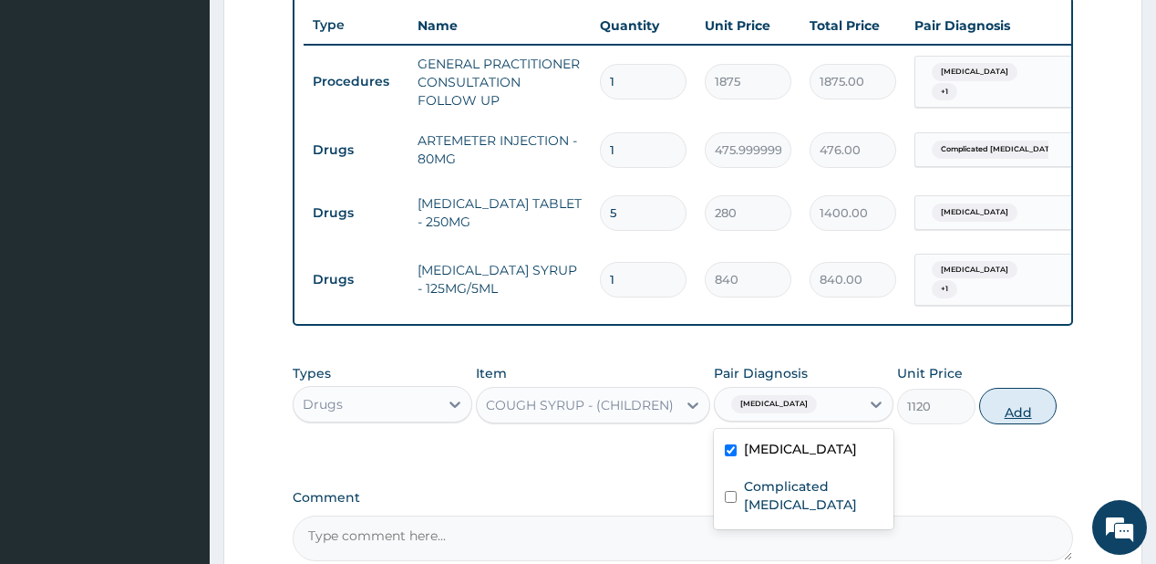
click at [1007, 415] on button "Add" at bounding box center [1018, 406] width 78 height 36
type input "0"
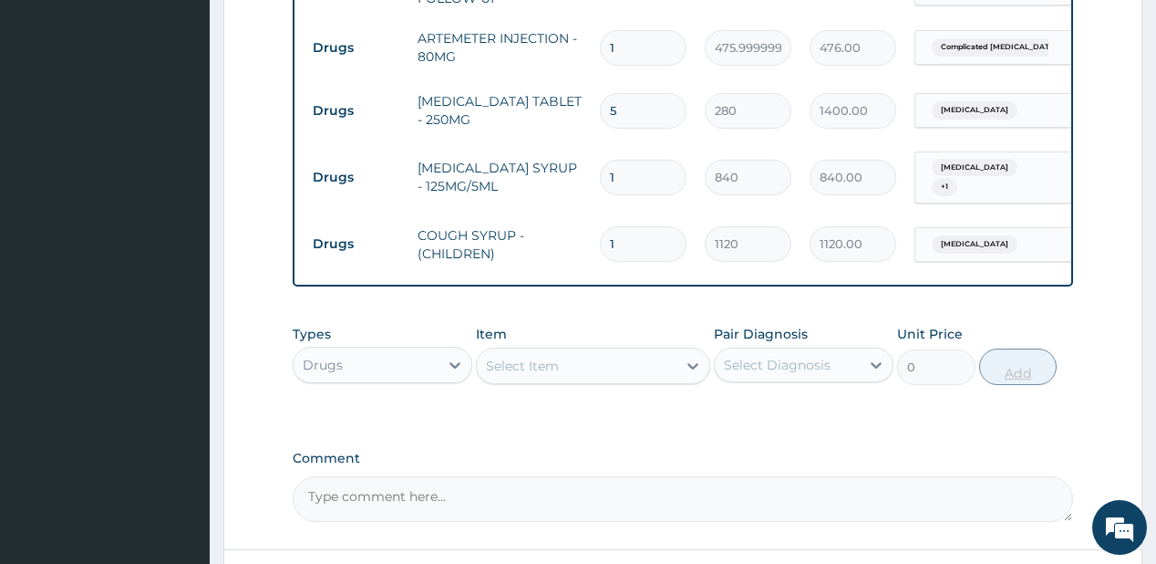
scroll to position [901, 0]
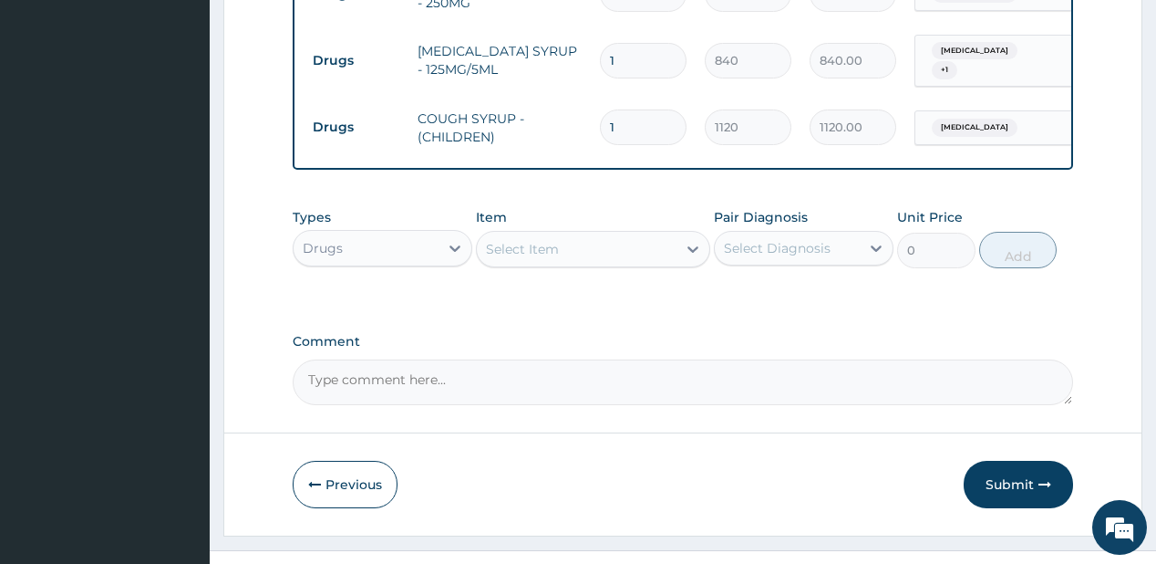
click at [1010, 482] on button "Submit" at bounding box center [1018, 483] width 109 height 47
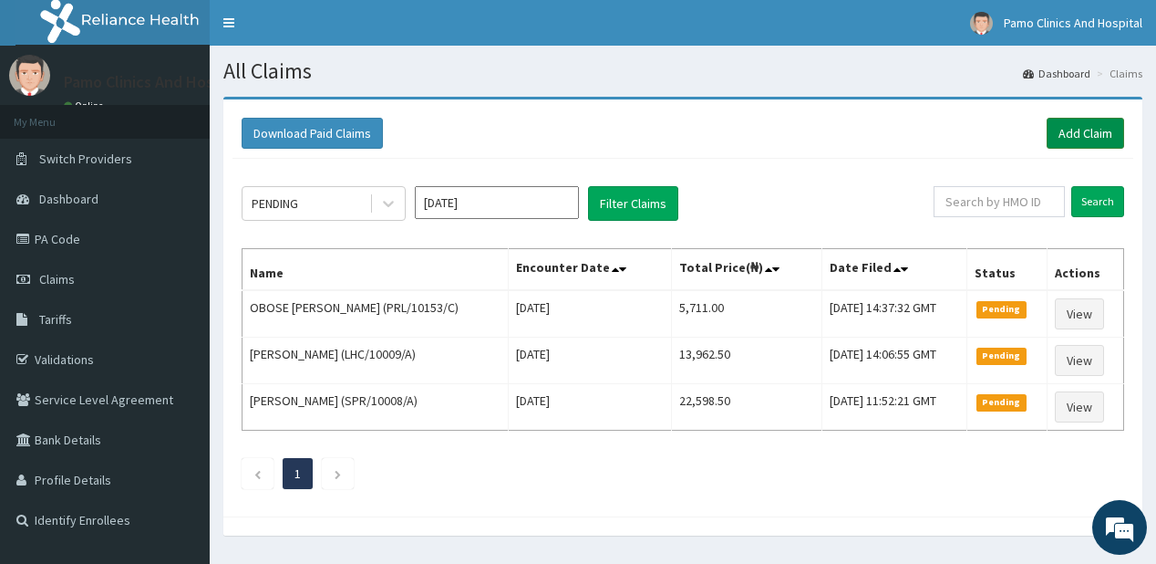
drag, startPoint x: 1071, startPoint y: 132, endPoint x: 1061, endPoint y: 131, distance: 9.2
click at [1071, 131] on link "Add Claim" at bounding box center [1086, 133] width 78 height 31
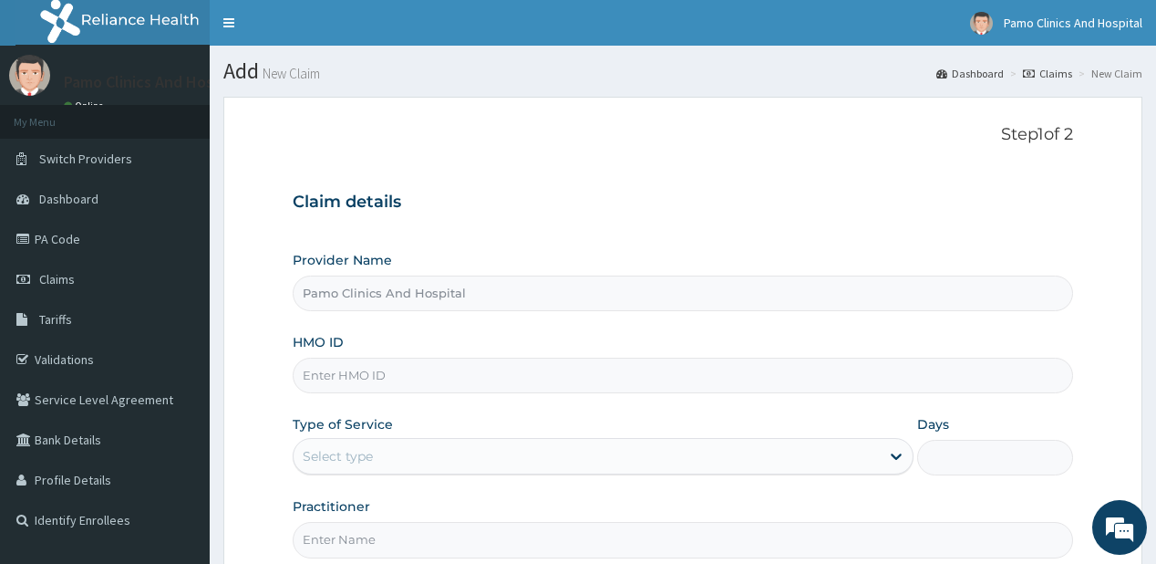
click at [348, 375] on input "HMO ID" at bounding box center [683, 375] width 780 height 36
paste input "ERM/10105/B"
click at [326, 365] on input "ERM/10105/B" at bounding box center [683, 375] width 780 height 36
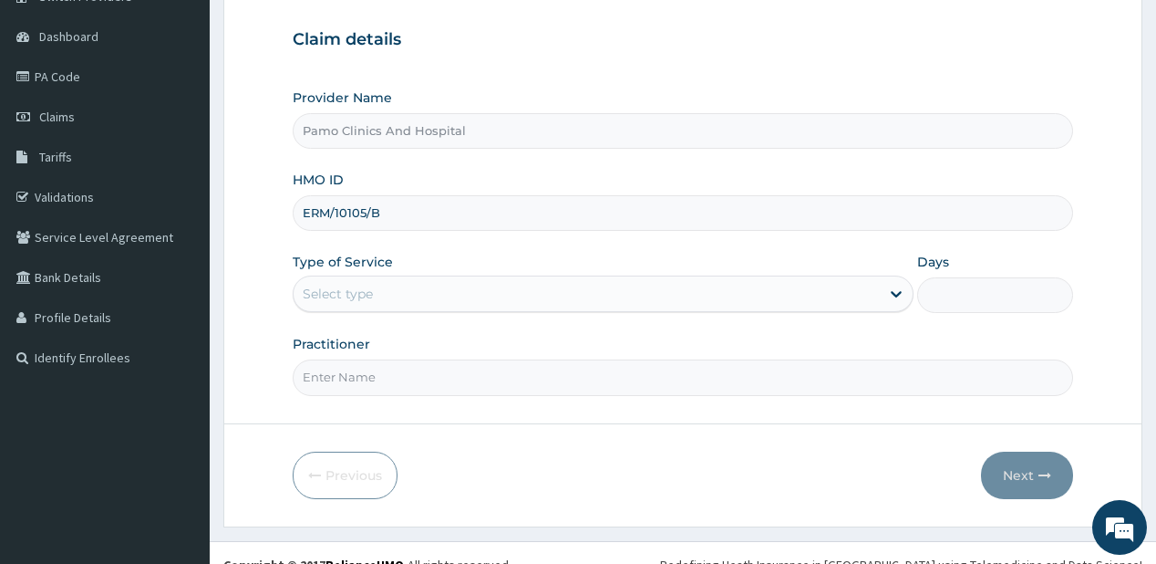
scroll to position [182, 0]
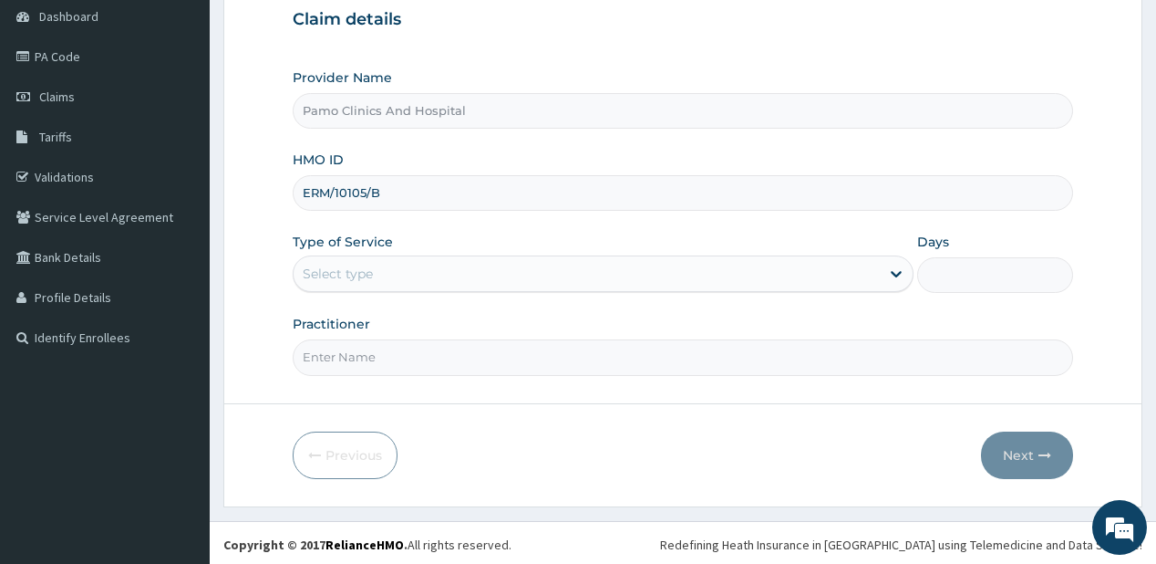
type input "ERM/10105/B"
click at [389, 282] on div "Select type" at bounding box center [587, 273] width 586 height 29
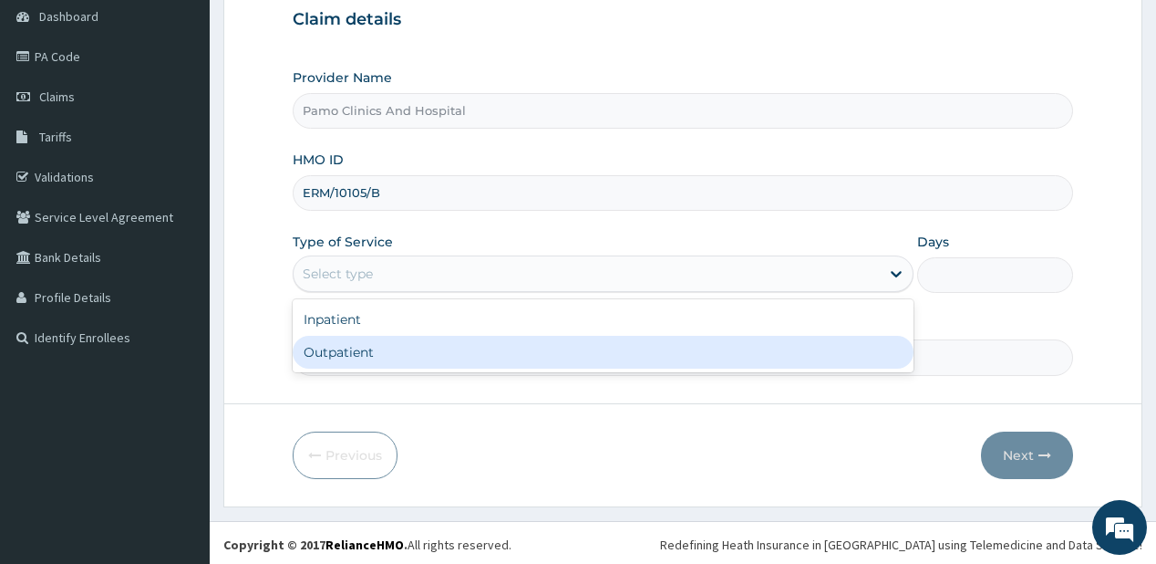
click at [342, 347] on div "Outpatient" at bounding box center [603, 352] width 621 height 33
type input "1"
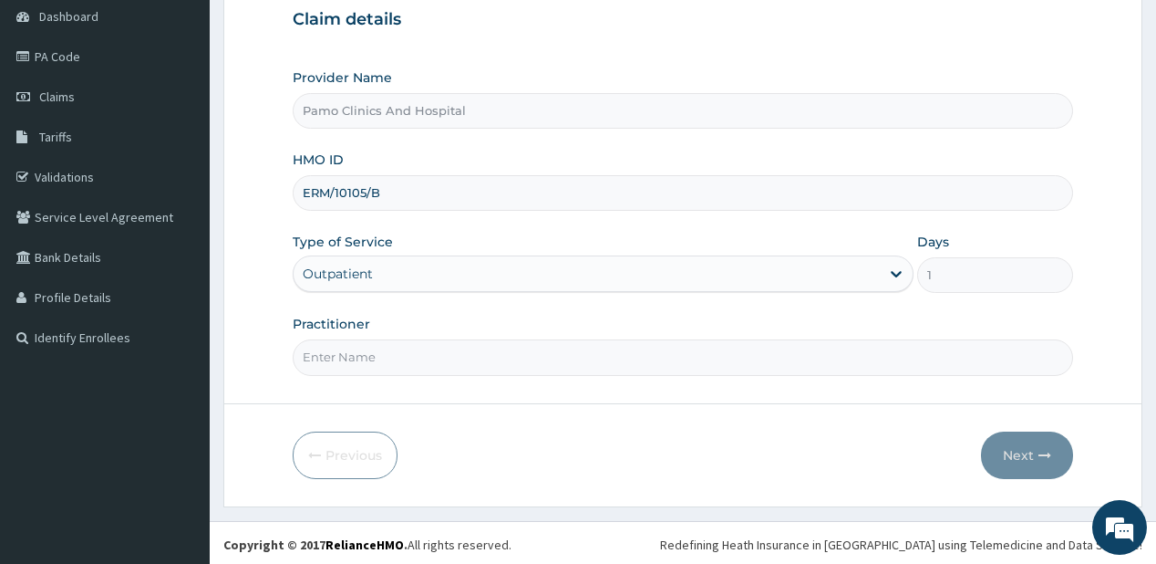
drag, startPoint x: 346, startPoint y: 366, endPoint x: 367, endPoint y: 342, distance: 31.7
click at [346, 365] on input "Practitioner" at bounding box center [683, 357] width 780 height 36
type input "[PERSON_NAME]"
click at [1023, 451] on button "Next" at bounding box center [1027, 454] width 92 height 47
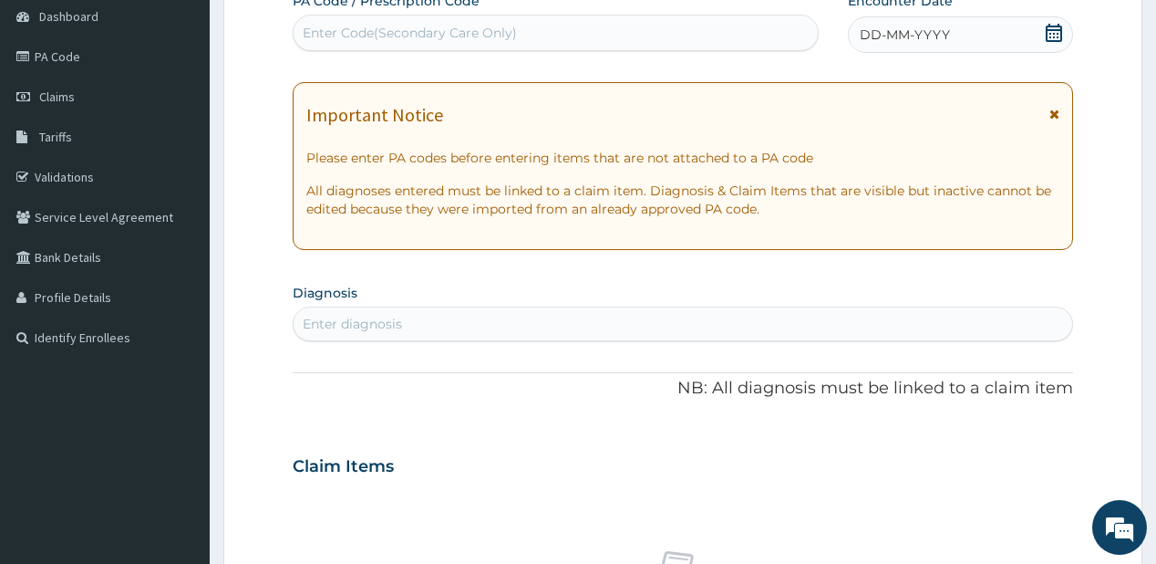
click at [339, 29] on div "Enter Code(Secondary Care Only)" at bounding box center [410, 33] width 214 height 18
paste input "PA/851148"
type input "PA/851148"
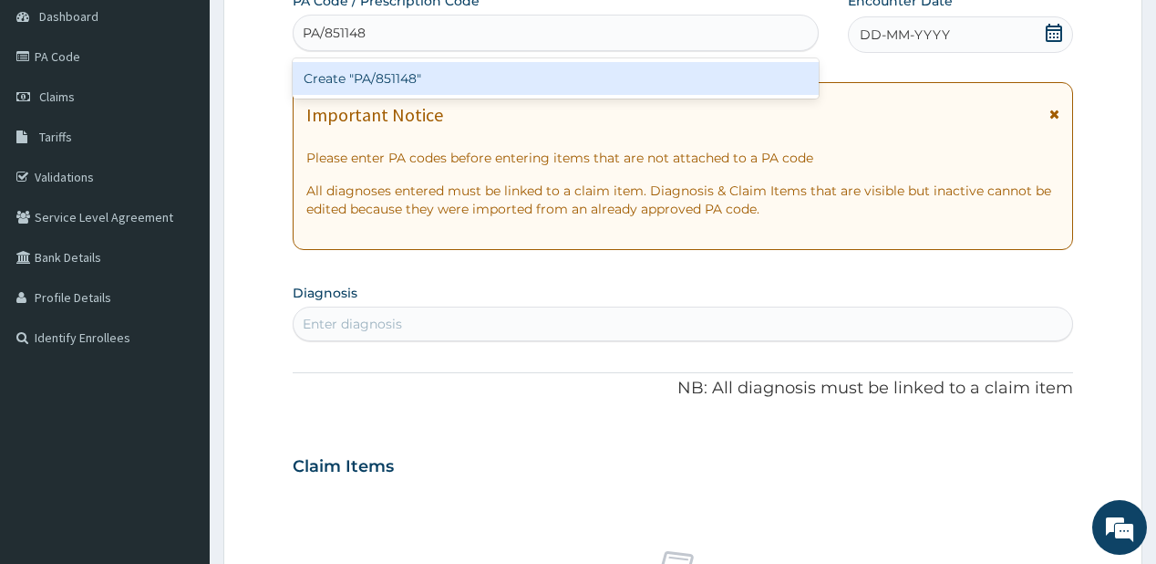
click at [416, 78] on div "Create "PA/851148"" at bounding box center [555, 78] width 525 height 33
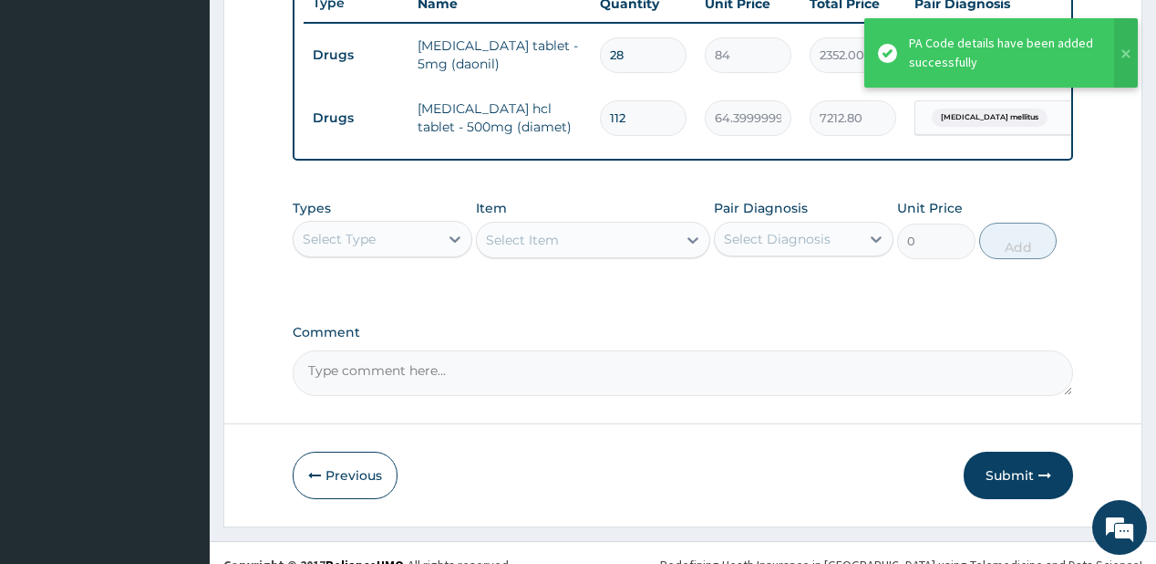
scroll to position [735, 0]
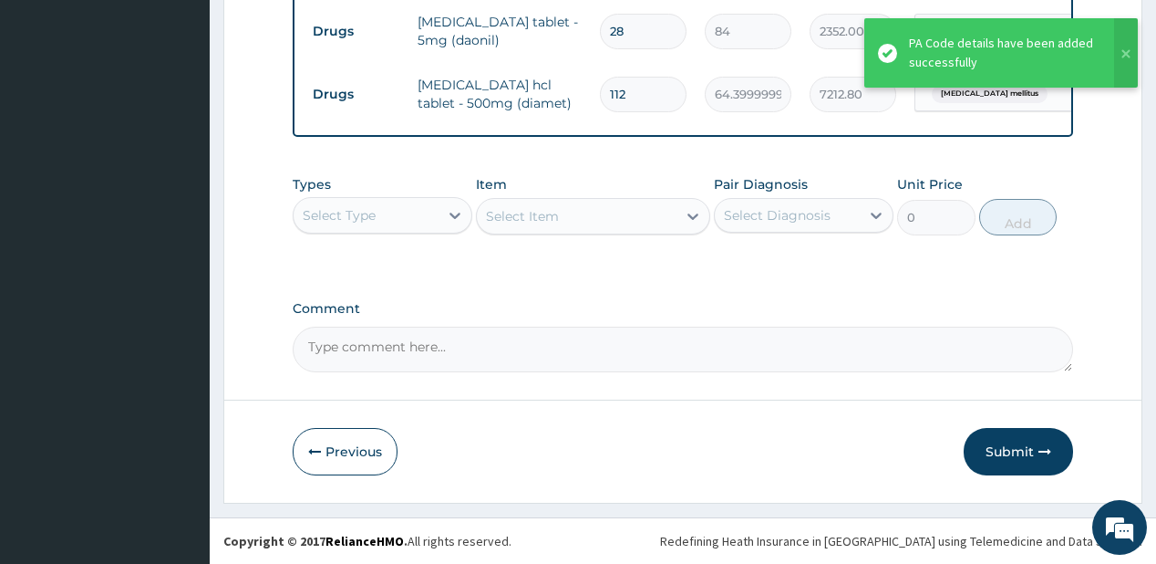
click at [361, 209] on div "Select Type" at bounding box center [339, 215] width 73 height 18
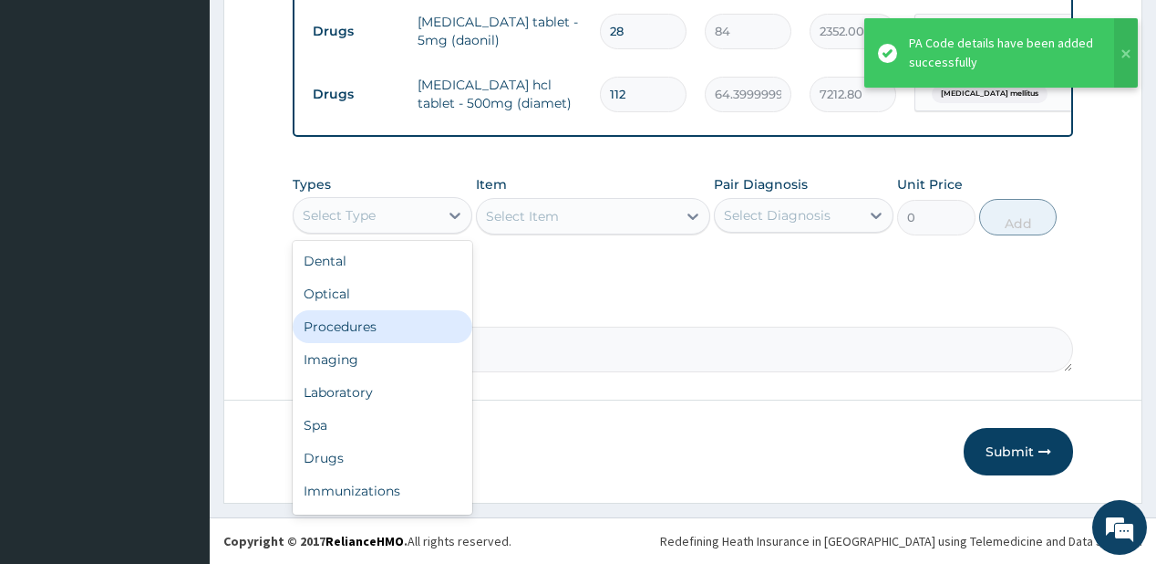
click at [378, 332] on div "Procedures" at bounding box center [383, 326] width 180 height 33
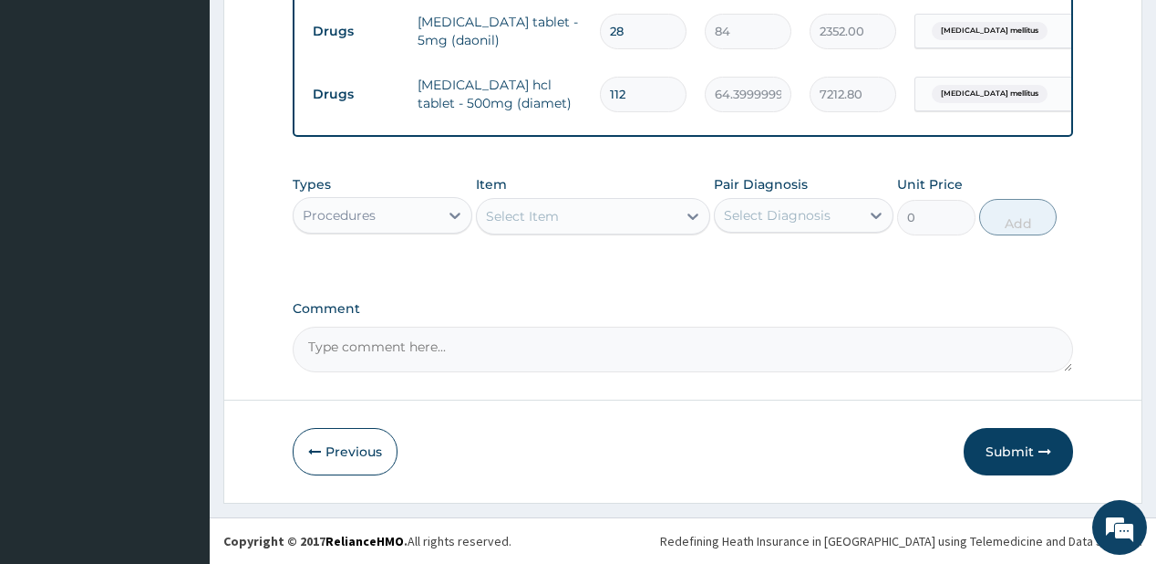
click at [602, 221] on div "Select Item" at bounding box center [577, 216] width 200 height 29
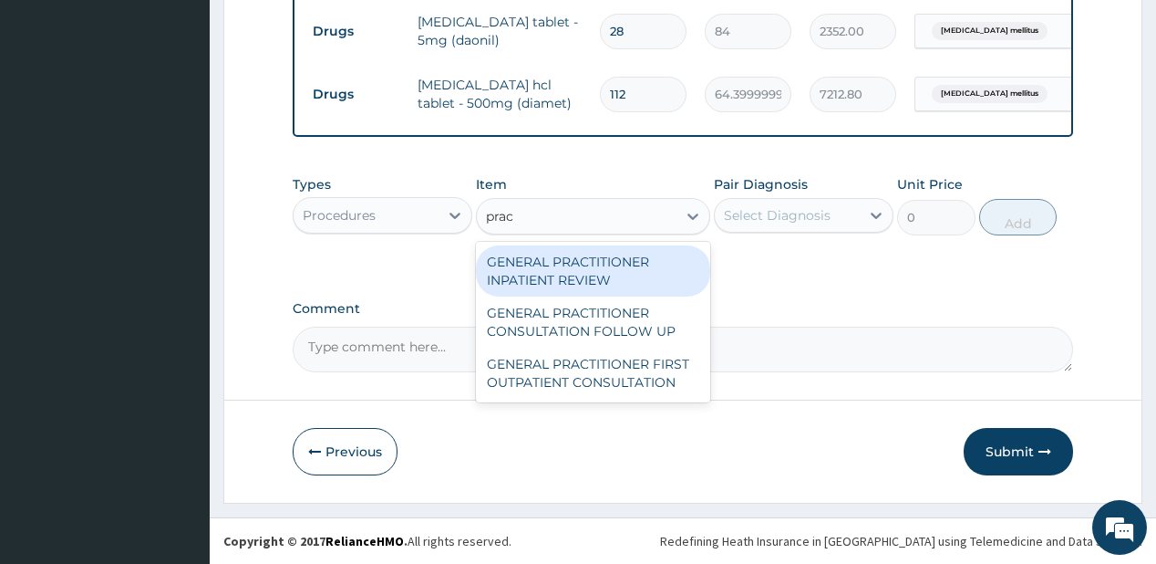
type input "pract"
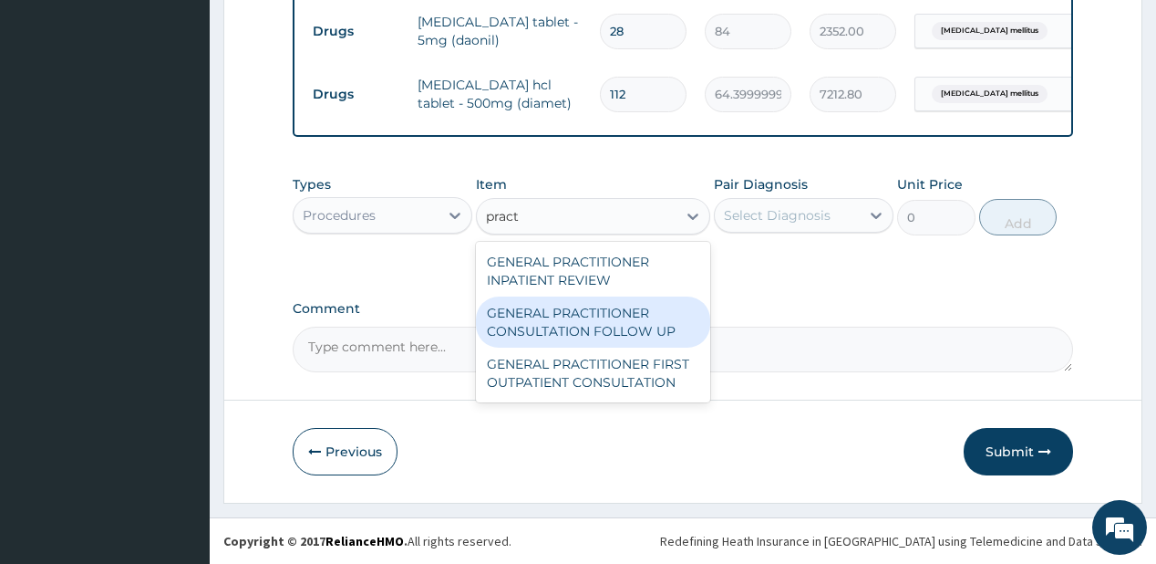
click at [537, 315] on div "GENERAL PRACTITIONER CONSULTATION FOLLOW UP" at bounding box center [593, 321] width 234 height 51
type input "1875"
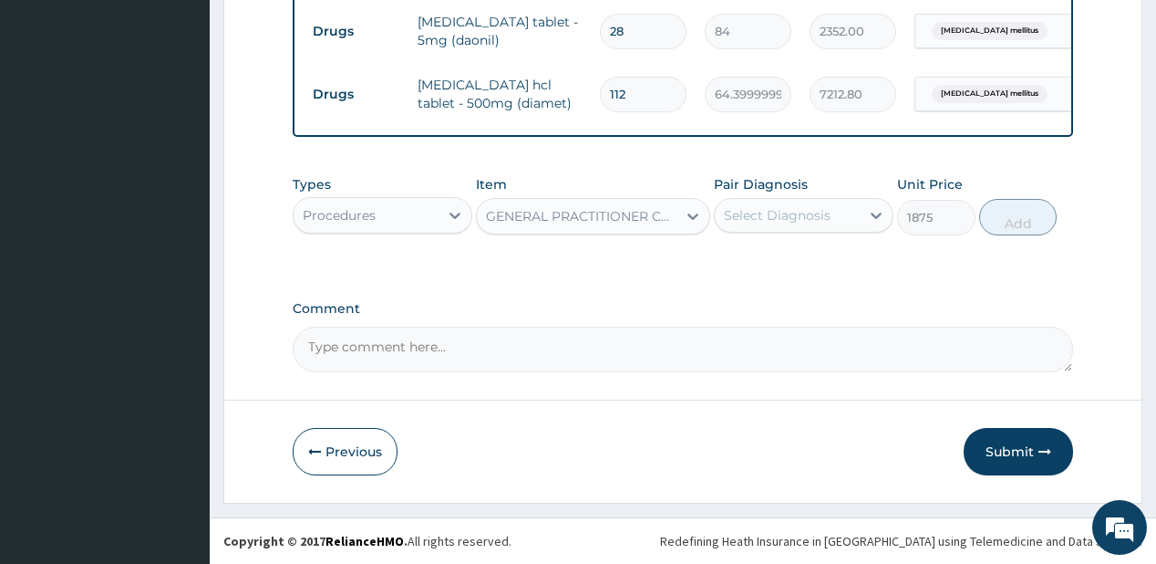
click at [820, 207] on div "Select Diagnosis" at bounding box center [777, 215] width 107 height 18
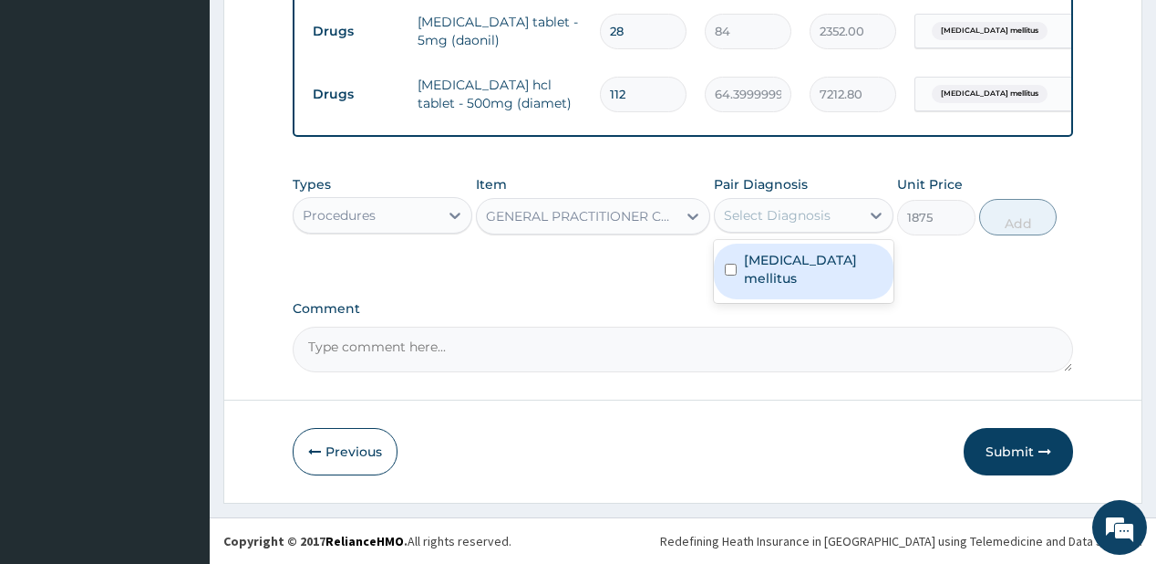
click at [826, 264] on label "Diabetes mellitus" at bounding box center [813, 269] width 139 height 36
checkbox input "true"
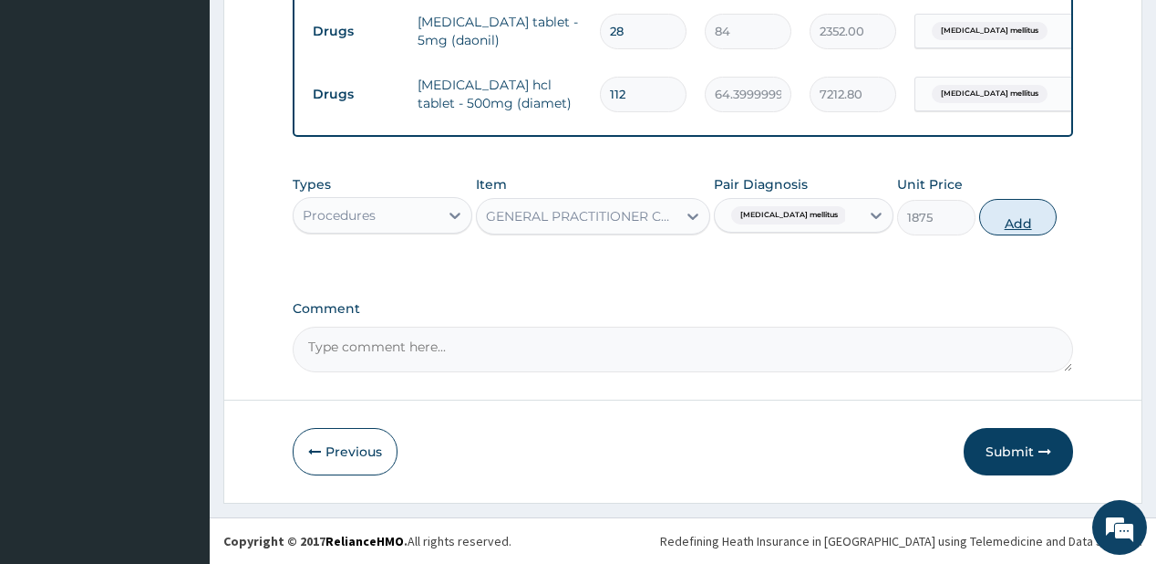
click at [1012, 220] on button "Add" at bounding box center [1018, 217] width 78 height 36
type input "0"
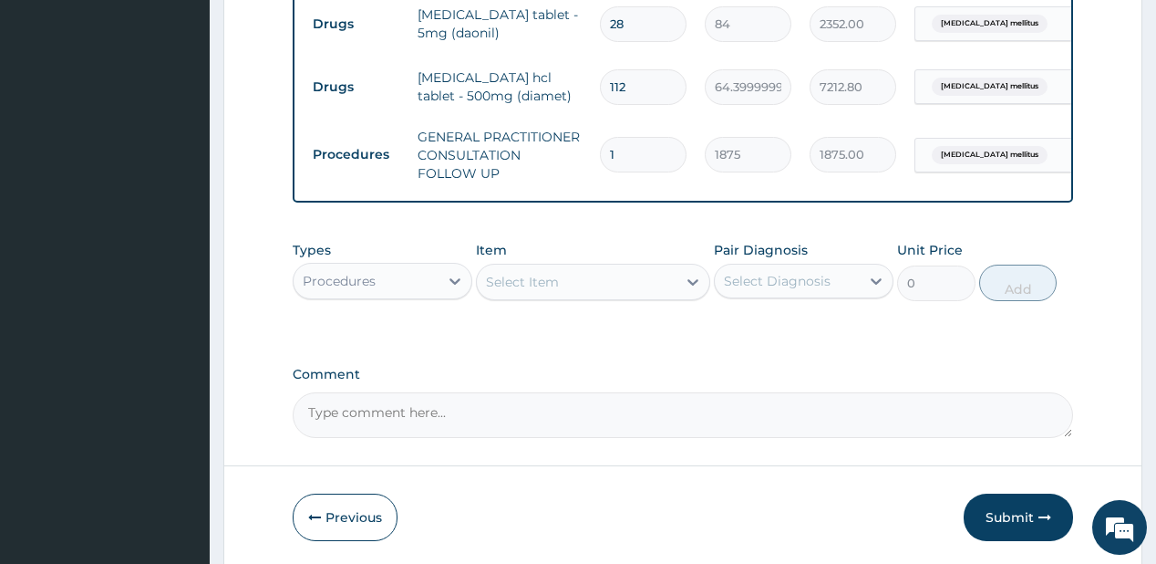
scroll to position [808, 0]
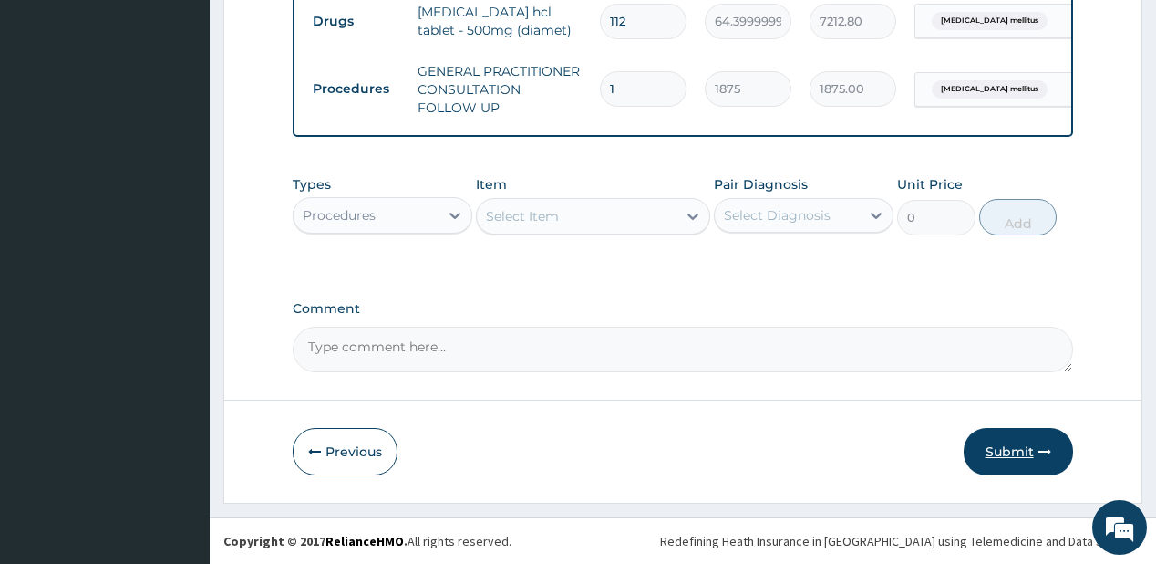
click at [1025, 447] on button "Submit" at bounding box center [1018, 451] width 109 height 47
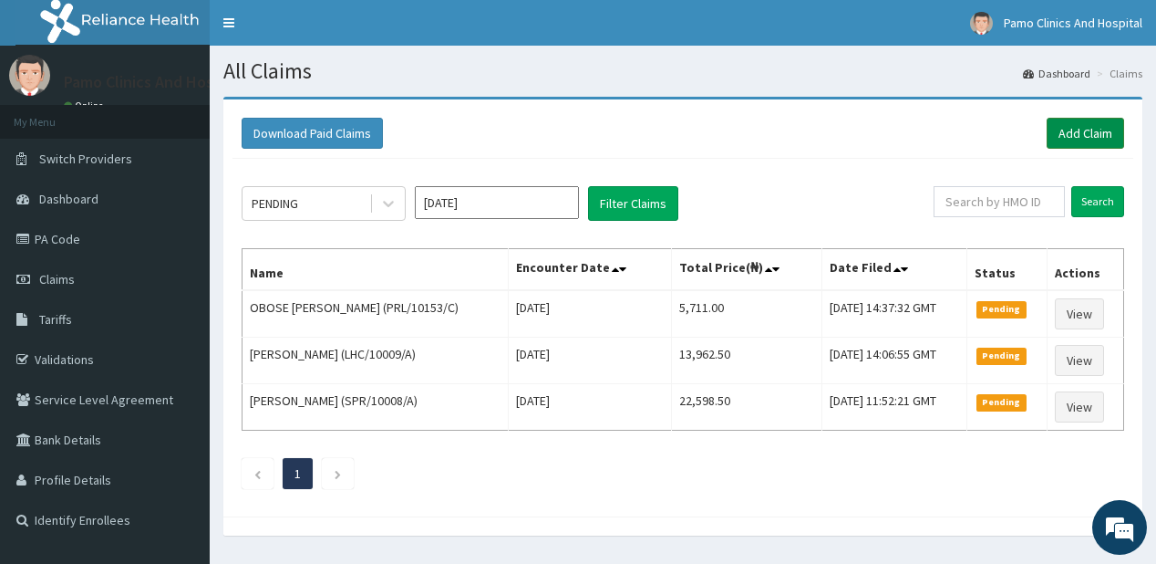
click at [1076, 131] on link "Add Claim" at bounding box center [1086, 133] width 78 height 31
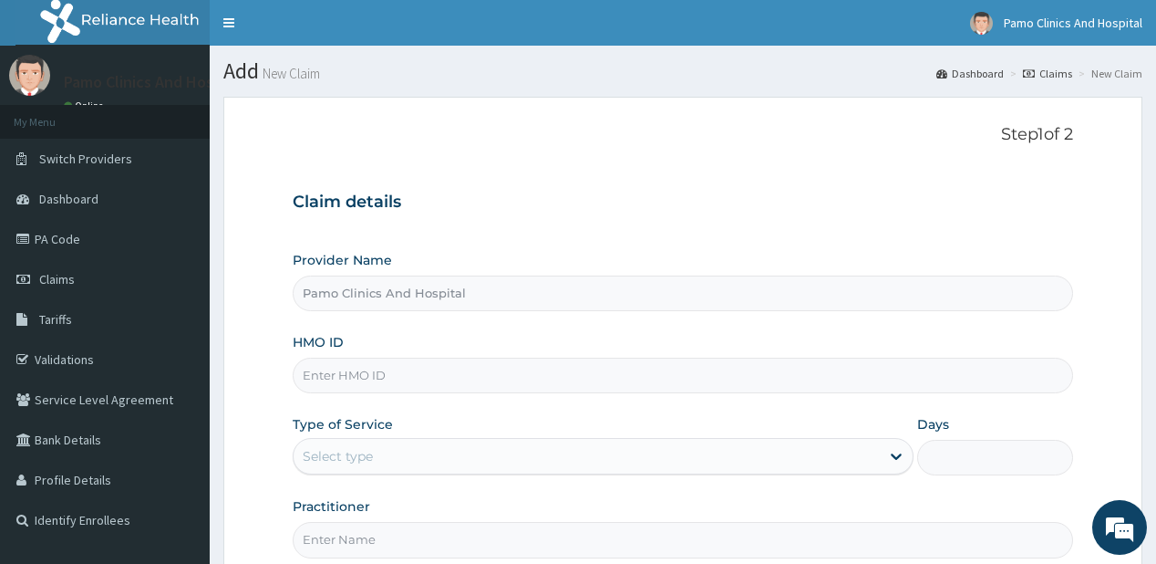
click at [339, 375] on input "HMO ID" at bounding box center [683, 375] width 780 height 36
paste input "TOO/10169/B"
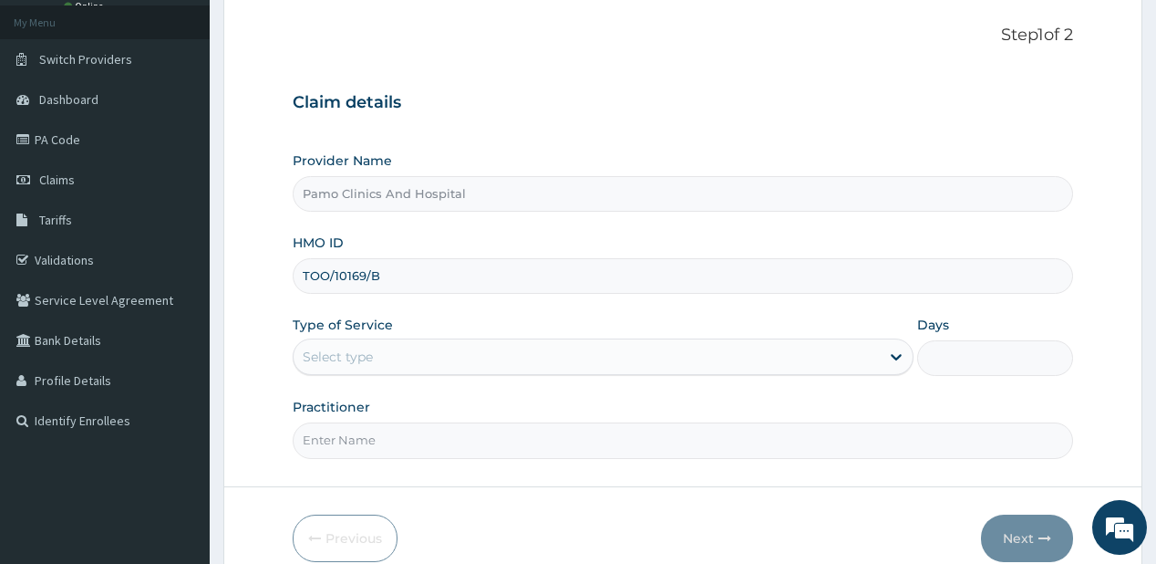
scroll to position [182, 0]
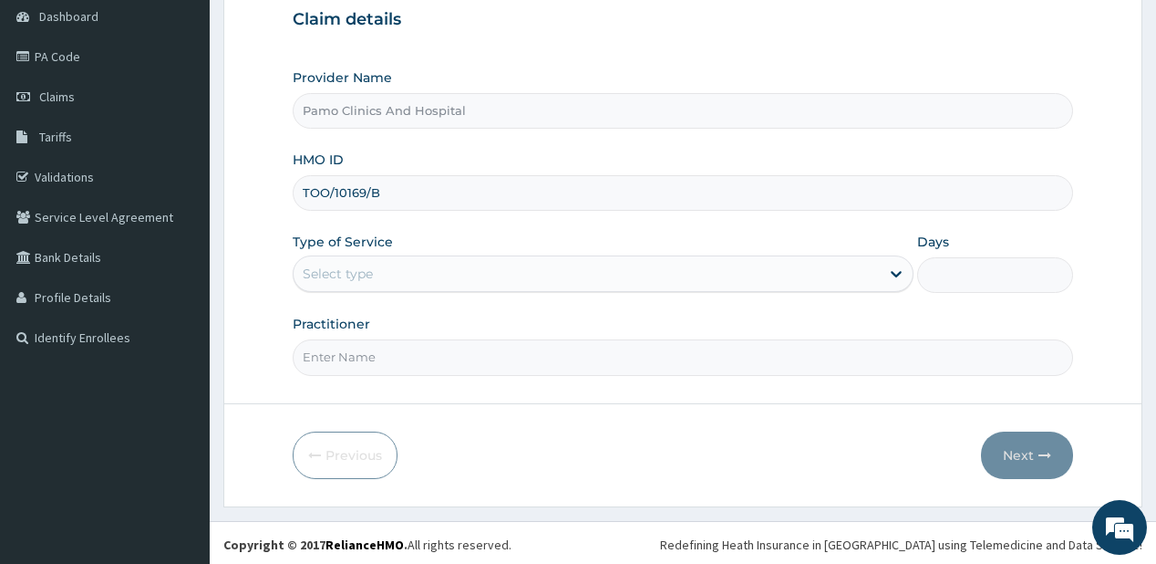
type input "TOO/10169/B"
click at [363, 262] on div "Select type" at bounding box center [587, 273] width 586 height 29
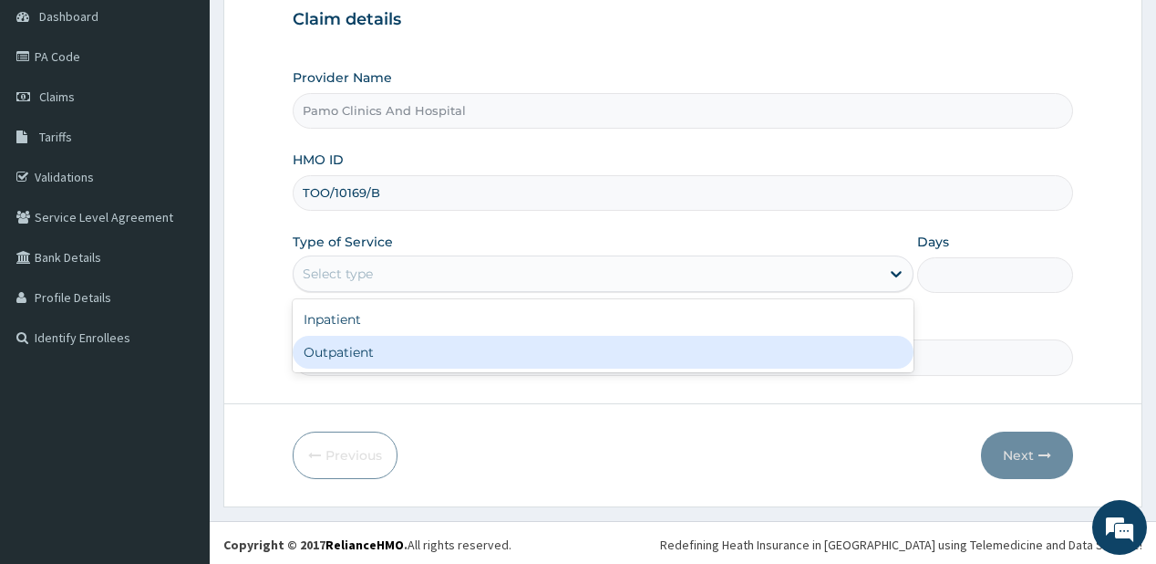
click at [352, 357] on div "Outpatient" at bounding box center [603, 352] width 621 height 33
type input "1"
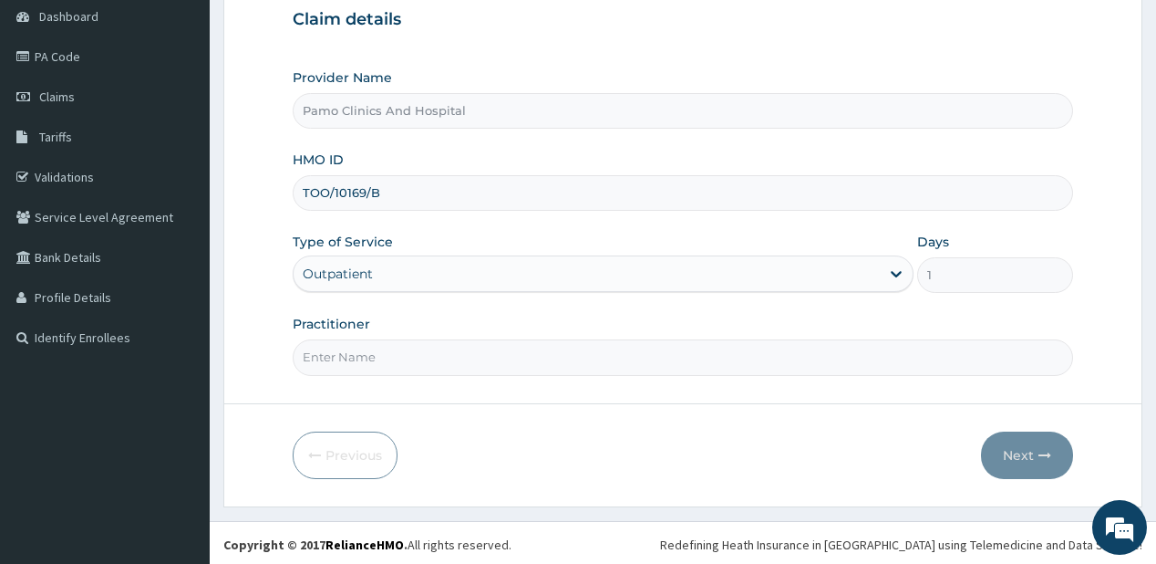
drag, startPoint x: 352, startPoint y: 357, endPoint x: 372, endPoint y: 372, distance: 24.8
click at [352, 357] on input "Practitioner" at bounding box center [683, 357] width 780 height 36
type input "DR CYNTHIA AMAEFULE"
click at [1037, 451] on button "Next" at bounding box center [1027, 454] width 92 height 47
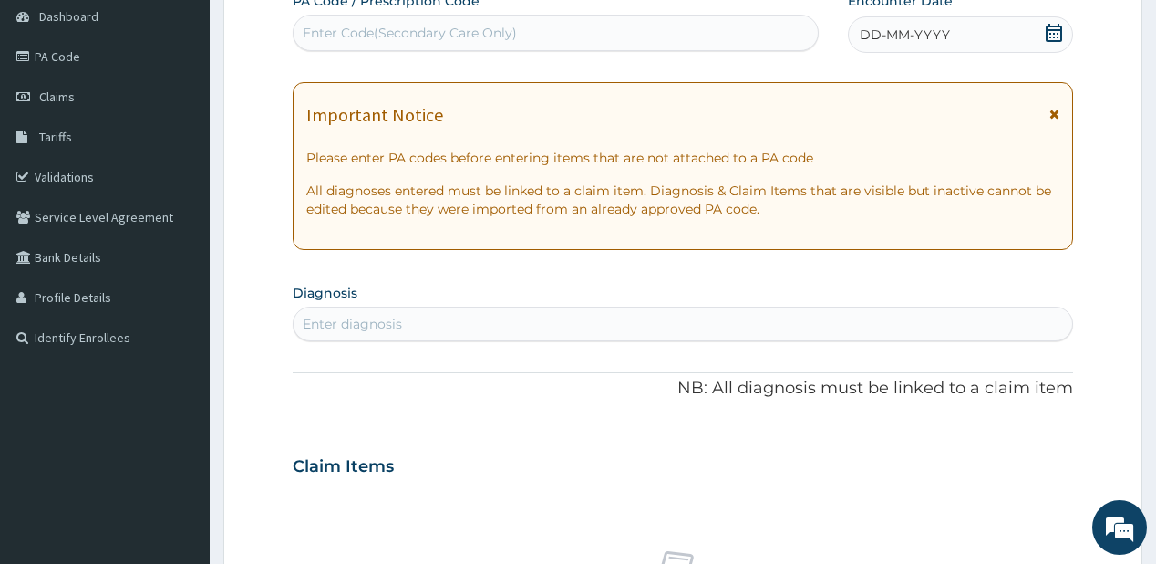
click at [923, 33] on span "DD-MM-YYYY" at bounding box center [905, 35] width 90 height 18
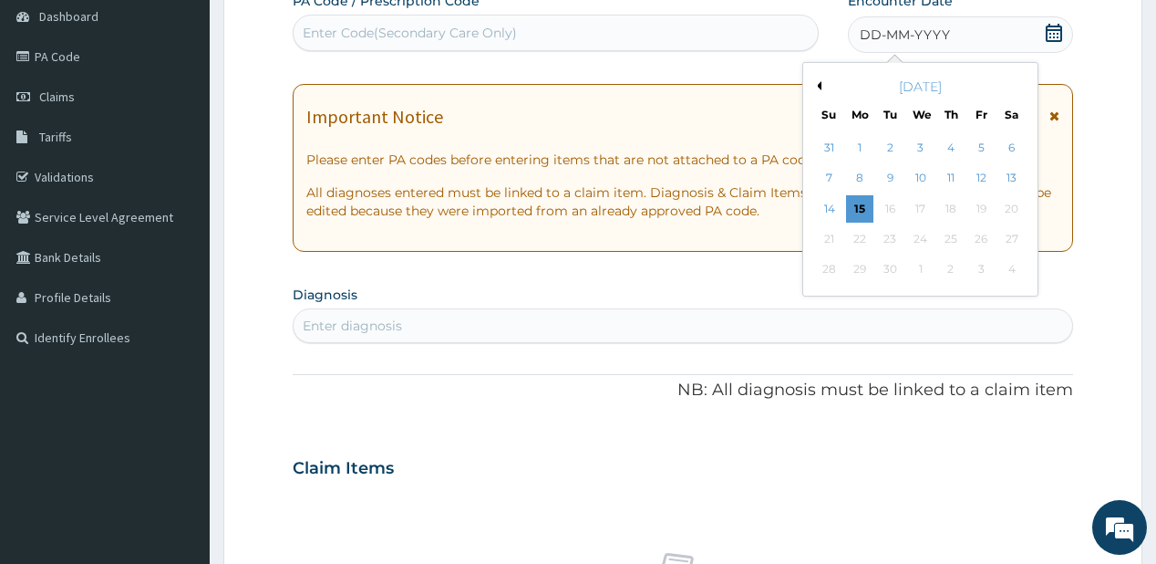
click at [860, 142] on div "1" at bounding box center [859, 147] width 27 height 27
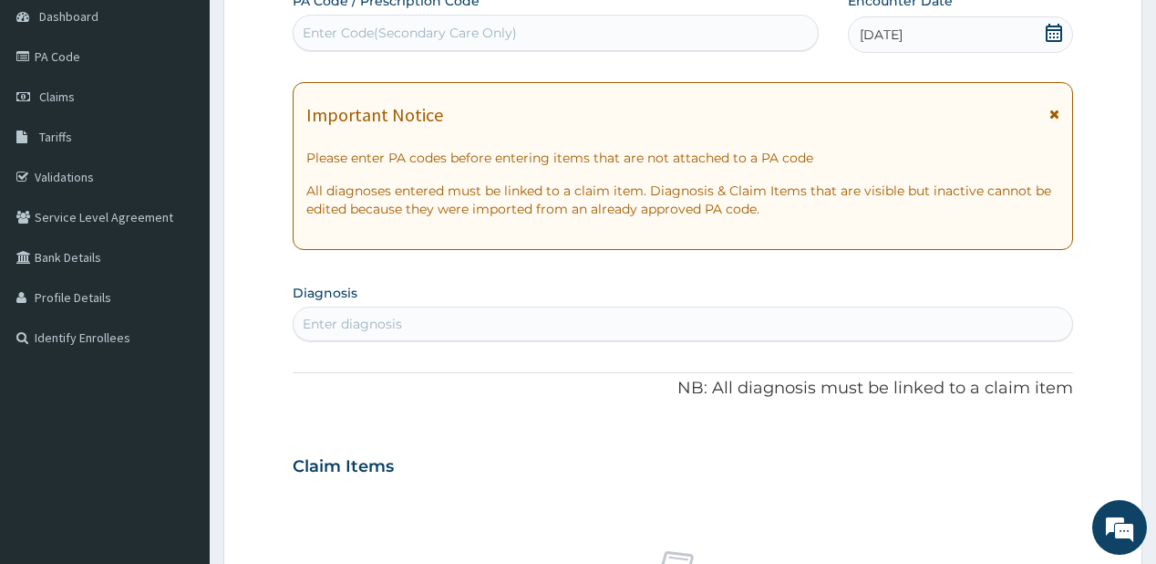
click at [347, 326] on div "Enter diagnosis" at bounding box center [352, 324] width 99 height 18
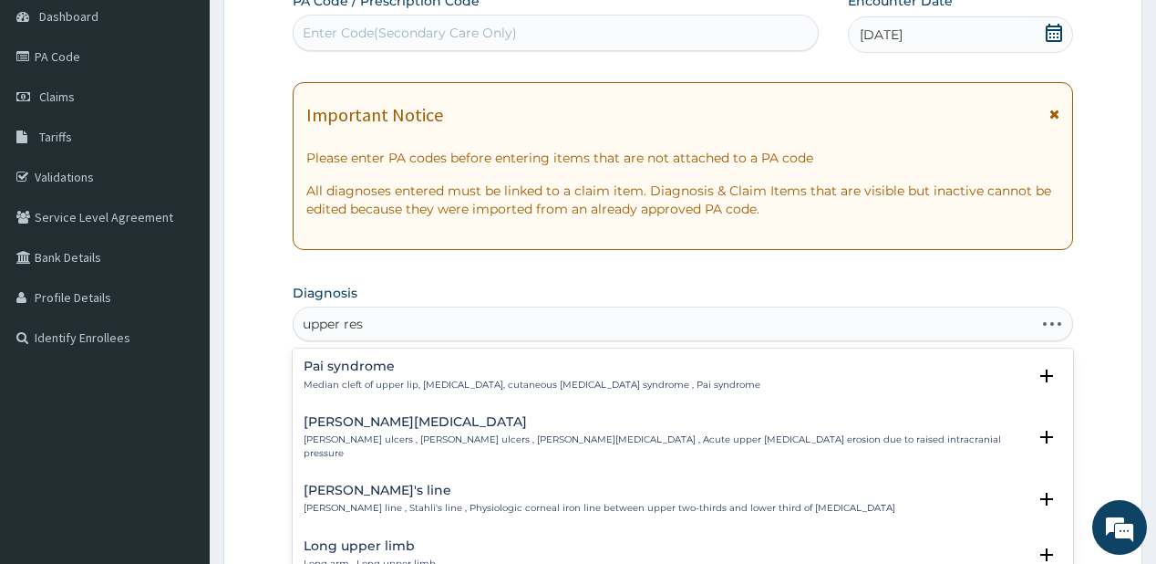
type input "upper resp"
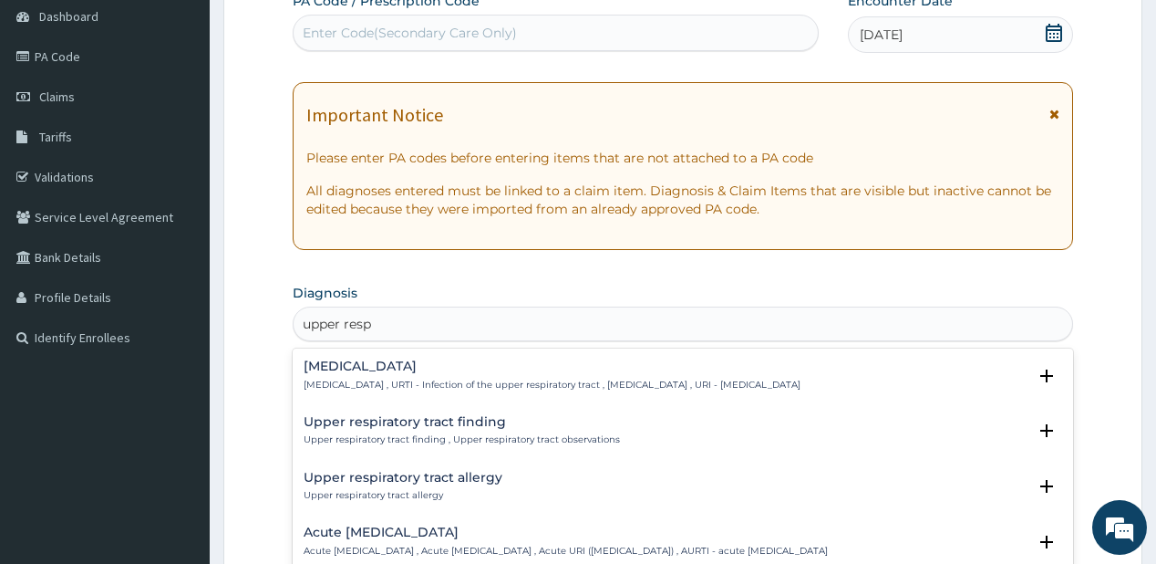
click at [378, 371] on h4 "Upper respiratory infection" at bounding box center [552, 366] width 497 height 14
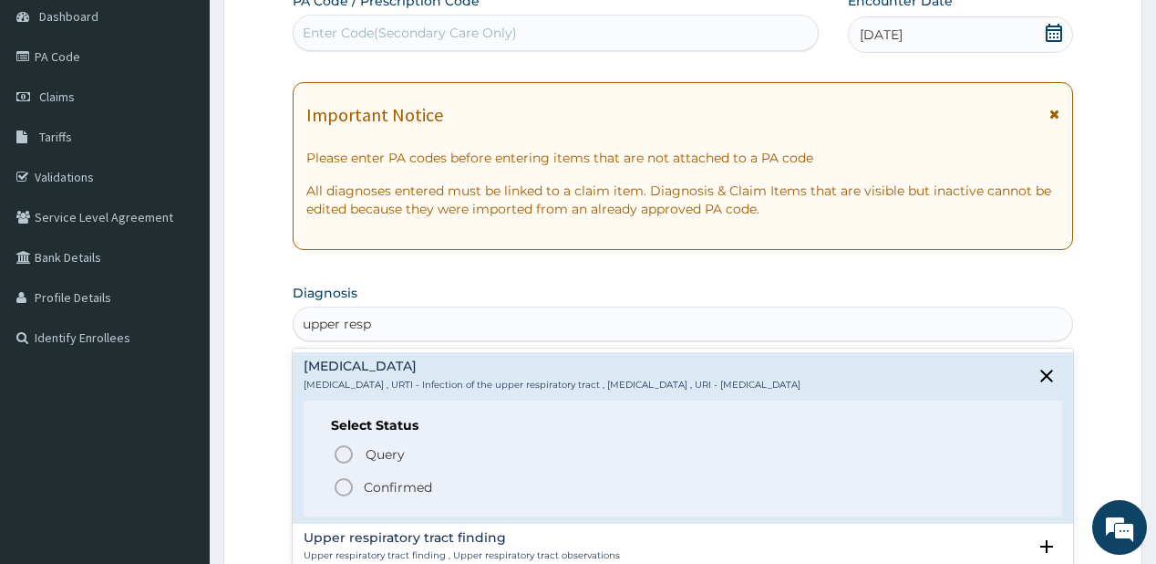
click at [377, 480] on p "Confirmed" at bounding box center [398, 487] width 68 height 18
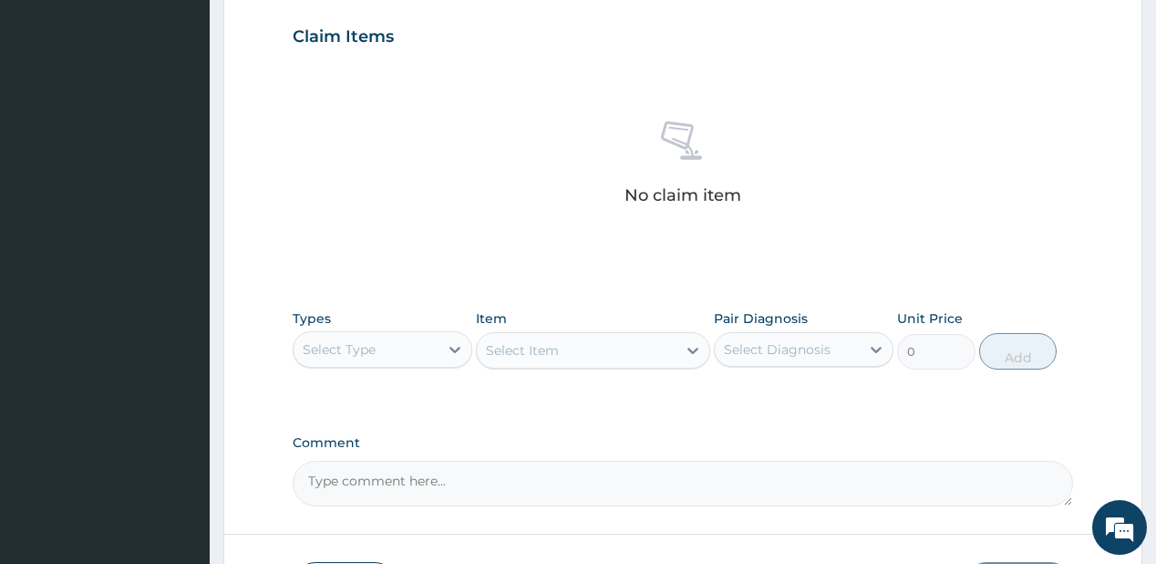
scroll to position [620, 0]
click at [387, 355] on div "Select Type" at bounding box center [366, 346] width 145 height 29
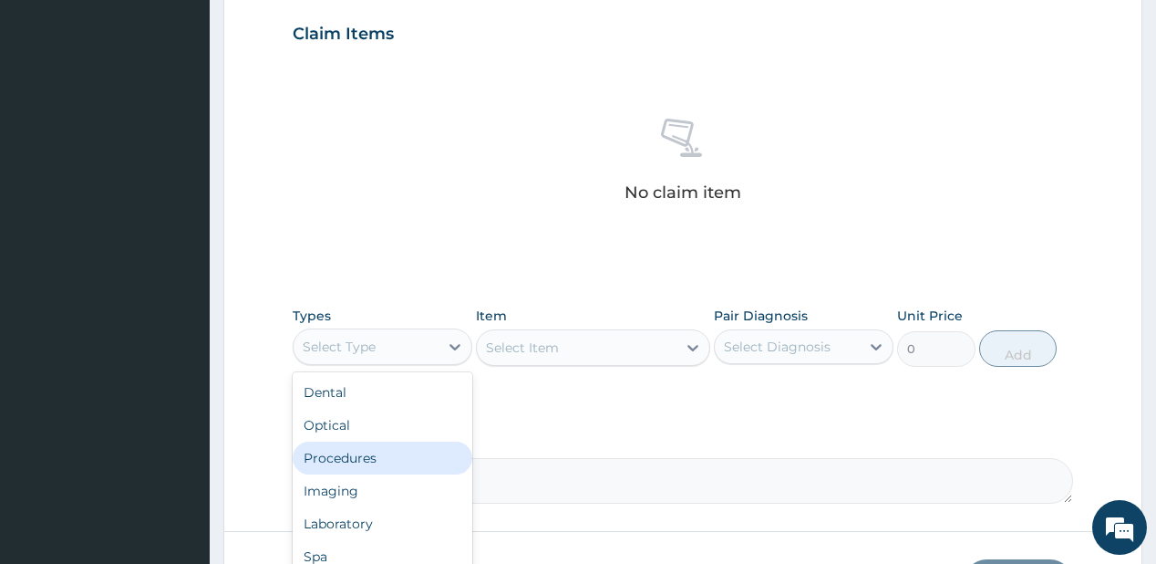
drag, startPoint x: 372, startPoint y: 450, endPoint x: 394, endPoint y: 428, distance: 31.6
click at [372, 450] on div "Procedures" at bounding box center [383, 457] width 180 height 33
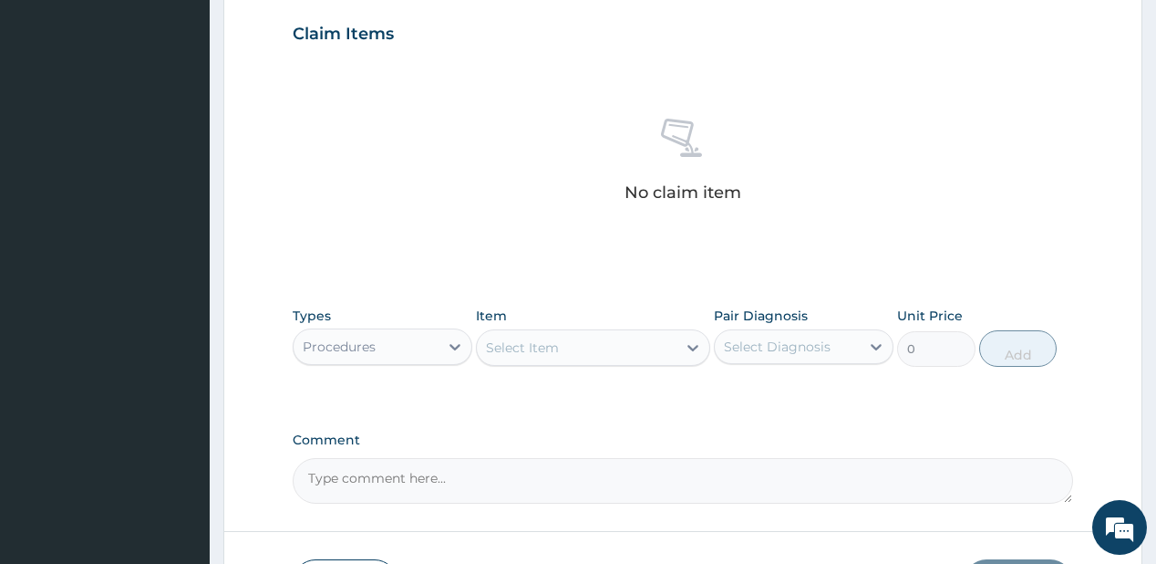
click at [573, 346] on div "Select Item" at bounding box center [577, 347] width 200 height 29
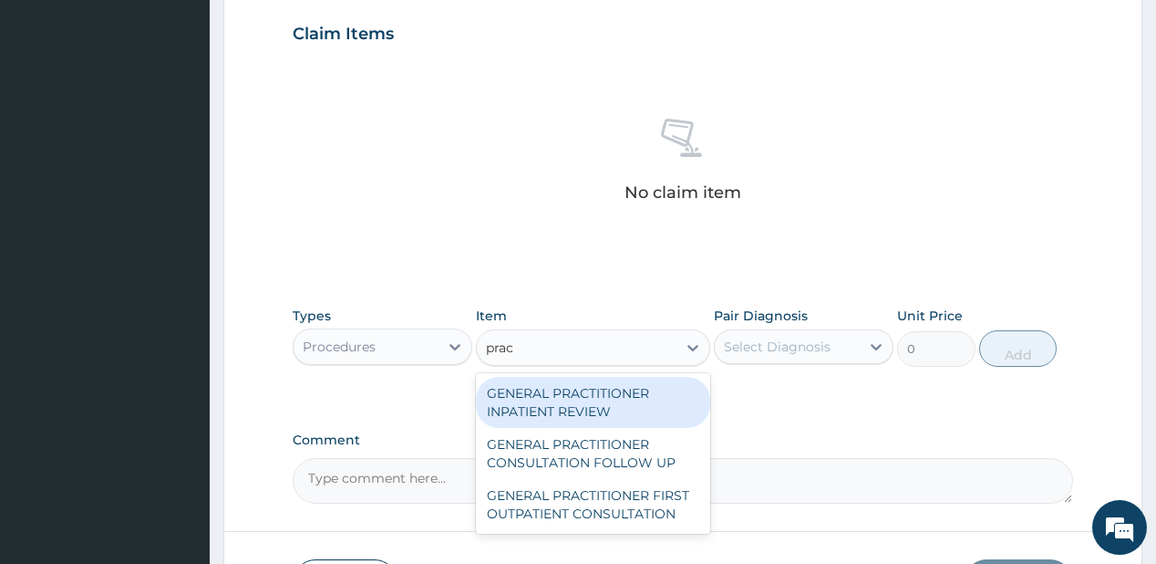
type input "pract"
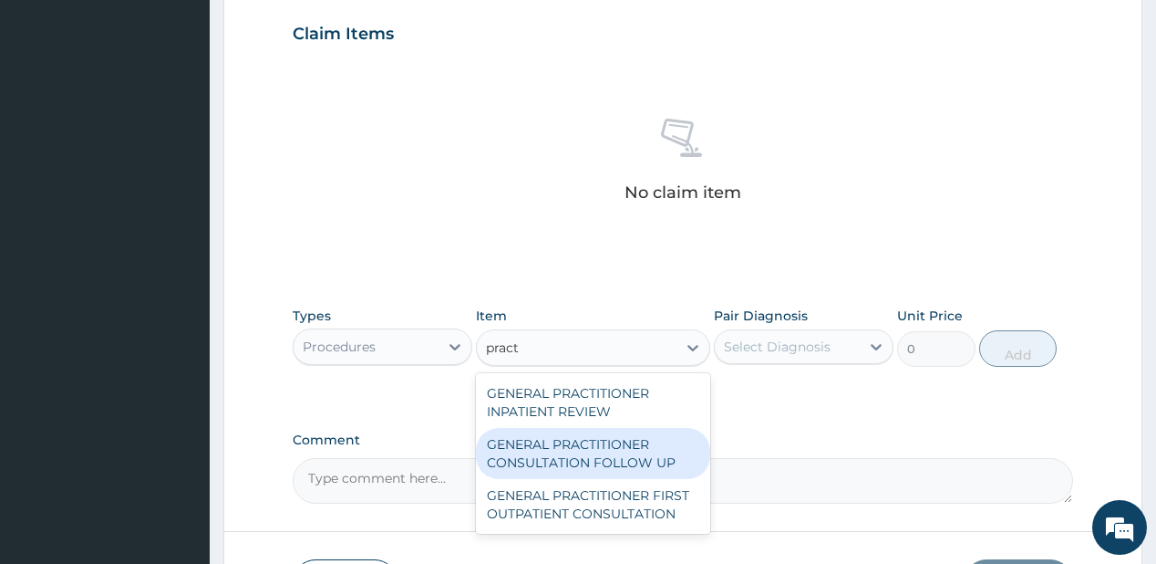
click at [578, 456] on div "GENERAL PRACTITIONER CONSULTATION FOLLOW UP" at bounding box center [593, 453] width 234 height 51
type input "1875"
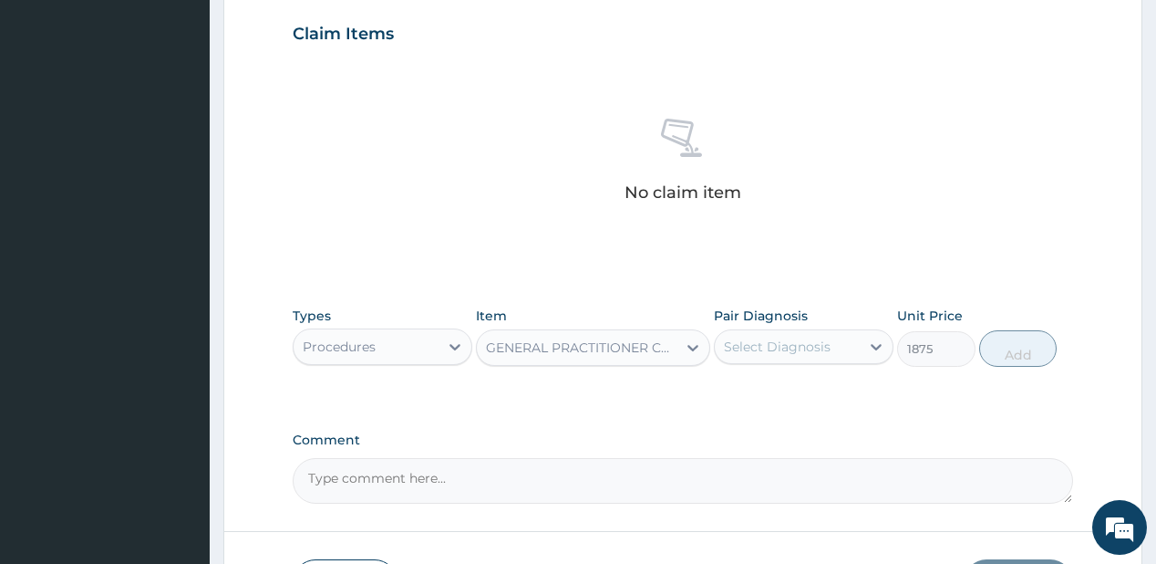
click at [797, 353] on div "Select Diagnosis" at bounding box center [777, 346] width 107 height 18
drag, startPoint x: 781, startPoint y: 407, endPoint x: 945, endPoint y: 355, distance: 171.3
click at [799, 400] on label "Upper respiratory infection" at bounding box center [800, 391] width 113 height 18
checkbox input "true"
click at [1042, 348] on button "Add" at bounding box center [1018, 348] width 78 height 36
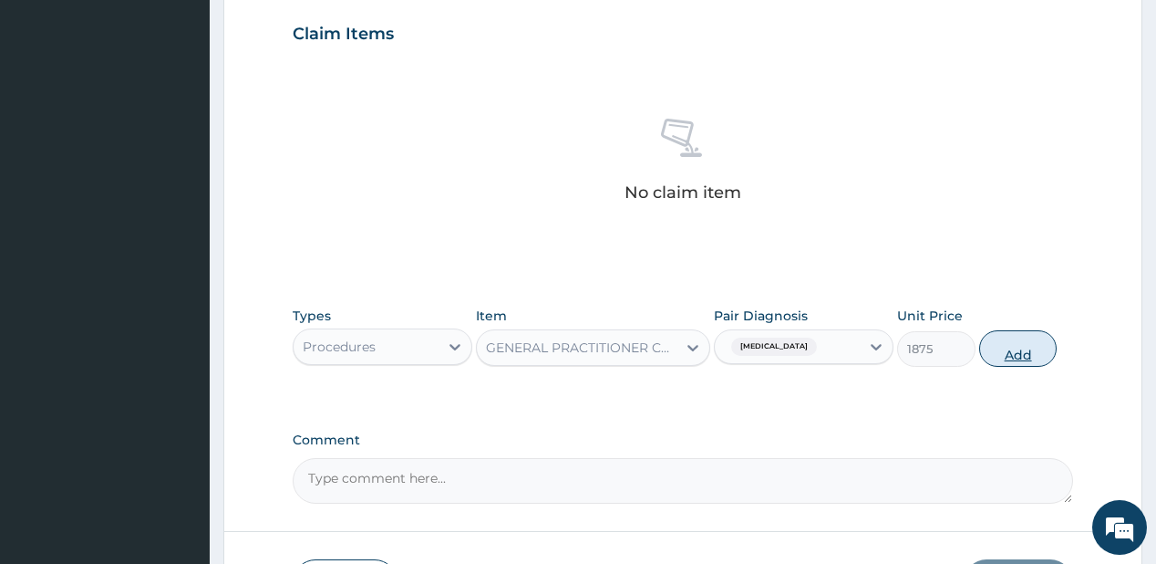
type input "0"
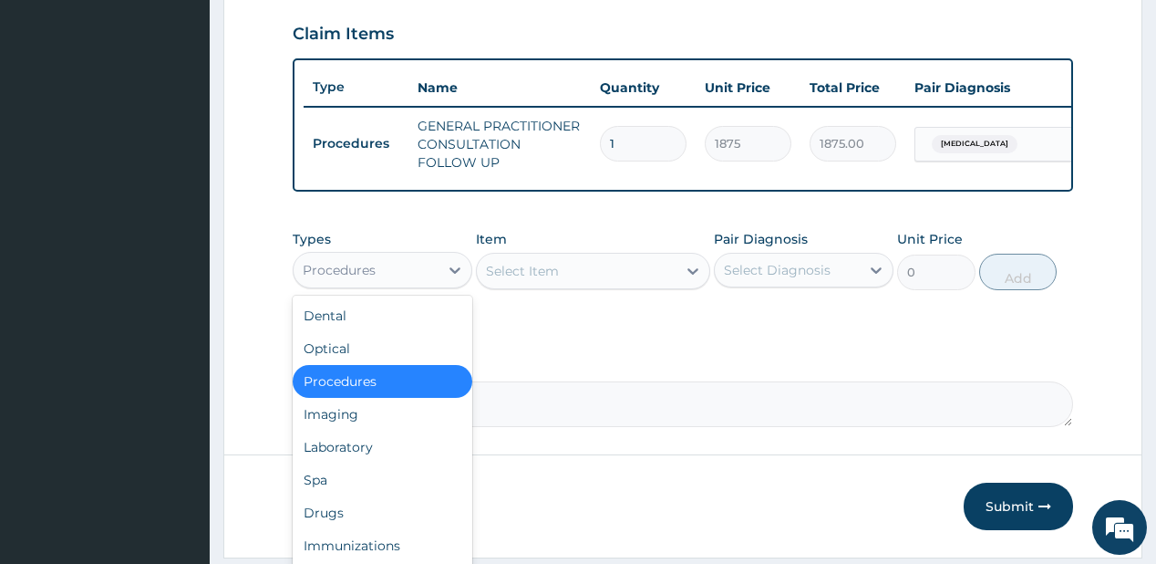
click at [359, 278] on div "Procedures" at bounding box center [339, 270] width 73 height 18
click at [343, 525] on div "Drugs" at bounding box center [383, 512] width 180 height 33
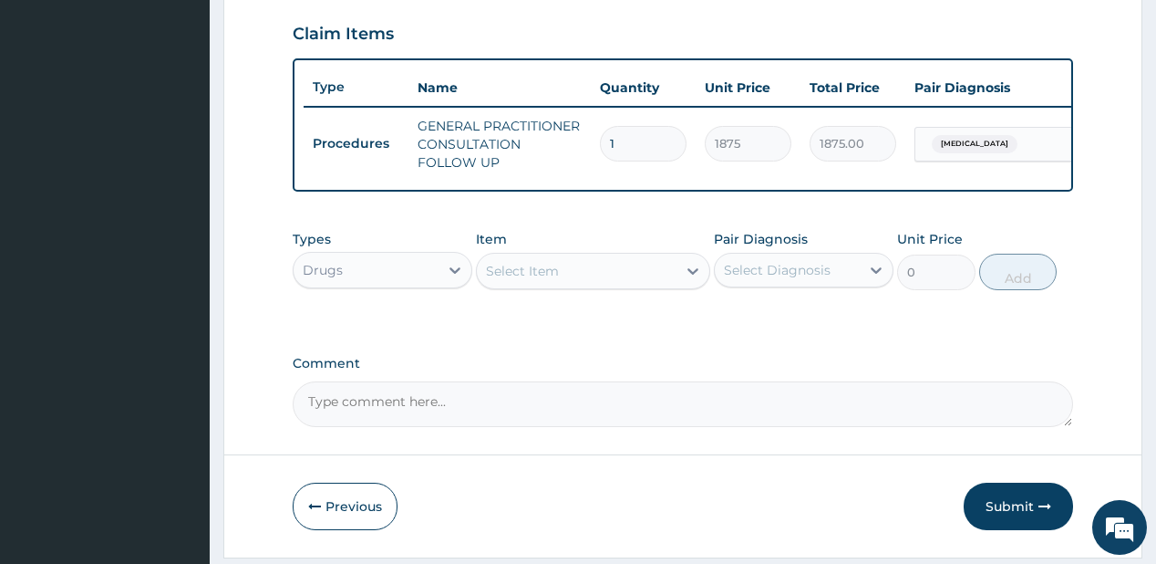
click at [551, 280] on div "Select Item" at bounding box center [522, 271] width 73 height 18
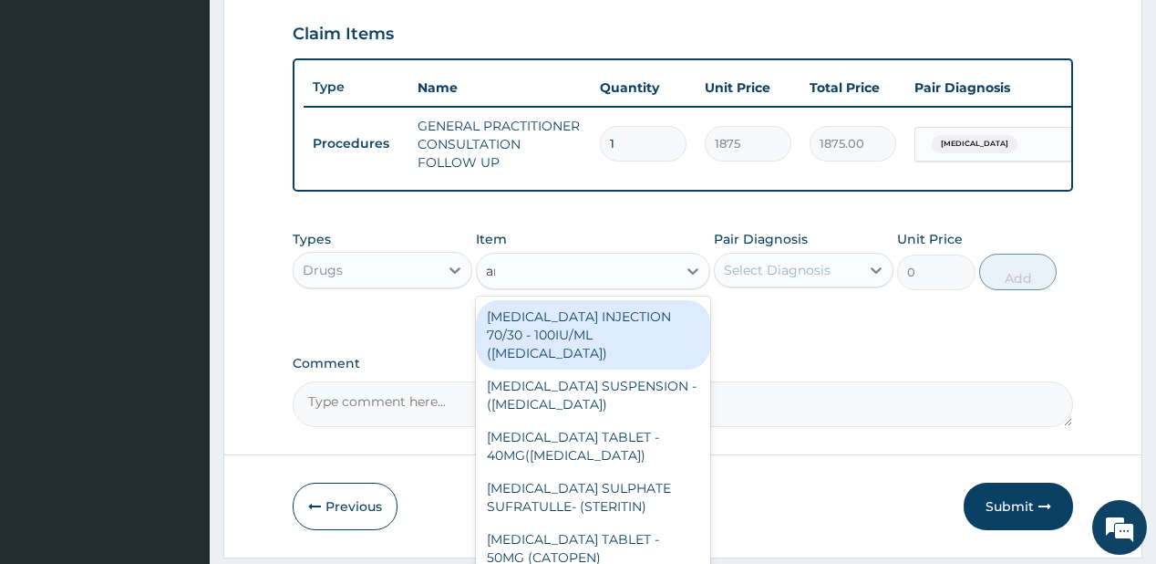
type input "amoxi"
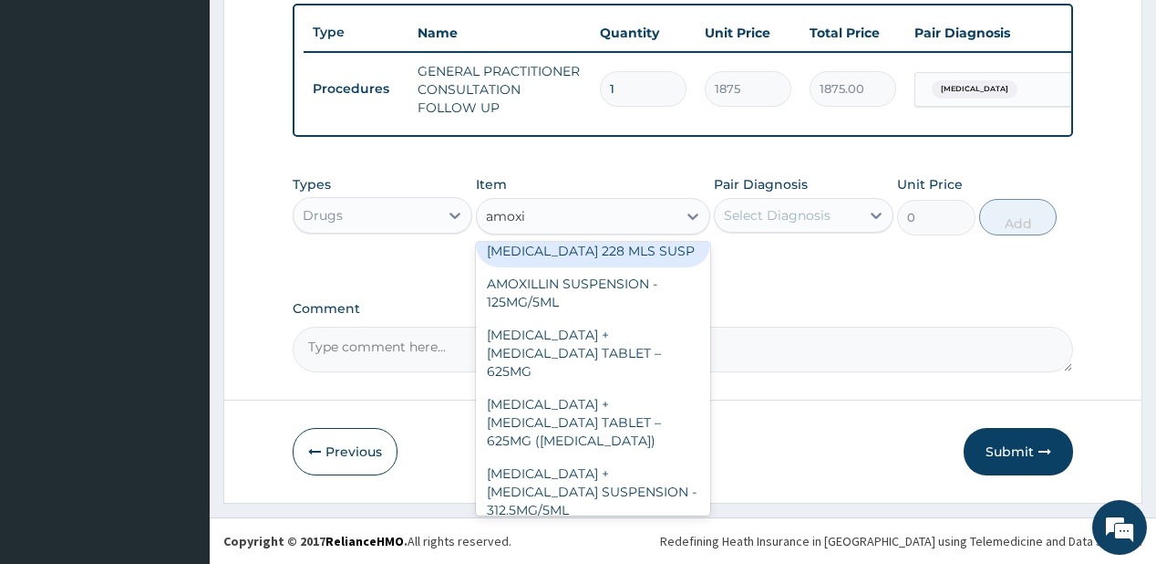
scroll to position [584, 0]
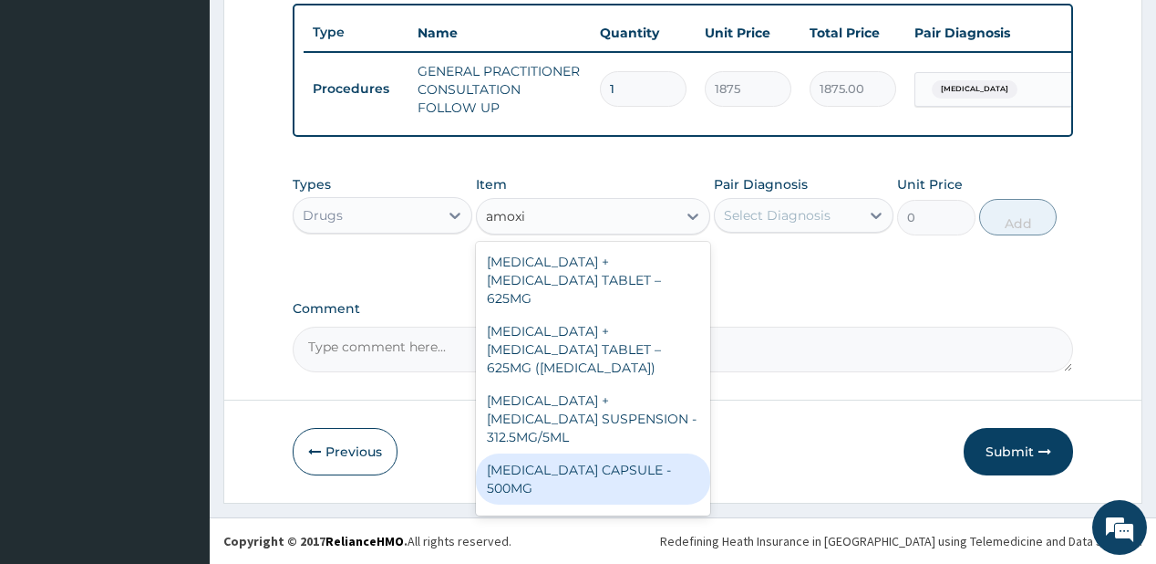
click at [567, 453] on div "AMOXICILLIN CAPSULE - 500MG" at bounding box center [593, 478] width 234 height 51
type input "112"
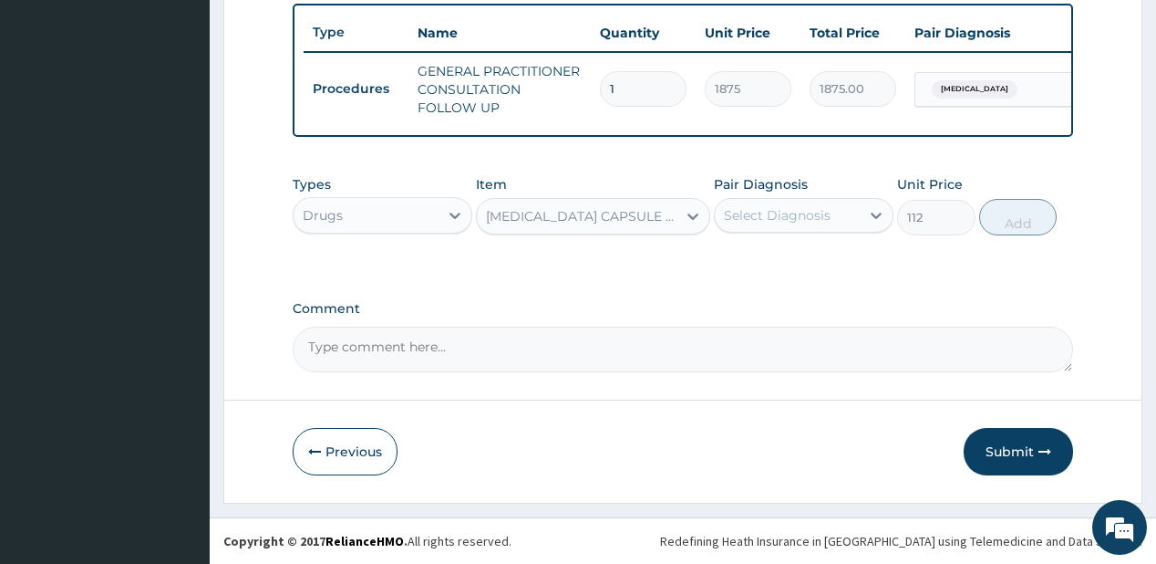
click at [797, 220] on div "Select Diagnosis" at bounding box center [777, 215] width 107 height 18
click at [779, 269] on label "Upper respiratory infection" at bounding box center [800, 260] width 113 height 18
checkbox input "true"
click at [1010, 220] on button "Add" at bounding box center [1018, 217] width 78 height 36
type input "0"
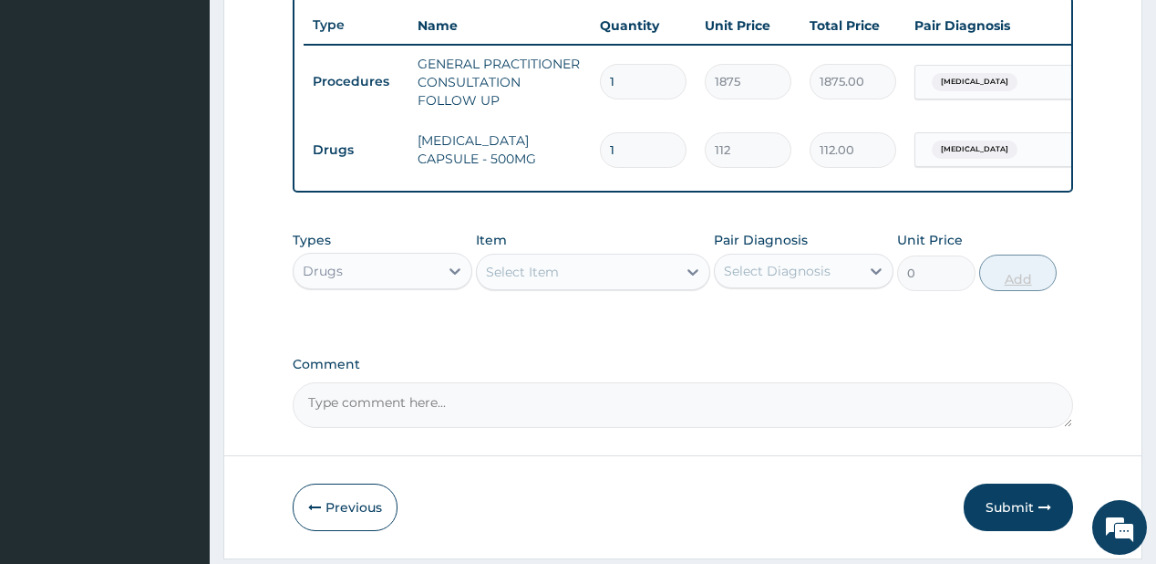
type input "10"
type input "1120.00"
type input "10"
click at [1008, 522] on button "Submit" at bounding box center [1018, 506] width 109 height 47
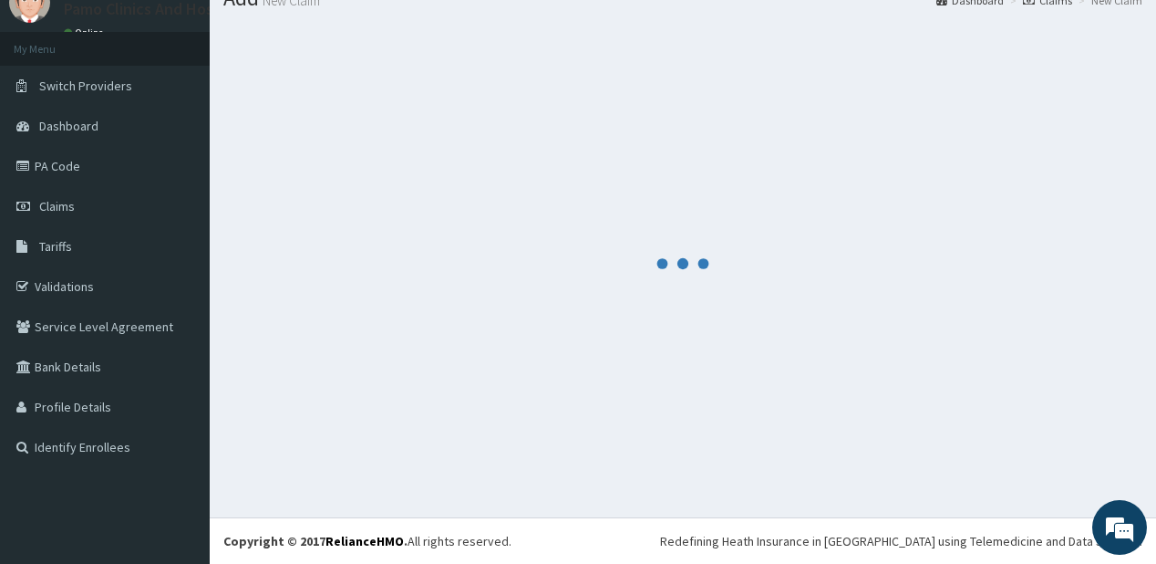
scroll to position [72, 0]
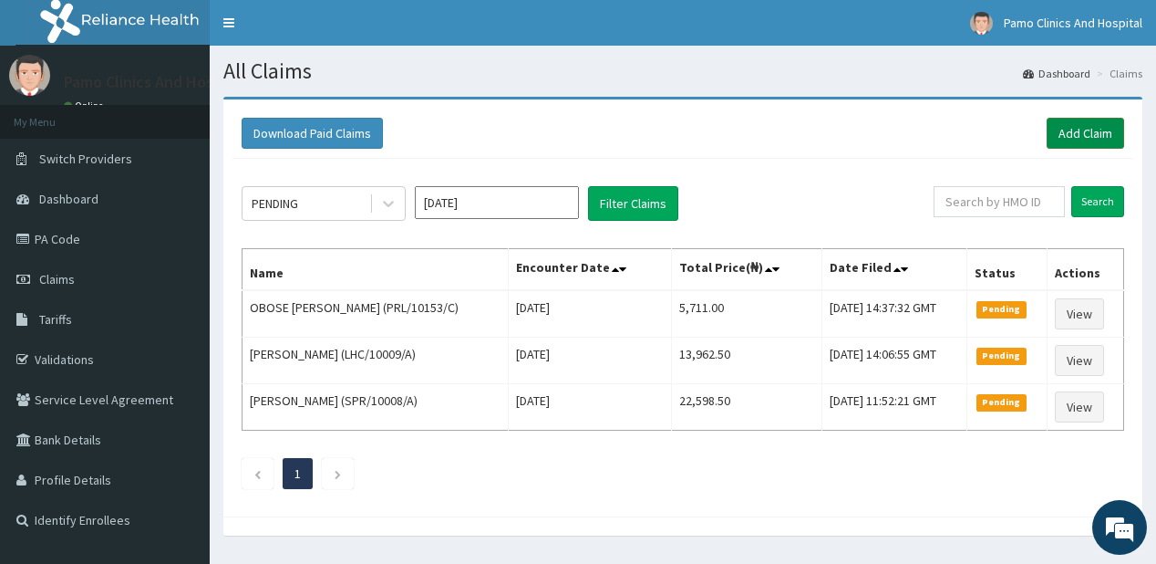
click at [1075, 135] on link "Add Claim" at bounding box center [1086, 133] width 78 height 31
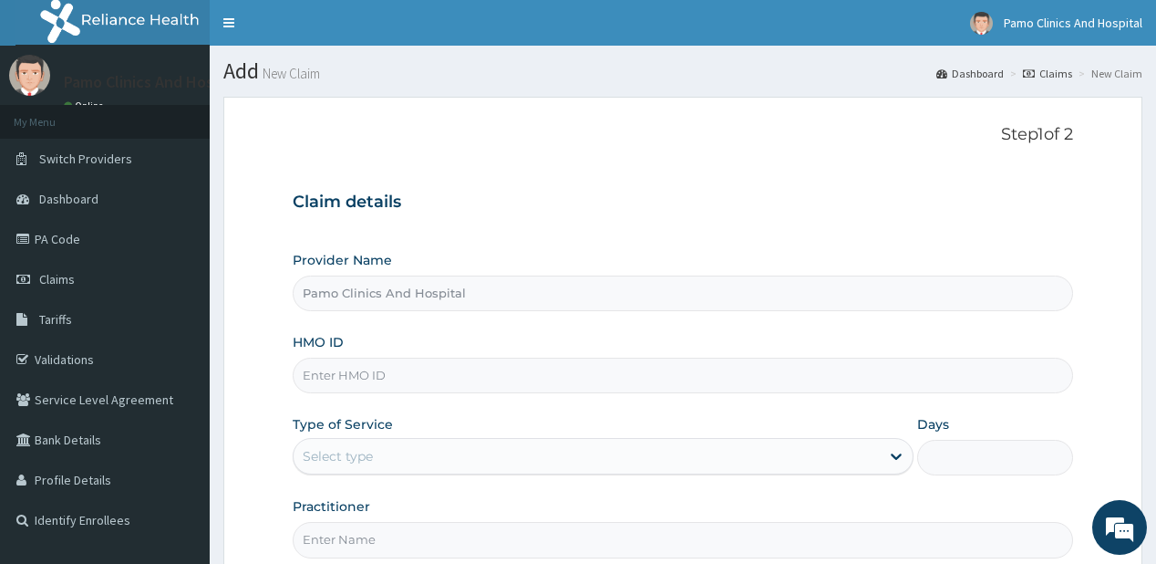
click at [357, 376] on input "HMO ID" at bounding box center [683, 375] width 780 height 36
paste input "RLD/10173/A"
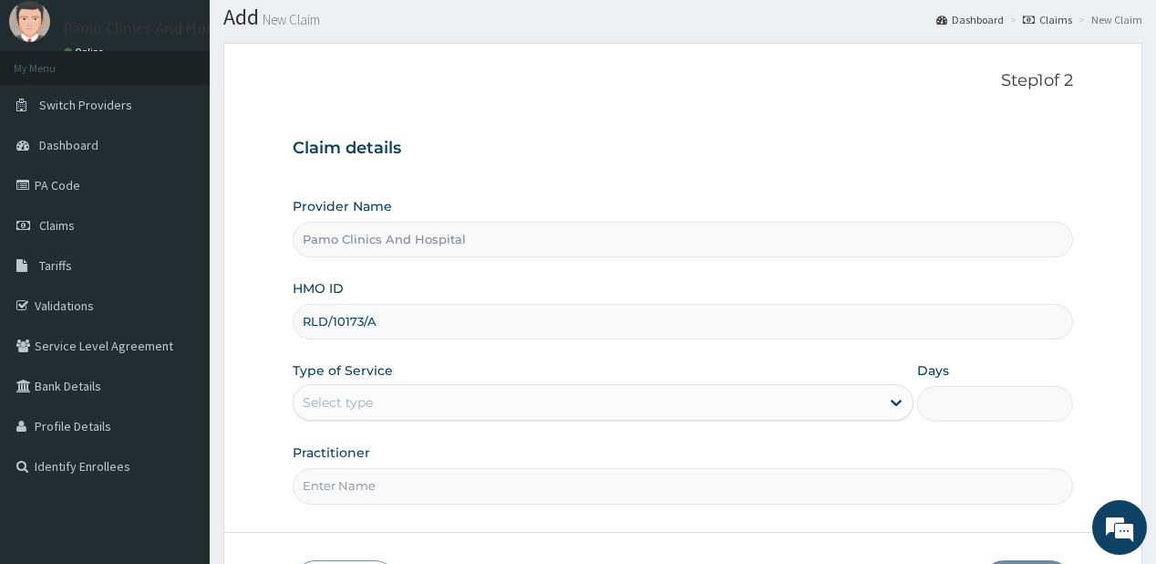
scroll to position [73, 0]
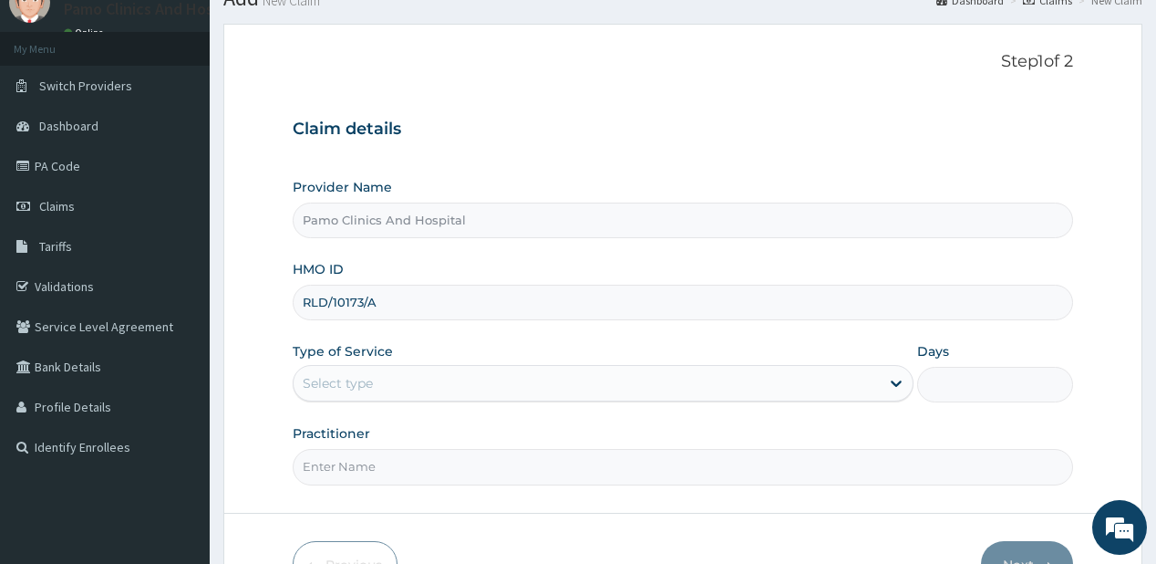
type input "RLD/10173/A"
click at [346, 371] on div "Select type" at bounding box center [587, 382] width 586 height 29
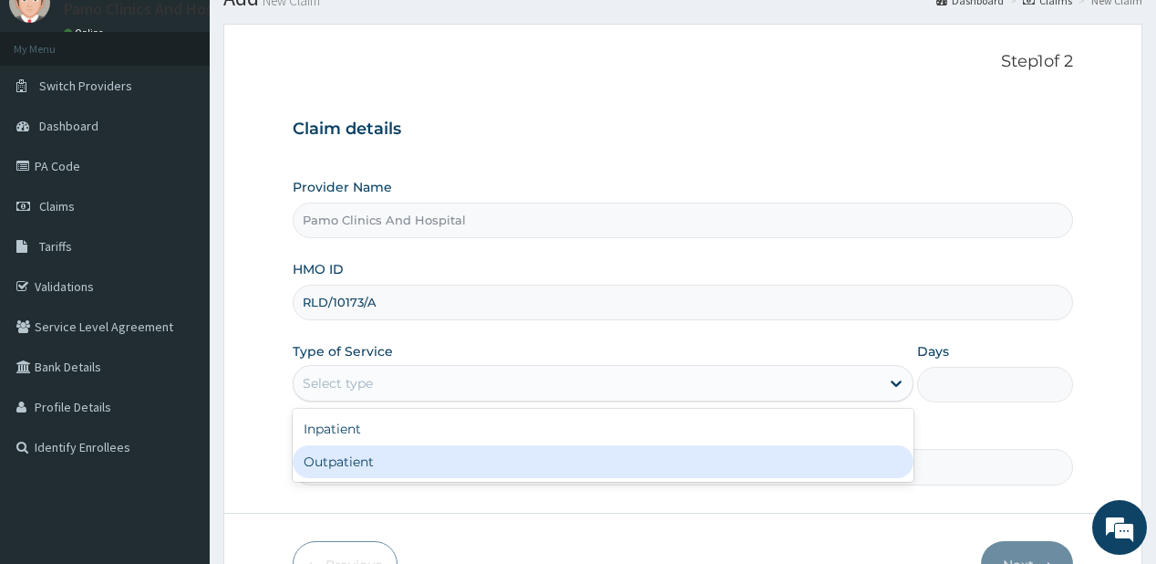
click at [323, 458] on div "Outpatient" at bounding box center [603, 461] width 621 height 33
type input "1"
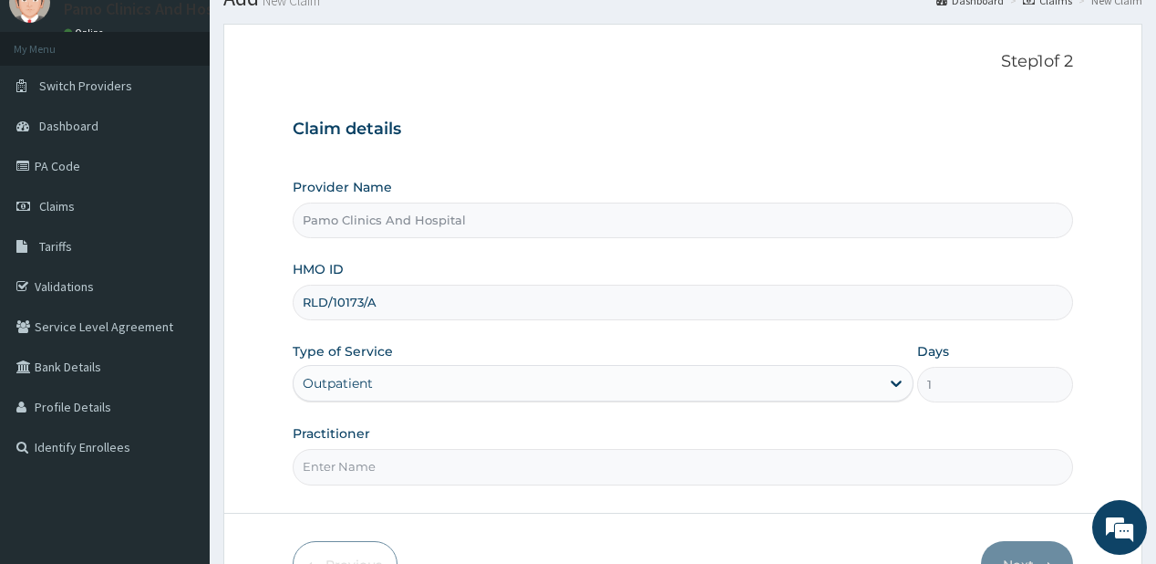
click at [346, 463] on input "Practitioner" at bounding box center [683, 467] width 780 height 36
type input "Dr. [PERSON_NAME]"
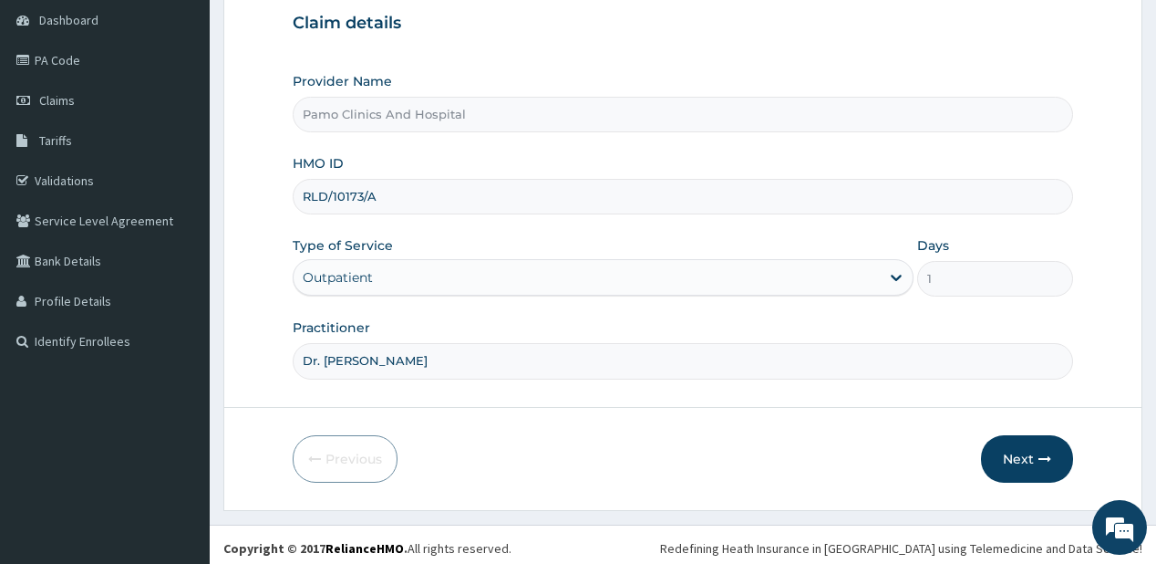
scroll to position [182, 0]
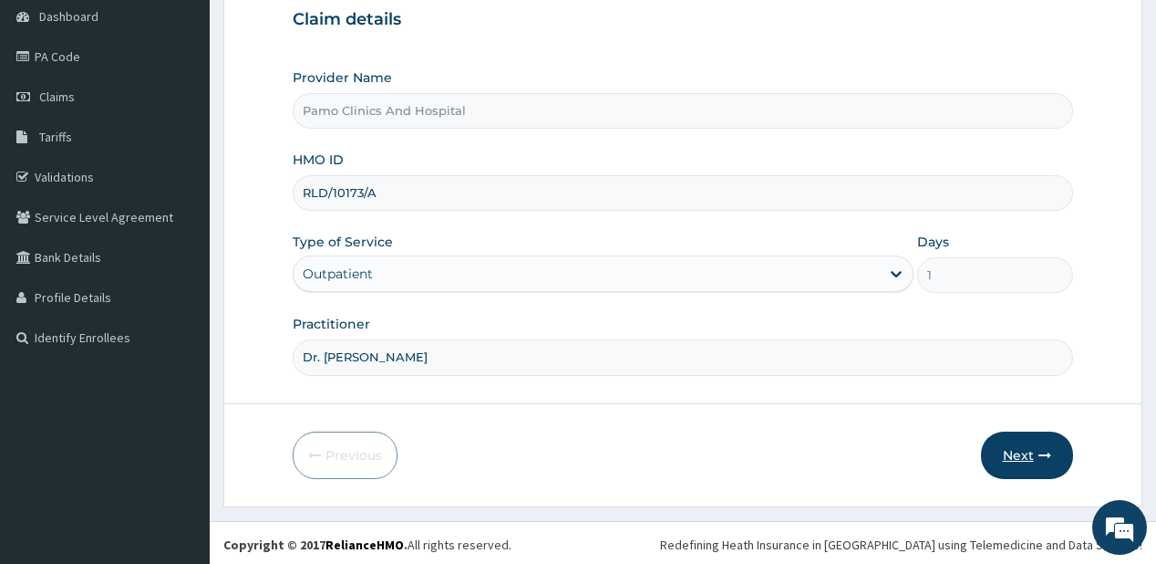
click at [1017, 452] on button "Next" at bounding box center [1027, 454] width 92 height 47
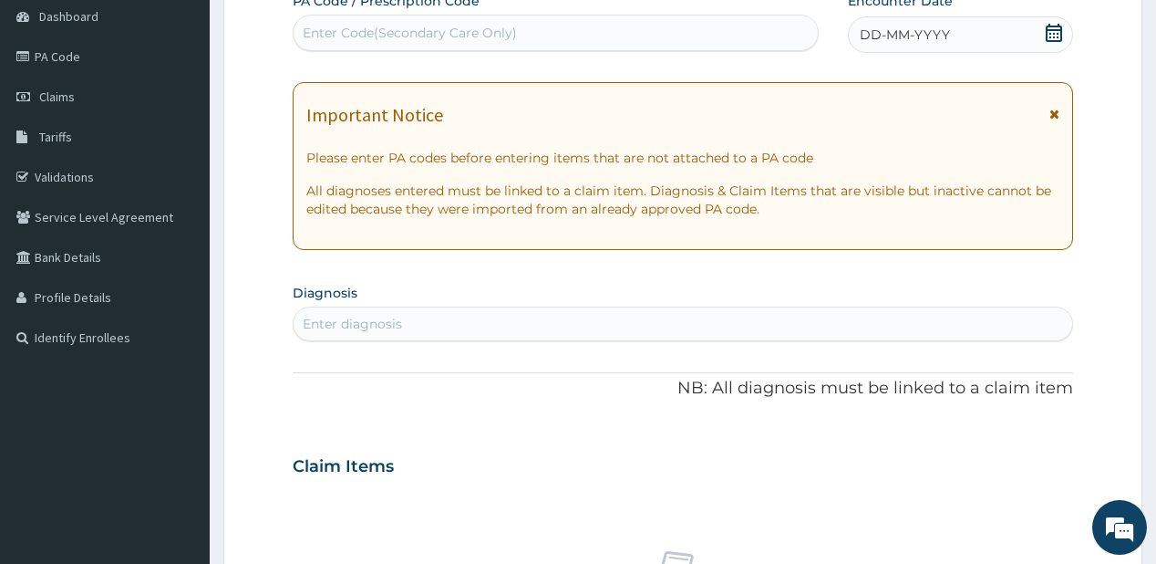
click at [881, 33] on span "DD-MM-YYYY" at bounding box center [905, 35] width 90 height 18
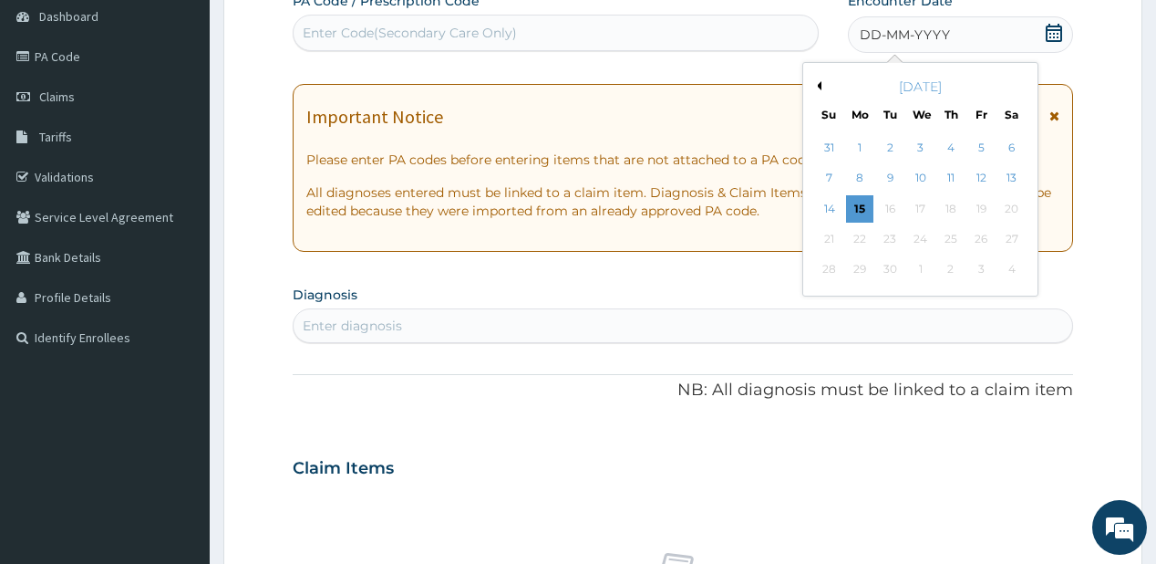
drag, startPoint x: 861, startPoint y: 150, endPoint x: 740, endPoint y: 246, distance: 153.8
click at [861, 150] on div "1" at bounding box center [859, 147] width 27 height 27
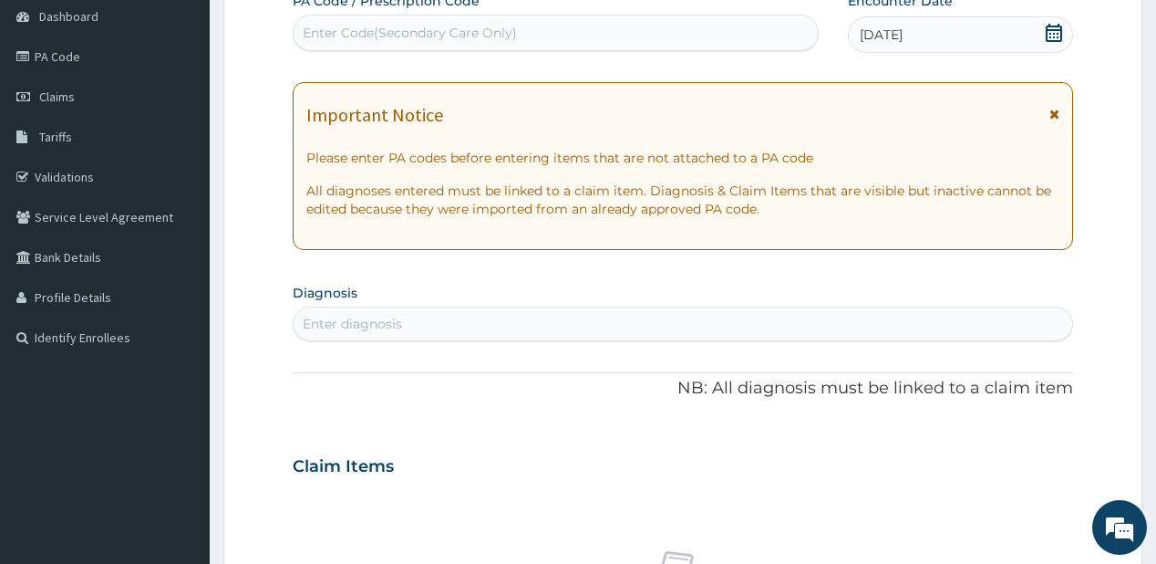
click at [496, 314] on div "Enter diagnosis" at bounding box center [683, 323] width 778 height 29
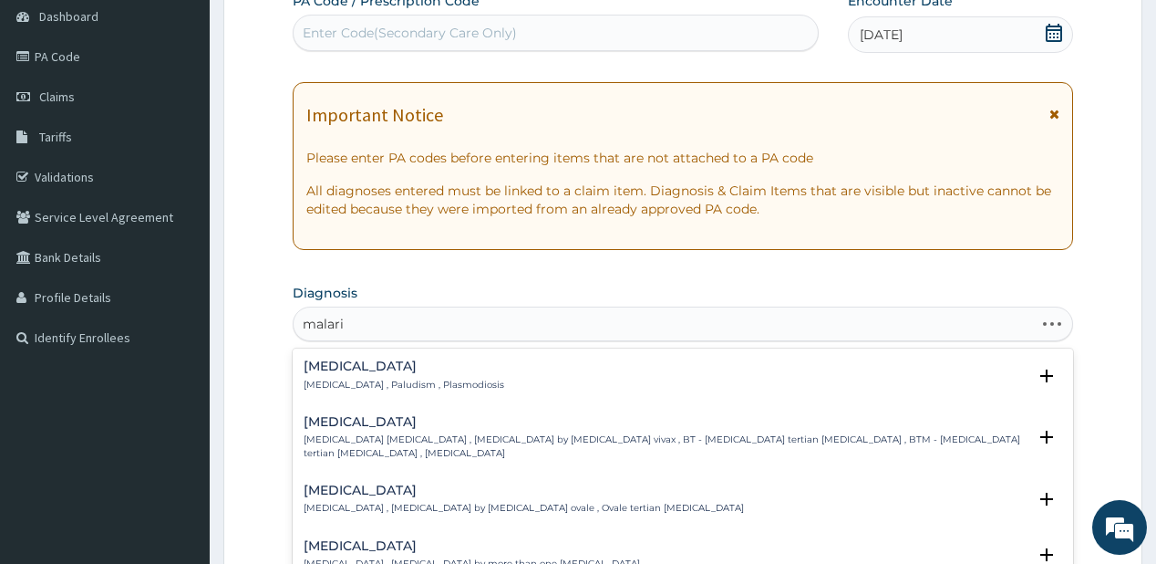
type input "malaria"
click at [345, 372] on div "Malaria Malaria , Paludism , Plasmodiosis" at bounding box center [404, 375] width 201 height 32
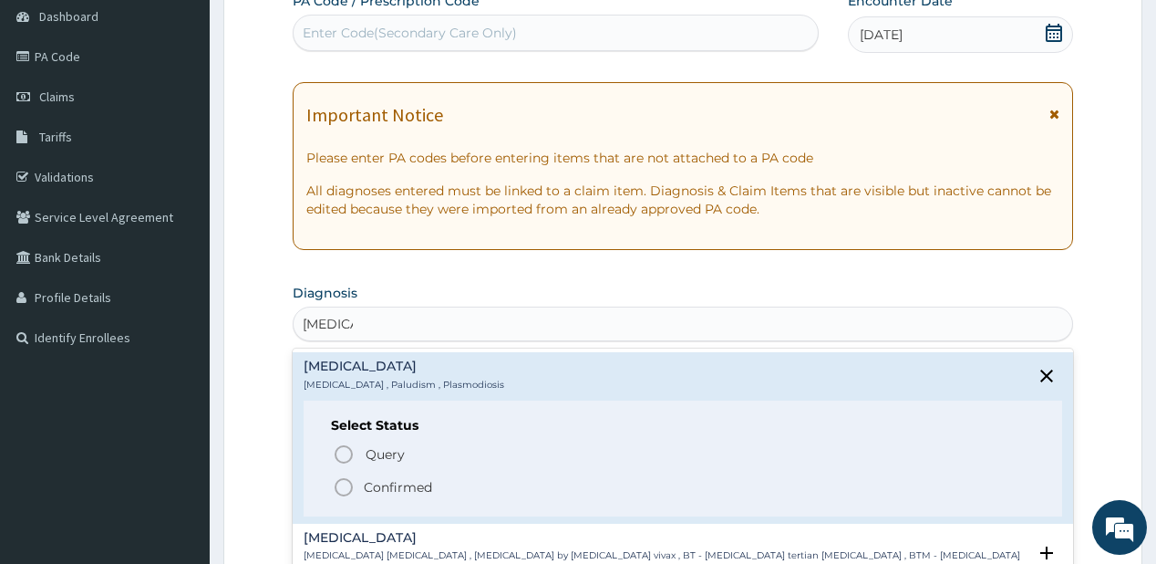
click at [350, 480] on icon "status option filled" at bounding box center [344, 487] width 22 height 22
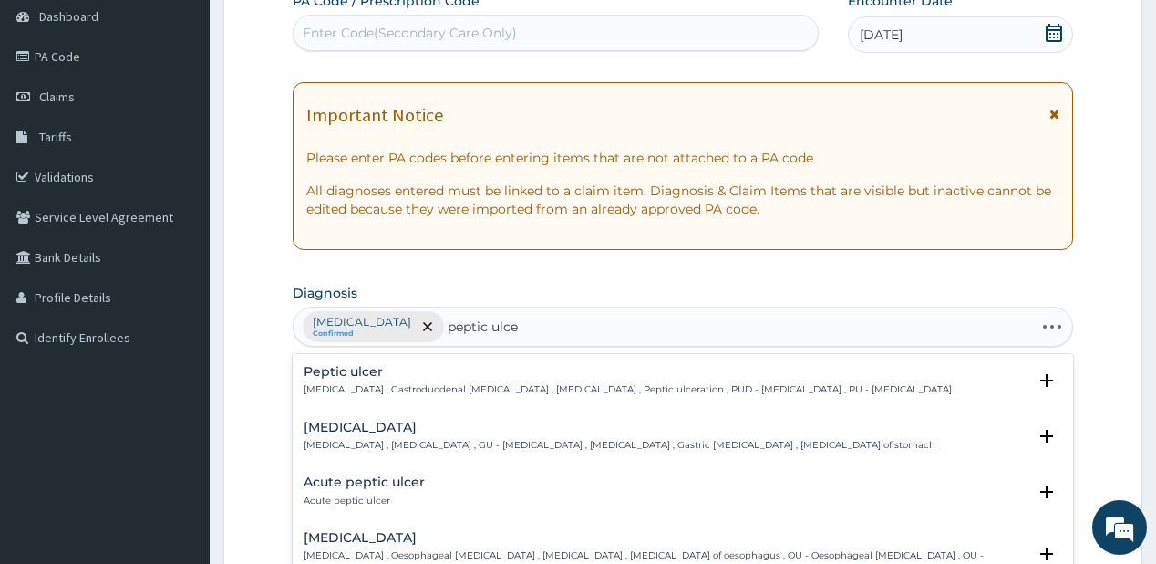
type input "peptic ulcer"
click at [356, 369] on h4 "Peptic ulcer" at bounding box center [628, 372] width 648 height 14
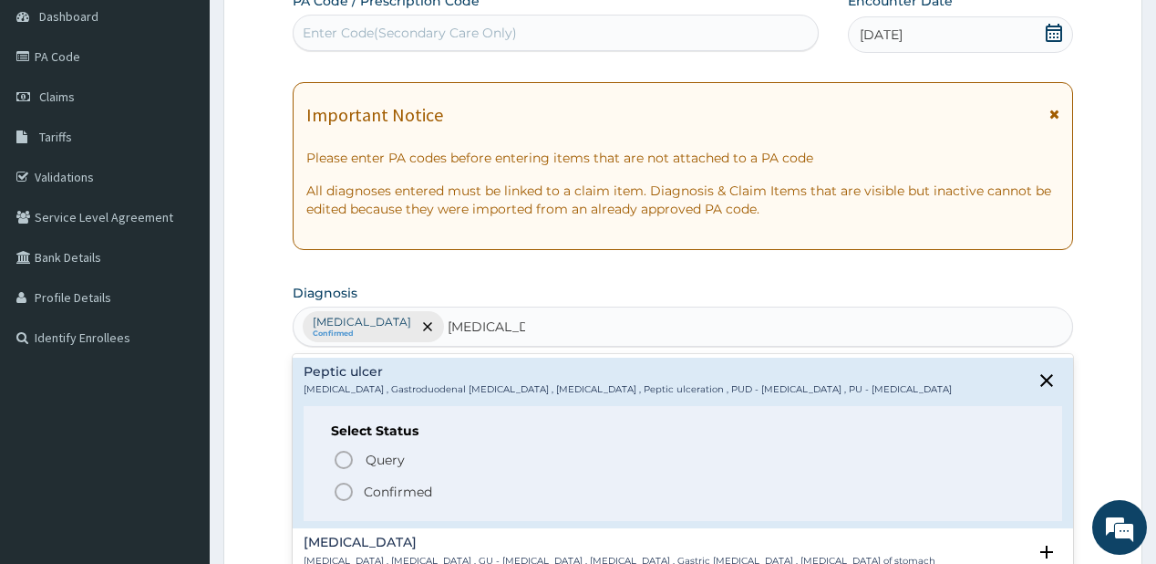
drag, startPoint x: 361, startPoint y: 489, endPoint x: 839, endPoint y: 558, distance: 482.8
click at [361, 488] on span "Confirmed" at bounding box center [683, 492] width 701 height 22
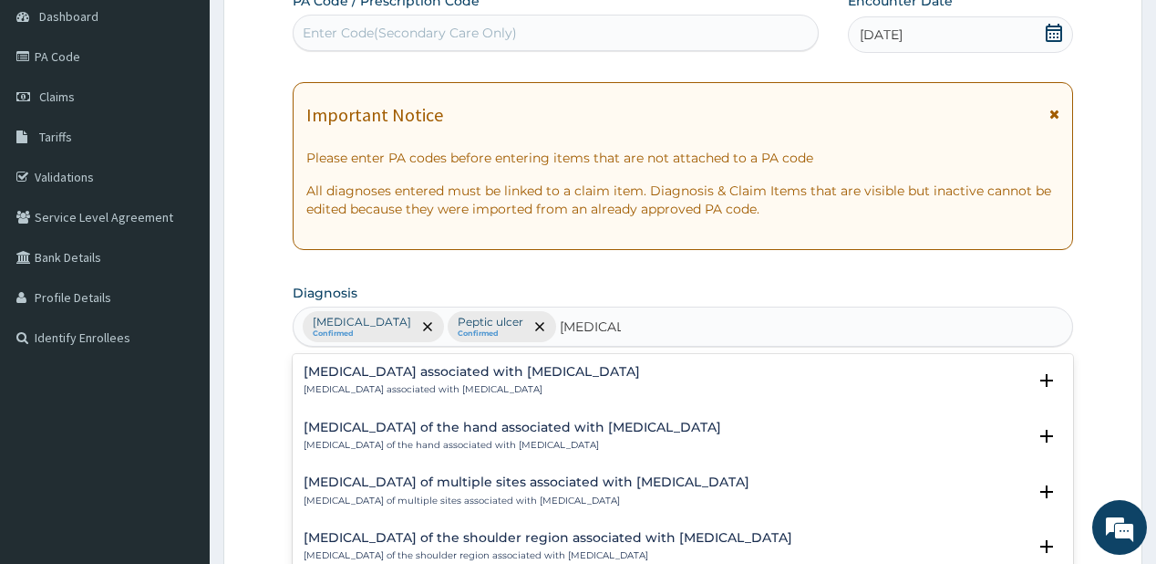
type input "helminthi"
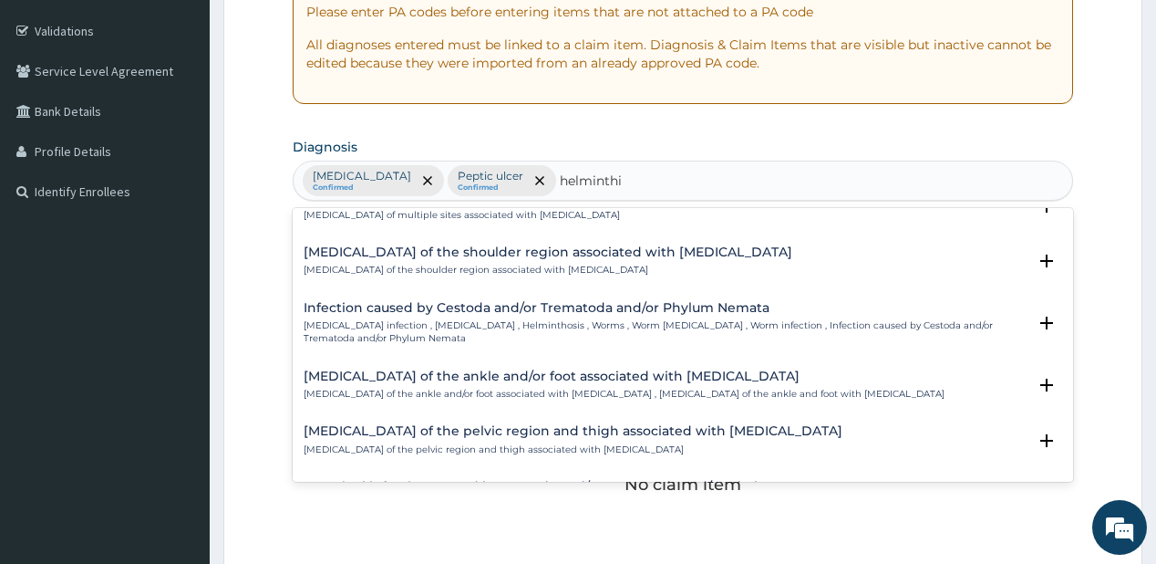
scroll to position [146, 0]
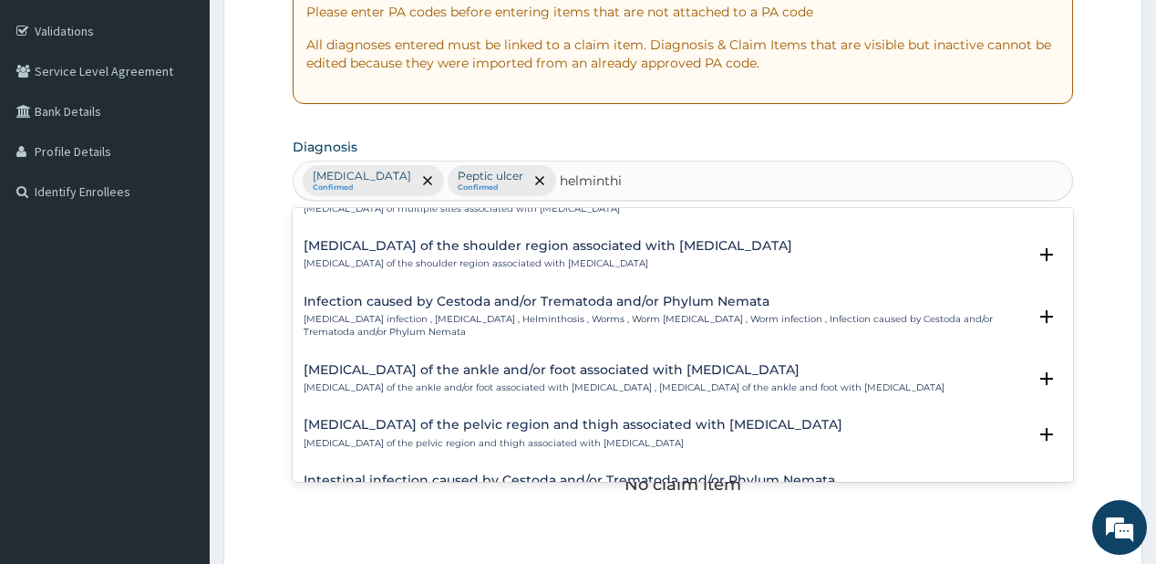
click at [353, 315] on p "Helminth infection , Helminthiasis , Helminthosis , Worms , Worm infestation , …" at bounding box center [665, 326] width 722 height 26
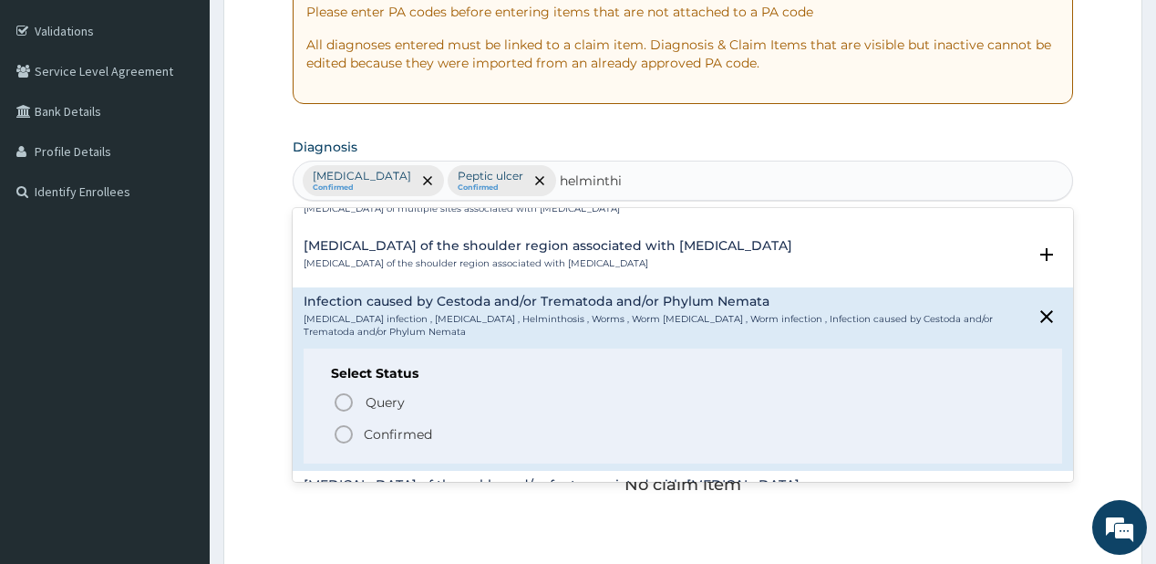
click at [361, 427] on span "Confirmed" at bounding box center [683, 434] width 701 height 22
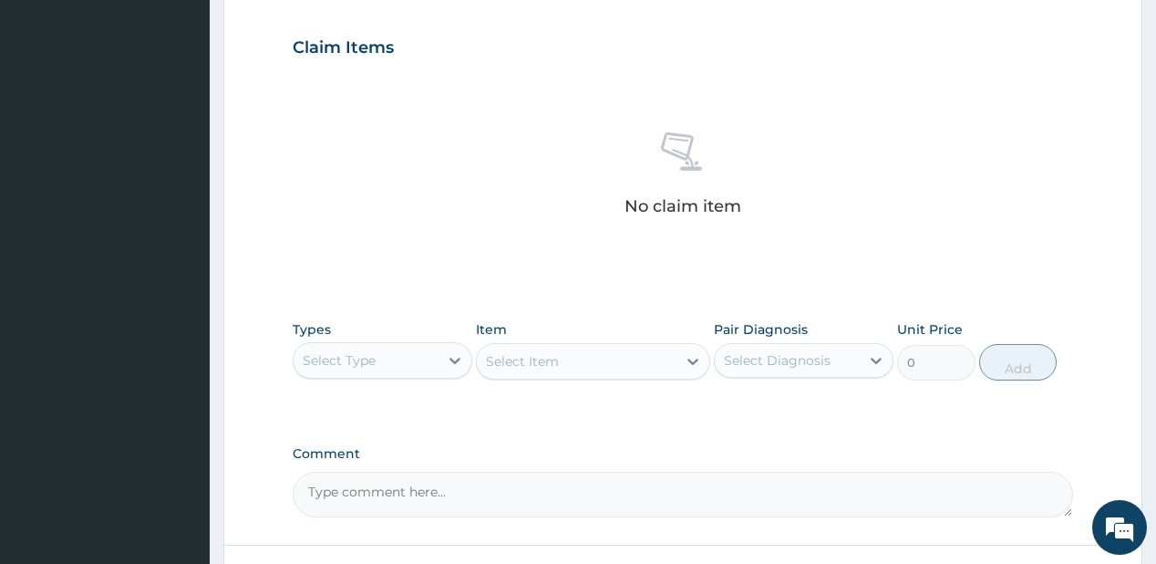
scroll to position [620, 0]
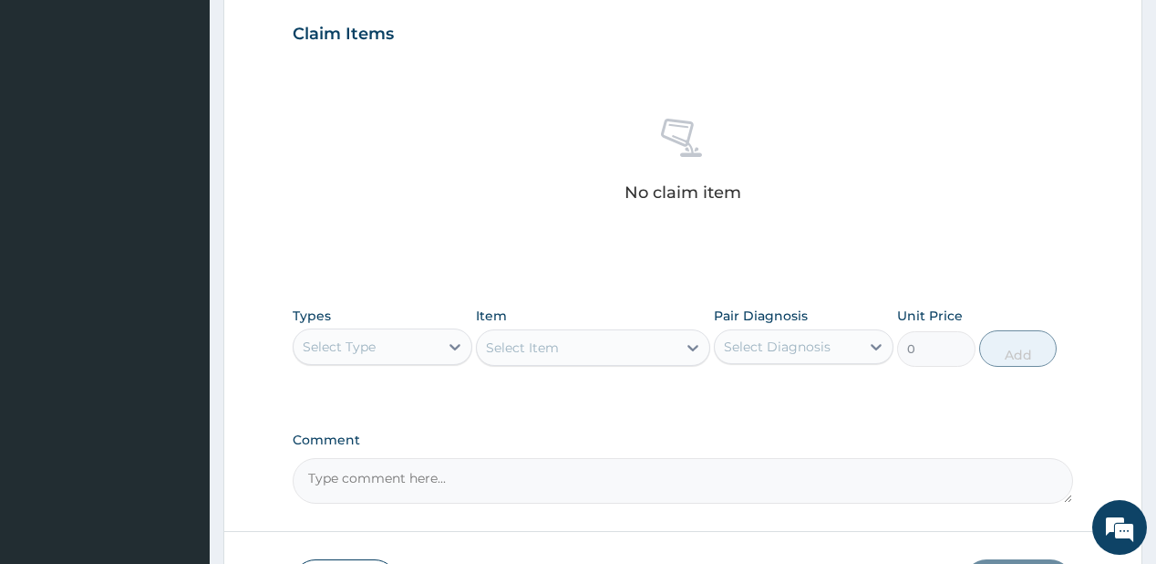
click at [427, 357] on div "Select Type" at bounding box center [366, 346] width 145 height 29
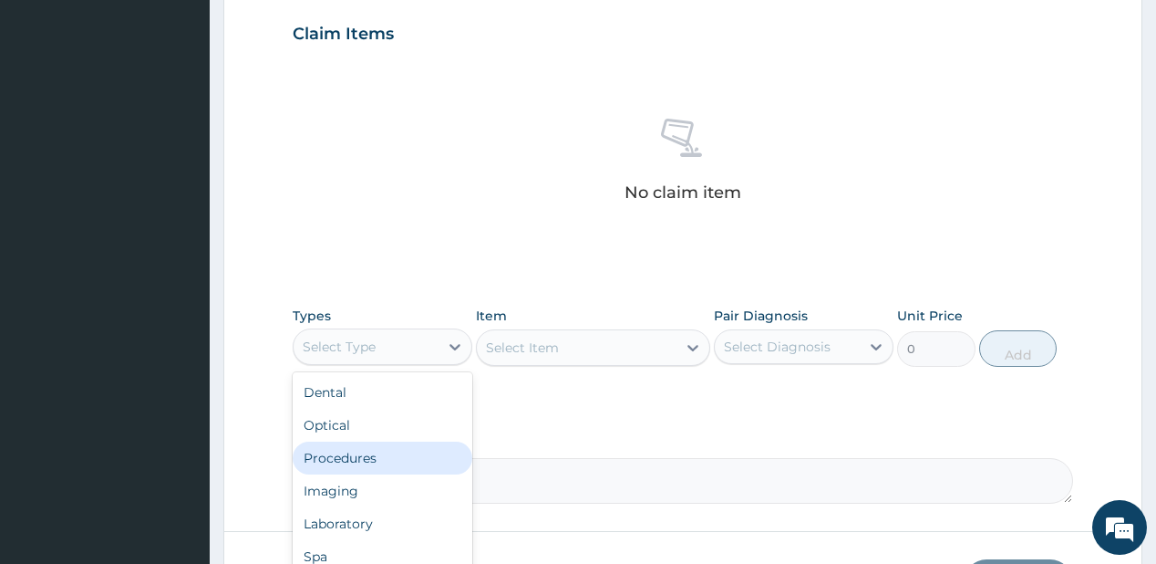
click at [350, 457] on div "Procedures" at bounding box center [383, 457] width 180 height 33
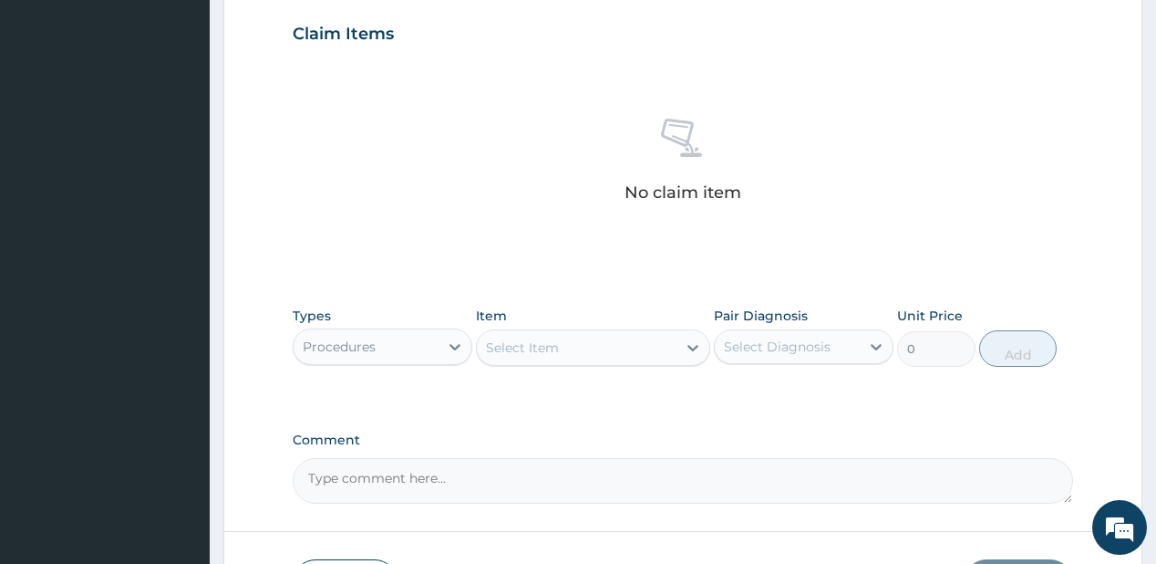
click at [562, 346] on div "Select Item" at bounding box center [577, 347] width 200 height 29
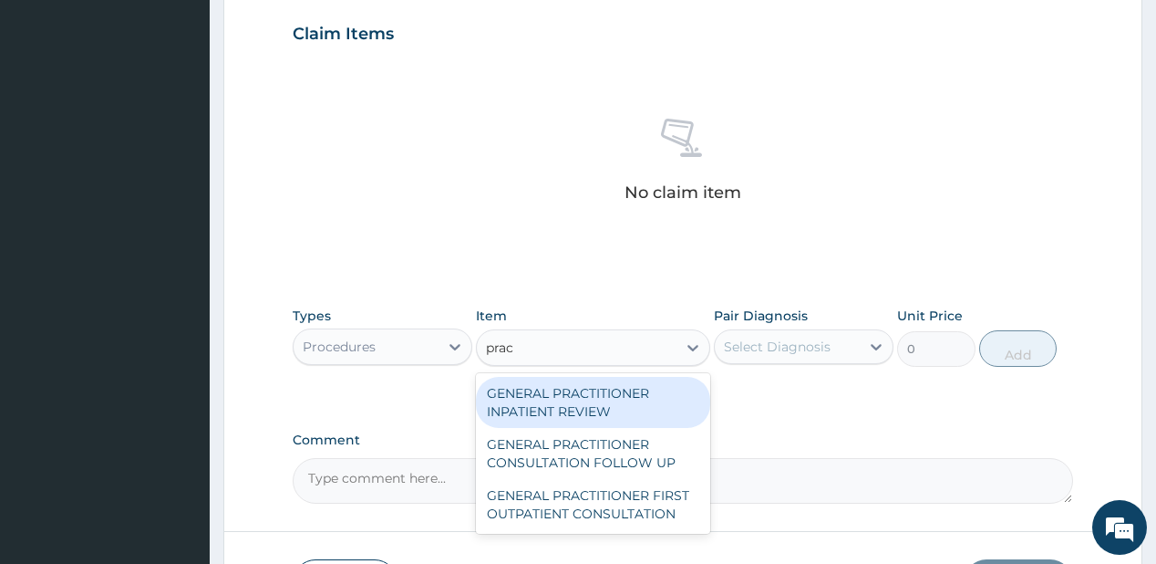
type input "pract"
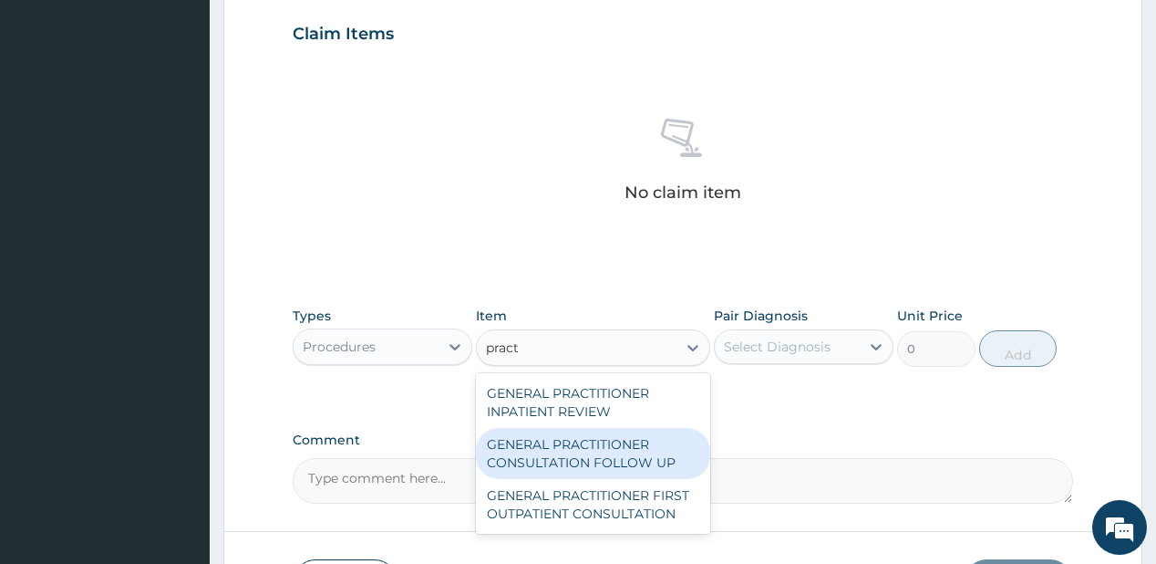
click at [536, 452] on div "GENERAL PRACTITIONER CONSULTATION FOLLOW UP" at bounding box center [593, 453] width 234 height 51
type input "1875"
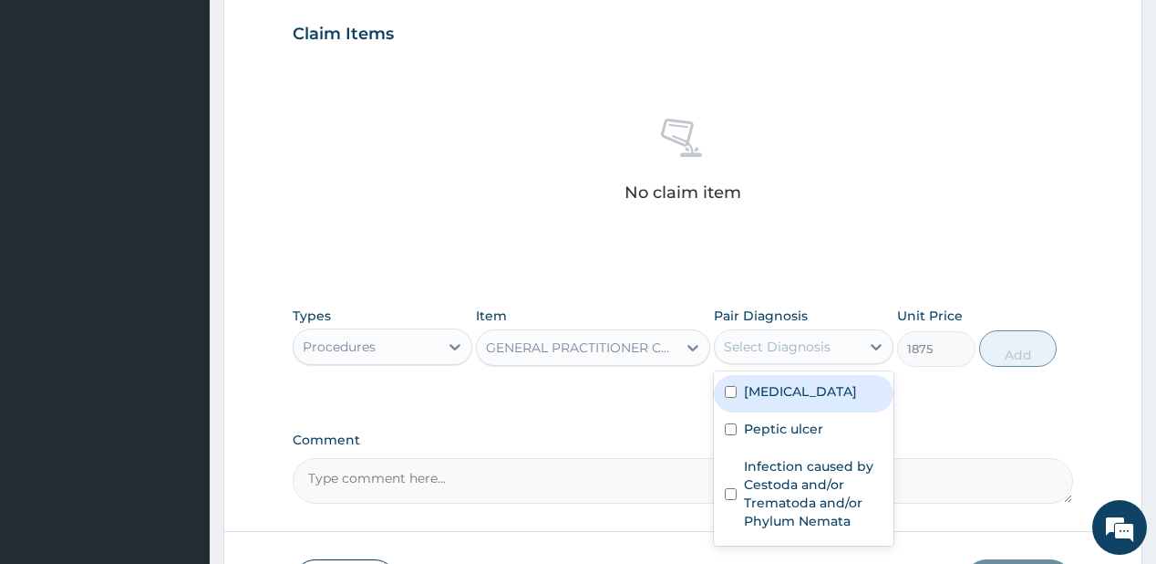
click at [812, 337] on div "Select Diagnosis" at bounding box center [777, 346] width 107 height 18
click at [777, 382] on label "Malaria" at bounding box center [800, 391] width 113 height 18
checkbox input "true"
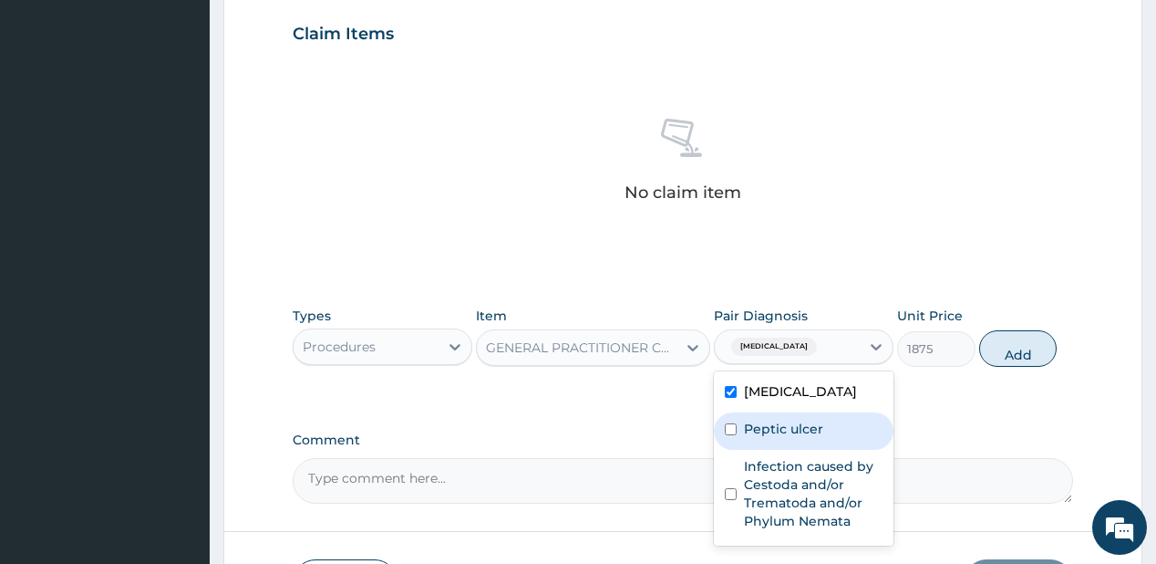
click at [781, 435] on label "Peptic ulcer" at bounding box center [783, 428] width 79 height 18
checkbox input "true"
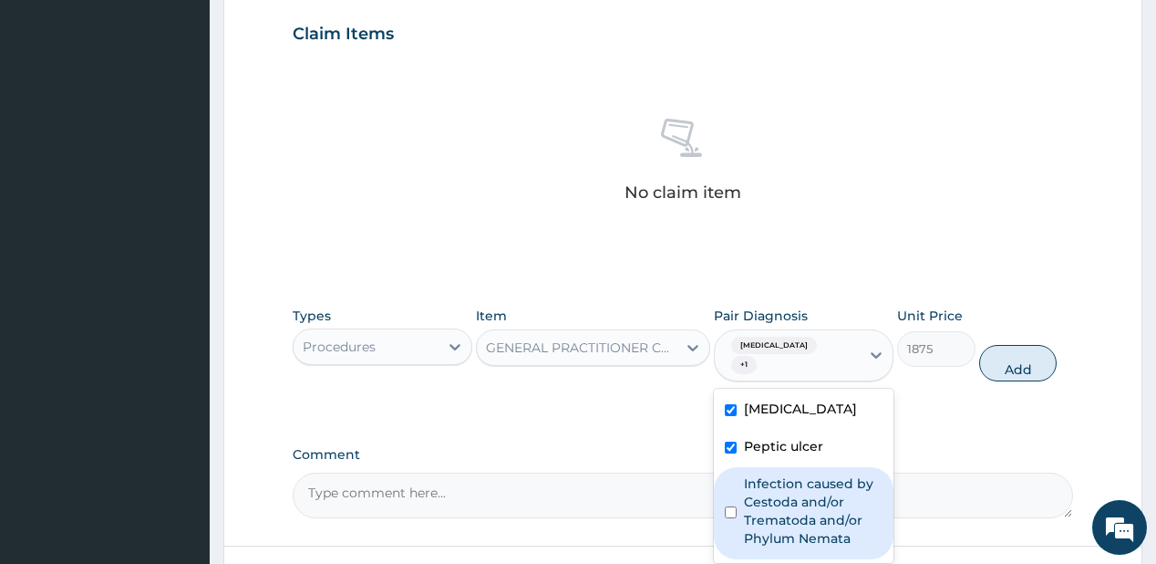
click at [788, 492] on label "Infection caused by Cestoda and/or Trematoda and/or Phylum Nemata" at bounding box center [813, 510] width 139 height 73
checkbox input "true"
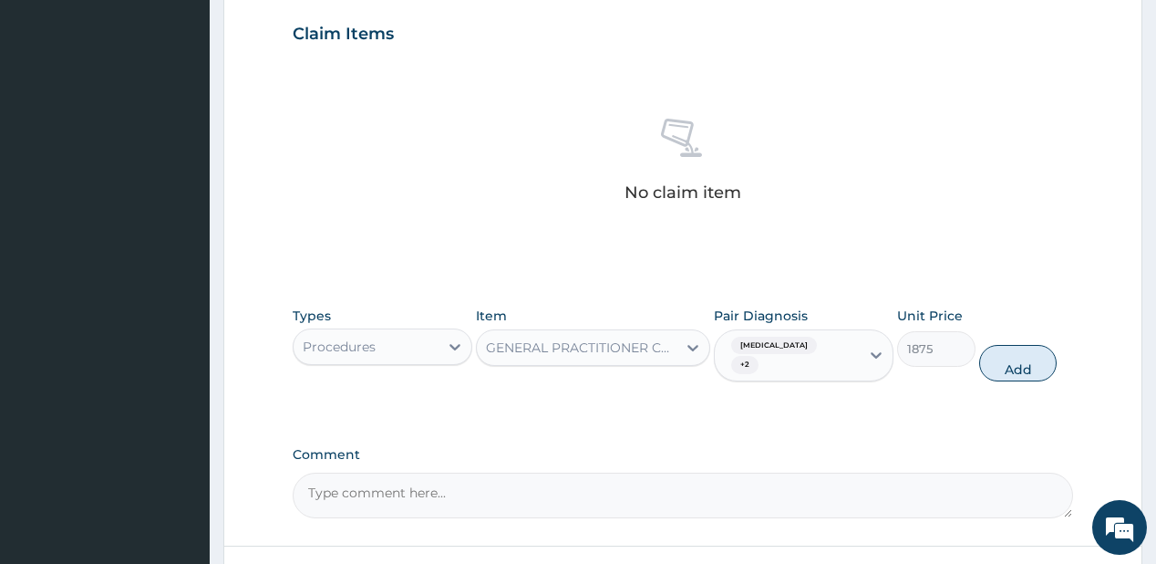
drag, startPoint x: 1009, startPoint y: 354, endPoint x: 486, endPoint y: 333, distance: 523.8
click at [1010, 354] on button "Add" at bounding box center [1018, 363] width 78 height 36
type input "0"
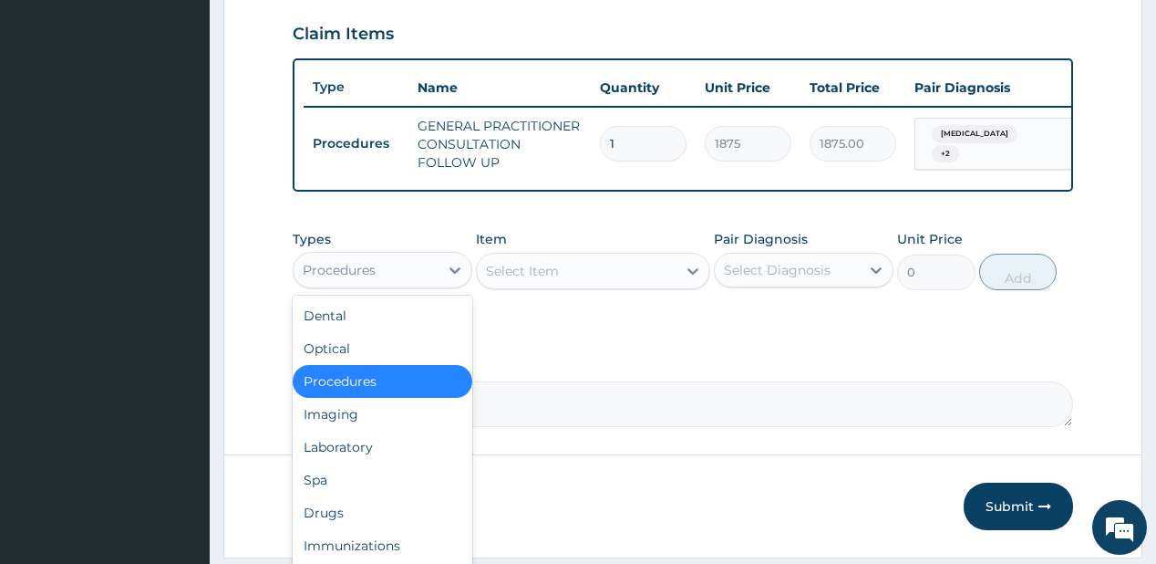
click at [376, 276] on div "Procedures" at bounding box center [366, 269] width 145 height 29
click at [357, 451] on div "Laboratory" at bounding box center [383, 446] width 180 height 33
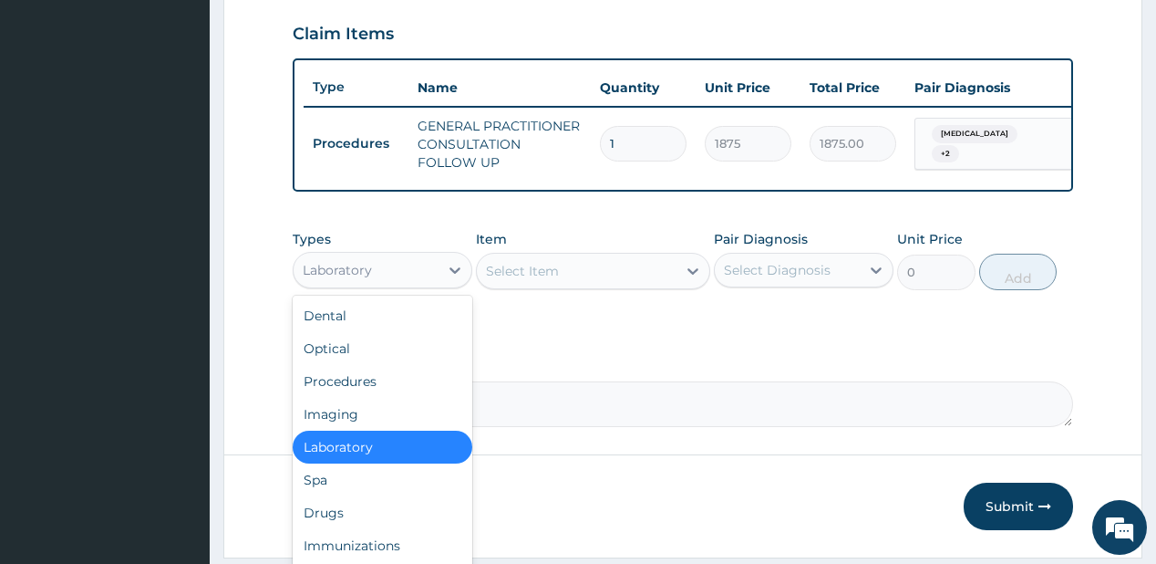
click at [361, 274] on div "Laboratory" at bounding box center [337, 270] width 69 height 18
click at [337, 512] on div "Drugs" at bounding box center [383, 512] width 180 height 33
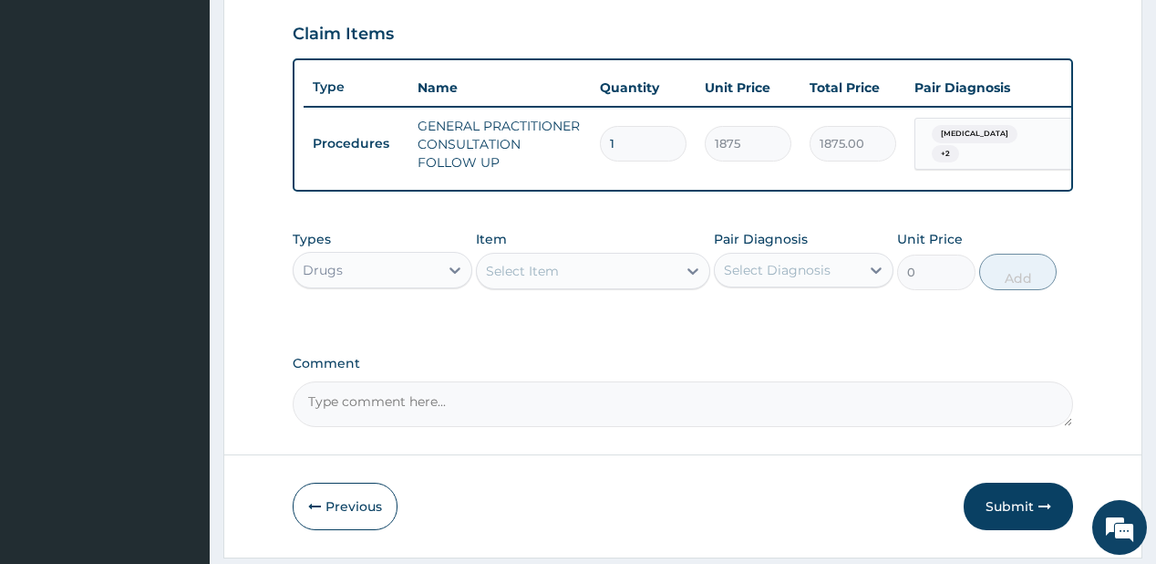
click at [623, 280] on div "Select Item" at bounding box center [577, 270] width 200 height 29
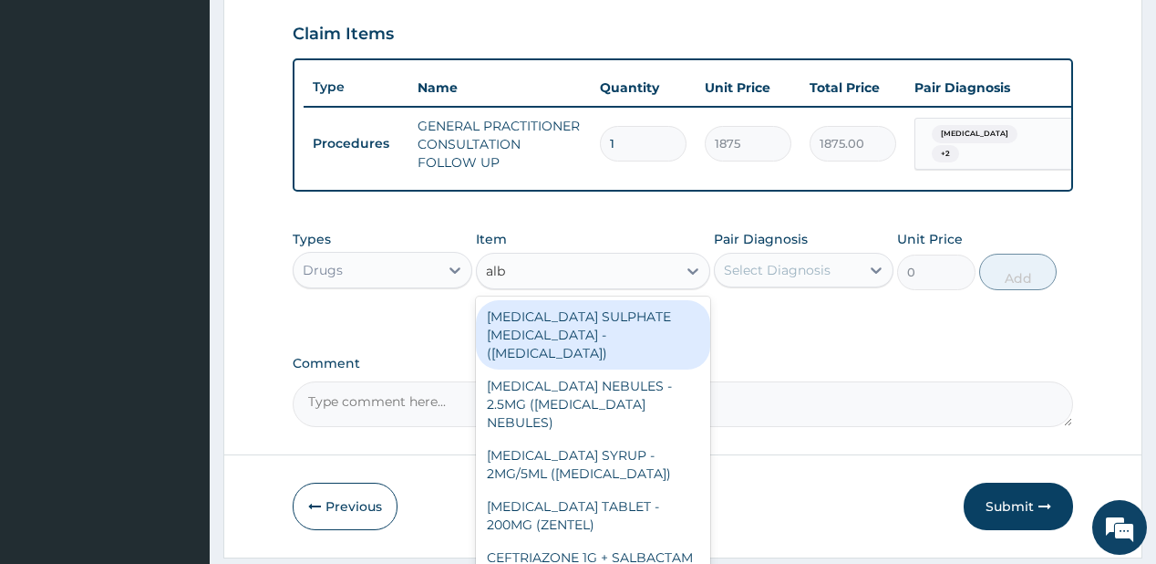
type input "albe"
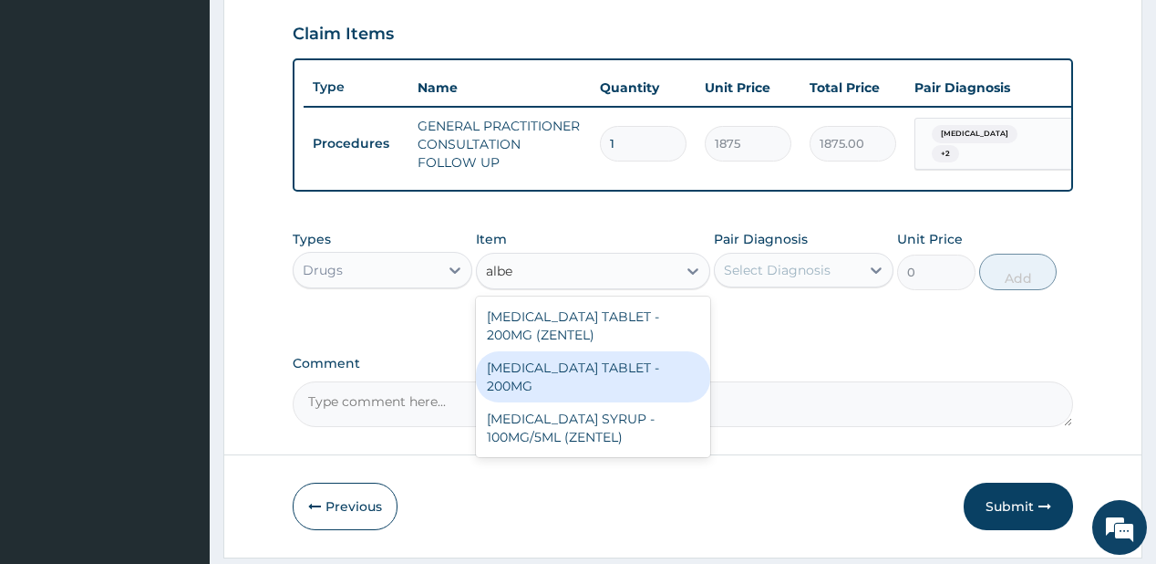
click at [550, 377] on div "ALBENDAZOLE TABLET - 200MG" at bounding box center [593, 376] width 234 height 51
type input "280"
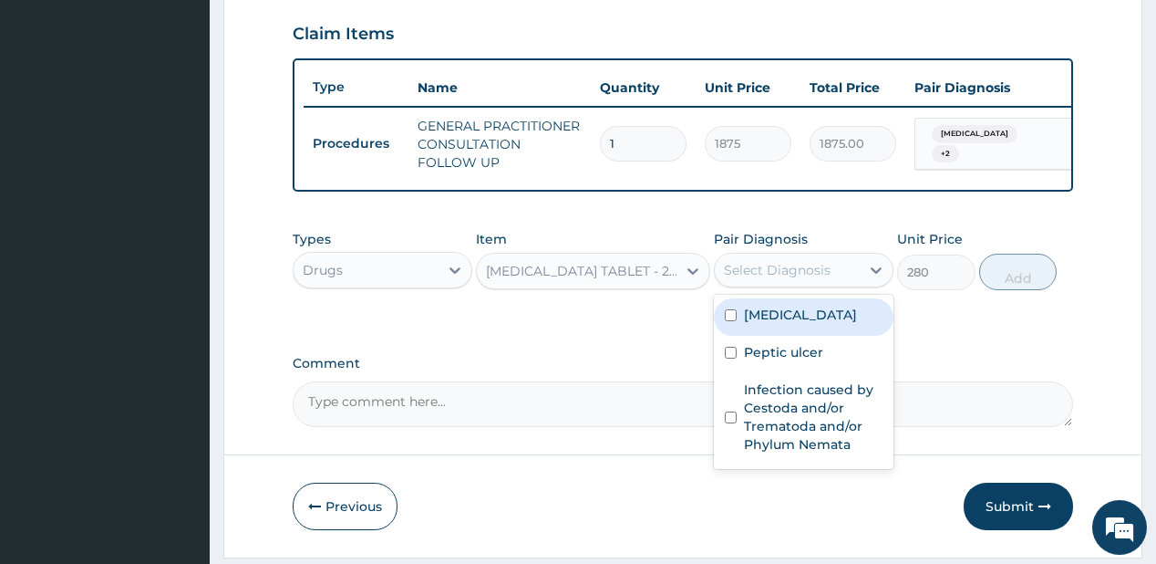
click at [802, 277] on div "Select Diagnosis" at bounding box center [777, 270] width 107 height 18
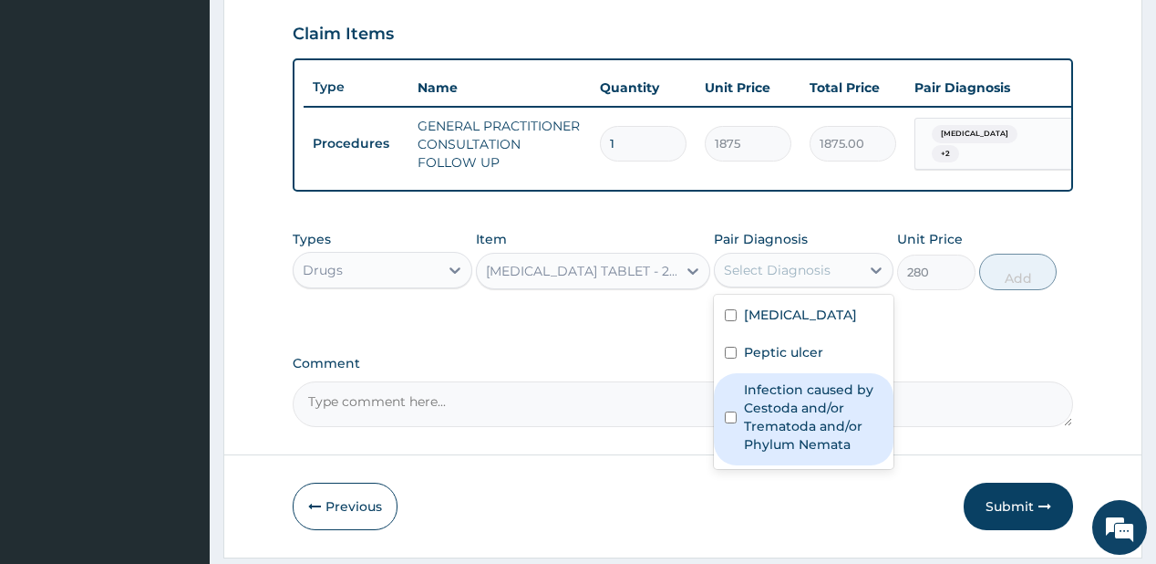
click at [781, 411] on label "Infection caused by Cestoda and/or Trematoda and/or Phylum Nemata" at bounding box center [813, 416] width 139 height 73
checkbox input "true"
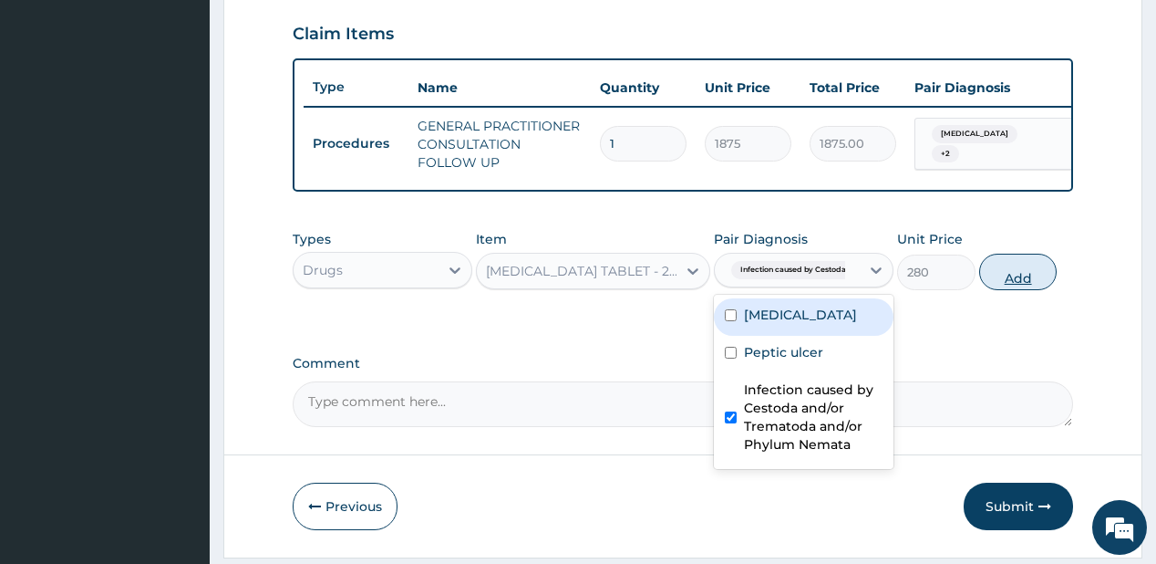
click at [1008, 276] on button "Add" at bounding box center [1018, 271] width 78 height 36
type input "0"
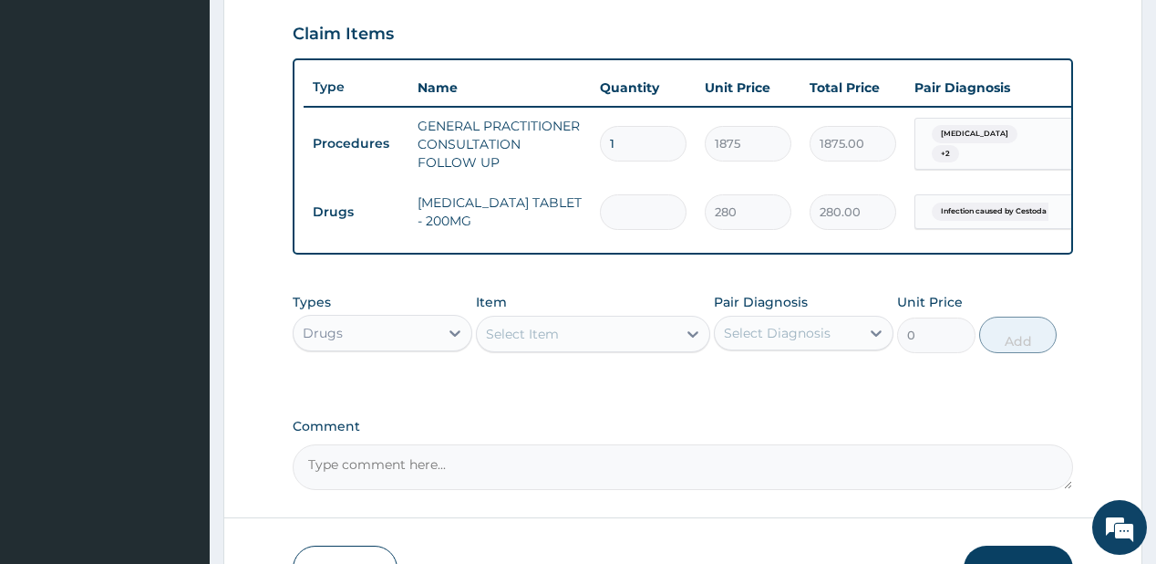
type input "0.00"
type input "2"
type input "560.00"
type input "2"
drag, startPoint x: 569, startPoint y: 341, endPoint x: 552, endPoint y: 333, distance: 19.2
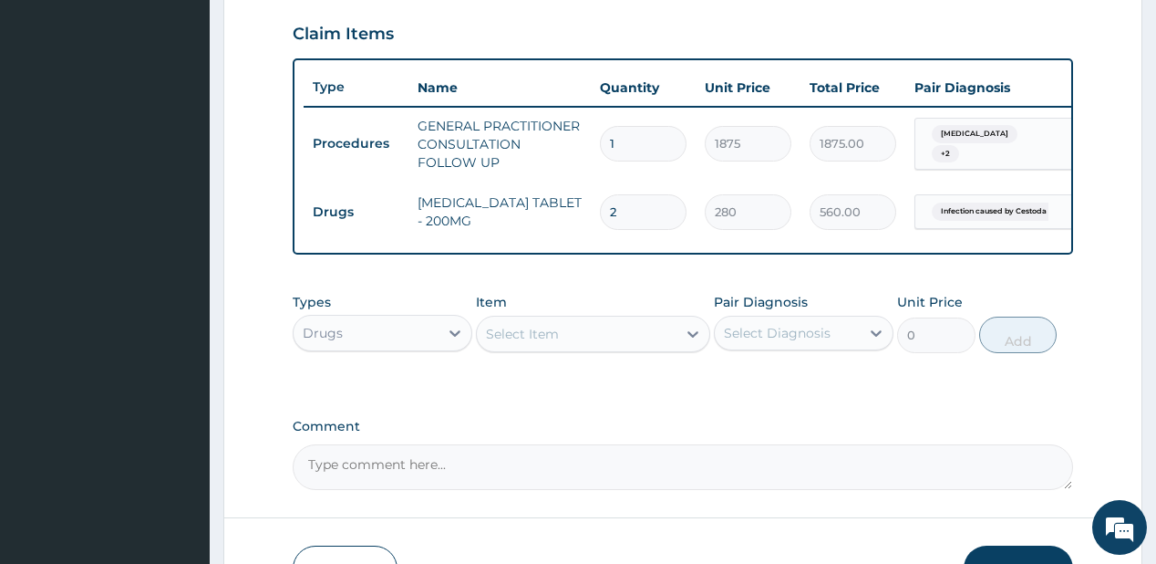
click at [569, 339] on div "Select Item" at bounding box center [577, 333] width 200 height 29
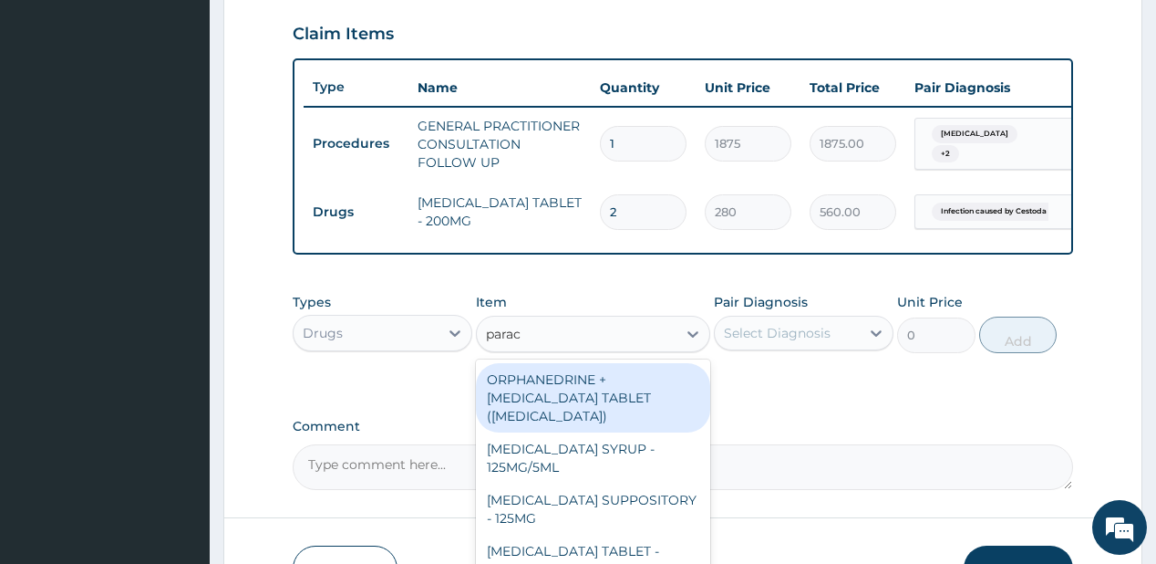
type input "parace"
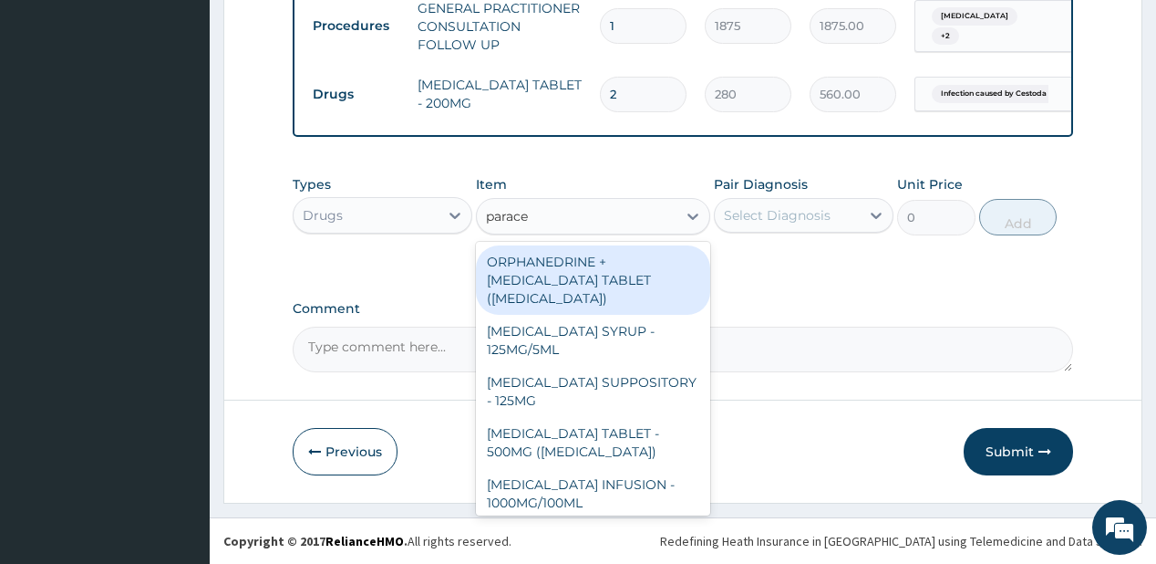
scroll to position [745, 0]
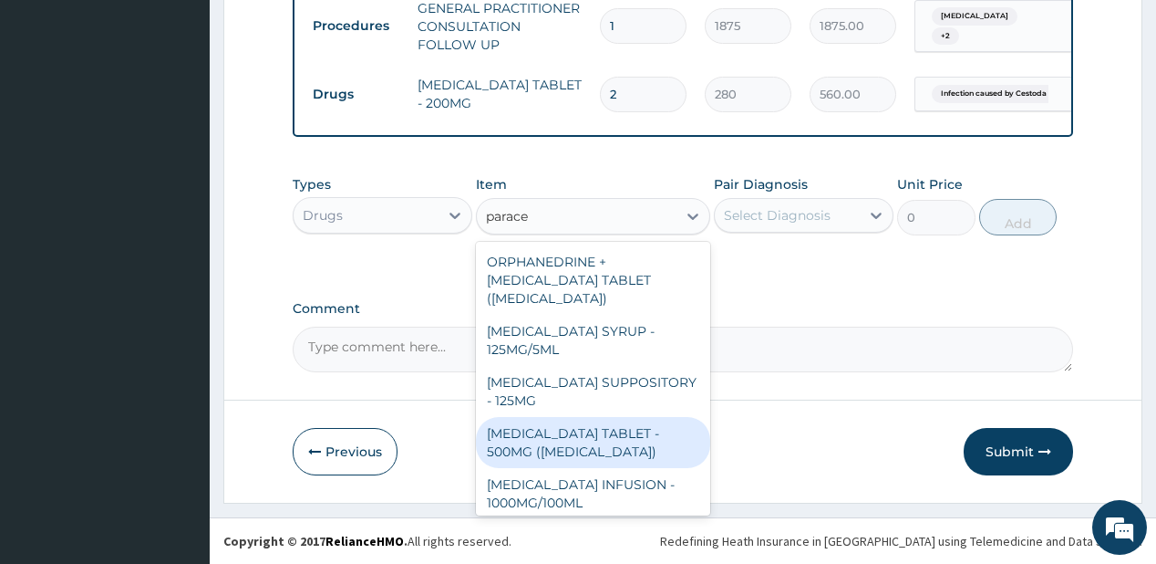
click at [536, 445] on div "PARACETAMOL TABLET - 500MG (PANADOL)" at bounding box center [593, 442] width 234 height 51
type input "42"
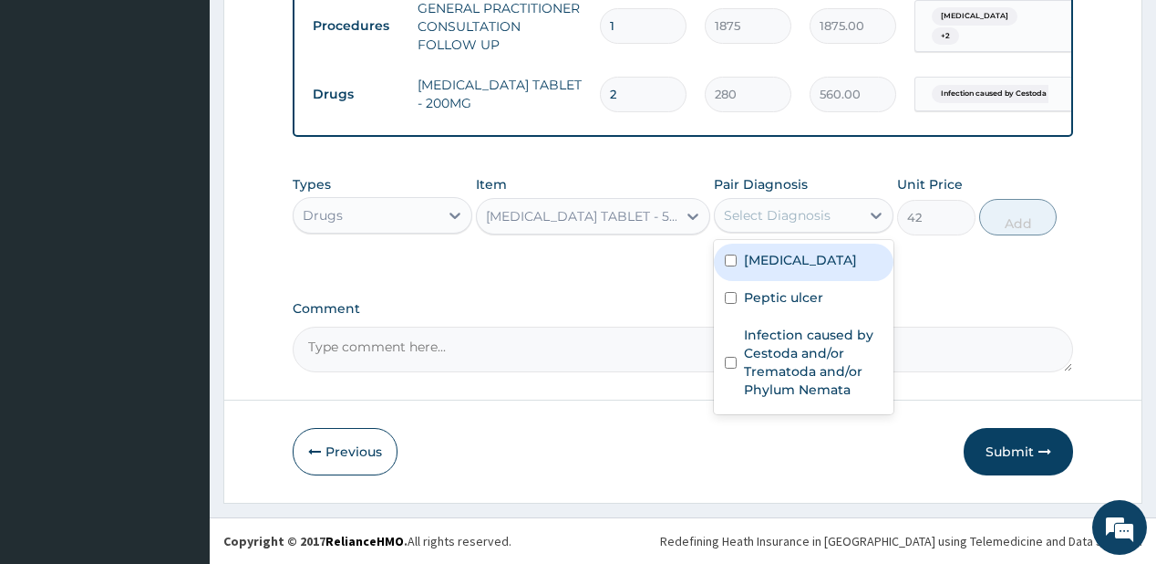
click at [839, 205] on div "Select Diagnosis" at bounding box center [787, 215] width 145 height 29
click at [804, 263] on div "Malaria" at bounding box center [804, 261] width 180 height 37
checkbox input "true"
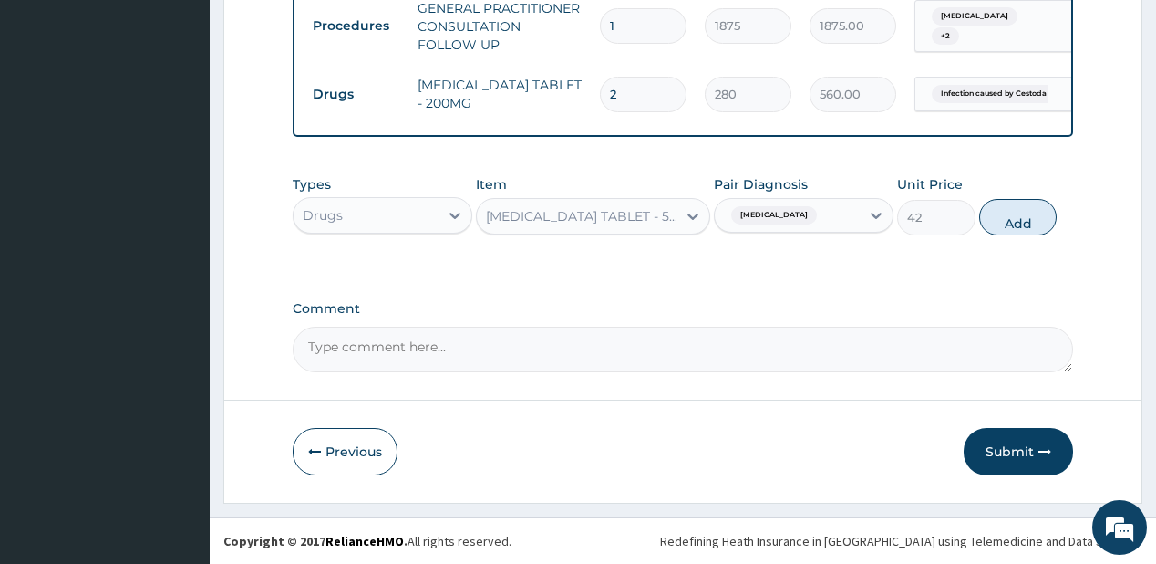
click at [1032, 209] on button "Add" at bounding box center [1018, 217] width 78 height 36
type input "0"
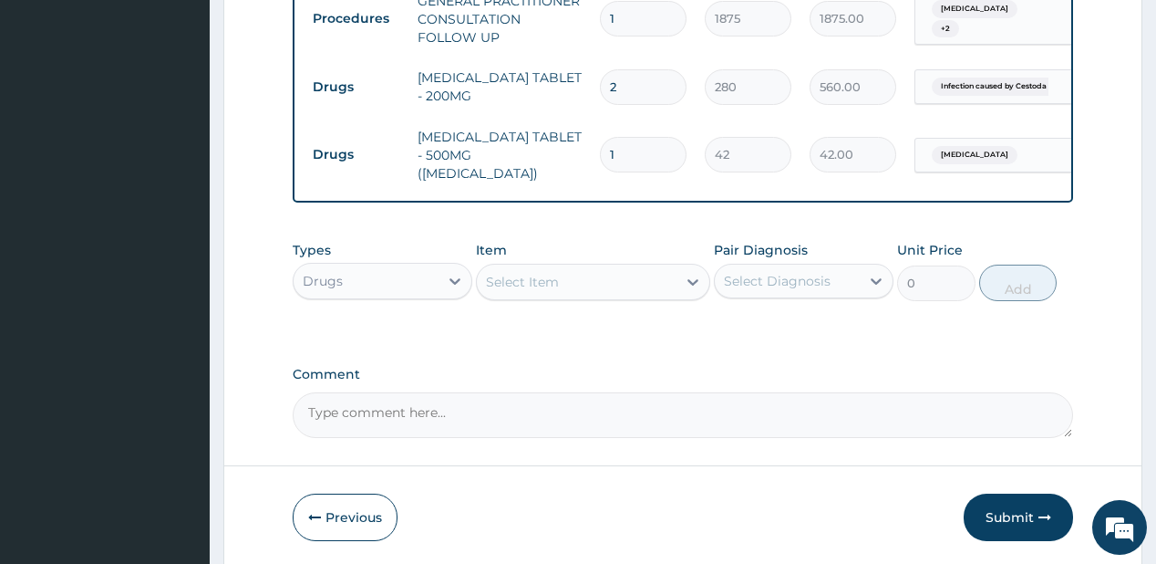
type input "18"
type input "756.00"
type input "18"
click at [601, 283] on div "Select Item" at bounding box center [577, 281] width 200 height 29
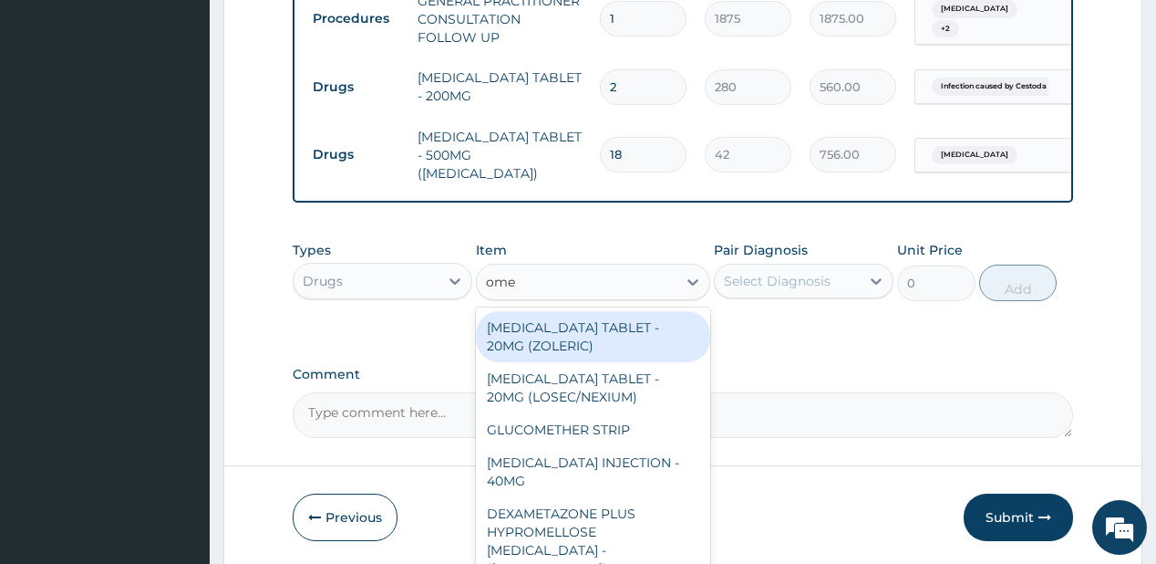
type input "omep"
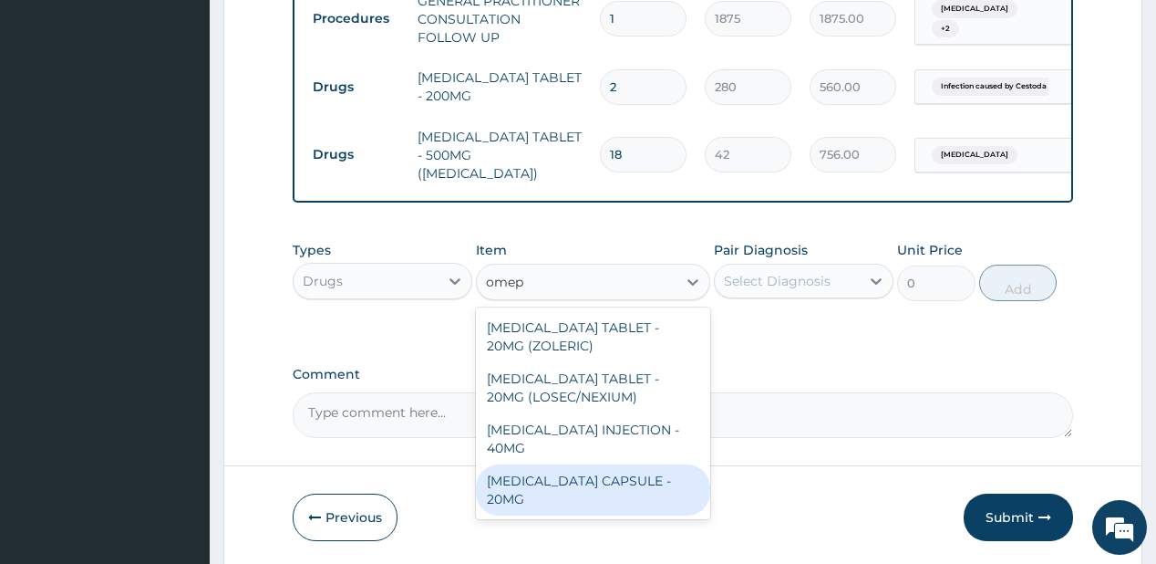
click at [545, 474] on div "OMEPRAZOLE CAPSULE - 20MG" at bounding box center [593, 489] width 234 height 51
type input "140"
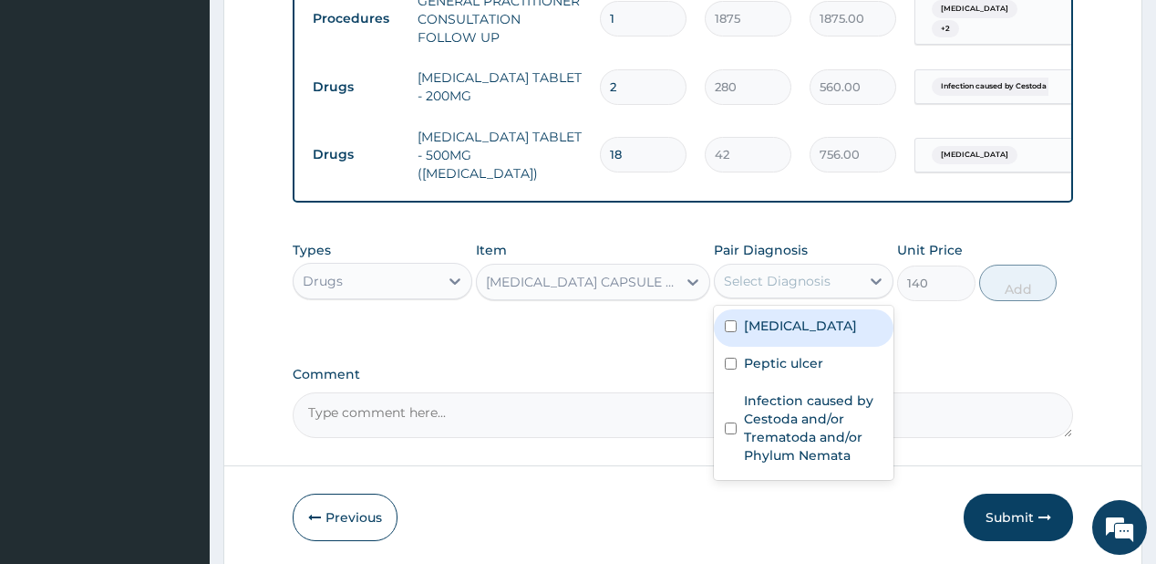
click at [830, 264] on div "Select Diagnosis" at bounding box center [804, 281] width 180 height 35
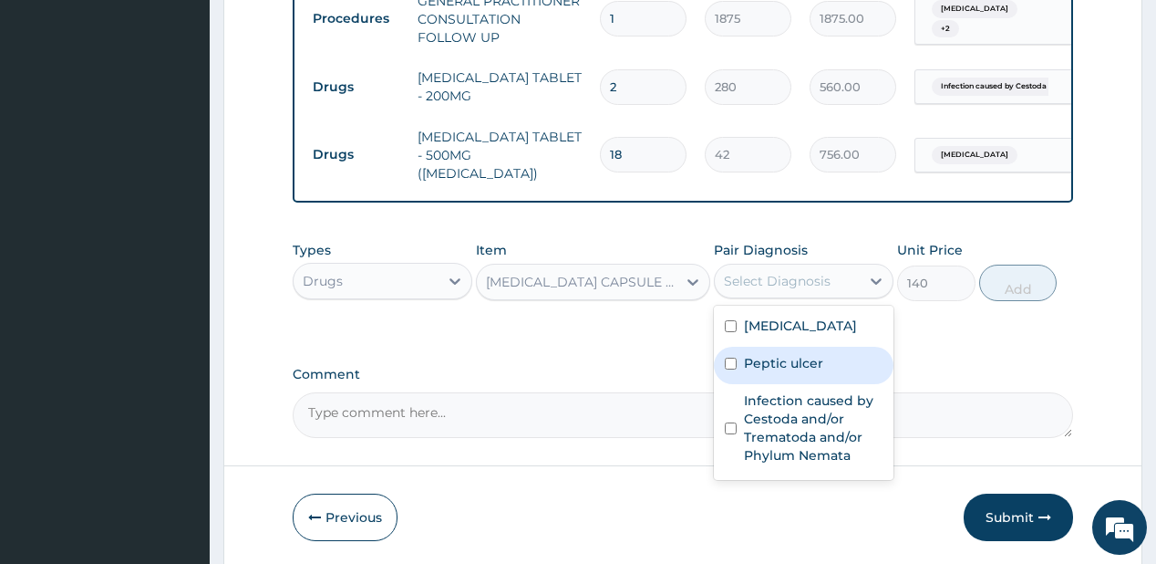
click at [782, 367] on label "Peptic ulcer" at bounding box center [783, 363] width 79 height 18
checkbox input "true"
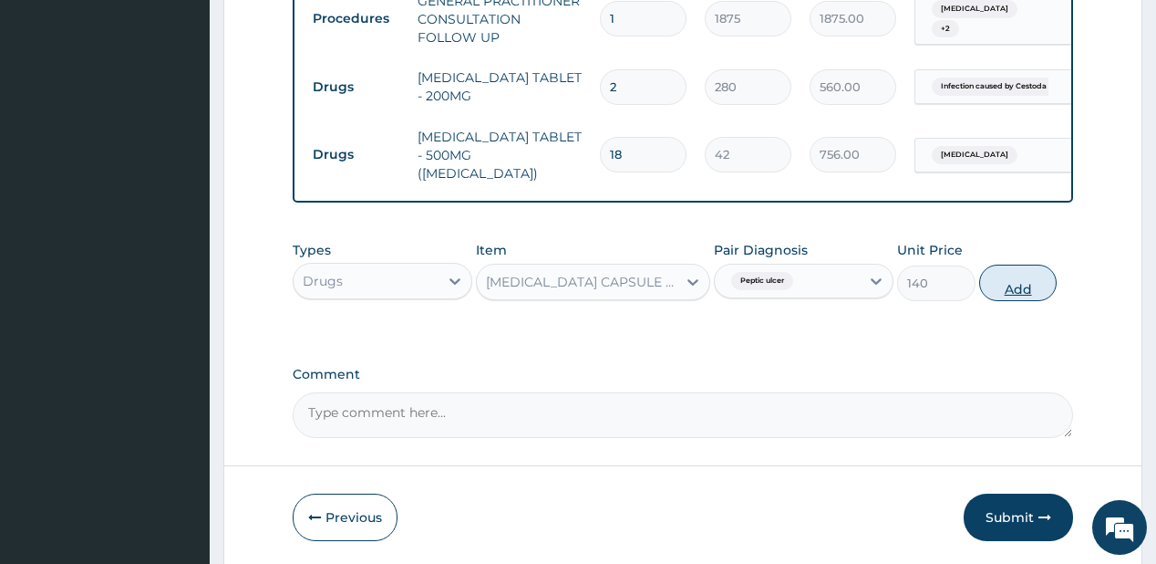
click at [1006, 274] on button "Add" at bounding box center [1018, 282] width 78 height 36
type input "0"
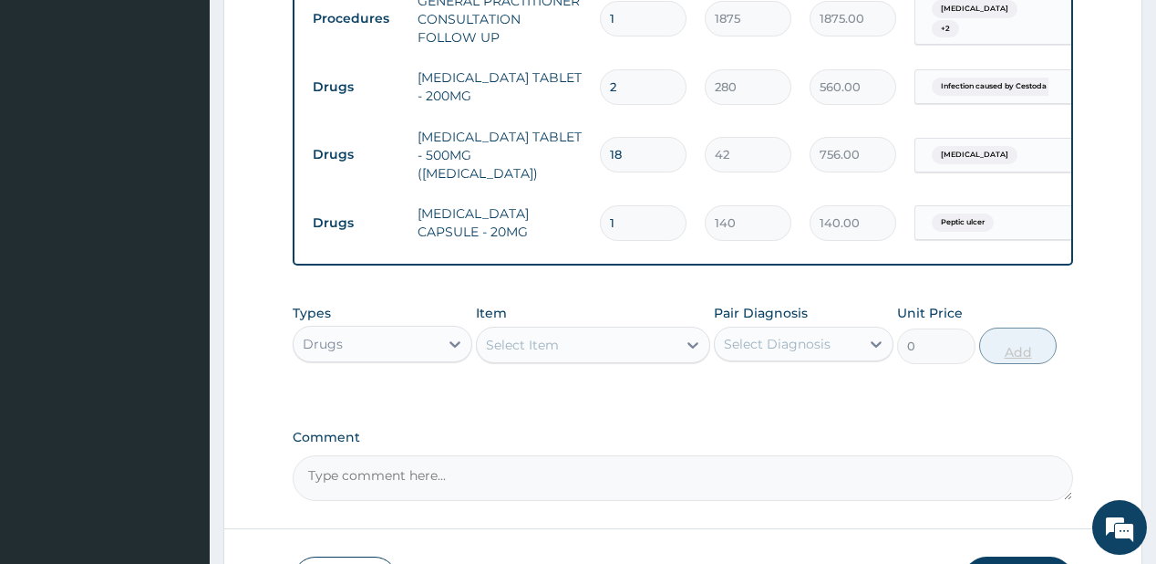
type input "14"
type input "1960.00"
type input "14"
click at [580, 346] on div "Select Item" at bounding box center [577, 344] width 200 height 29
type input "coar"
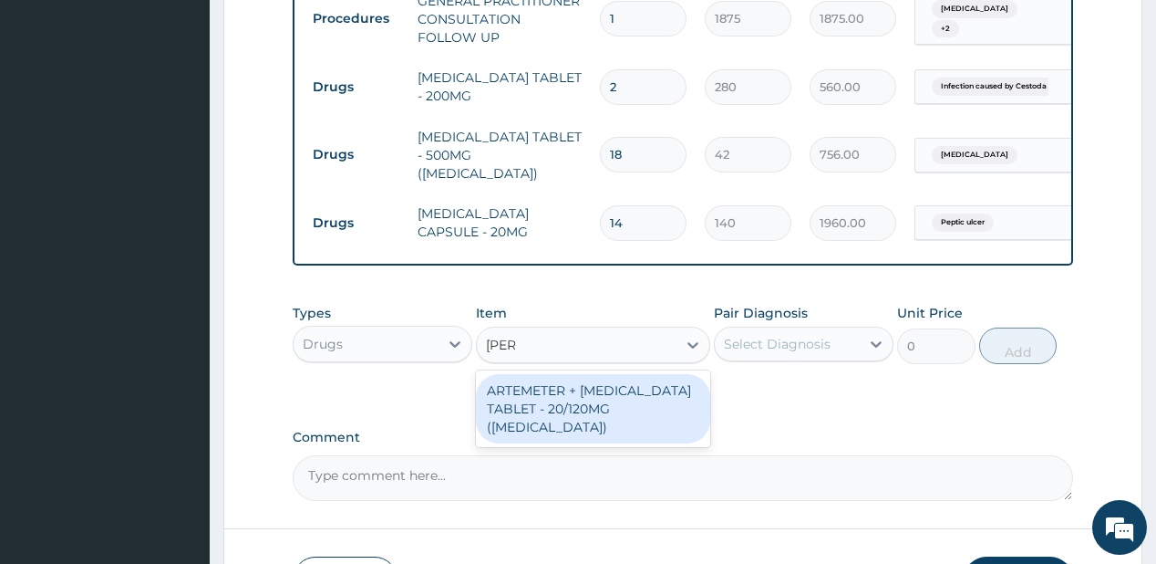
click at [550, 390] on div "ARTEMETER + LUMEFANTRINE TABLET - 20/120MG (COARTEM)" at bounding box center [593, 408] width 234 height 69
type input "210"
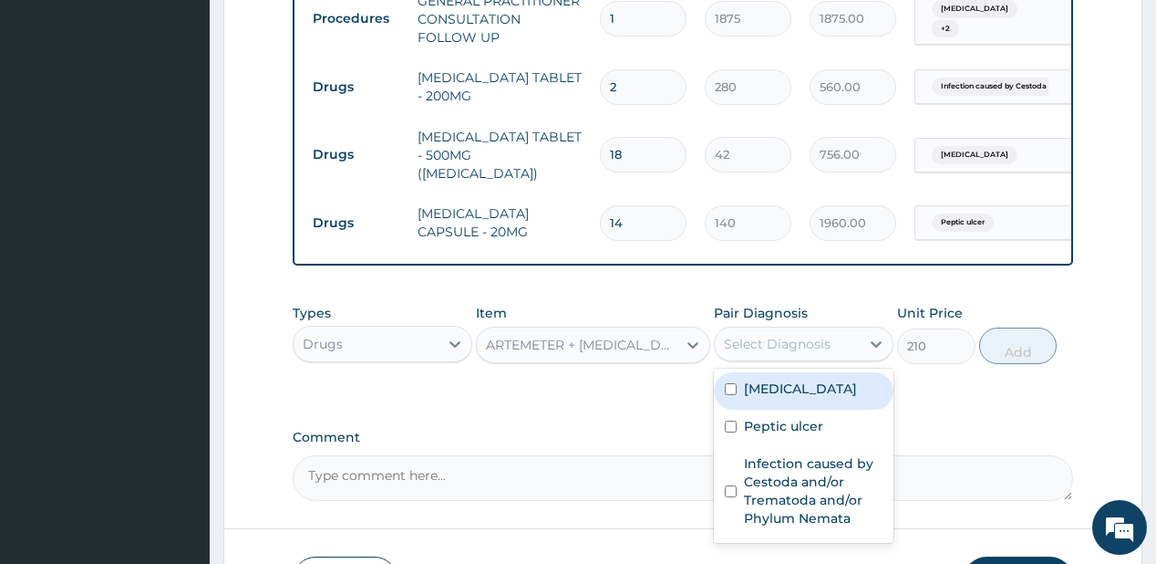
click at [832, 326] on div "Select Diagnosis" at bounding box center [804, 343] width 180 height 35
click at [812, 386] on div "Malaria" at bounding box center [804, 390] width 180 height 37
checkbox input "true"
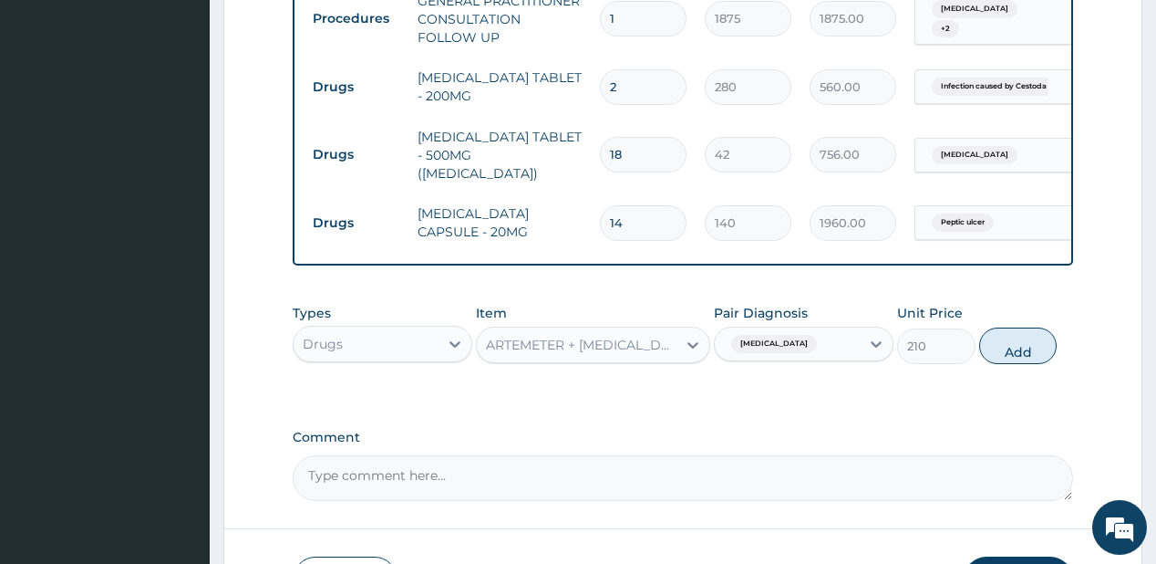
click at [1001, 332] on button "Add" at bounding box center [1018, 345] width 78 height 36
type input "0"
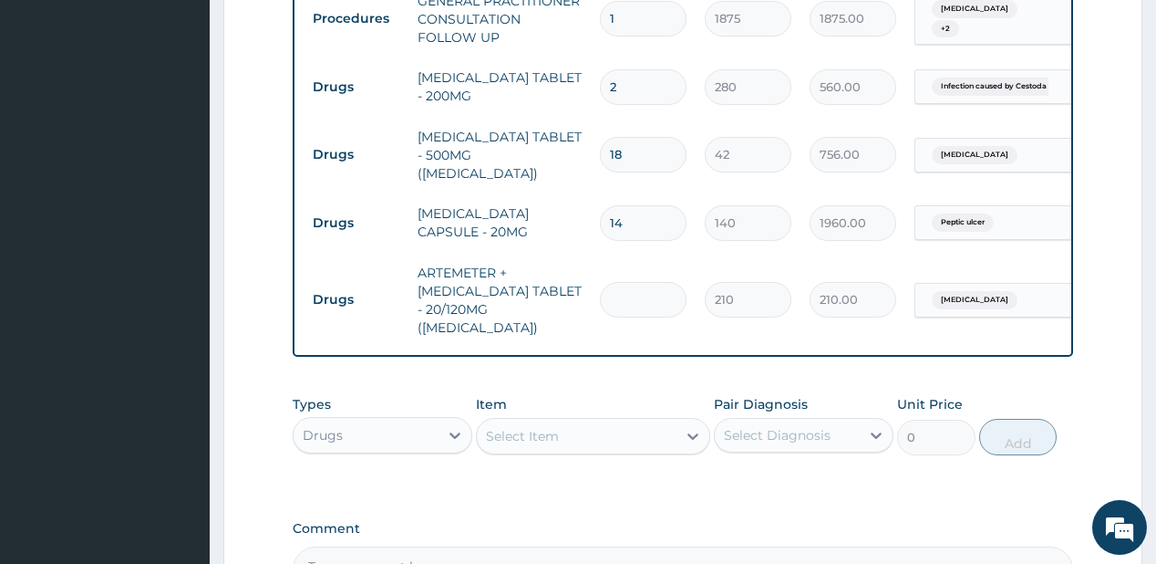
type input "0.00"
type input "2"
type input "420.00"
type input "24"
type input "5040.00"
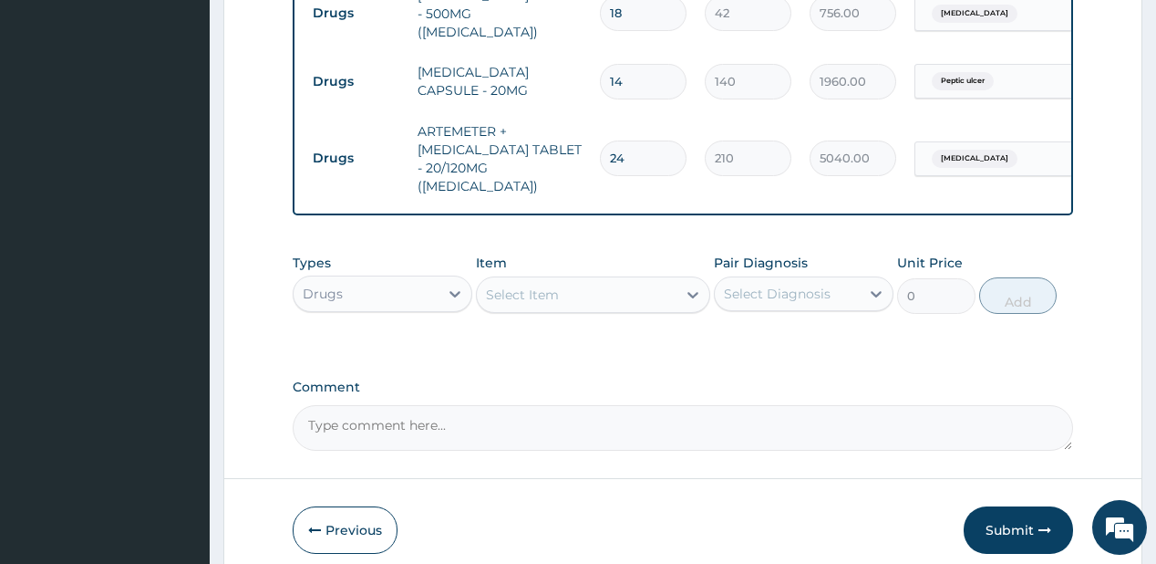
scroll to position [891, 0]
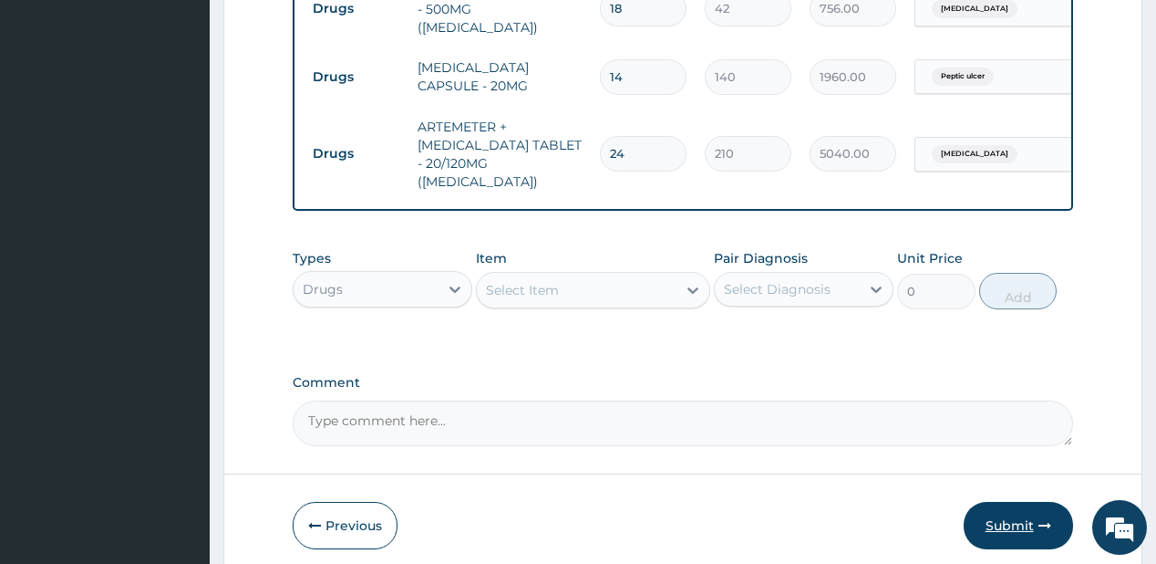
type input "24"
click at [998, 502] on button "Submit" at bounding box center [1018, 525] width 109 height 47
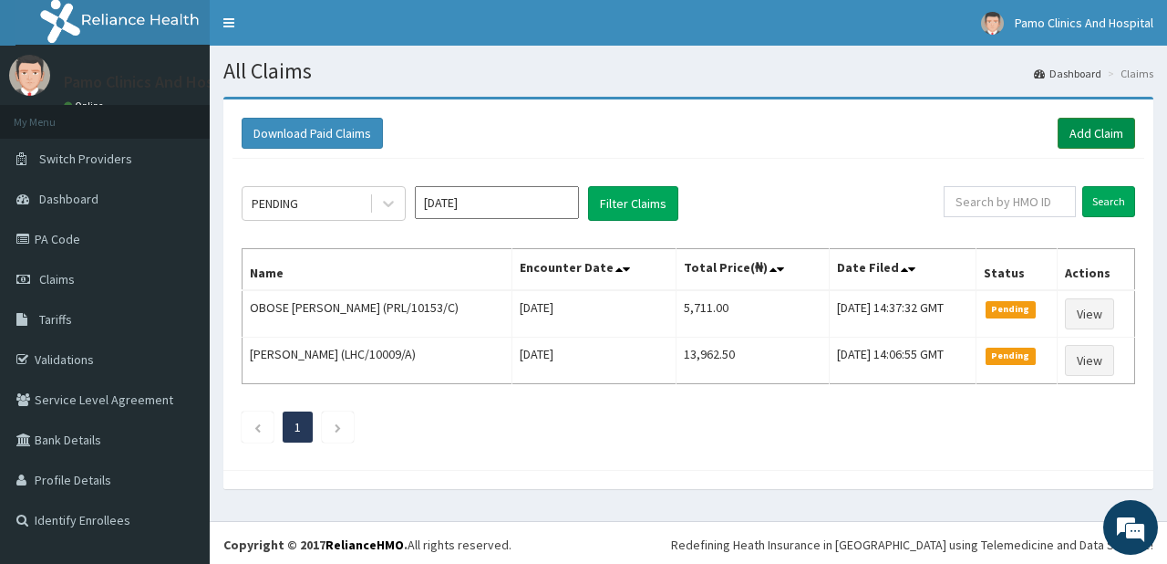
click at [1091, 132] on link "Add Claim" at bounding box center [1097, 133] width 78 height 31
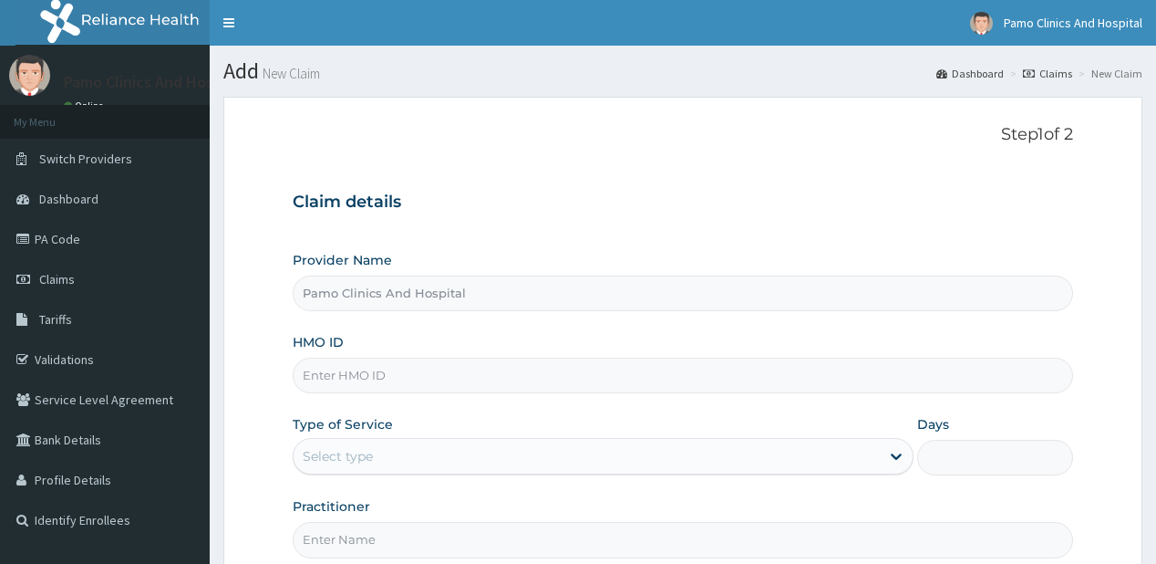
click at [353, 374] on input "HMO ID" at bounding box center [683, 375] width 780 height 36
paste input "RLD/10173/A"
click at [327, 377] on input "RLD/10173/A" at bounding box center [683, 375] width 780 height 36
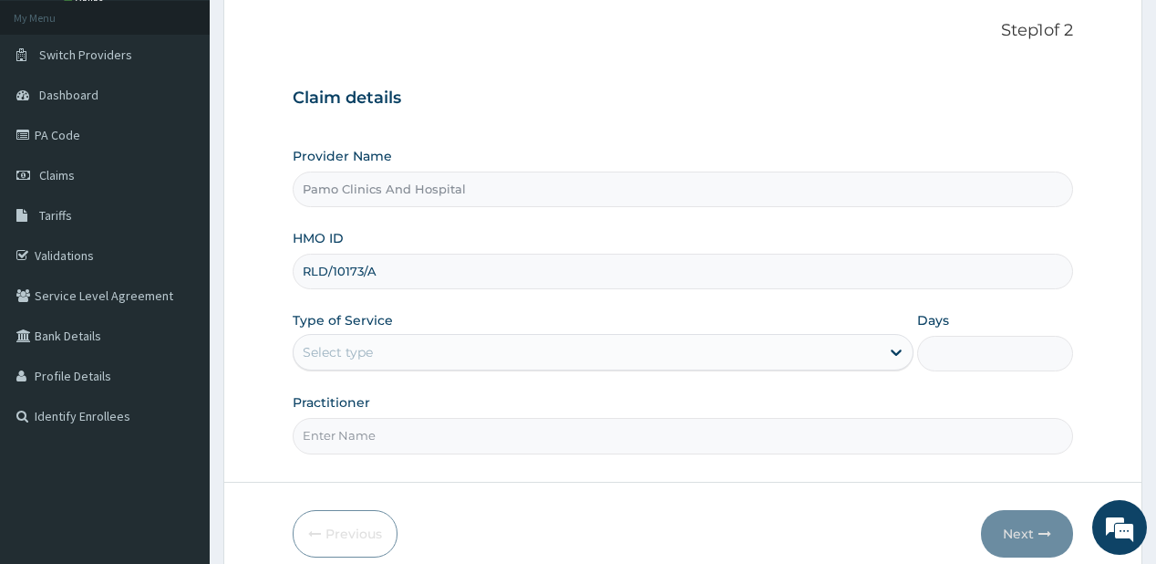
scroll to position [146, 0]
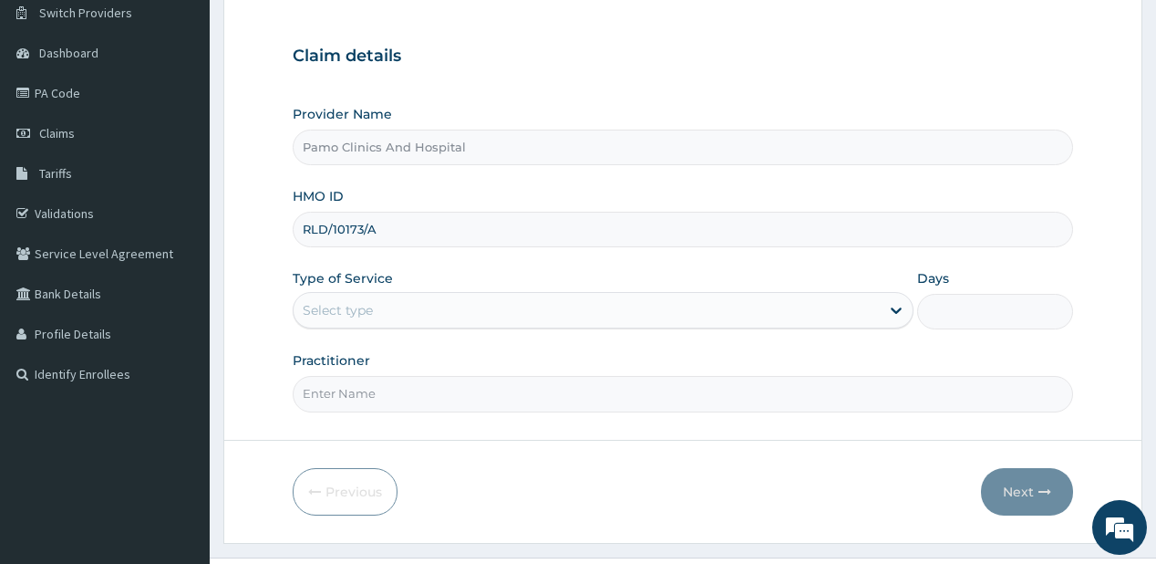
type input "RLD/10173/A"
click at [379, 305] on div "Select type" at bounding box center [587, 309] width 586 height 29
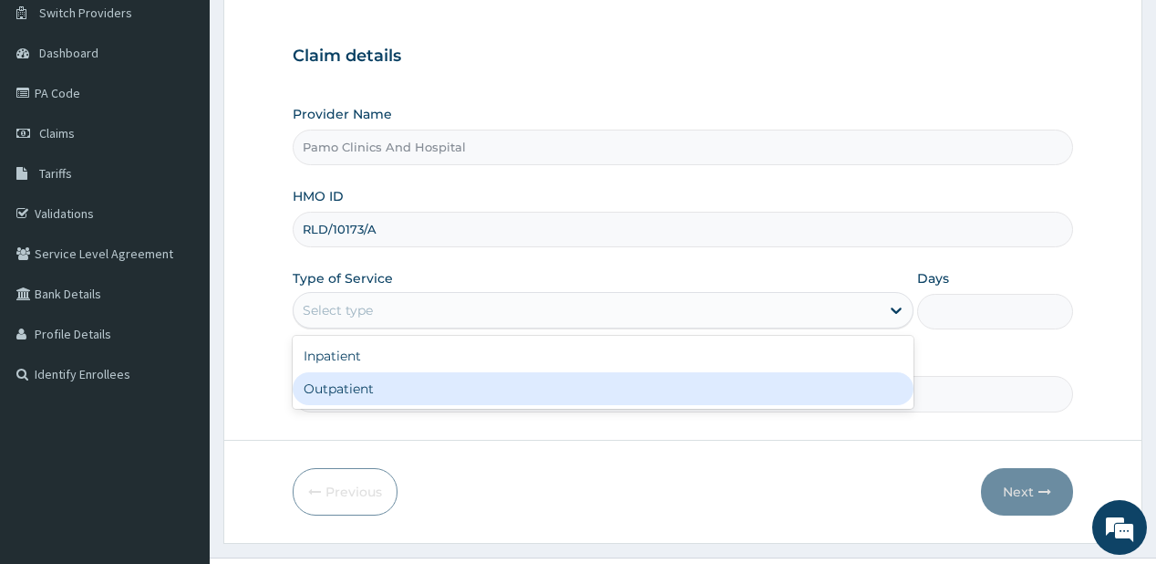
click at [380, 372] on div "Outpatient" at bounding box center [603, 388] width 621 height 33
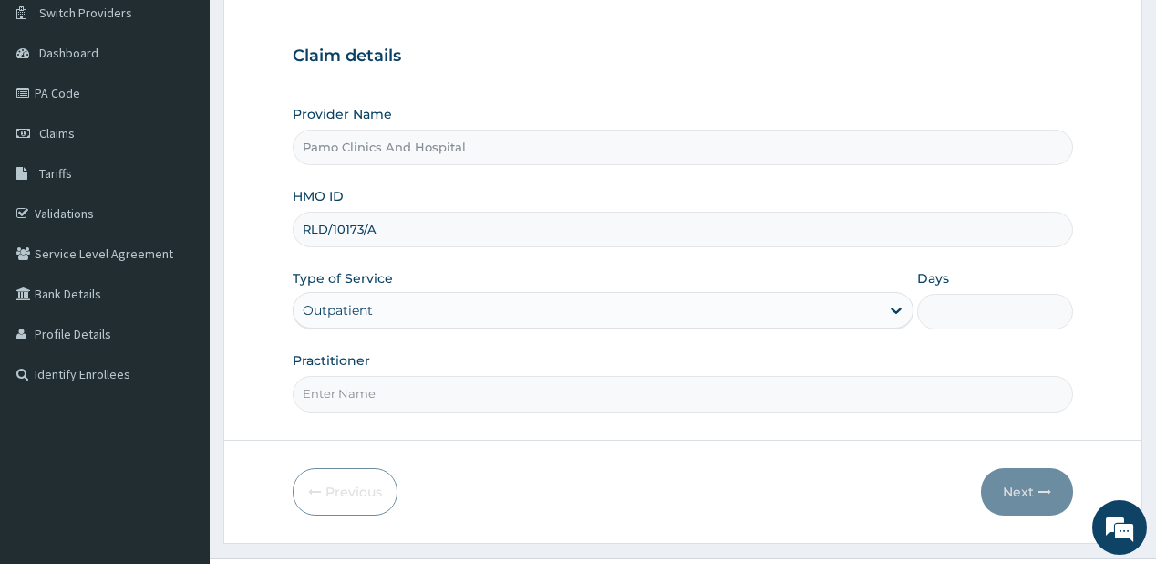
type input "1"
drag, startPoint x: 483, startPoint y: 384, endPoint x: 449, endPoint y: 376, distance: 35.6
click at [483, 384] on input "Practitioner" at bounding box center [683, 394] width 780 height 36
type input "[PERSON_NAME]"
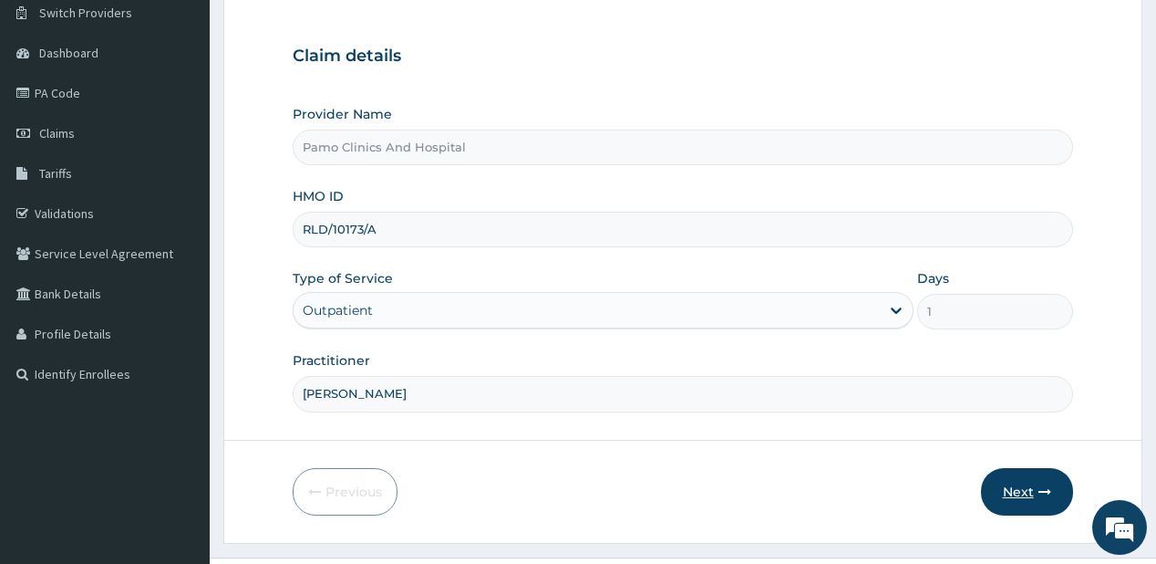
click at [1016, 481] on button "Next" at bounding box center [1027, 491] width 92 height 47
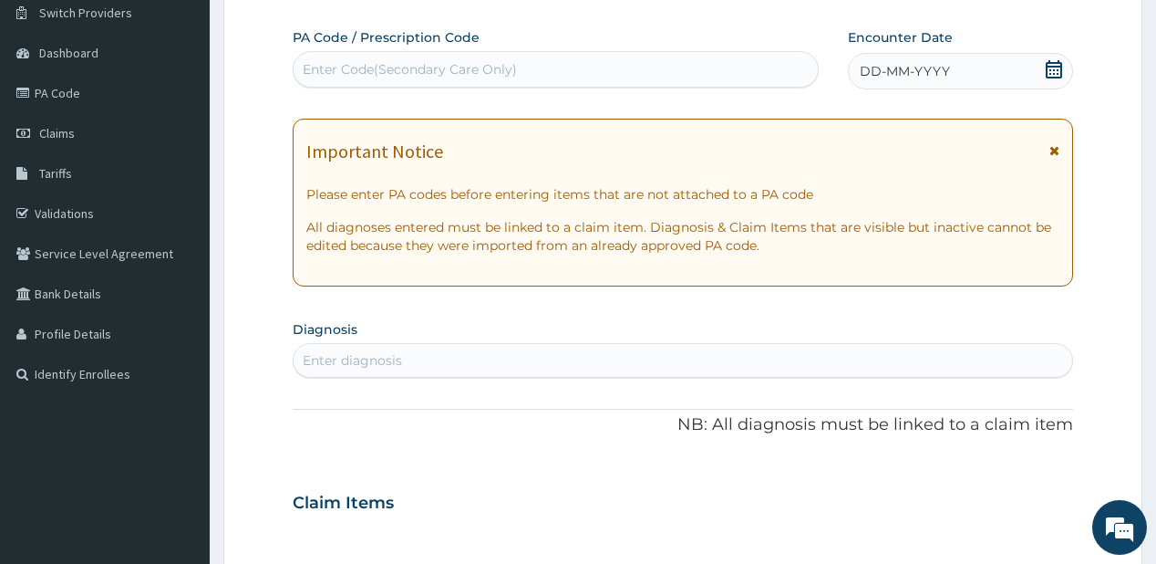
click at [874, 57] on div "DD-MM-YYYY" at bounding box center [960, 71] width 225 height 36
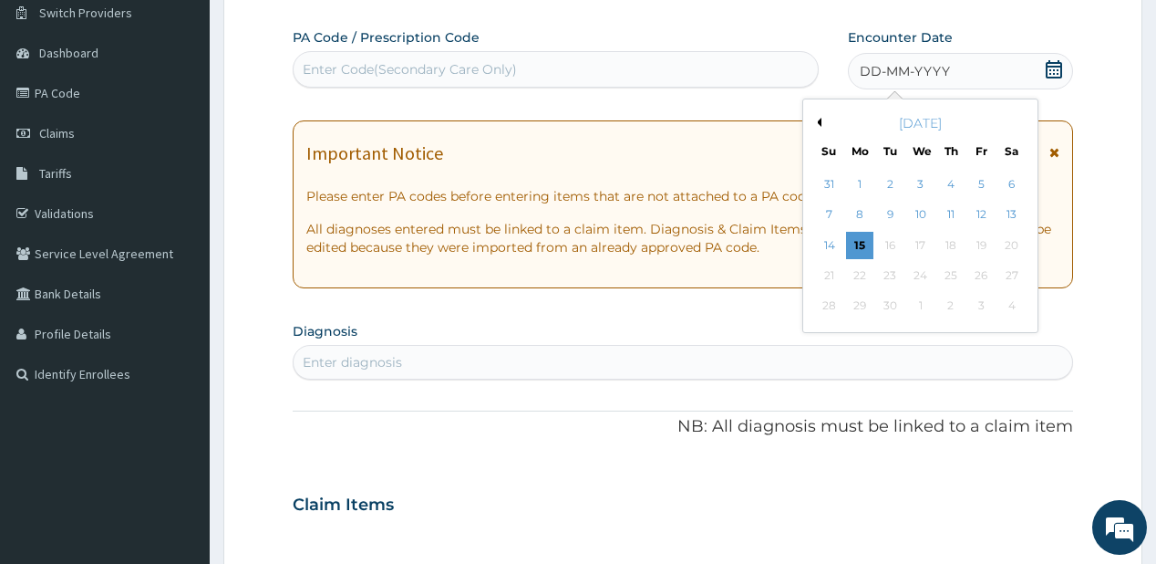
drag, startPoint x: 952, startPoint y: 174, endPoint x: 471, endPoint y: 313, distance: 501.0
click at [952, 172] on div "4" at bounding box center [950, 184] width 27 height 27
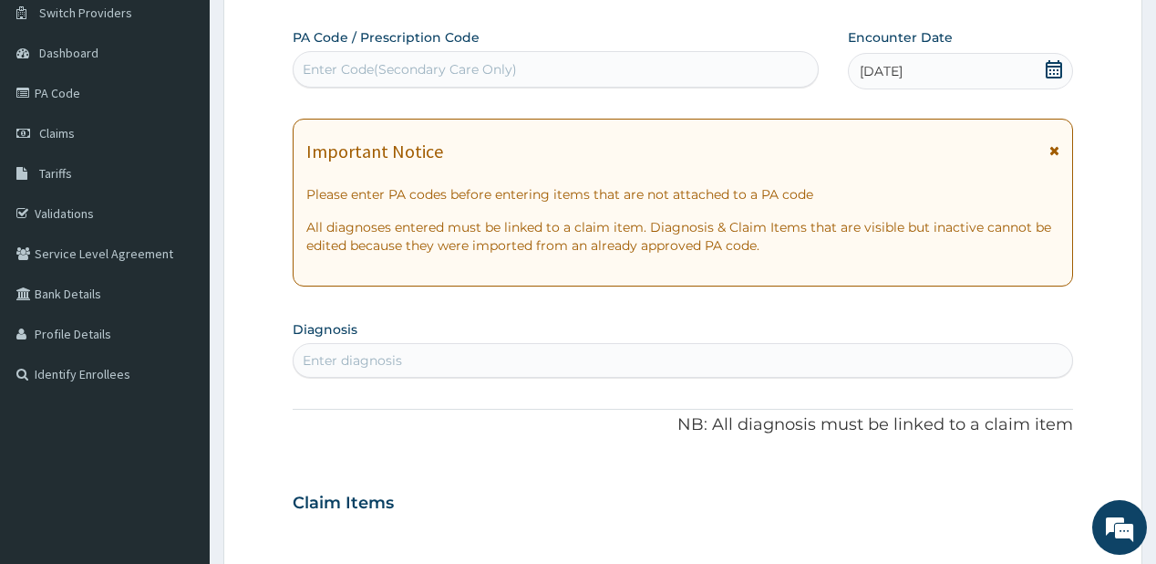
click at [336, 365] on div "Enter diagnosis" at bounding box center [352, 360] width 99 height 18
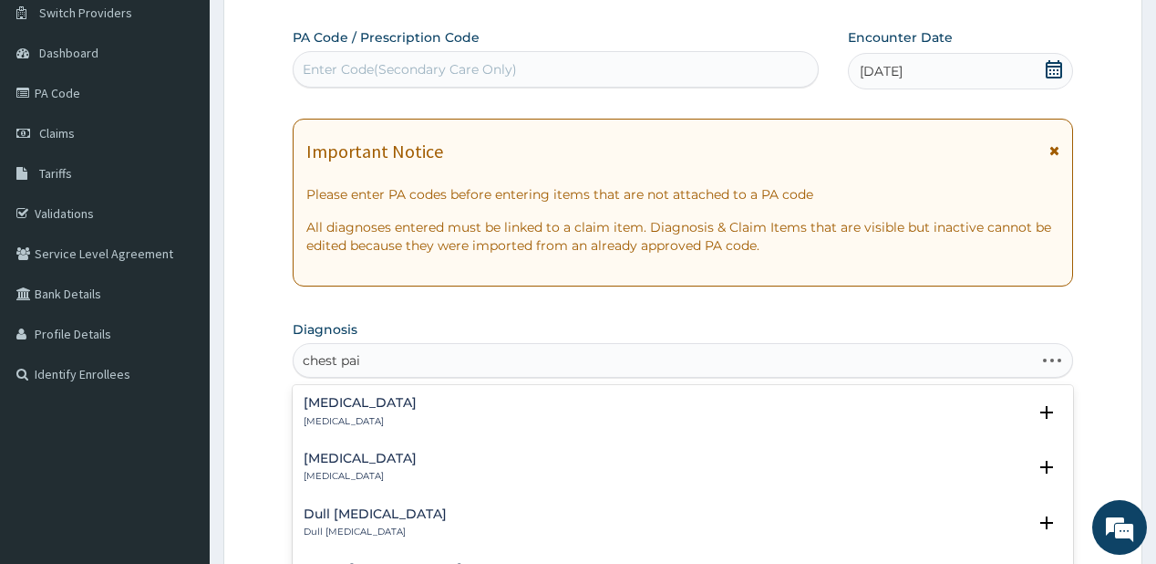
type input "[MEDICAL_DATA]"
click at [320, 406] on h4 "[MEDICAL_DATA]" at bounding box center [360, 403] width 113 height 14
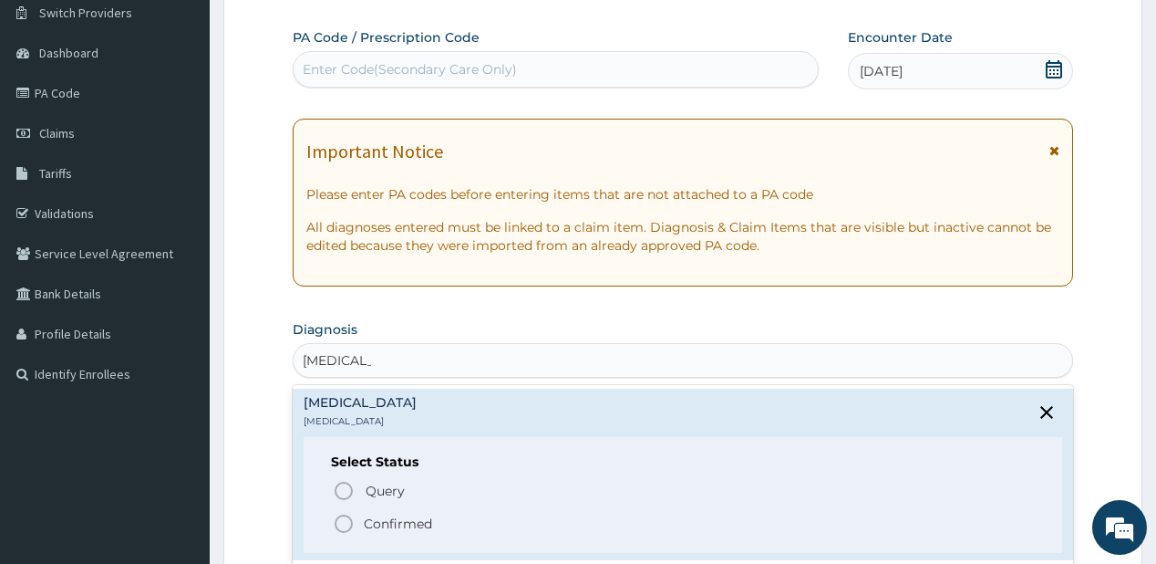
click at [356, 522] on span "Confirmed" at bounding box center [683, 523] width 701 height 22
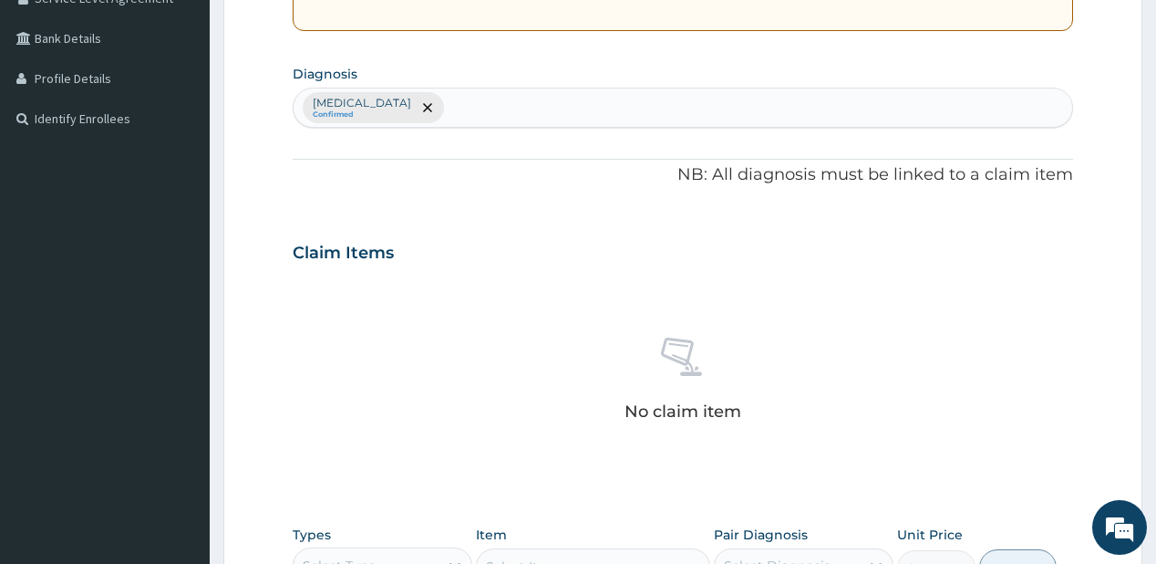
scroll to position [438, 0]
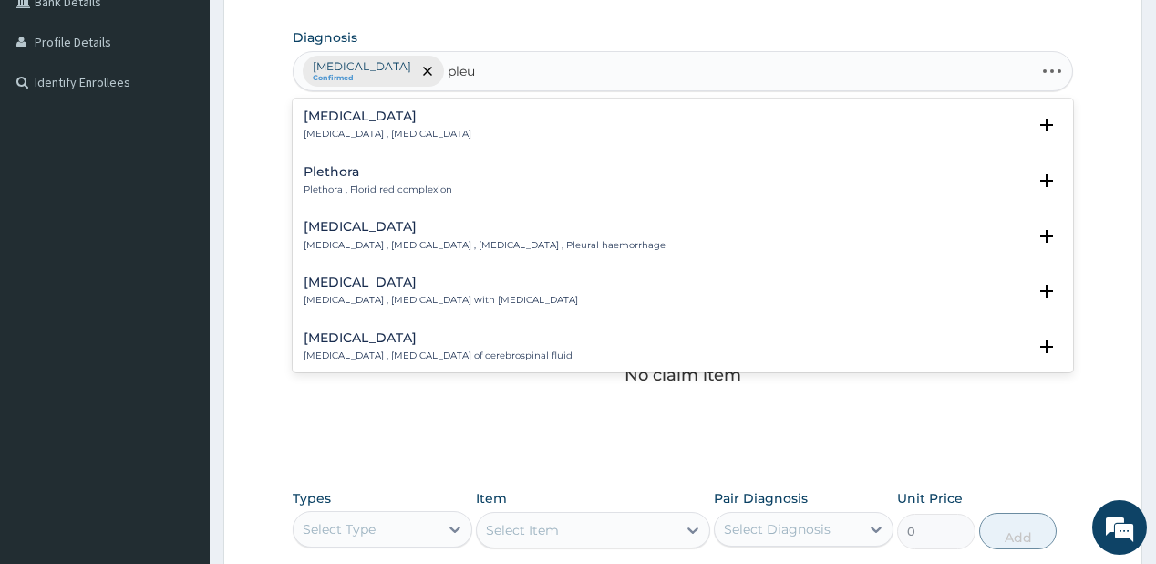
type input "pleur"
click at [332, 110] on h4 "[MEDICAL_DATA]" at bounding box center [388, 116] width 168 height 14
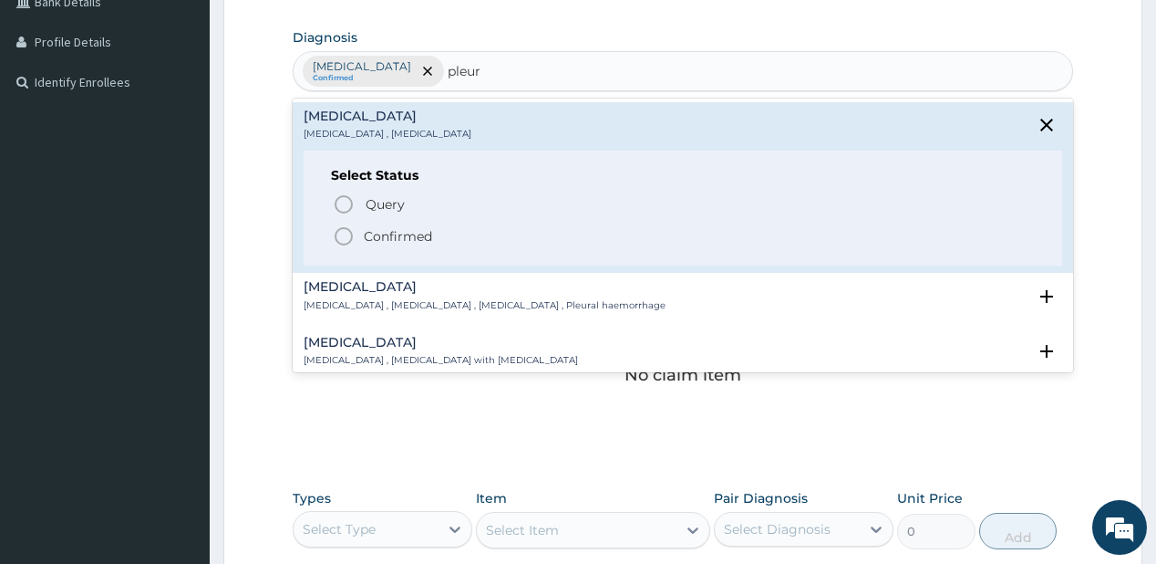
click at [351, 233] on icon "status option filled" at bounding box center [344, 236] width 22 height 22
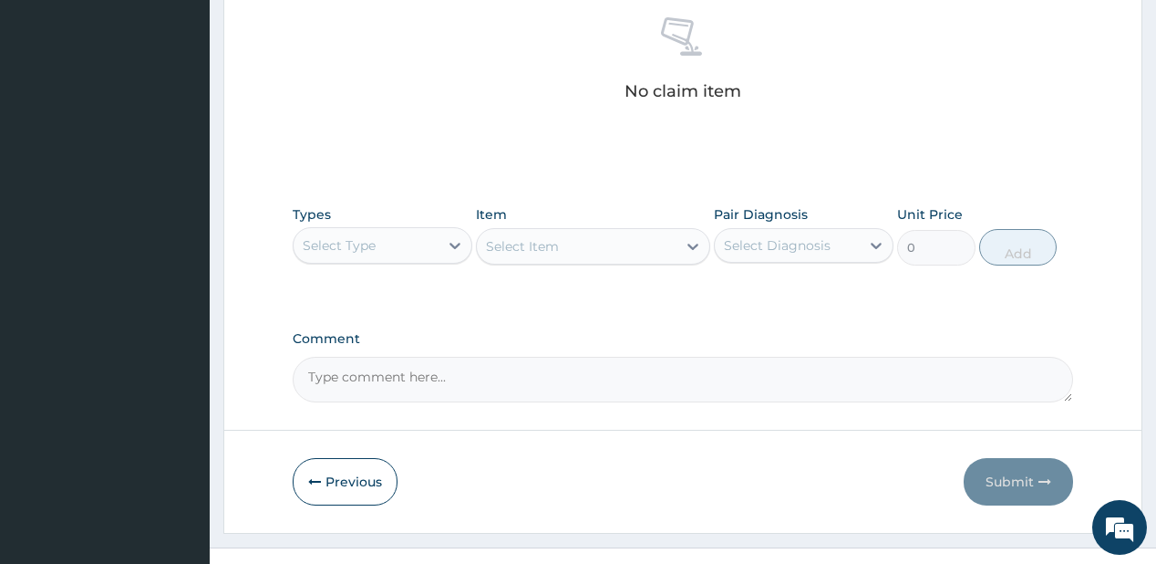
scroll to position [729, 0]
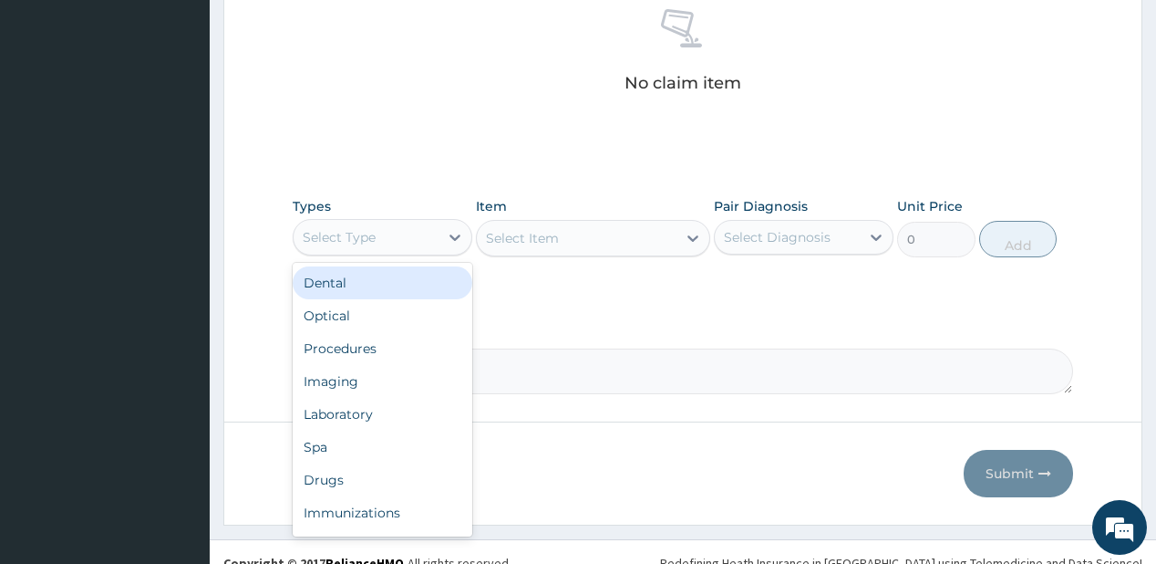
click at [401, 242] on div "Select Type" at bounding box center [366, 236] width 145 height 29
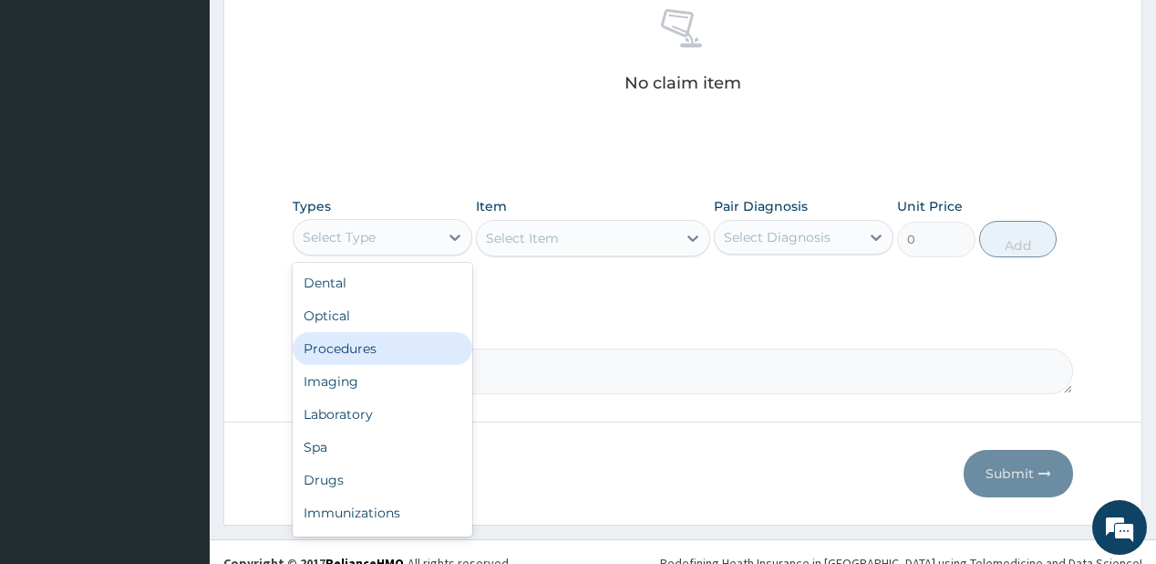
click at [350, 339] on div "Procedures" at bounding box center [383, 348] width 180 height 33
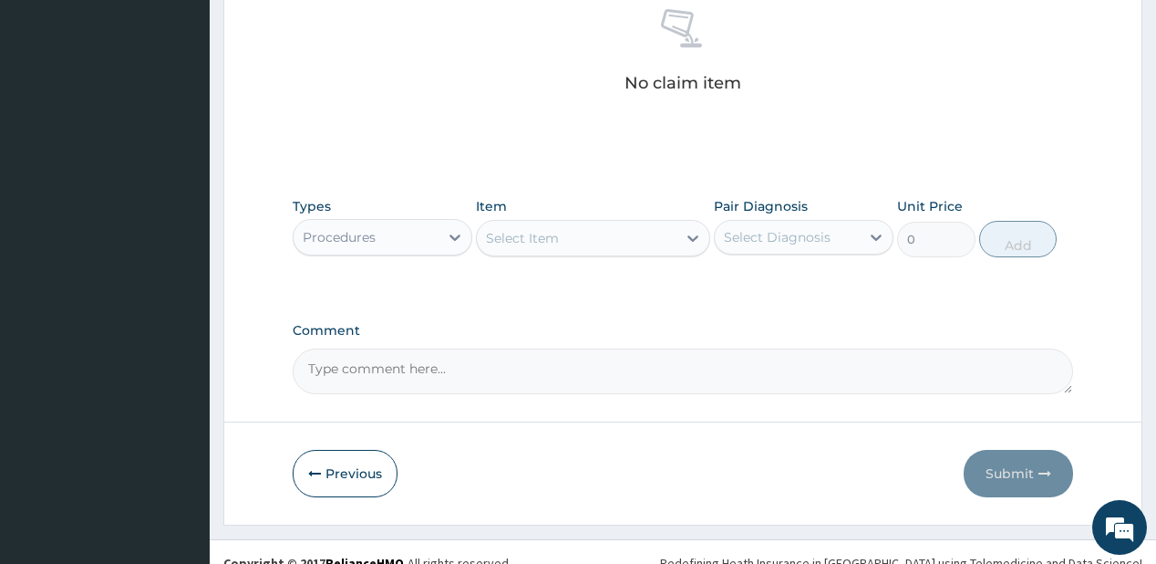
click at [510, 243] on div "Select Item" at bounding box center [522, 238] width 73 height 18
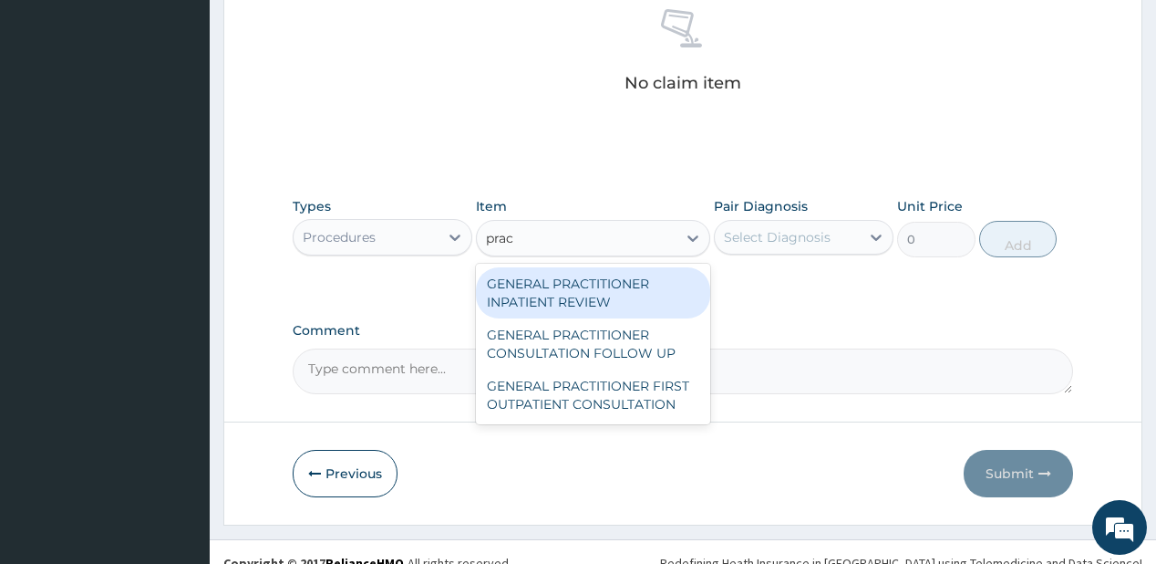
type input "pract"
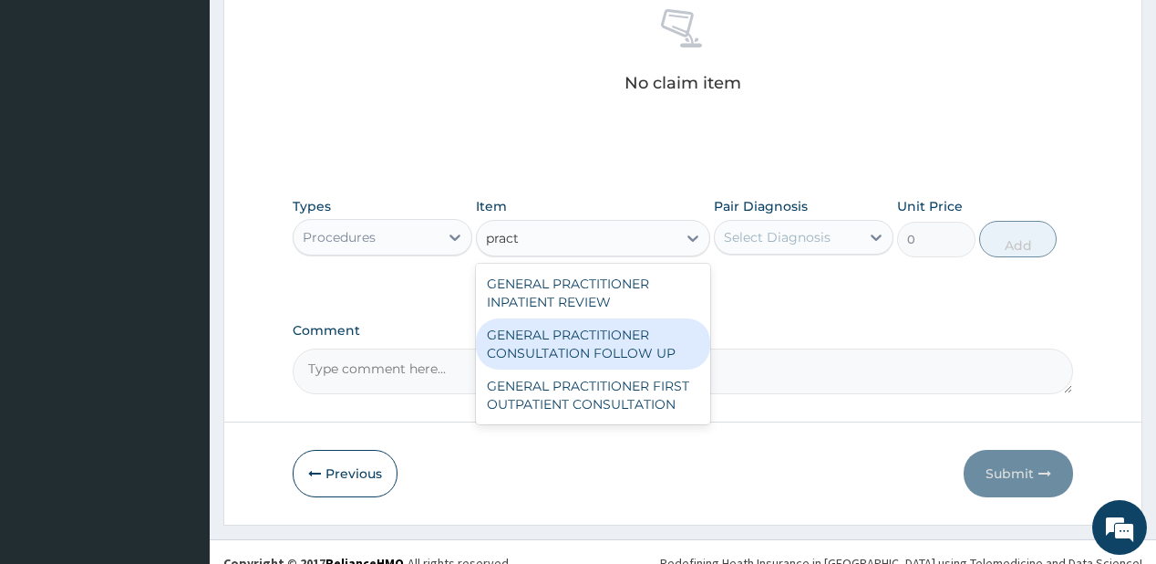
click at [537, 354] on div "GENERAL PRACTITIONER CONSULTATION FOLLOW UP" at bounding box center [593, 343] width 234 height 51
type input "1875"
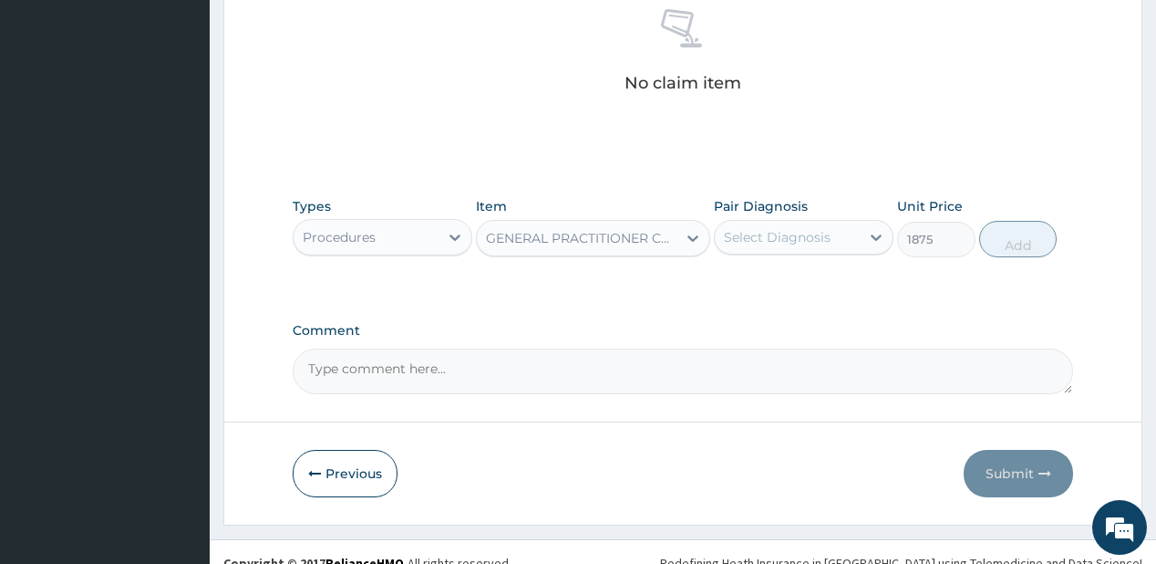
click at [781, 243] on div "Select Diagnosis" at bounding box center [777, 237] width 107 height 18
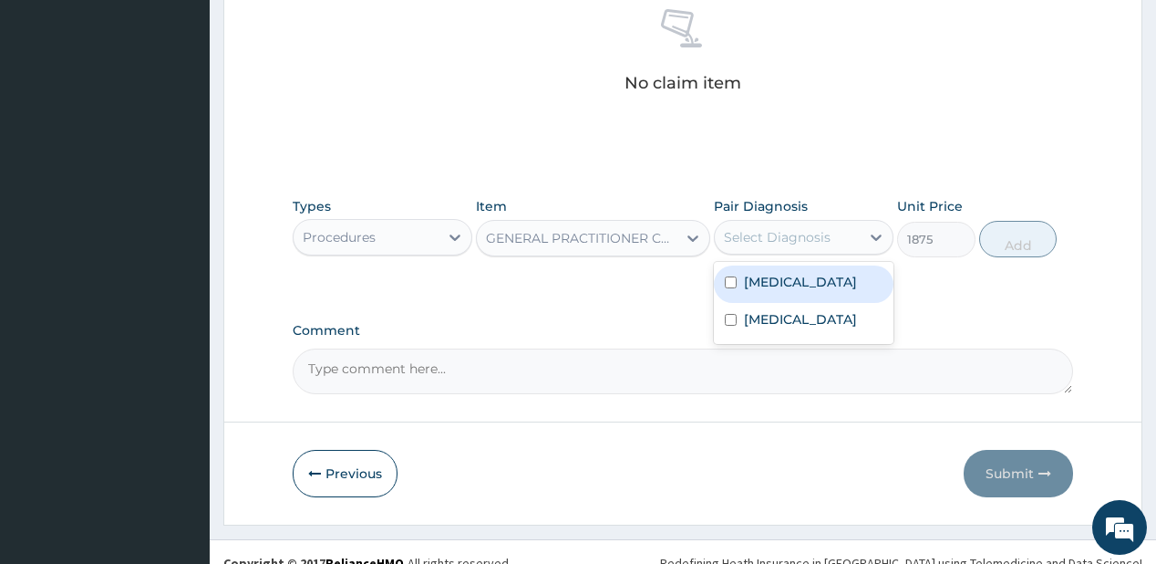
click at [790, 280] on label "[MEDICAL_DATA]" at bounding box center [800, 282] width 113 height 18
checkbox input "true"
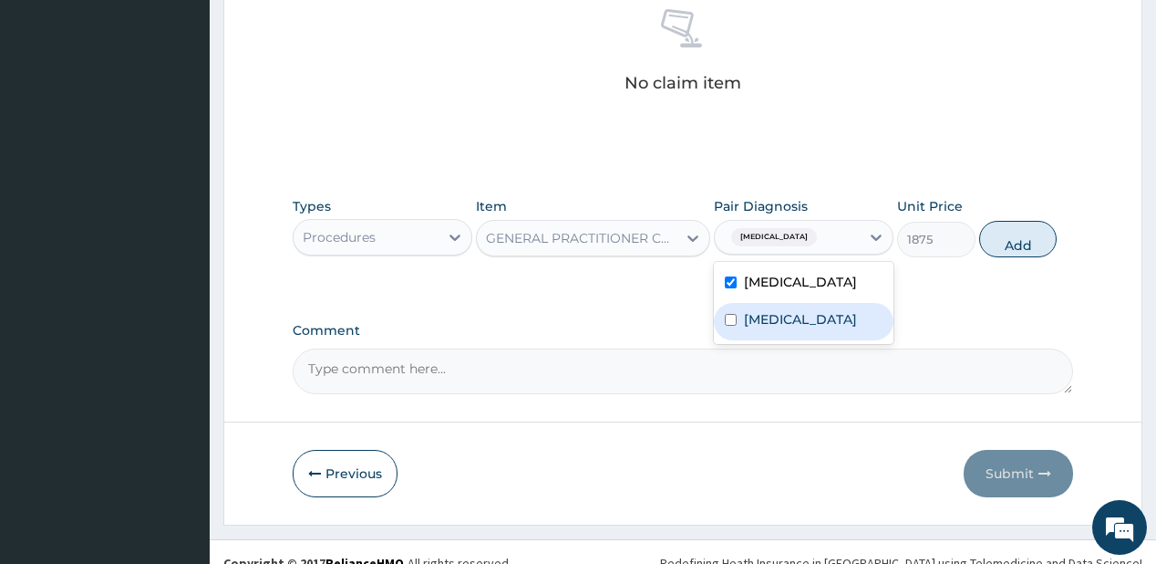
click at [778, 316] on label "[MEDICAL_DATA]" at bounding box center [800, 319] width 113 height 18
checkbox input "true"
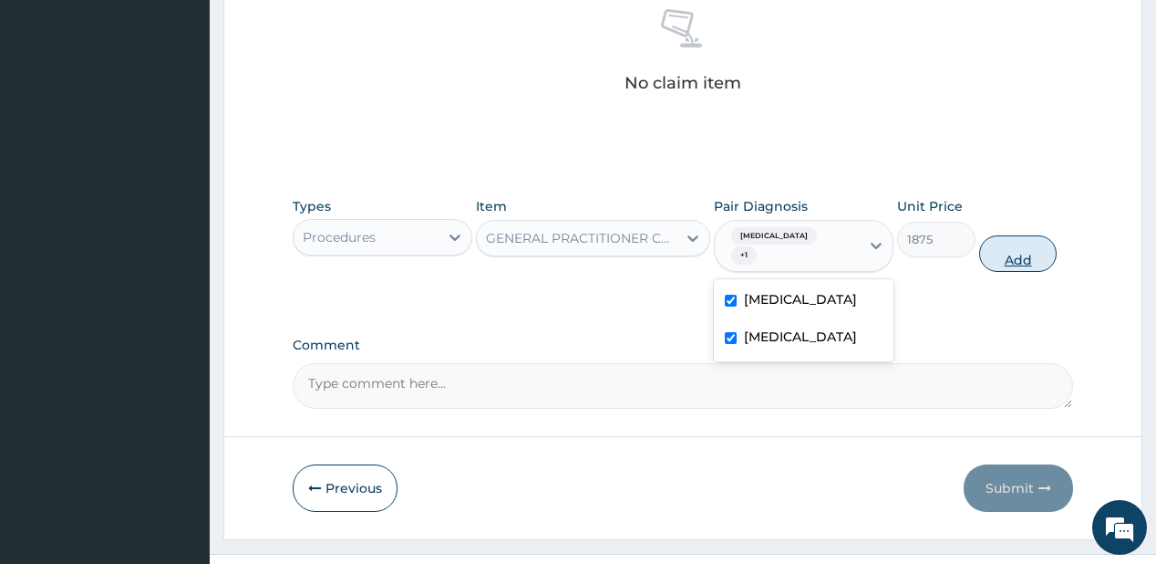
click at [1036, 237] on button "Add" at bounding box center [1018, 253] width 78 height 36
type input "0"
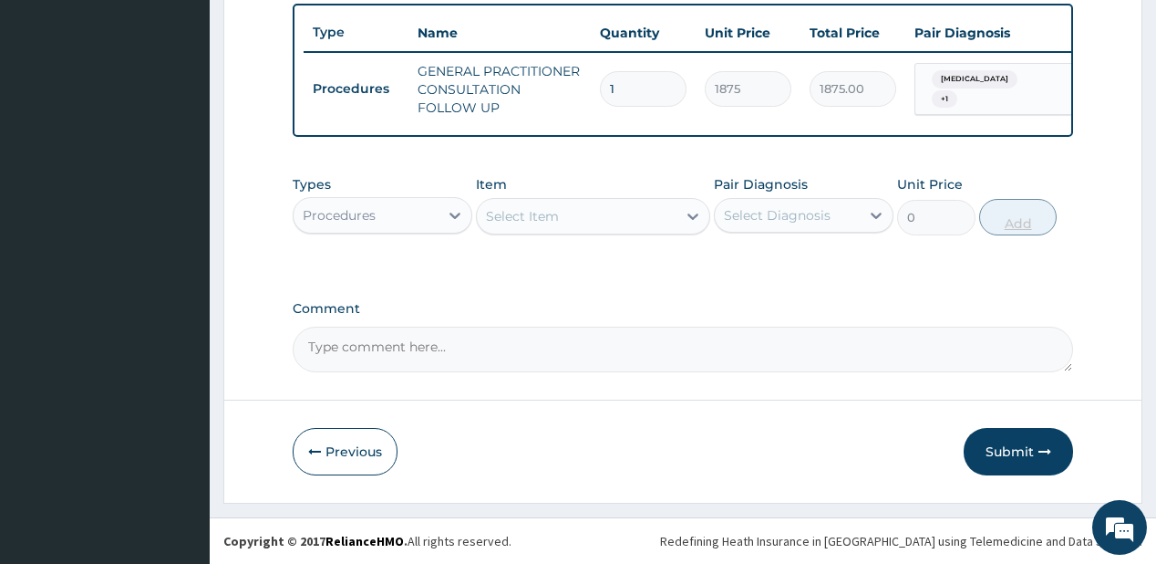
scroll to position [682, 0]
click at [379, 226] on div "Procedures" at bounding box center [366, 215] width 145 height 29
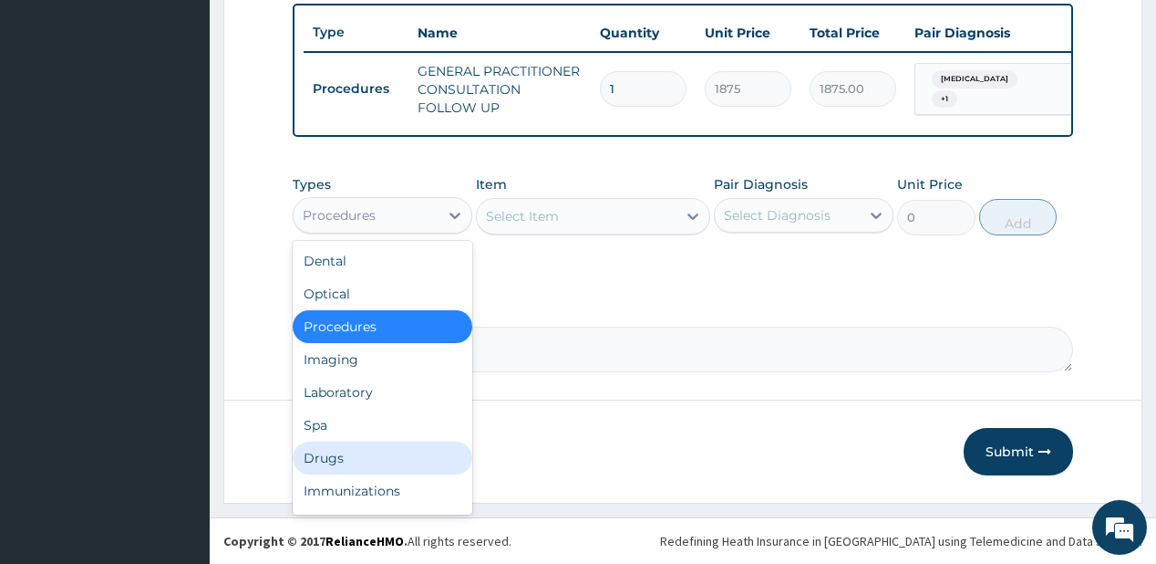
click at [354, 455] on div "Drugs" at bounding box center [383, 457] width 180 height 33
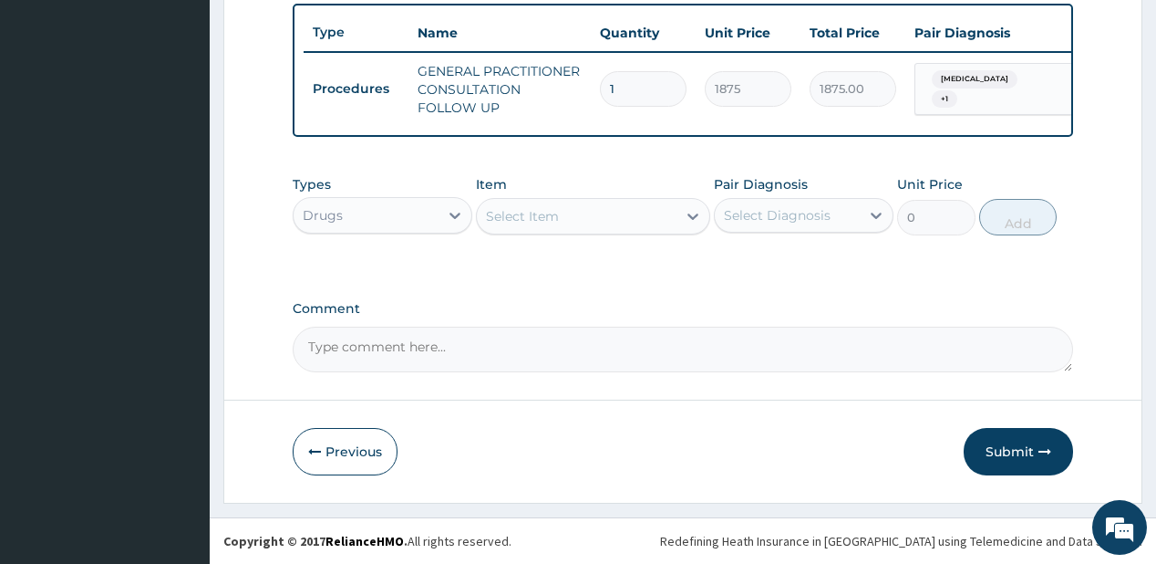
click at [569, 219] on div "Select Item" at bounding box center [577, 216] width 200 height 29
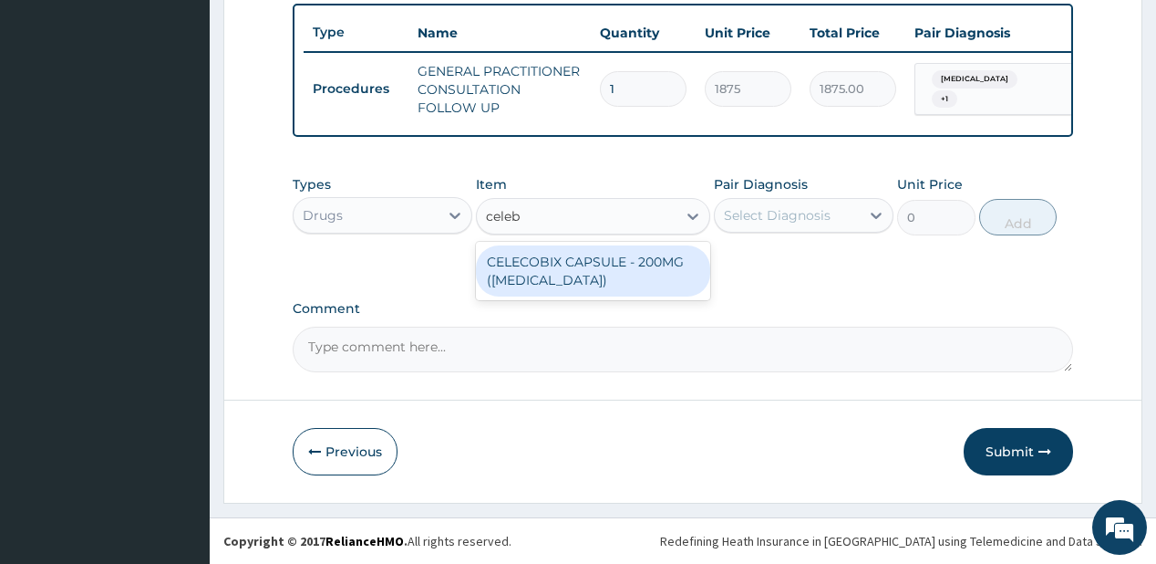
type input "celebr"
click at [579, 267] on div "CELECOBIX CAPSULE - 200MG ([MEDICAL_DATA])" at bounding box center [593, 270] width 234 height 51
type input "224"
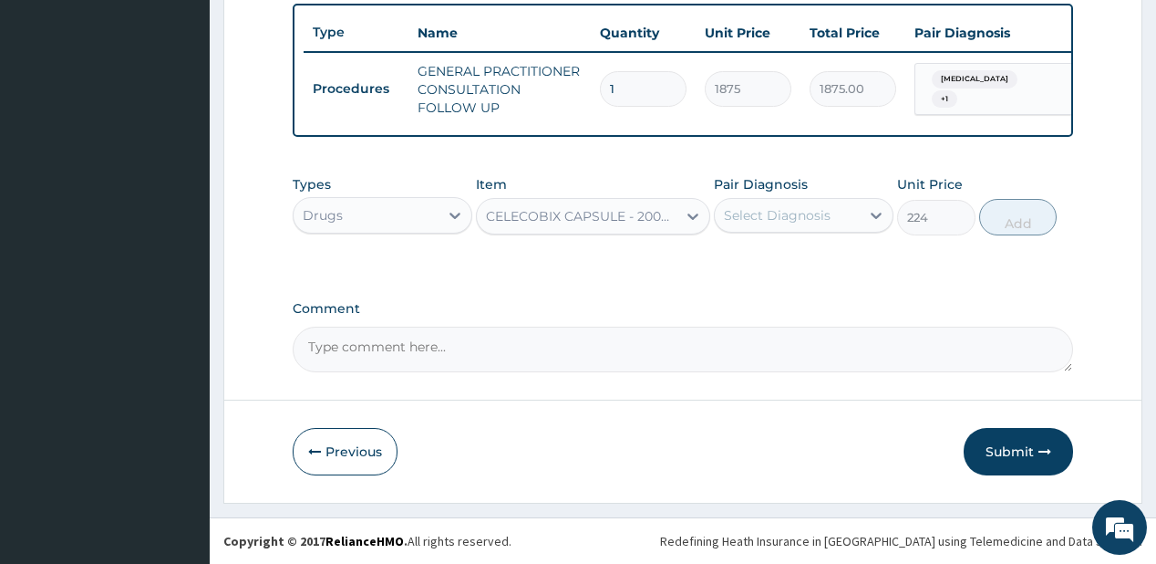
click at [839, 227] on div "Select Diagnosis" at bounding box center [787, 215] width 145 height 29
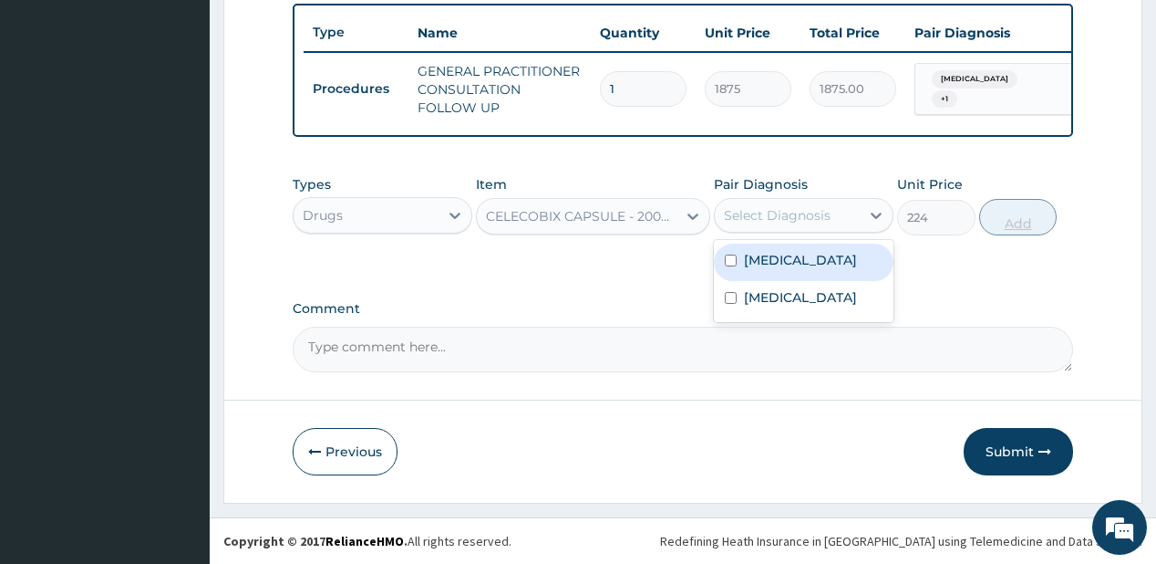
drag, startPoint x: 827, startPoint y: 267, endPoint x: 1000, endPoint y: 233, distance: 176.5
click at [830, 266] on div "[MEDICAL_DATA]" at bounding box center [804, 261] width 180 height 37
checkbox input "true"
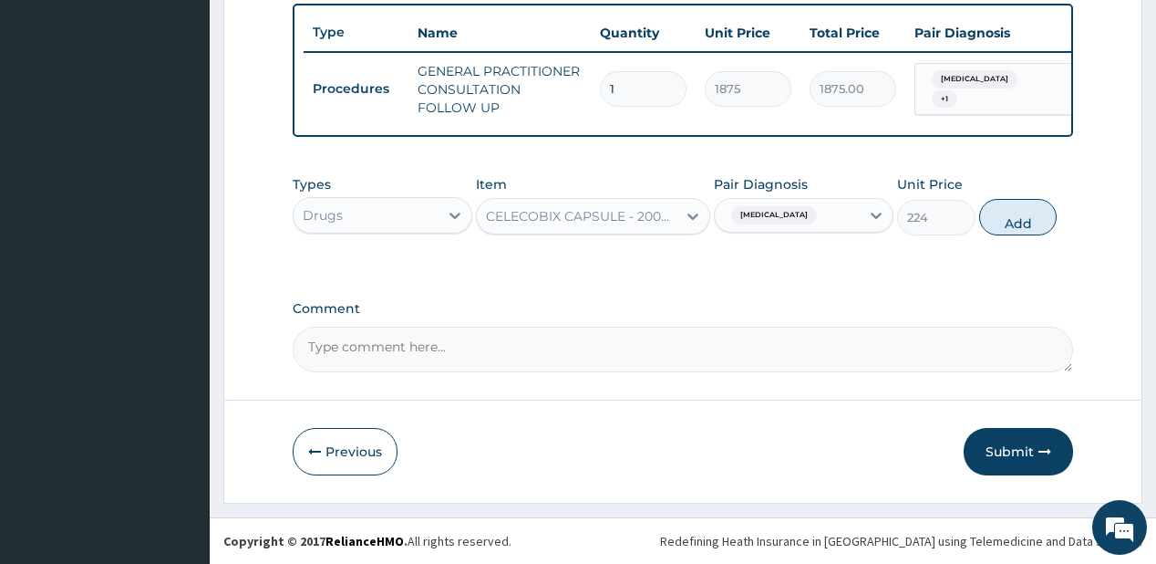
drag, startPoint x: 1015, startPoint y: 219, endPoint x: 416, endPoint y: 7, distance: 635.3
click at [1016, 218] on button "Add" at bounding box center [1018, 217] width 78 height 36
type input "0"
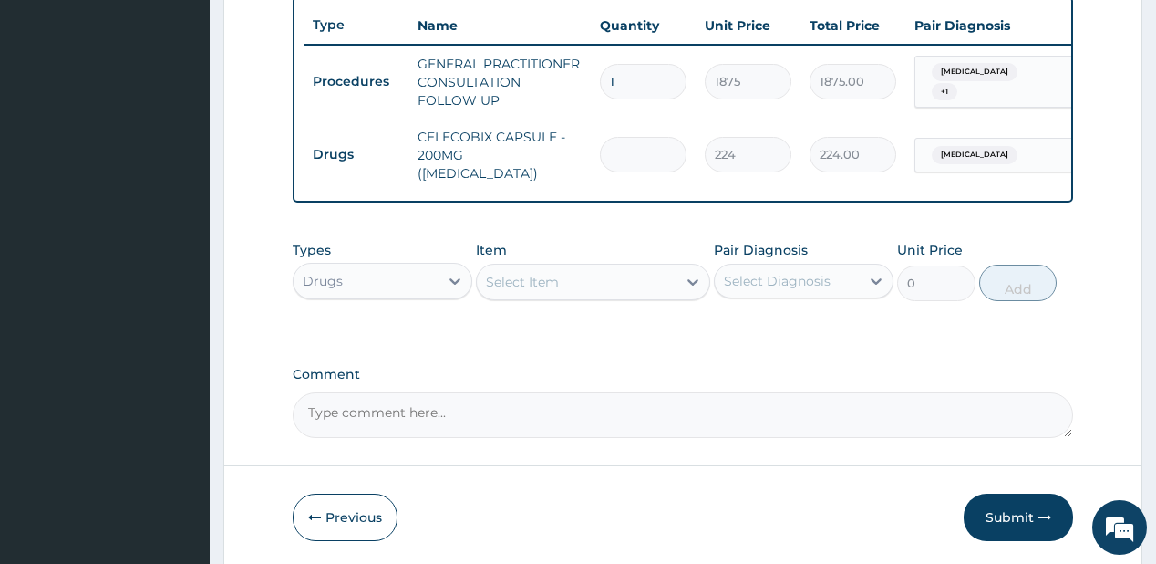
type input "0.00"
type input "8"
type input "1792.00"
type input "8"
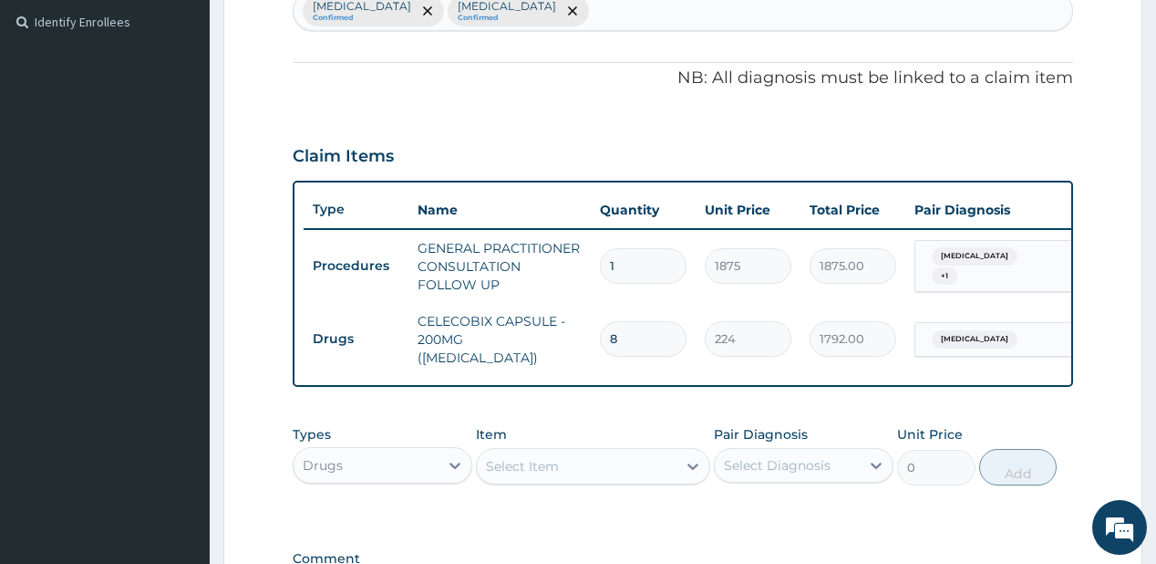
scroll to position [463, 0]
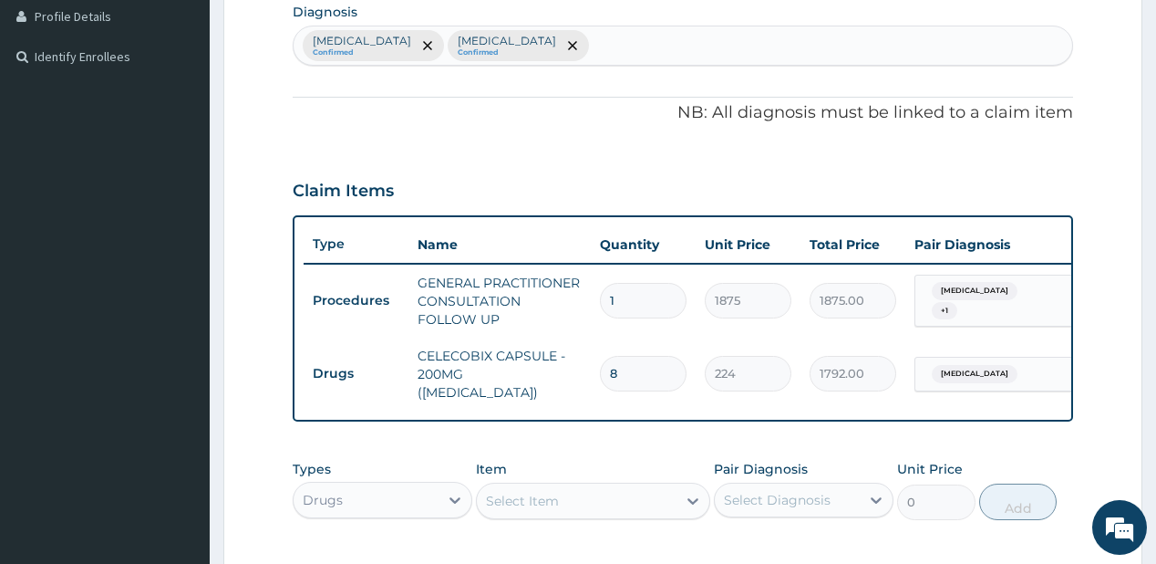
click at [546, 44] on div "[MEDICAL_DATA] Confirmed [MEDICAL_DATA] Confirmed" at bounding box center [683, 45] width 778 height 38
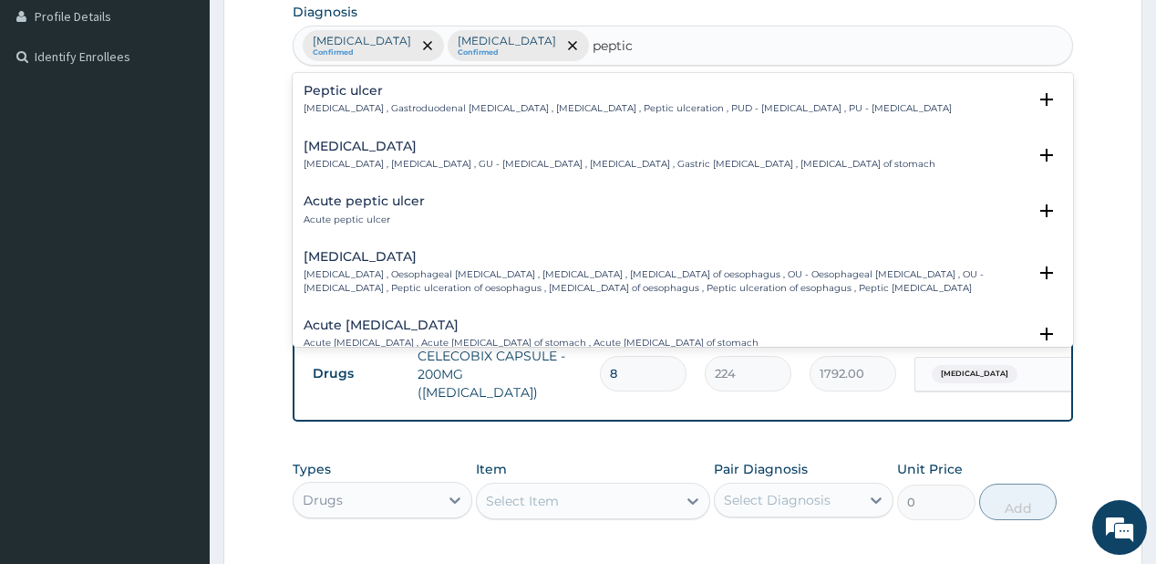
type input "peptic u"
click at [313, 94] on h4 "Peptic ulcer" at bounding box center [628, 91] width 648 height 14
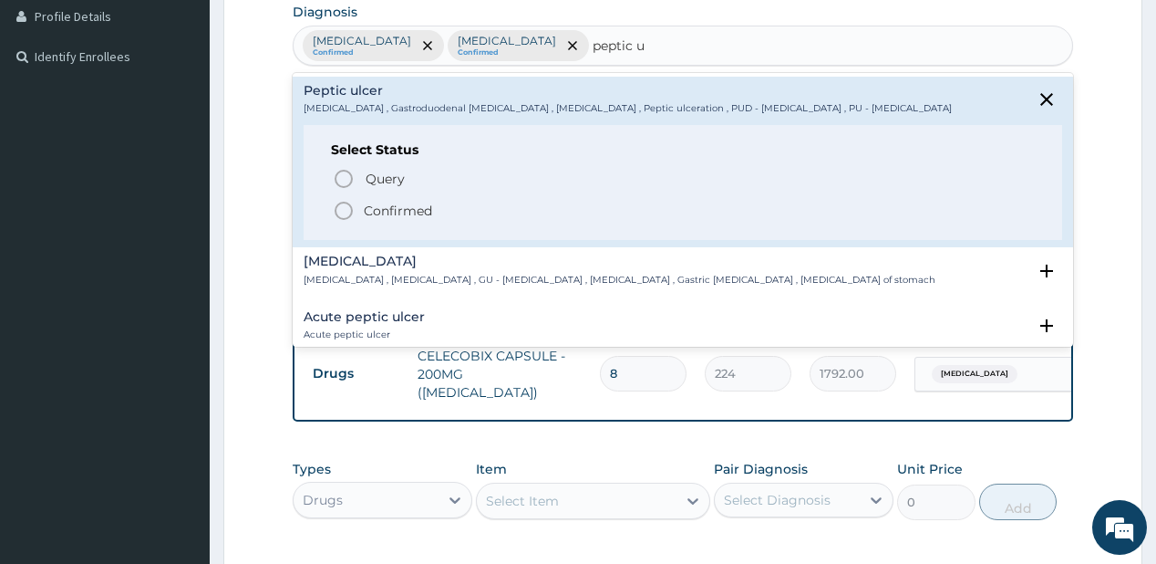
click at [358, 208] on span "Confirmed" at bounding box center [683, 211] width 701 height 22
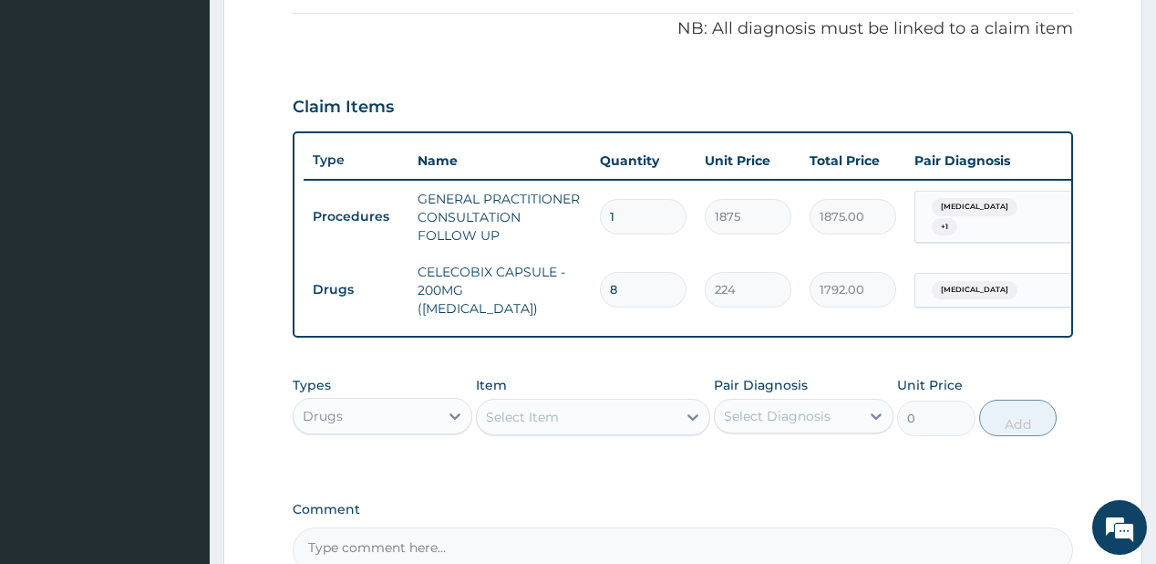
scroll to position [609, 0]
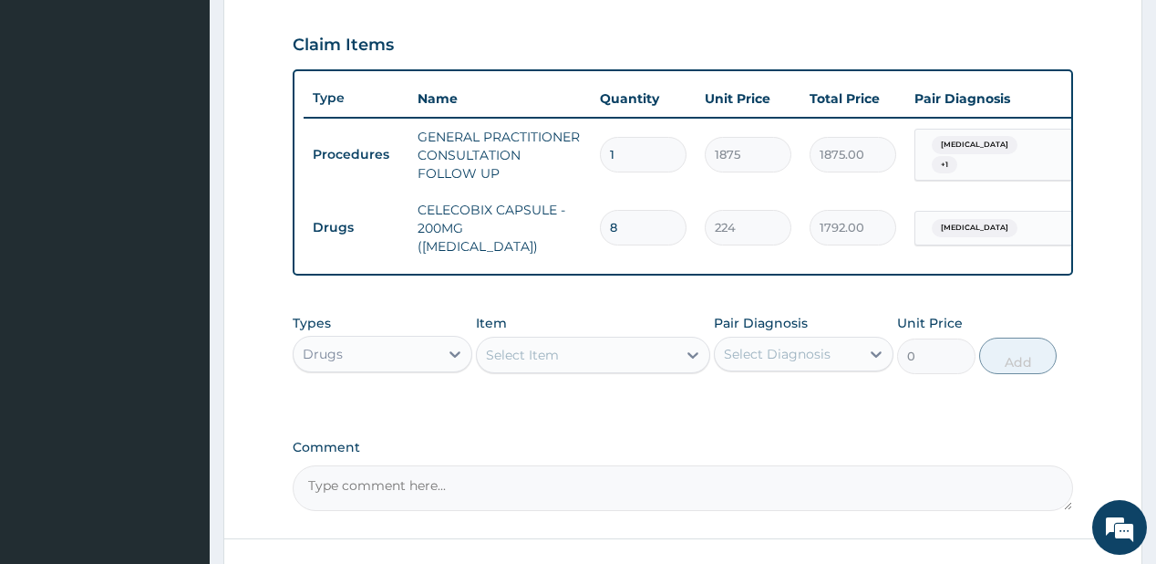
click at [573, 353] on div "Select Item" at bounding box center [577, 354] width 200 height 29
type input "mist"
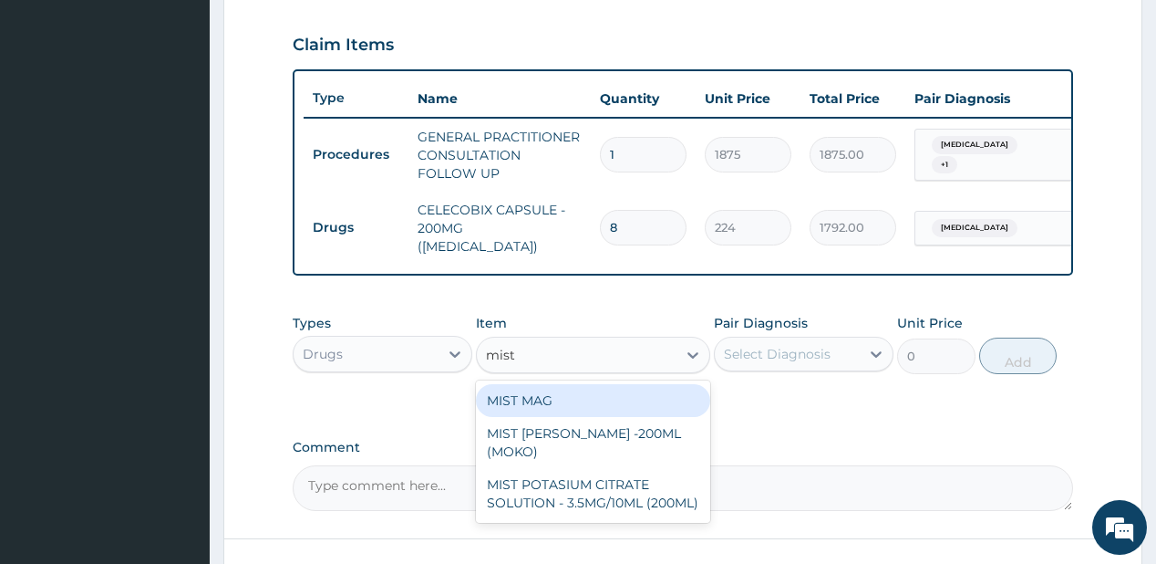
click at [561, 396] on div "MIST MAG" at bounding box center [593, 400] width 234 height 33
type input "1000"
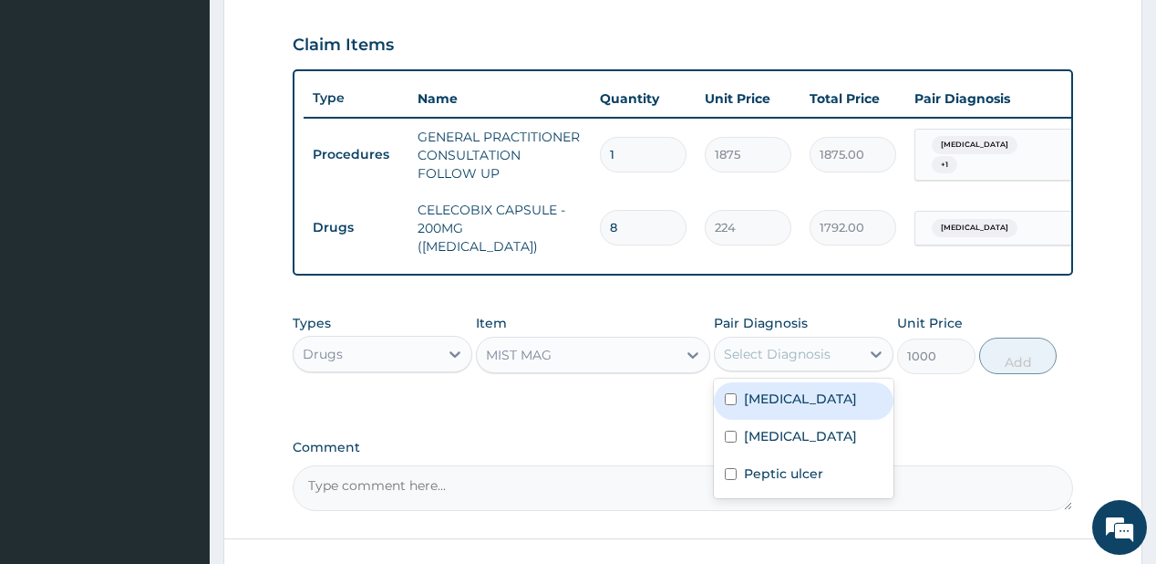
click at [769, 354] on div "Select Diagnosis" at bounding box center [777, 354] width 107 height 18
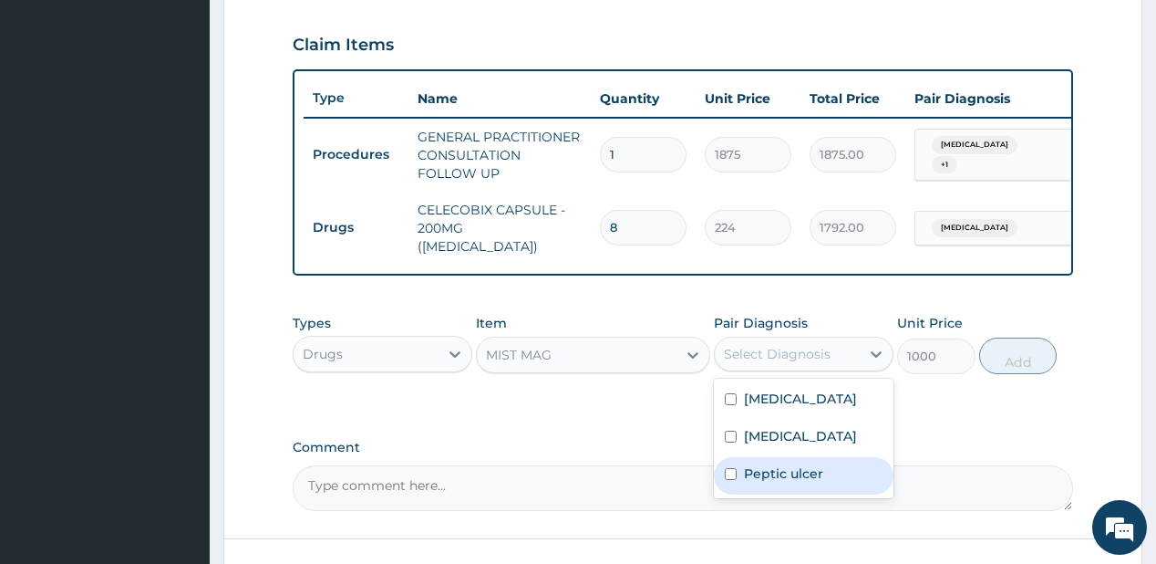
click at [765, 479] on label "Peptic ulcer" at bounding box center [783, 473] width 79 height 18
checkbox input "true"
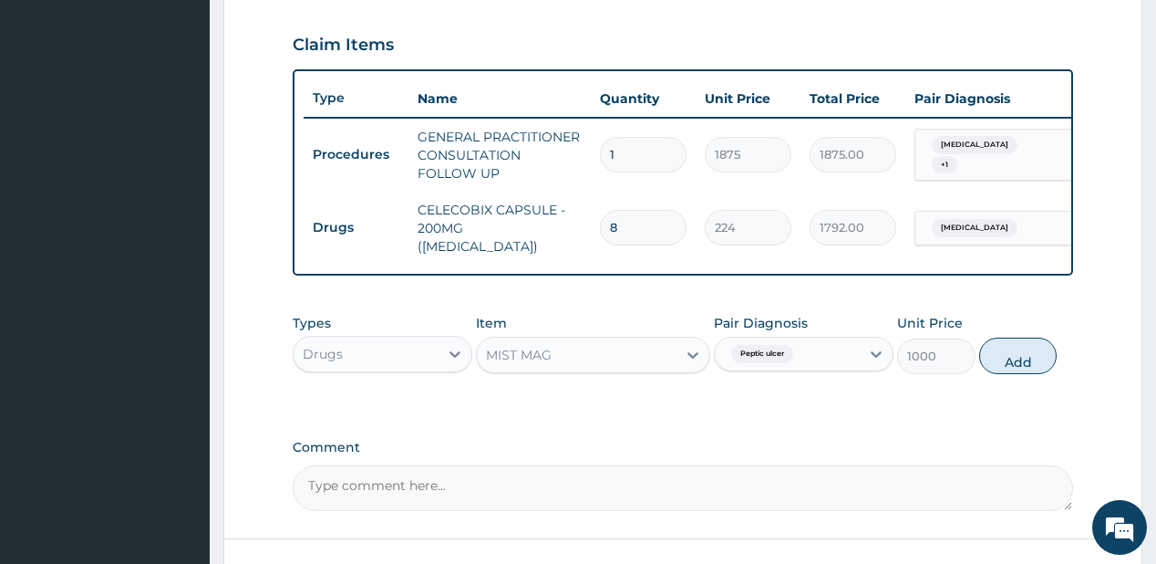
drag, startPoint x: 1033, startPoint y: 343, endPoint x: 547, endPoint y: 0, distance: 594.8
click at [1032, 343] on button "Add" at bounding box center [1018, 355] width 78 height 36
type input "0"
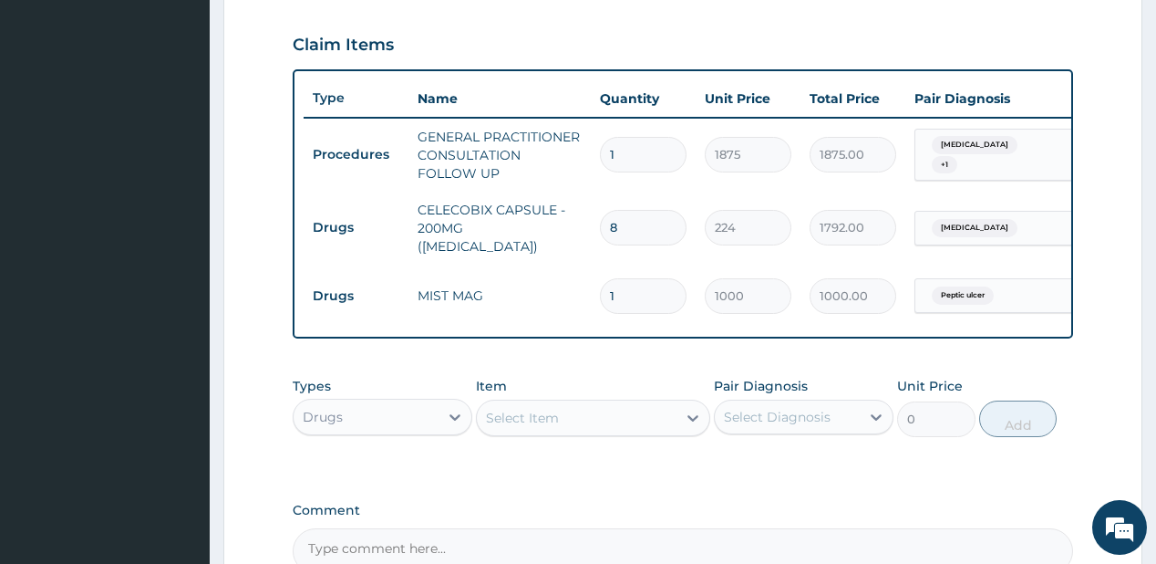
click at [549, 420] on div "Select Item" at bounding box center [522, 418] width 73 height 18
type input "diclof"
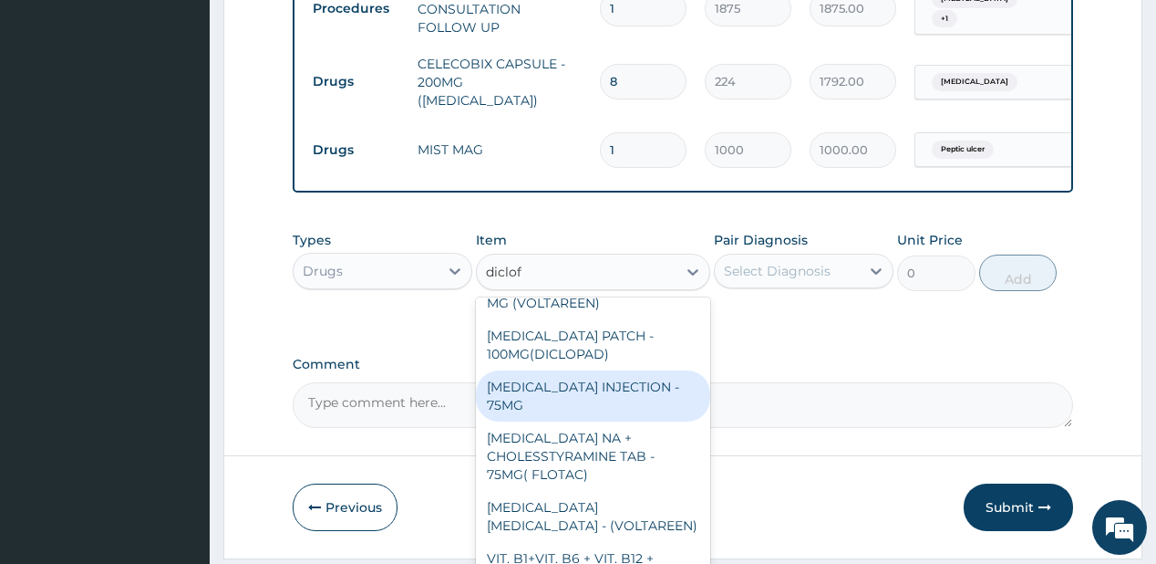
scroll to position [0, 0]
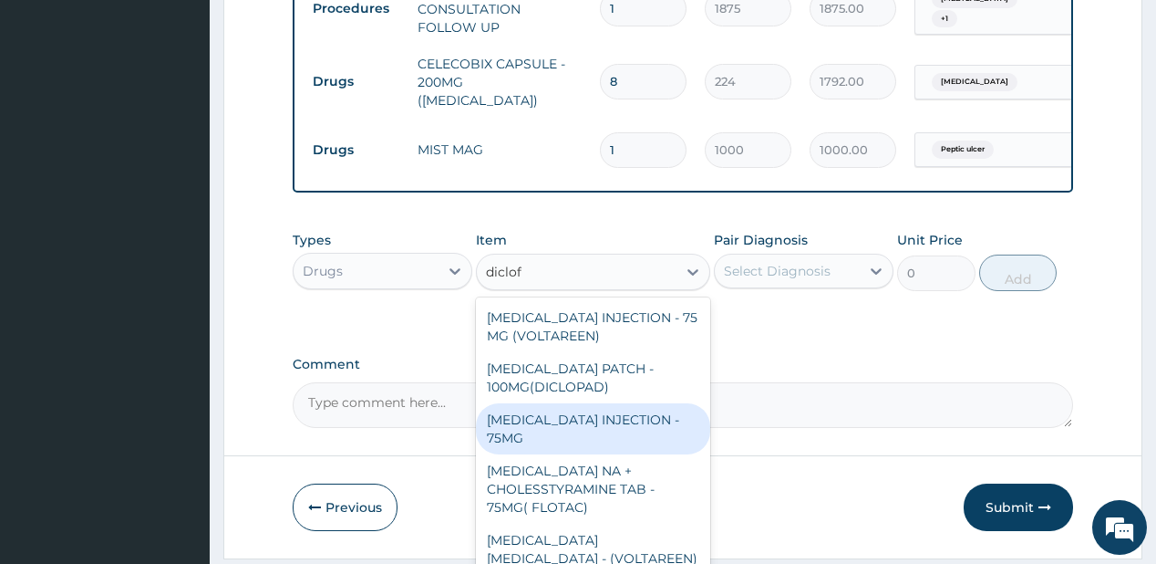
click at [558, 441] on div "DICLOFENAC INJECTION - 75MG" at bounding box center [593, 428] width 234 height 51
type input "420"
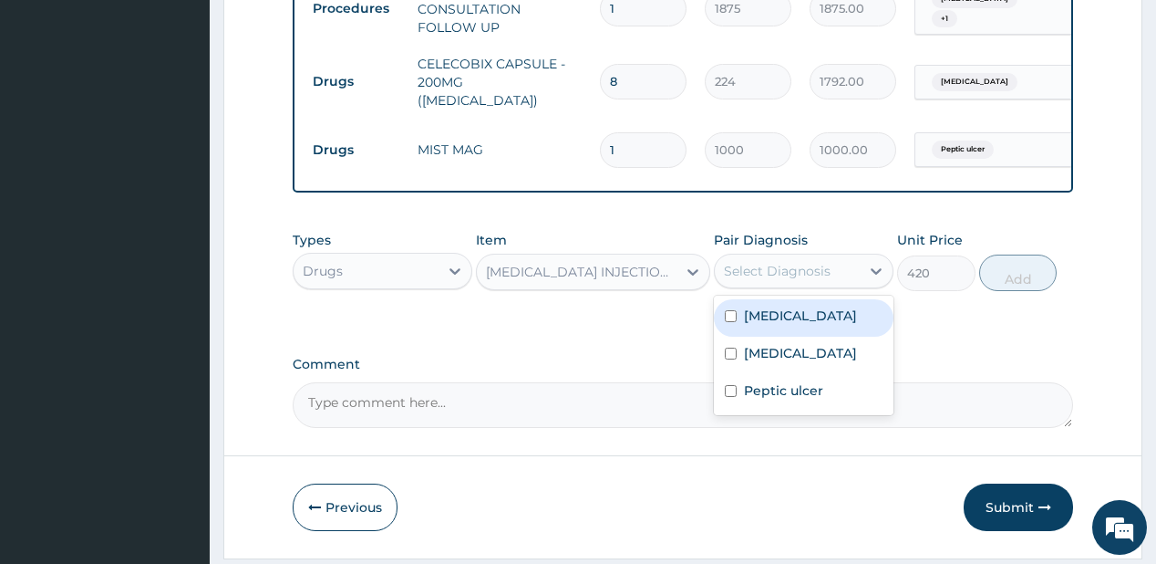
click at [801, 274] on div "Select Diagnosis" at bounding box center [777, 271] width 107 height 18
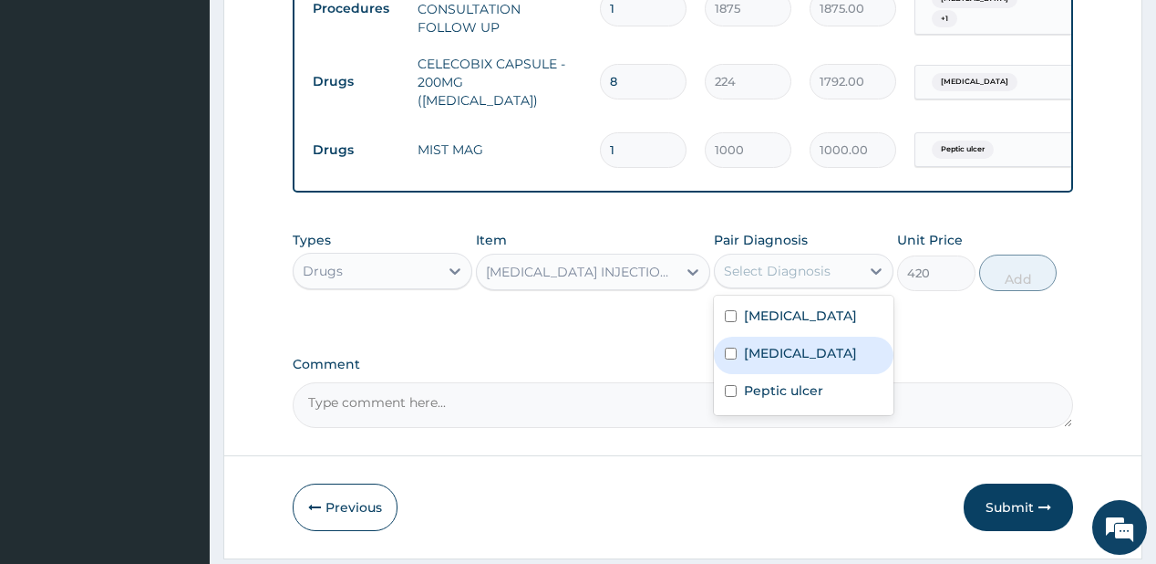
click at [775, 354] on label "Pleurisy" at bounding box center [800, 353] width 113 height 18
checkbox input "true"
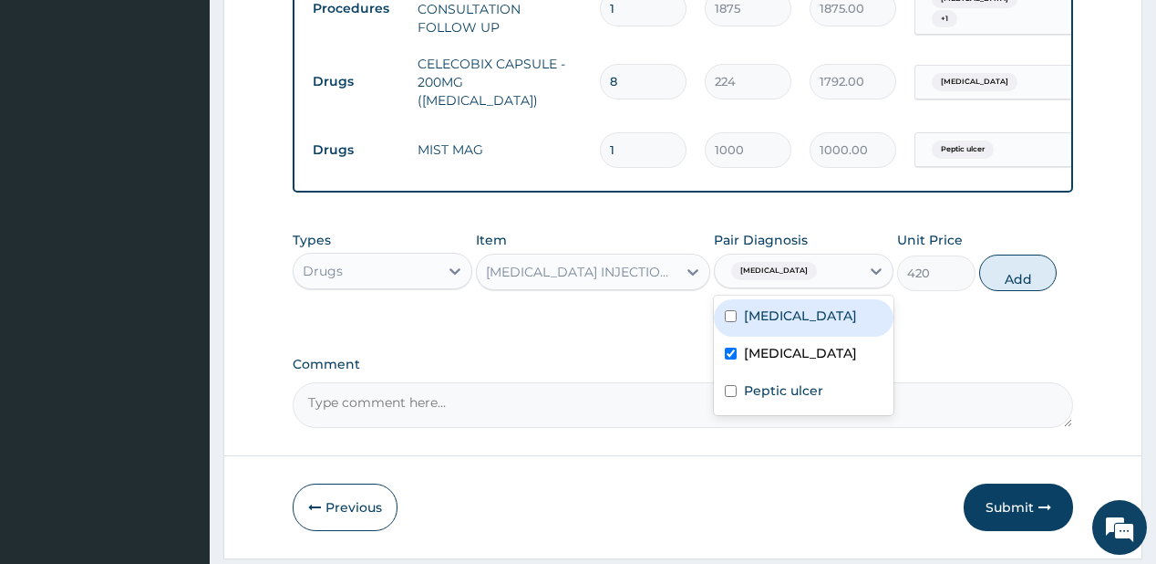
click at [807, 302] on div "Chest pain" at bounding box center [804, 317] width 180 height 37
checkbox input "true"
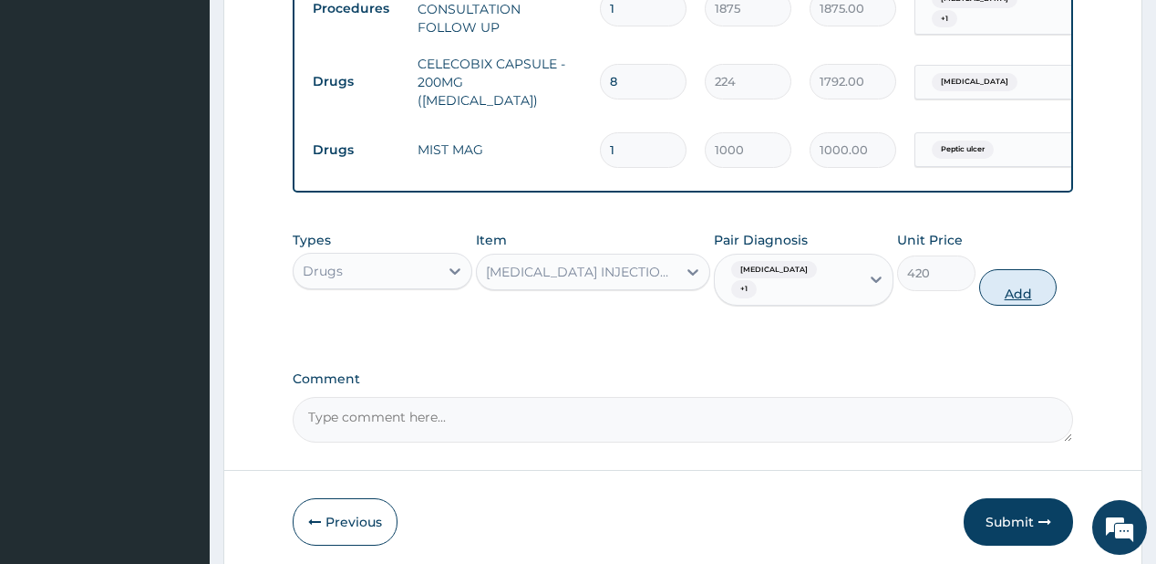
click at [1004, 271] on button "Add" at bounding box center [1018, 287] width 78 height 36
type input "0"
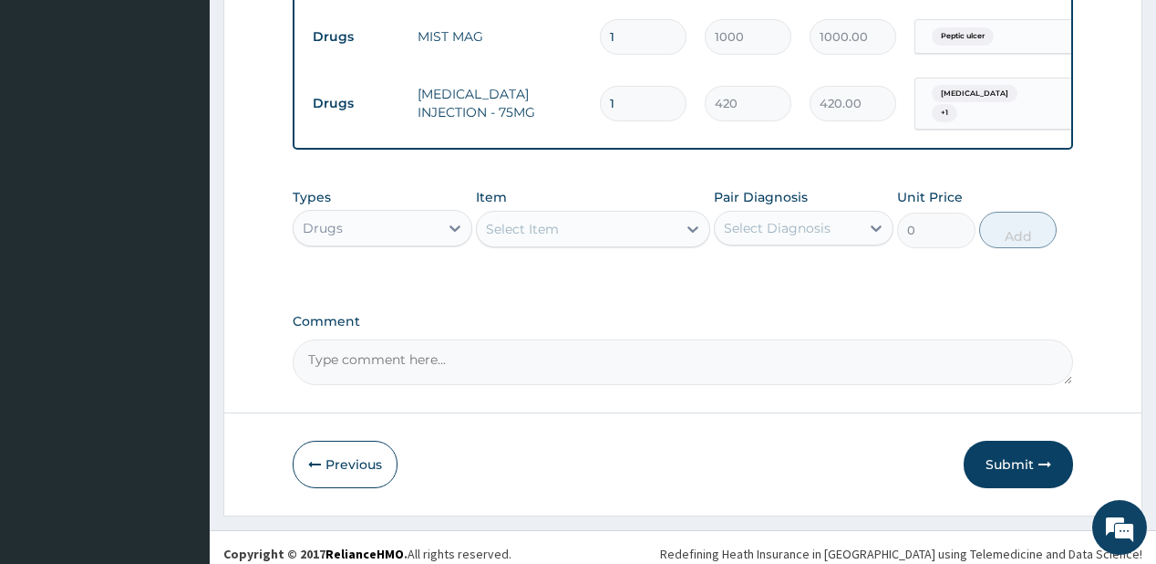
scroll to position [871, 0]
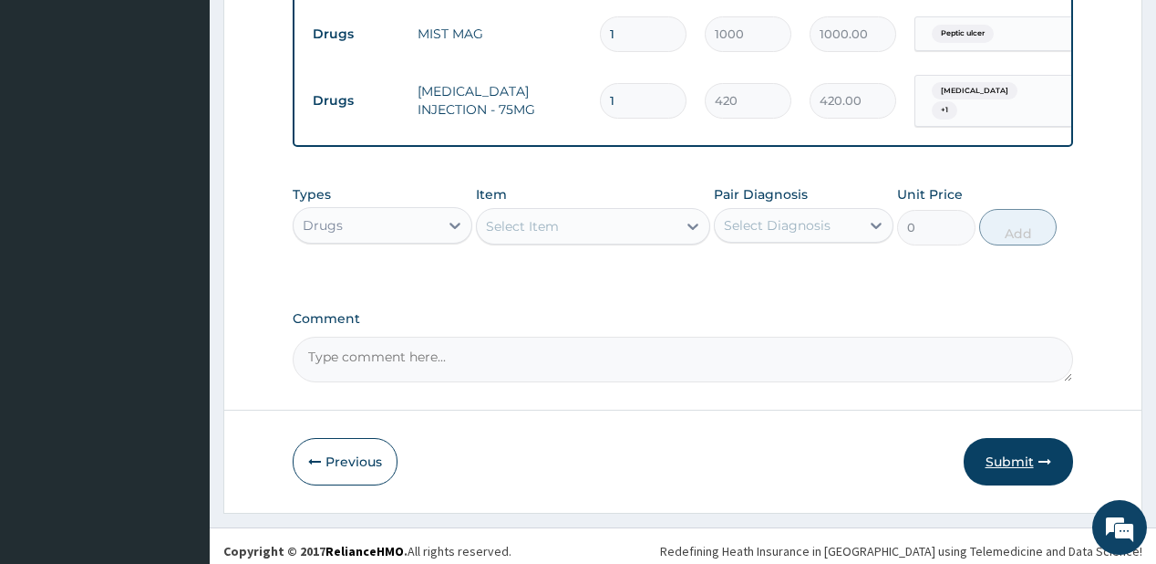
click at [1004, 456] on button "Submit" at bounding box center [1018, 461] width 109 height 47
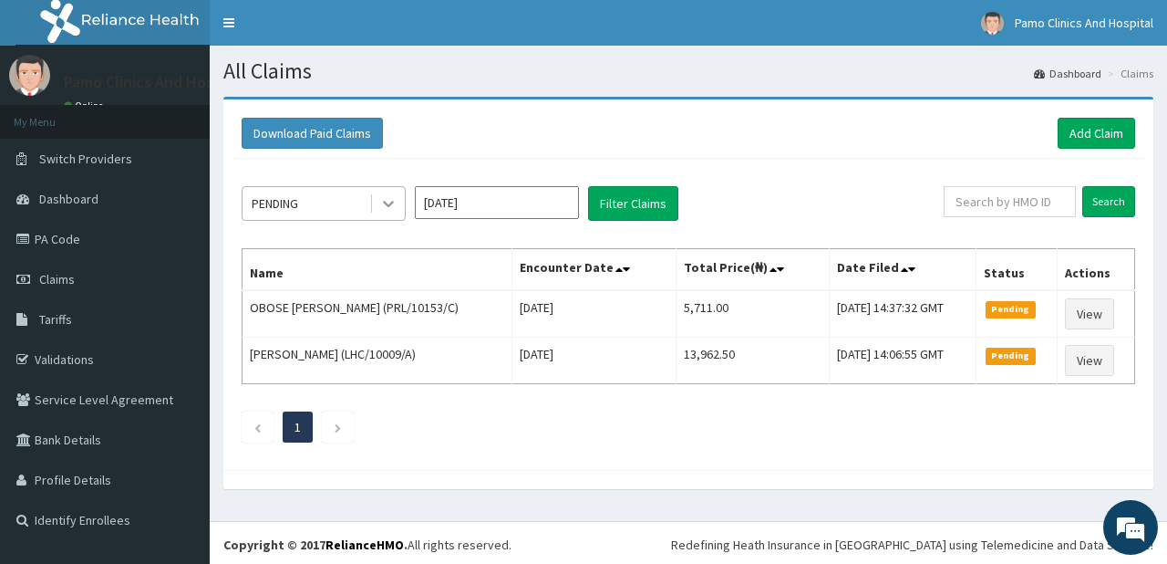
click at [388, 198] on icon at bounding box center [388, 203] width 18 height 18
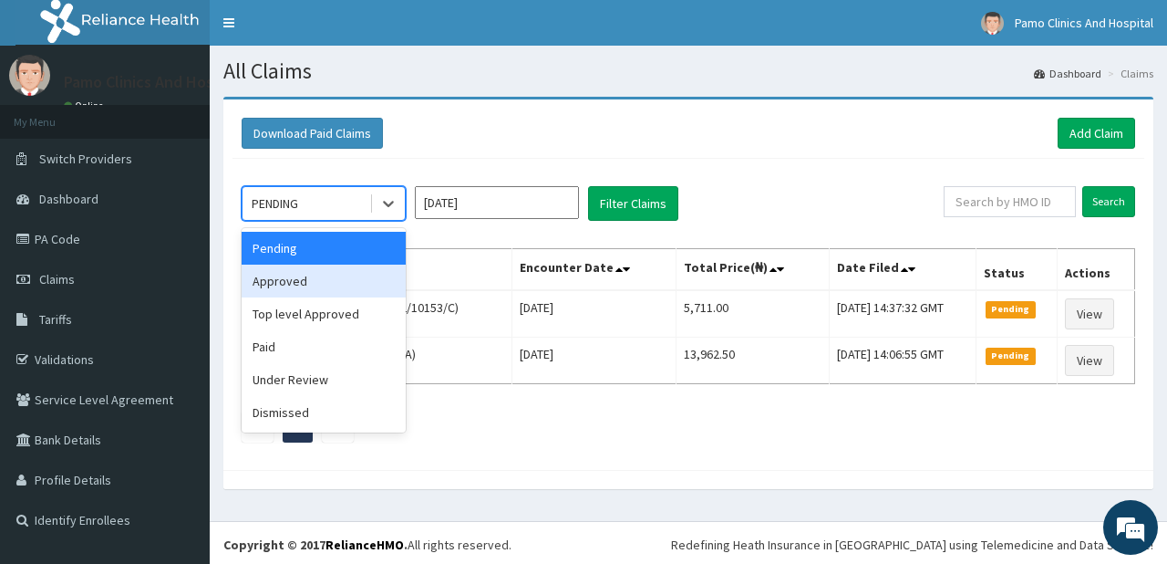
click at [298, 284] on div "Approved" at bounding box center [324, 280] width 164 height 33
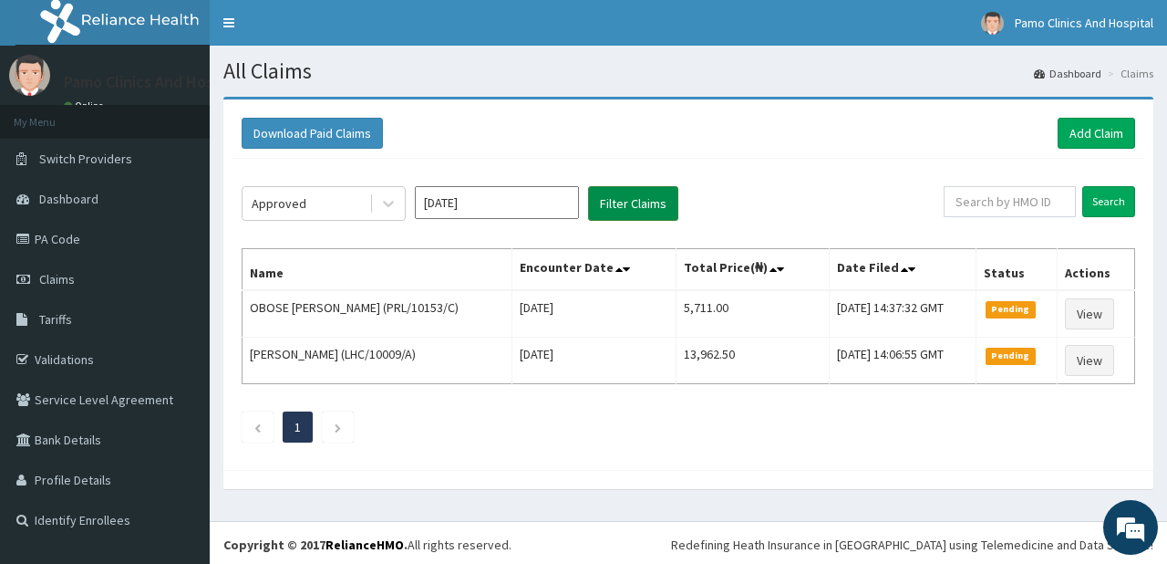
click at [627, 197] on button "Filter Claims" at bounding box center [633, 203] width 90 height 35
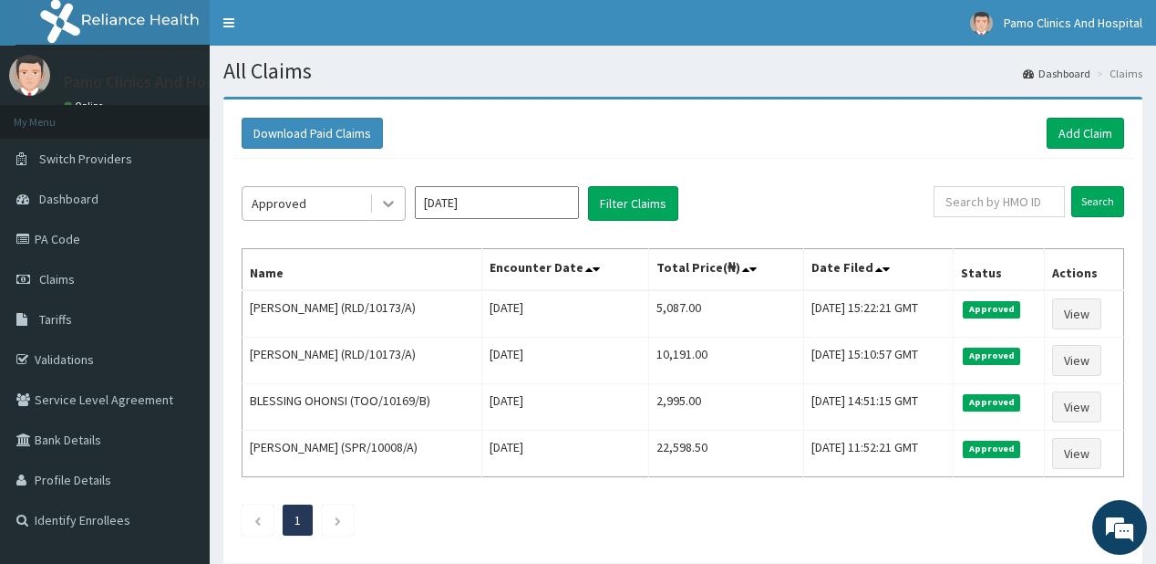
click at [392, 202] on icon at bounding box center [388, 205] width 11 height 6
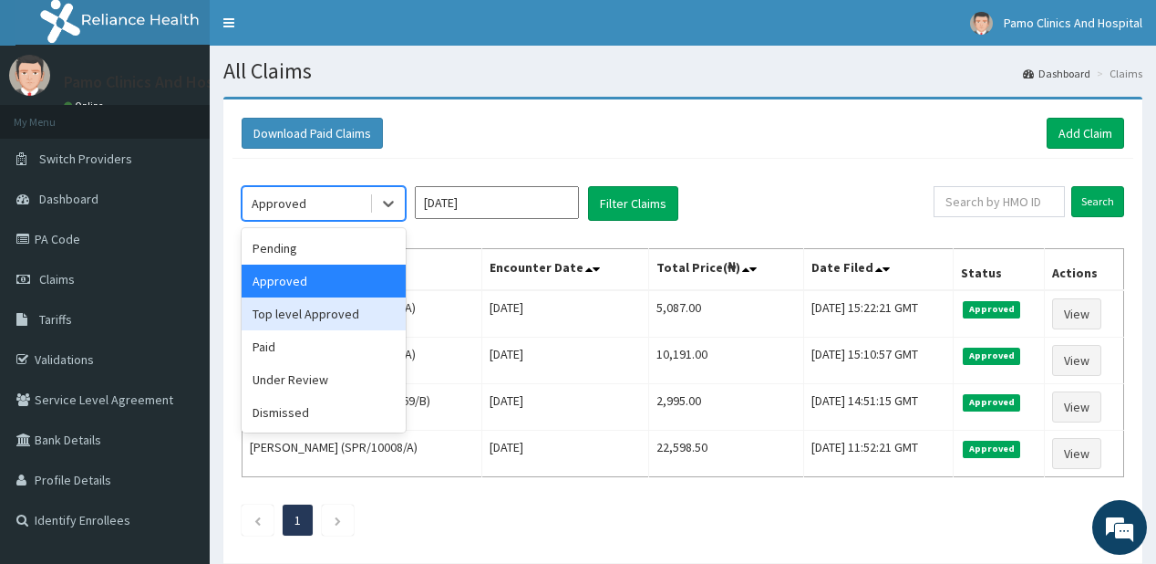
drag, startPoint x: 332, startPoint y: 310, endPoint x: 514, endPoint y: 253, distance: 191.2
click at [333, 310] on div "Top level Approved" at bounding box center [324, 313] width 164 height 33
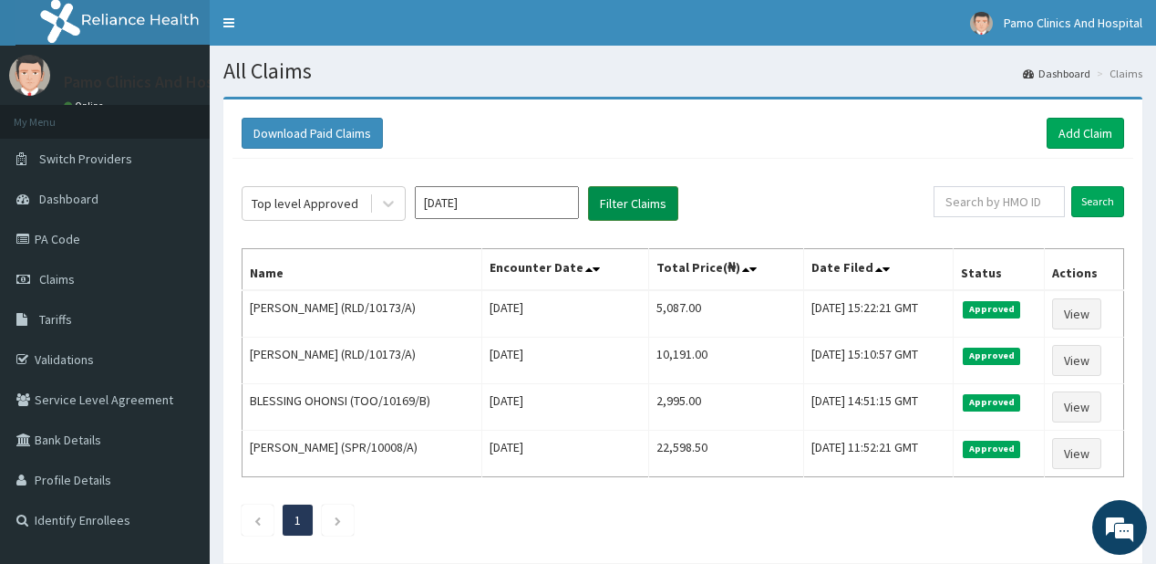
click at [627, 202] on button "Filter Claims" at bounding box center [633, 203] width 90 height 35
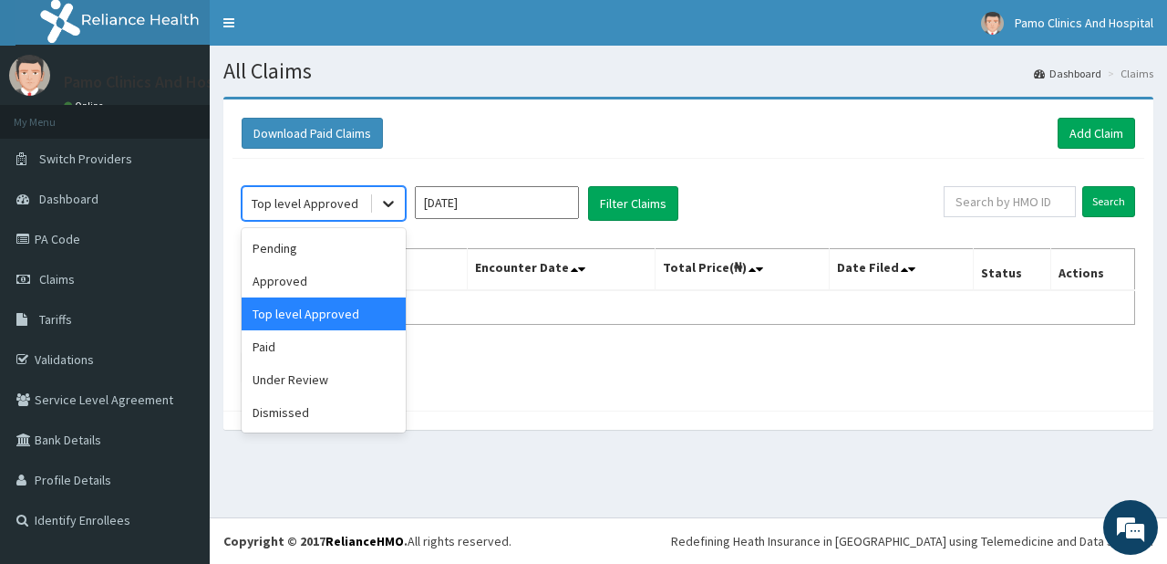
click at [382, 197] on icon at bounding box center [388, 203] width 18 height 18
drag, startPoint x: 279, startPoint y: 344, endPoint x: 643, endPoint y: 197, distance: 392.3
click at [286, 341] on div "Paid" at bounding box center [324, 346] width 164 height 33
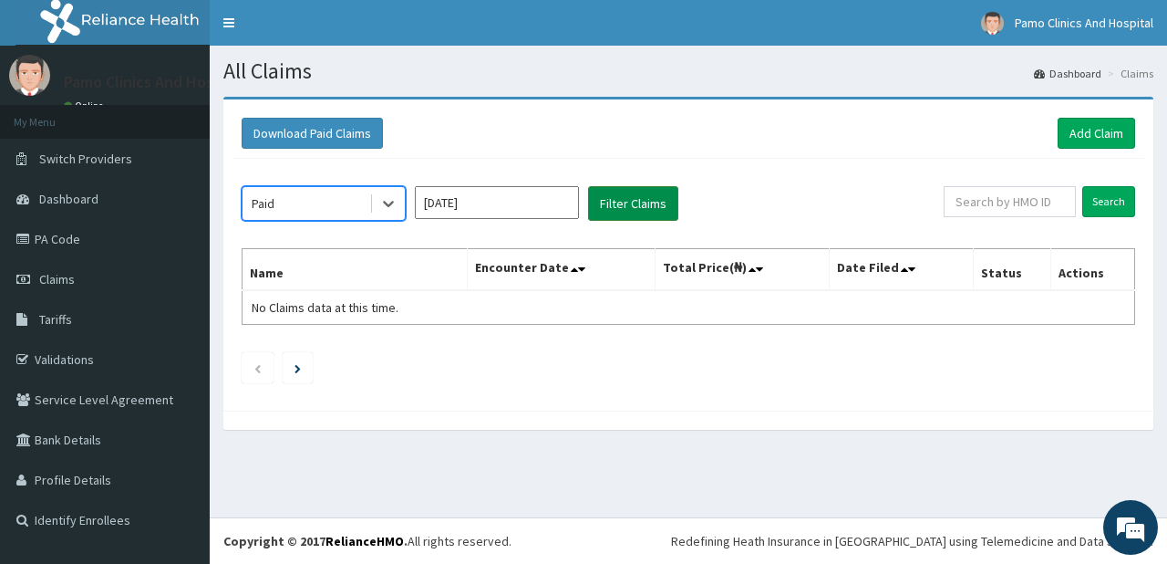
click at [654, 190] on button "Filter Claims" at bounding box center [633, 203] width 90 height 35
click at [639, 211] on button "Filter Claims" at bounding box center [633, 203] width 90 height 35
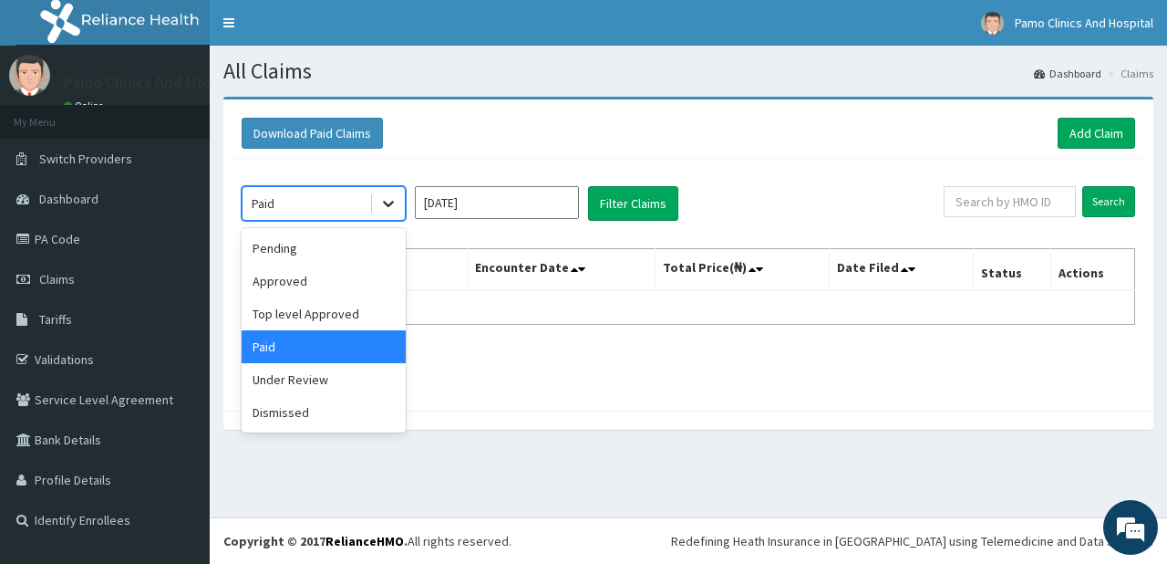
click at [388, 204] on icon at bounding box center [388, 205] width 11 height 6
drag, startPoint x: 323, startPoint y: 382, endPoint x: 419, endPoint y: 318, distance: 115.8
click at [327, 379] on div "Under Review" at bounding box center [324, 379] width 164 height 33
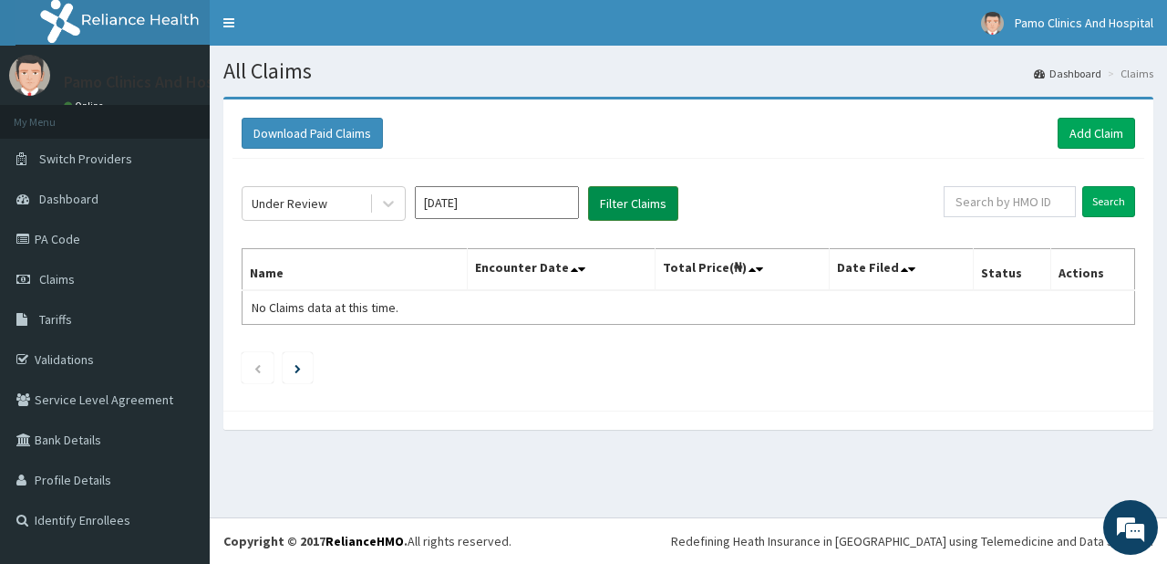
click at [627, 196] on button "Filter Claims" at bounding box center [633, 203] width 90 height 35
